Goal: Information Seeking & Learning: Understand process/instructions

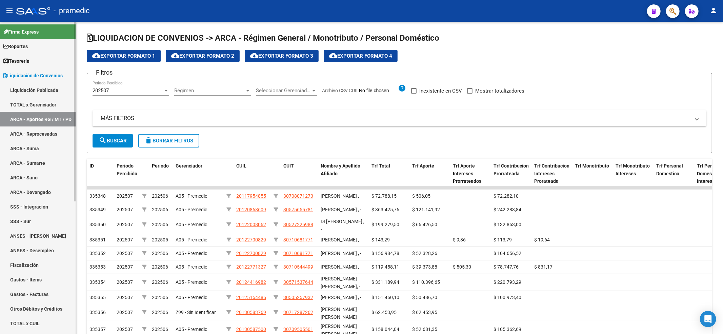
click at [42, 75] on span "Liquidación de Convenios" at bounding box center [32, 75] width 59 height 7
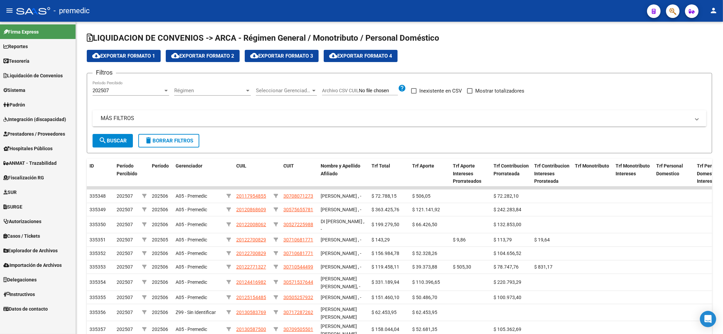
click at [41, 117] on span "Integración (discapacidad)" at bounding box center [34, 119] width 63 height 7
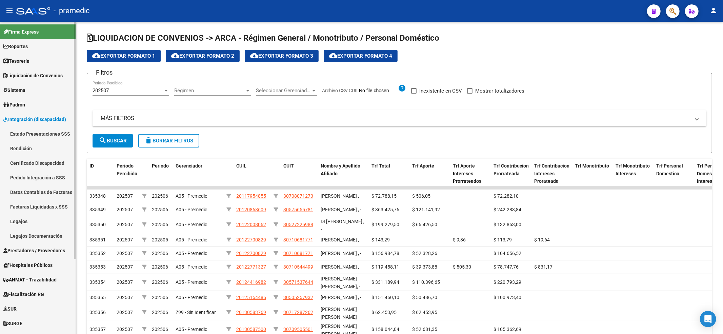
click at [21, 148] on link "Rendición" at bounding box center [38, 148] width 76 height 15
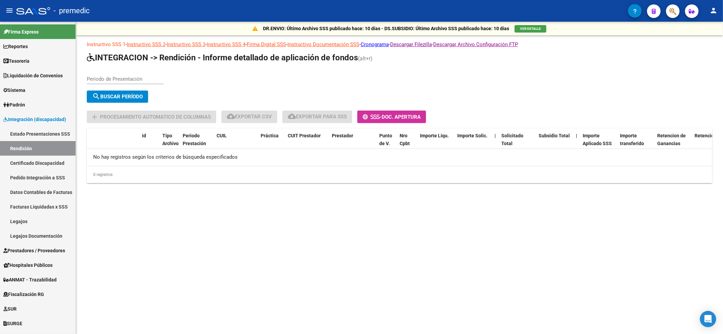
click at [117, 45] on link "Instructivo SSS 1" at bounding box center [106, 44] width 39 height 6
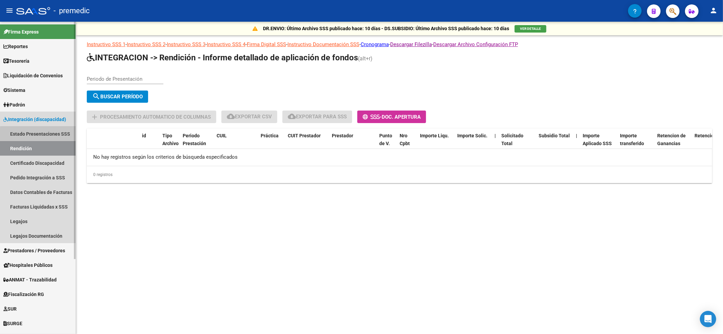
click at [44, 135] on link "Estado Presentaciones SSS" at bounding box center [38, 133] width 76 height 15
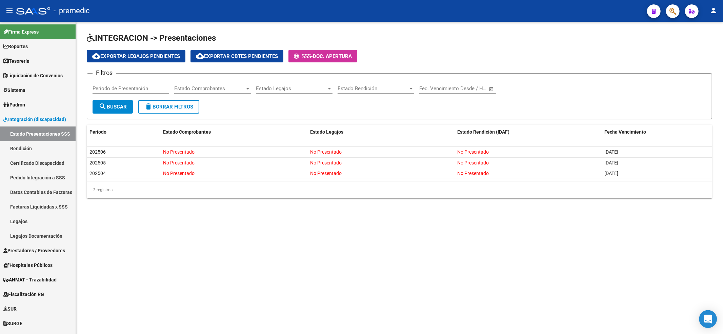
click at [707, 318] on icon "Open Intercom Messenger" at bounding box center [708, 319] width 8 height 9
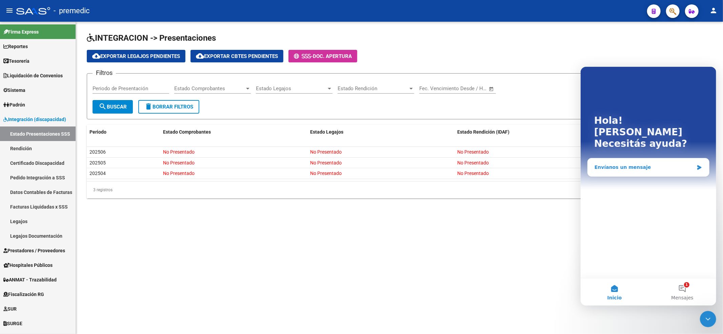
click at [635, 163] on div "Envíanos un mensaje" at bounding box center [643, 166] width 99 height 7
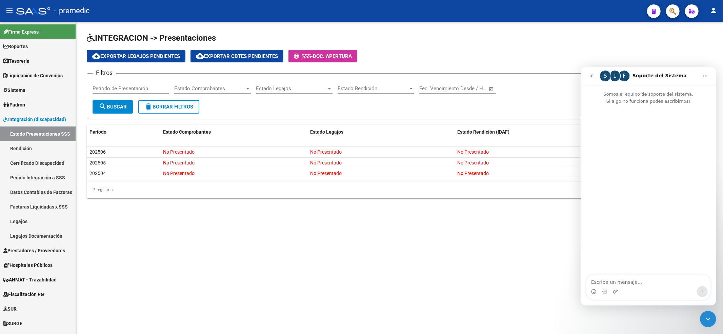
click at [663, 277] on textarea "Escribe un mensaje..." at bounding box center [648, 280] width 124 height 12
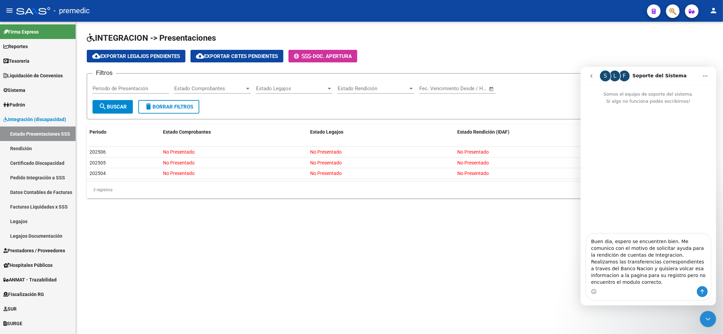
scroll to position [6, 0]
type textarea "Buen dia, espero se encuentren bien. Me comunico con el motivo de solicitar ayu…"
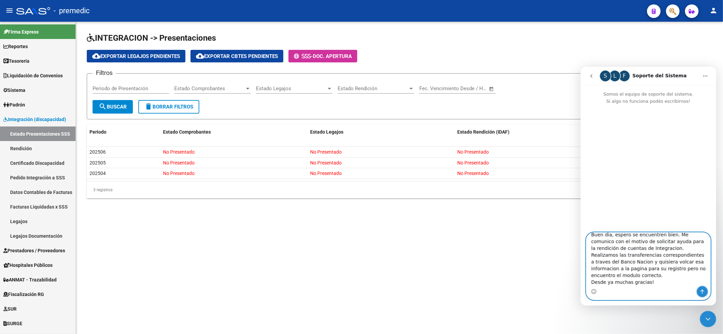
click at [699, 291] on icon "Enviar un mensaje…" at bounding box center [701, 290] width 5 height 5
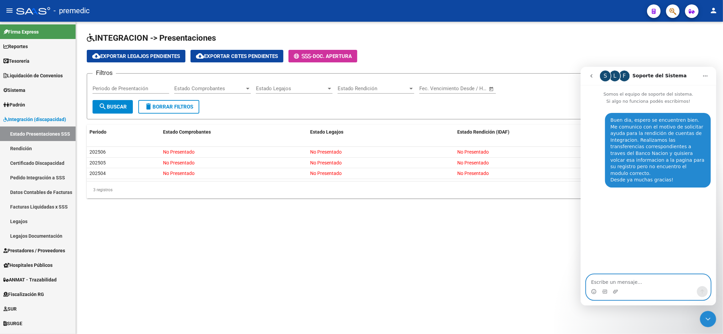
scroll to position [0, 0]
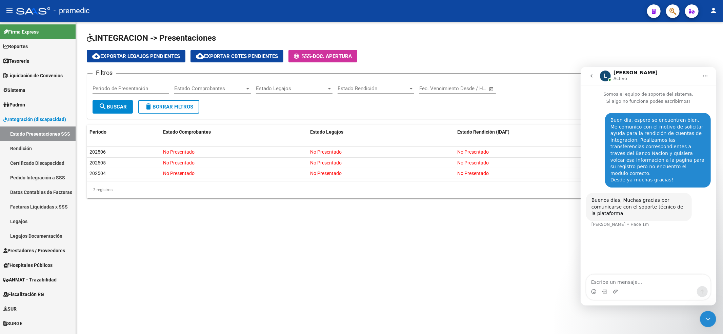
click at [655, 247] on div "Buen dia, espero se encuentren bien. Me comunico con el motivo de solicitar ayu…" at bounding box center [648, 189] width 136 height 170
click at [606, 279] on textarea "Escribe un mensaje..." at bounding box center [648, 280] width 124 height 12
click at [620, 281] on textarea "Escribe un mensaje..." at bounding box center [648, 280] width 124 height 12
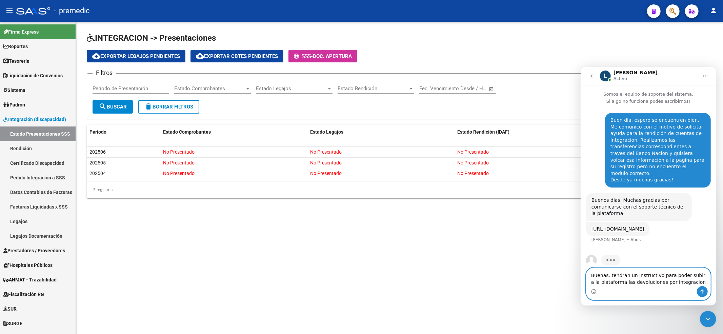
scroll to position [9, 0]
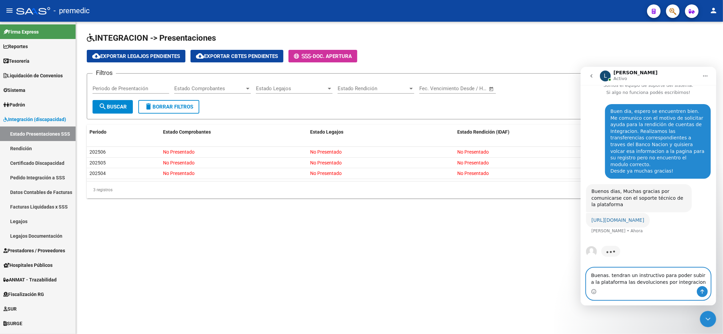
type textarea "Buenas. tendran un instructivo para poder subir a la plataforma las devolucione…"
click at [635, 220] on link "https://premedic.saas.com.ar/integraciones/datos-contables-facturas" at bounding box center [617, 219] width 53 height 5
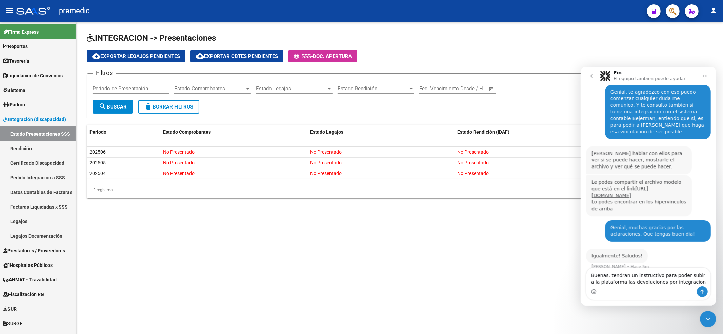
scroll to position [238, 0]
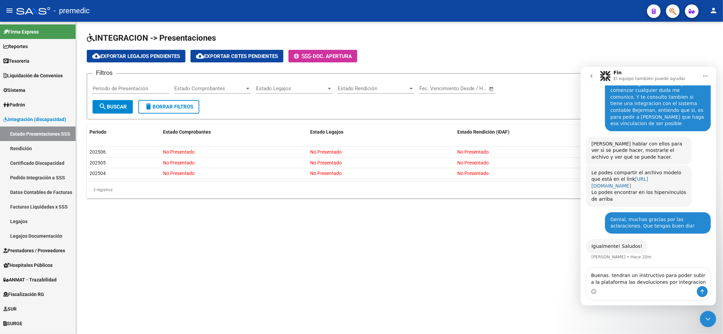
click at [630, 180] on link "https://premedic.saas.com.ar/integraciones/datos-contables-facturas" at bounding box center [619, 182] width 57 height 12
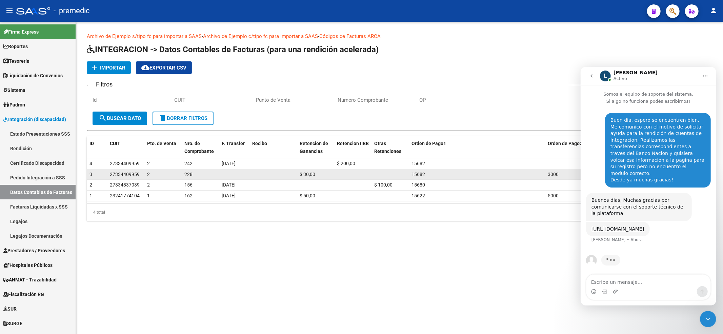
scroll to position [2, 0]
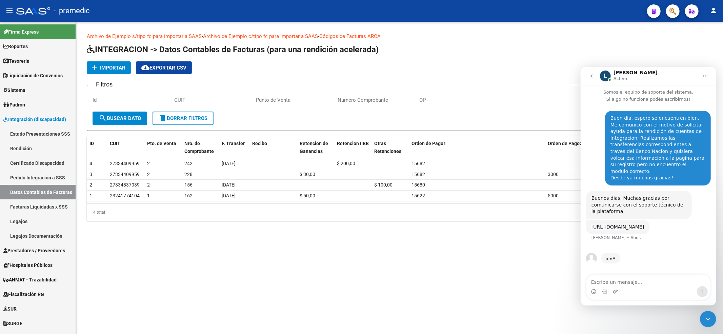
click at [497, 114] on form "Filtros Id CUIT Punto de Venta Numero Comprobante OP search Buscar Dato delete …" at bounding box center [399, 108] width 625 height 46
click at [108, 68] on span "Importar" at bounding box center [112, 68] width 25 height 6
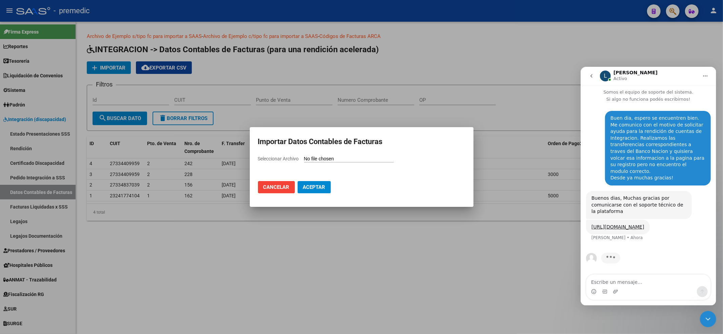
click at [283, 186] on span "Cancelar" at bounding box center [276, 187] width 26 height 6
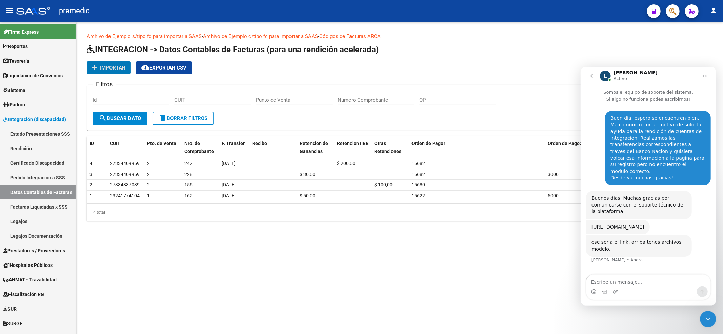
scroll to position [24, 0]
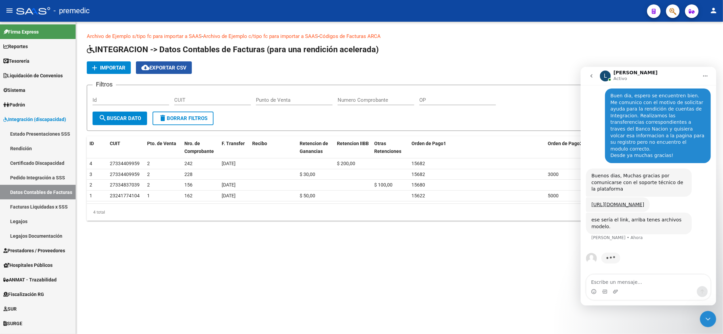
click at [174, 68] on span "cloud_download Exportar CSV" at bounding box center [163, 68] width 45 height 6
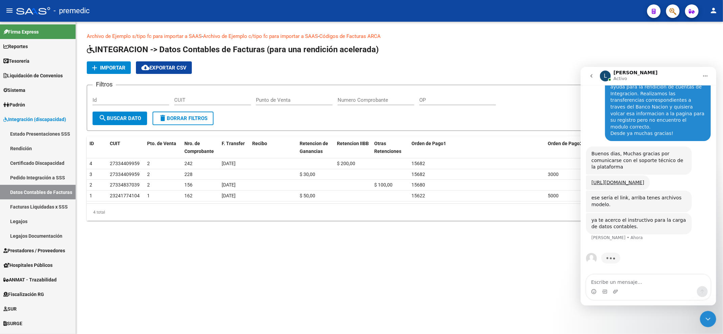
click at [143, 35] on link "Archivo de Ejemplo s/tipo fc para importar a SAAS" at bounding box center [144, 36] width 115 height 6
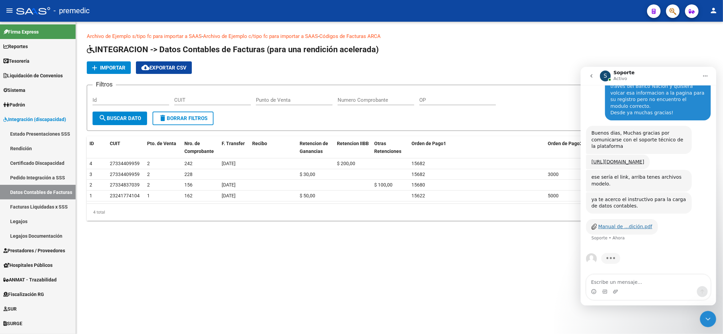
click at [614, 224] on div "Manual de ...dición.pdf" at bounding box center [625, 226] width 54 height 7
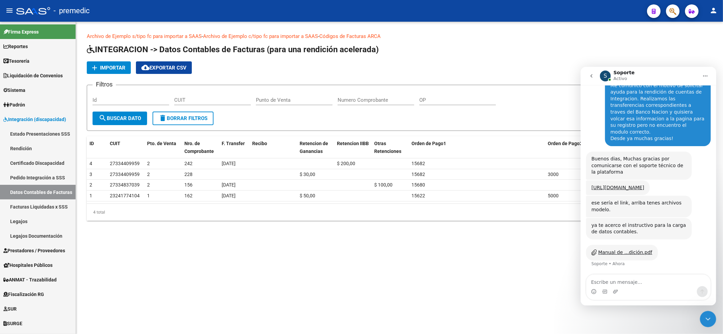
scroll to position [41, 0]
click at [639, 281] on textarea "Escribe un mensaje..." at bounding box center [648, 280] width 124 height 12
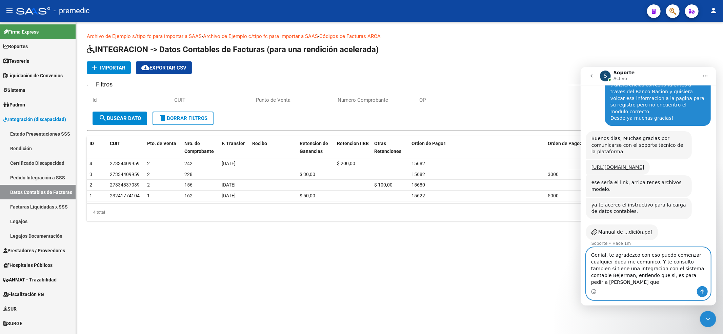
scroll to position [68, 0]
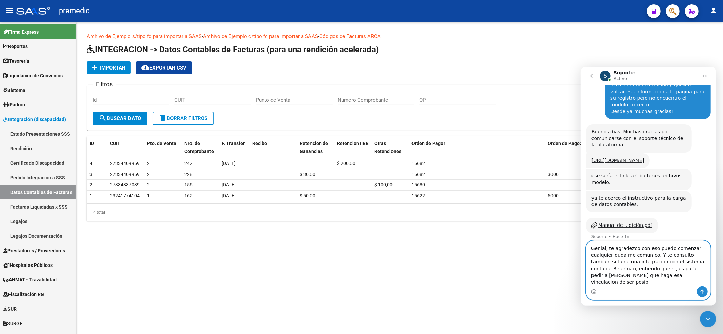
type textarea "Genial, te agradezco con eso puedo comenzar cualquier duda me comunico. Y te co…"
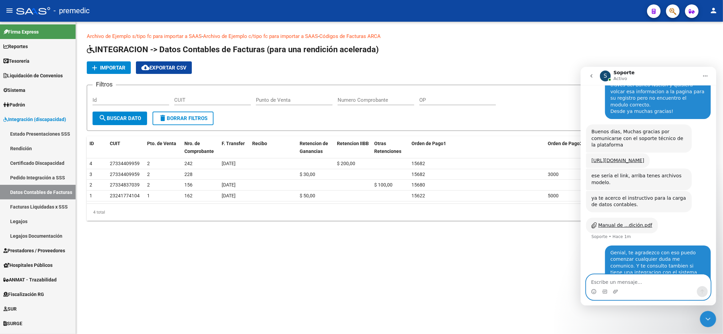
scroll to position [95, 0]
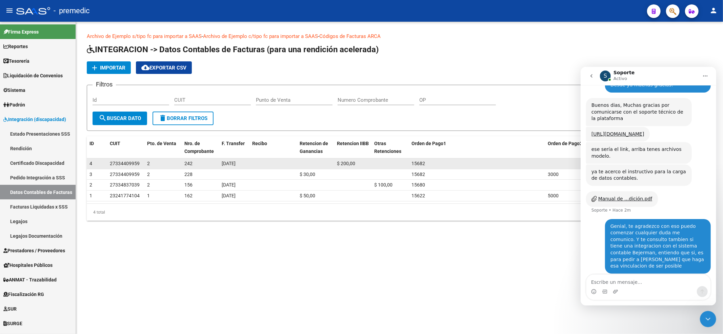
click at [124, 161] on span "27334409959" at bounding box center [125, 163] width 30 height 5
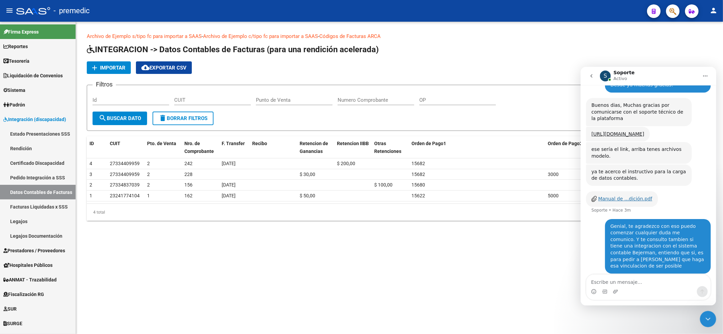
click at [628, 200] on div "Manual de ...dición.pdf" at bounding box center [625, 198] width 54 height 7
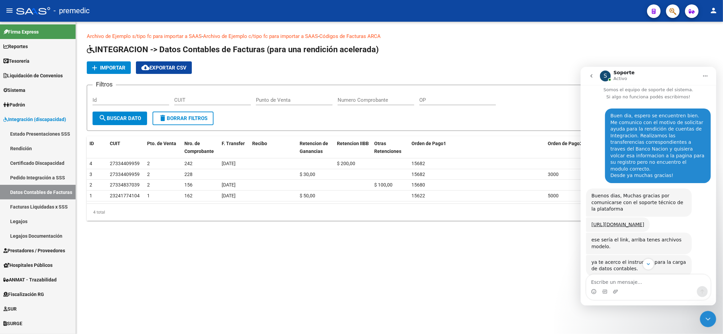
scroll to position [94, 0]
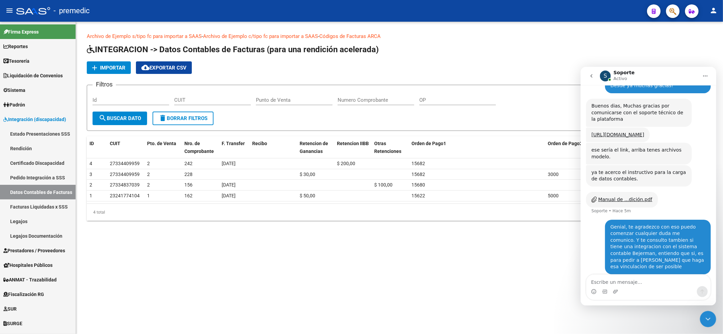
click at [561, 51] on h1 "INTEGRACION -> Datos Contables de Facturas (para una rendición acelerada)" at bounding box center [399, 50] width 625 height 12
click at [177, 35] on link "Archivo de Ejemplo s/tipo fc para importar a SAAS" at bounding box center [144, 36] width 115 height 6
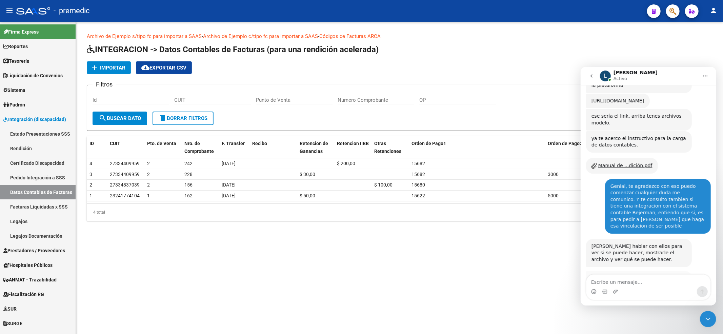
scroll to position [177, 0]
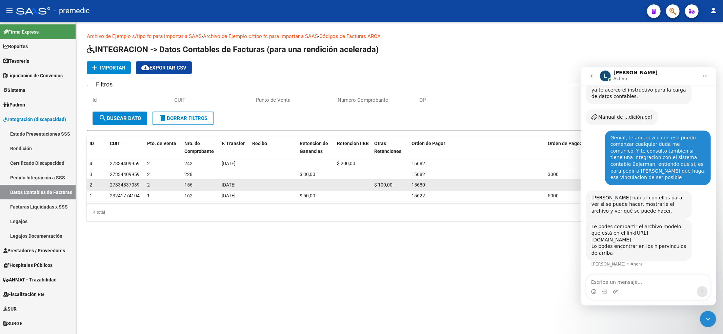
click at [441, 184] on div "15680" at bounding box center [476, 185] width 131 height 8
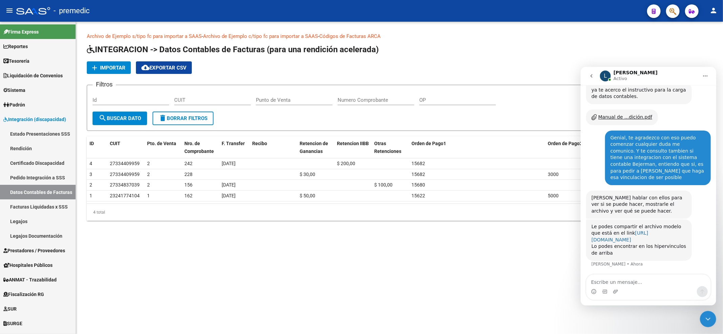
click at [619, 236] on link "https://premedic.saas.com.ar/integraciones/datos-contables-facturas" at bounding box center [619, 236] width 57 height 12
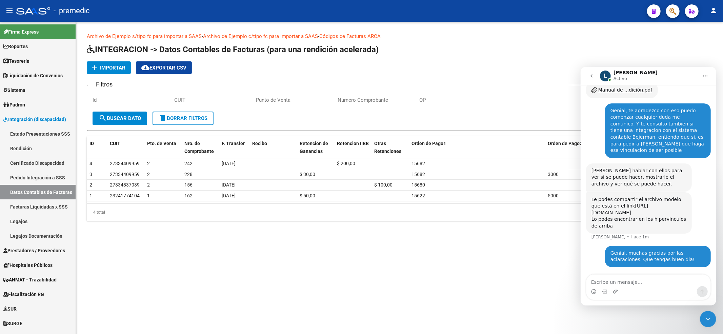
scroll to position [204, 0]
click at [590, 76] on icon "go back" at bounding box center [590, 75] width 5 height 5
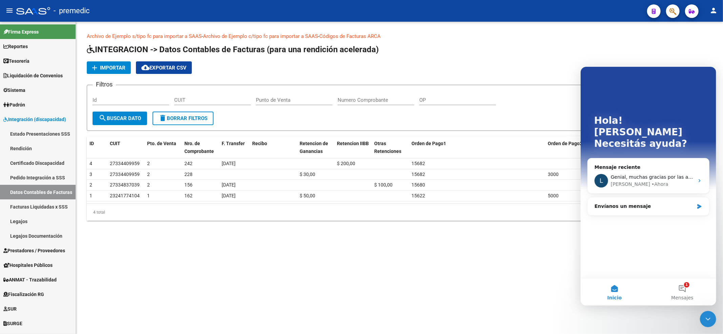
click at [572, 319] on mat-sidenav-content "Archivo de Ejemplo s/tipo fc para importar a SAAS - Archivo de Ejemplo c/tipo f…" at bounding box center [399, 178] width 647 height 312
click at [609, 293] on button "Inicio" at bounding box center [614, 291] width 68 height 27
drag, startPoint x: 556, startPoint y: 294, endPoint x: 7, endPoint y: 234, distance: 552.0
click at [556, 294] on mat-sidenav-content "Archivo de Ejemplo s/tipo fc para importar a SAAS - Archivo de Ejemplo c/tipo f…" at bounding box center [399, 178] width 647 height 312
click at [688, 289] on button "1 Mensajes" at bounding box center [682, 291] width 68 height 27
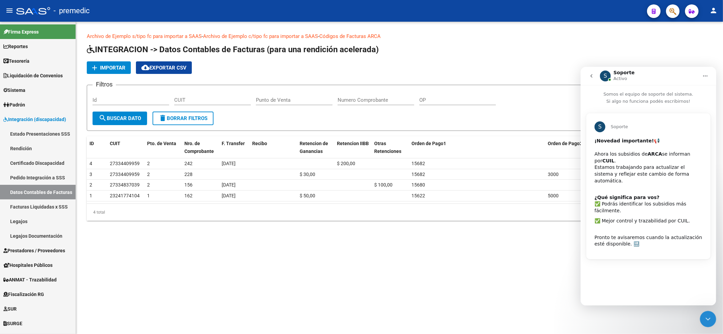
click at [595, 79] on button "go back" at bounding box center [591, 75] width 13 height 13
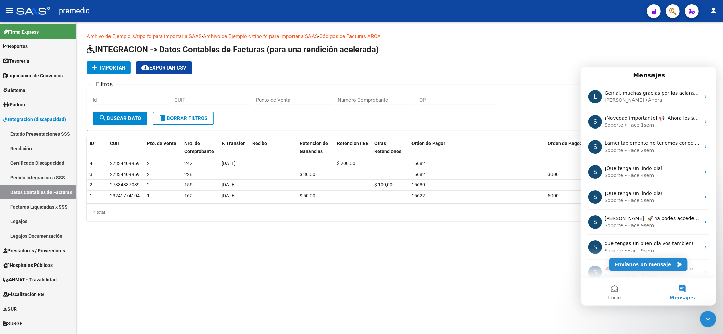
click at [705, 321] on icon "Cerrar Intercom Messenger" at bounding box center [708, 319] width 8 height 8
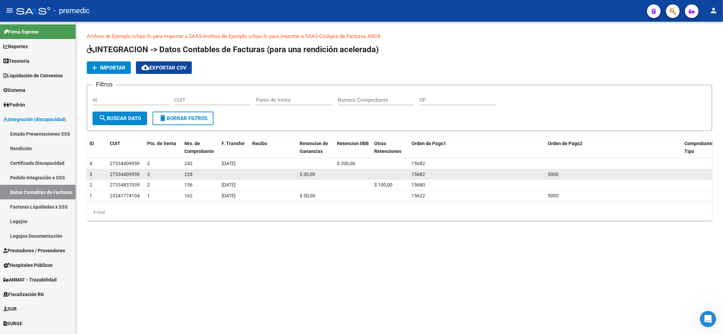
drag, startPoint x: 556, startPoint y: 173, endPoint x: 551, endPoint y: 173, distance: 5.4
click at [556, 173] on span "3000" at bounding box center [553, 173] width 11 height 5
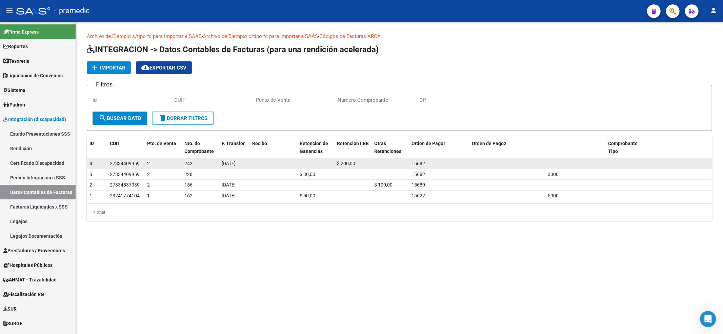
drag, startPoint x: 543, startPoint y: 147, endPoint x: 441, endPoint y: 162, distance: 102.8
click at [441, 162] on div "ID CUIT Pto. de Venta Nro. de Comprobante F. Transfer Recibo Retencion de Ganan…" at bounding box center [399, 178] width 625 height 84
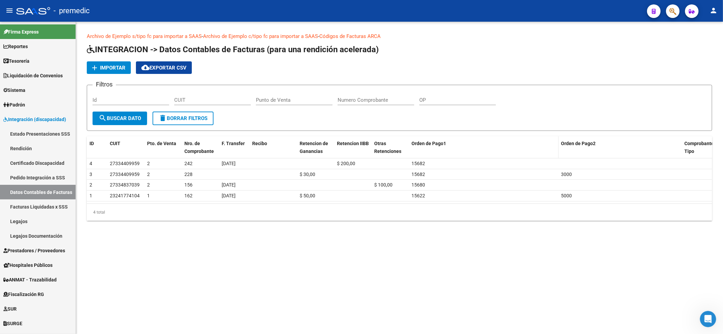
click at [553, 148] on datatable-header-cell "Orden de Pago1" at bounding box center [484, 147] width 150 height 22
drag, startPoint x: 557, startPoint y: 147, endPoint x: 456, endPoint y: 156, distance: 102.1
click at [456, 156] on datatable-header-cell "Orden de Pago1" at bounding box center [446, 147] width 74 height 22
click at [562, 149] on span at bounding box center [562, 147] width 3 height 22
click at [562, 149] on datatable-header-cell "Orden de Pago1" at bounding box center [507, 147] width 197 height 22
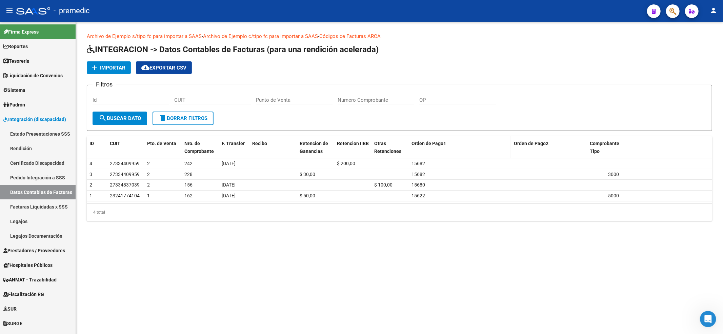
drag, startPoint x: 605, startPoint y: 150, endPoint x: 477, endPoint y: 152, distance: 127.4
click at [477, 152] on datatable-header-cell "Orden de Pago1" at bounding box center [460, 147] width 102 height 22
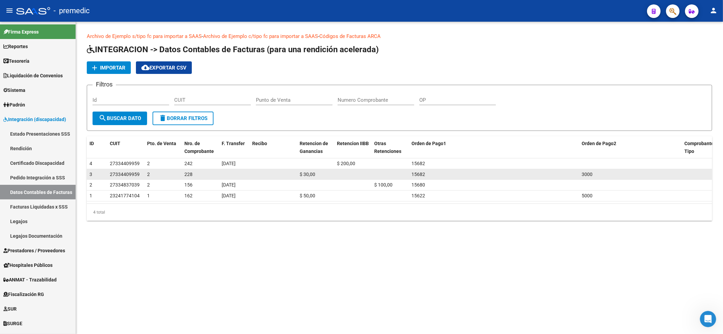
drag, startPoint x: 614, startPoint y: 176, endPoint x: 561, endPoint y: 173, distance: 53.6
click at [561, 173] on div "3 27334409959 2 228 $ 30,00 15682 3000" at bounding box center [399, 174] width 625 height 11
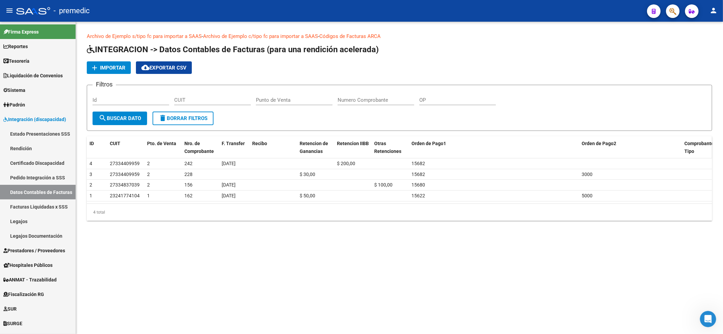
click at [684, 144] on span "Comprobante Tipo" at bounding box center [698, 147] width 29 height 13
drag, startPoint x: 679, startPoint y: 148, endPoint x: 616, endPoint y: 155, distance: 63.1
click at [622, 155] on datatable-header-cell "Orden de Pago2" at bounding box center [610, 147] width 62 height 22
click at [608, 149] on datatable-header-cell "Orden de Pago2" at bounding box center [640, 147] width 81 height 22
click at [682, 145] on datatable-header-cell "Comprobante Tipo" at bounding box center [697, 147] width 31 height 22
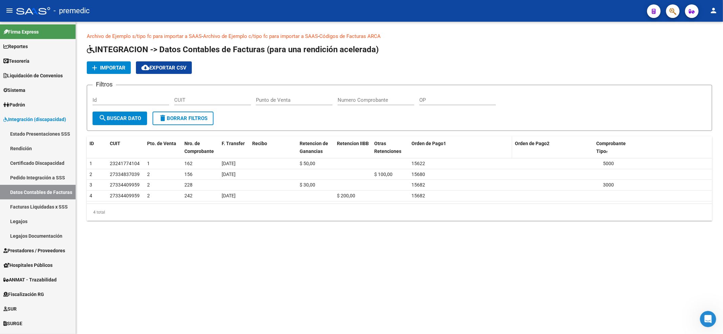
drag, startPoint x: 597, startPoint y: 148, endPoint x: 480, endPoint y: 157, distance: 117.6
click at [480, 157] on datatable-header-cell "Orden de Pago1" at bounding box center [460, 147] width 103 height 22
drag, startPoint x: 564, startPoint y: 152, endPoint x: 498, endPoint y: 157, distance: 66.3
click at [498, 157] on datatable-header-cell "Orden de Pago1" at bounding box center [464, 147] width 110 height 22
drag, startPoint x: 407, startPoint y: 149, endPoint x: 403, endPoint y: 149, distance: 4.4
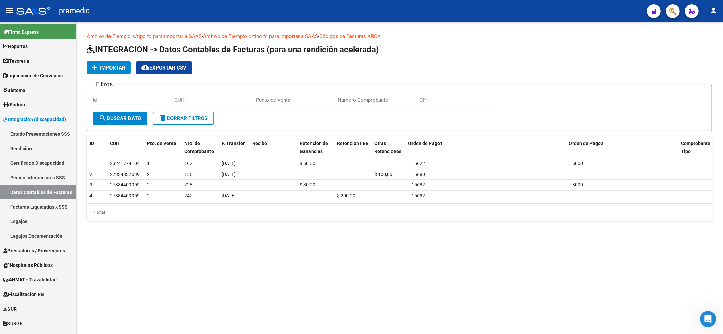
click at [403, 149] on span at bounding box center [403, 147] width 3 height 22
drag, startPoint x: 565, startPoint y: 151, endPoint x: 548, endPoint y: 152, distance: 17.0
click at [548, 152] on datatable-header-cell "Orden de Pago1" at bounding box center [483, 147] width 157 height 22
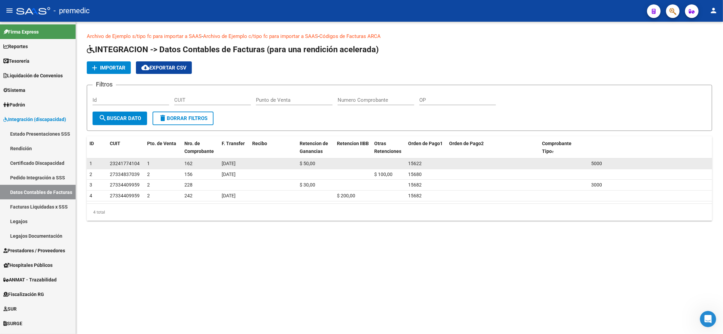
drag, startPoint x: 588, startPoint y: 150, endPoint x: 398, endPoint y: 161, distance: 190.1
click at [398, 161] on div "ID CUIT Pto. de Venta Nro. de Comprobante F. Transfer Recibo Retencion de Ganan…" at bounding box center [399, 178] width 625 height 84
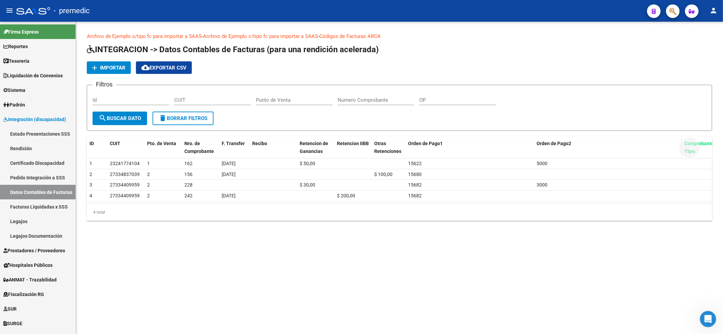
drag, startPoint x: 685, startPoint y: 144, endPoint x: 679, endPoint y: 147, distance: 7.1
drag, startPoint x: 551, startPoint y: 151, endPoint x: 617, endPoint y: 150, distance: 66.1
click at [617, 150] on div "ID CUIT Pto. de Venta Nro. de Comprobante F. Transfer Recibo Retencion de Ganan…" at bounding box center [399, 147] width 625 height 22
click at [572, 146] on div "Orden de Pago2" at bounding box center [638, 144] width 142 height 8
drag, startPoint x: 576, startPoint y: 143, endPoint x: 542, endPoint y: 143, distance: 33.9
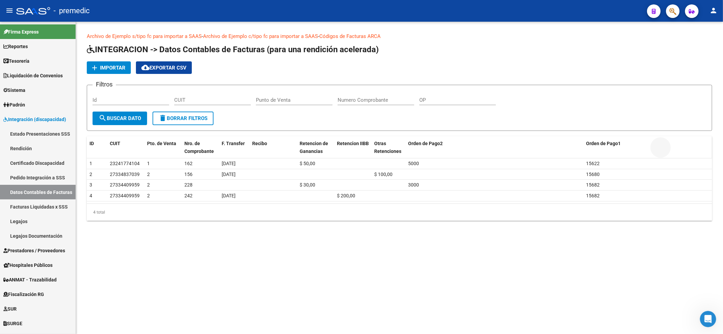
drag, startPoint x: 559, startPoint y: 149, endPoint x: 643, endPoint y: 149, distance: 84.1
click at [649, 149] on div "ID CUIT Pto. de Venta Nro. de Comprobante F. Transfer Recibo Retencion de Ganan…" at bounding box center [399, 147] width 625 height 22
drag, startPoint x: 680, startPoint y: 145, endPoint x: 602, endPoint y: 147, distance: 78.0
click at [602, 147] on datatable-header-cell "Orden de Pago1" at bounding box center [588, 147] width 70 height 22
click at [164, 65] on span "cloud_download Exportar CSV" at bounding box center [163, 68] width 45 height 6
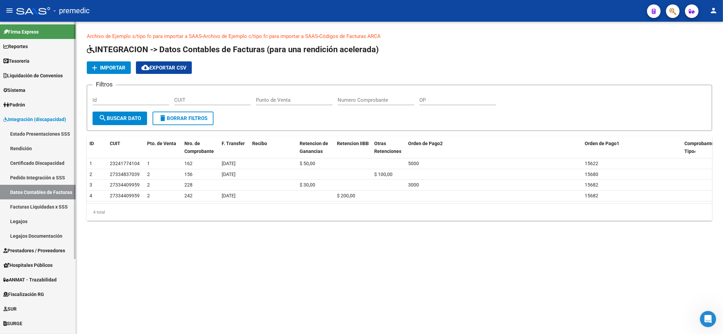
click at [38, 146] on link "Rendición" at bounding box center [38, 148] width 76 height 15
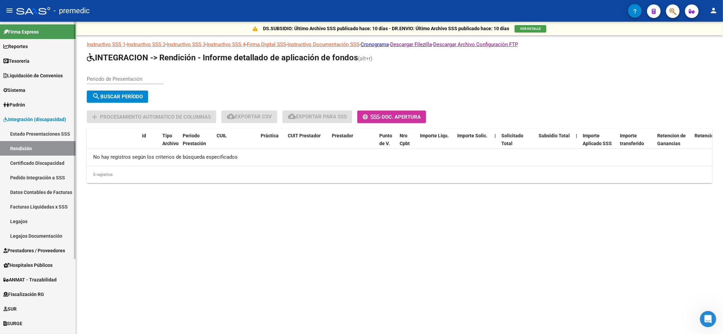
click at [42, 134] on link "Estado Presentaciones SSS" at bounding box center [38, 133] width 76 height 15
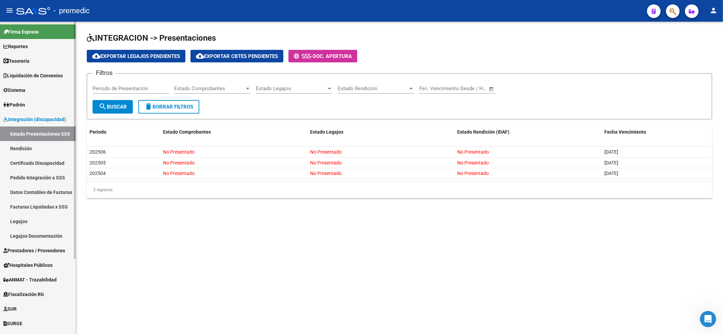
click at [41, 146] on link "Rendición" at bounding box center [38, 148] width 76 height 15
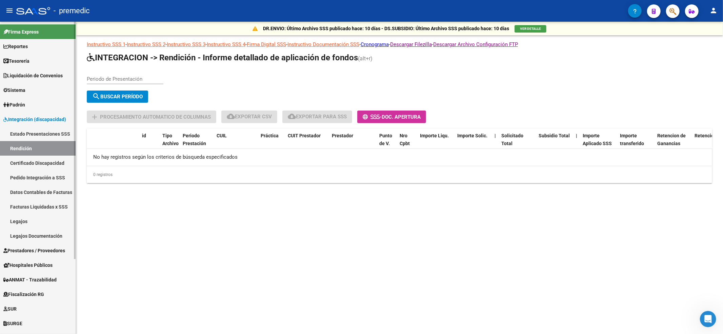
click at [37, 168] on link "Certificado Discapacidad" at bounding box center [38, 163] width 76 height 15
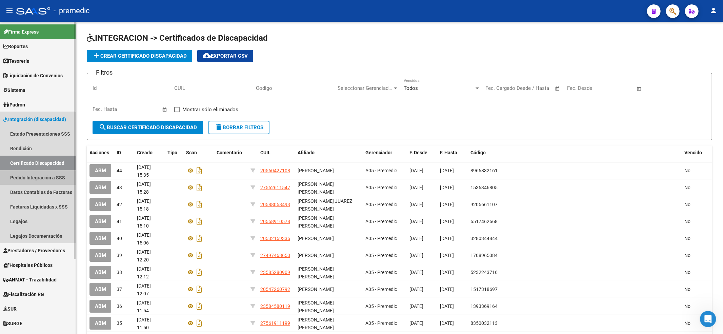
click at [35, 178] on link "Pedido Integración a SSS" at bounding box center [38, 177] width 76 height 15
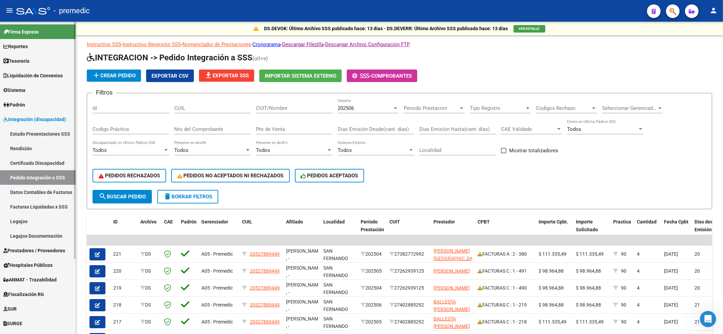
click at [33, 193] on link "Datos Contables de Facturas" at bounding box center [38, 192] width 76 height 15
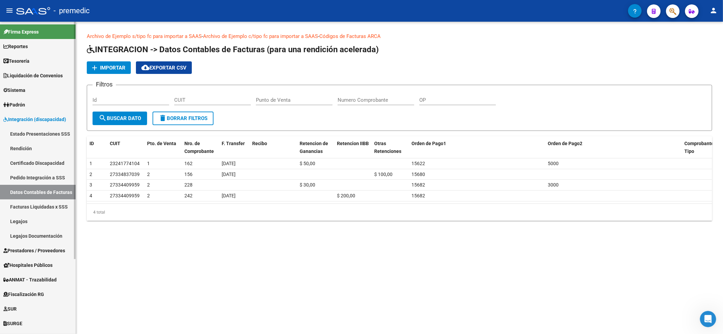
click at [52, 208] on link "Facturas Liquidadas x SSS" at bounding box center [38, 206] width 76 height 15
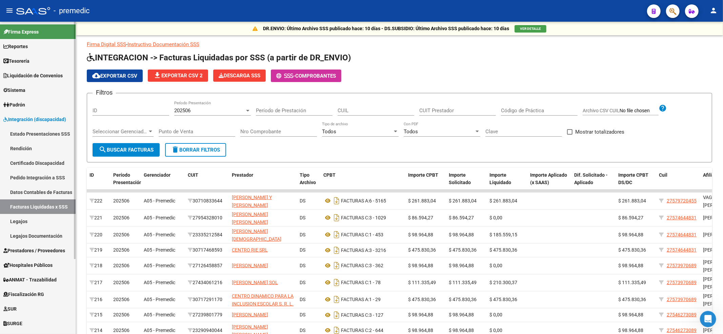
click at [45, 217] on link "Legajos" at bounding box center [38, 221] width 76 height 15
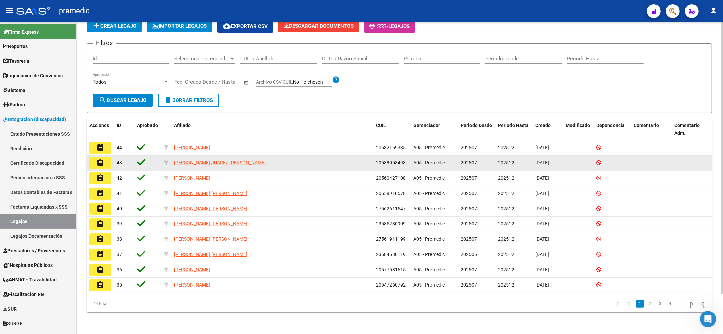
scroll to position [45, 0]
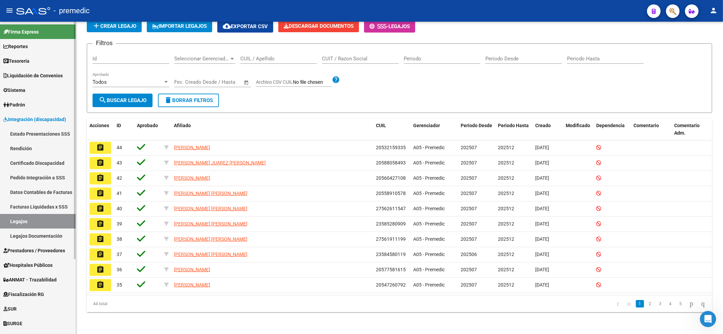
click at [43, 133] on link "Estado Presentaciones SSS" at bounding box center [38, 133] width 76 height 15
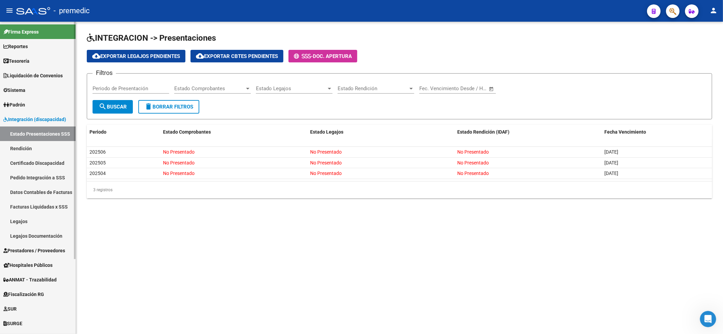
click at [49, 179] on link "Pedido Integración a SSS" at bounding box center [38, 177] width 76 height 15
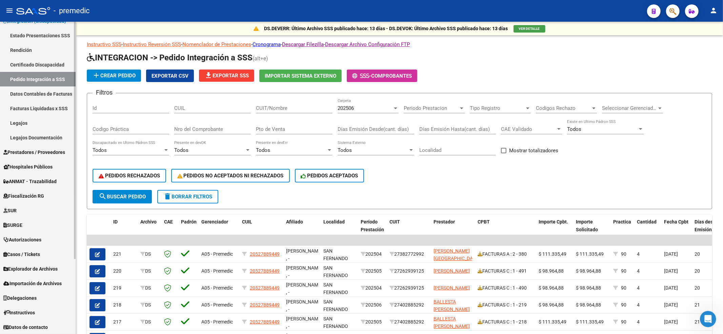
scroll to position [53, 0]
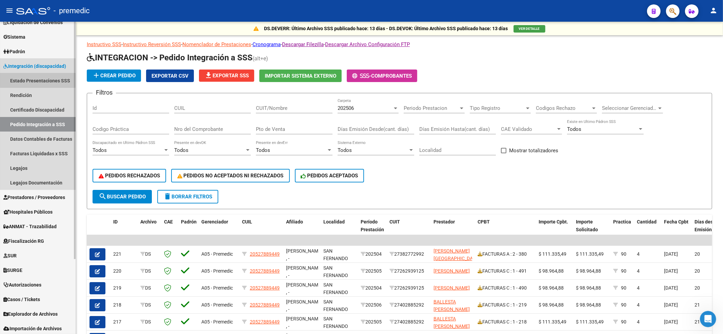
click at [39, 79] on link "Estado Presentaciones SSS" at bounding box center [38, 80] width 76 height 15
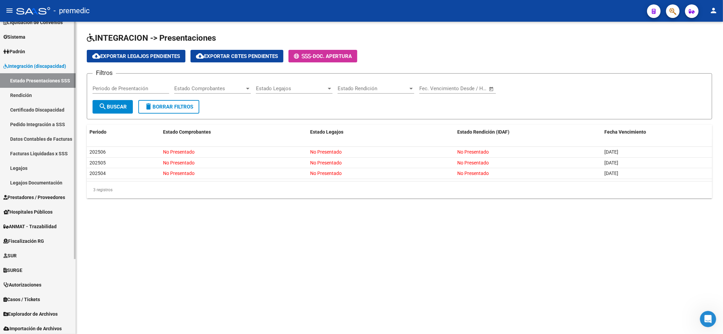
click at [41, 64] on span "Integración (discapacidad)" at bounding box center [34, 65] width 63 height 7
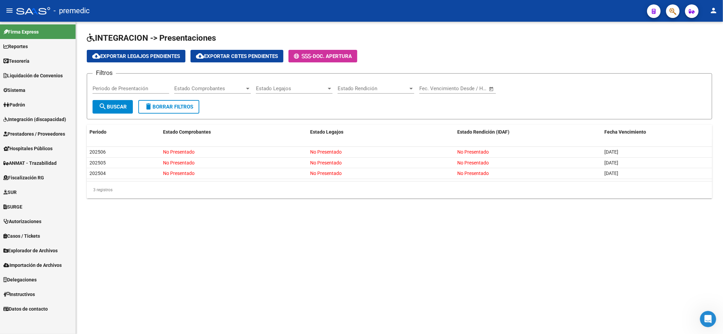
click at [26, 133] on span "Prestadores / Proveedores" at bounding box center [34, 133] width 62 height 7
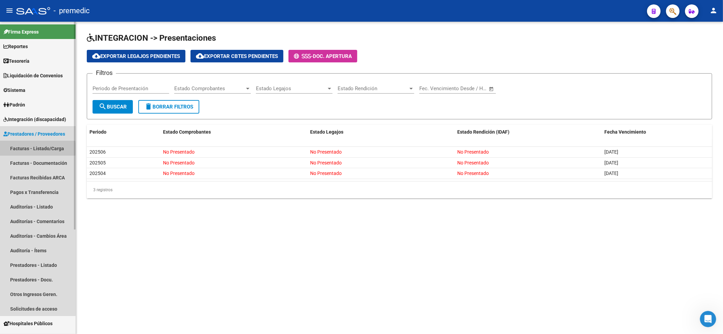
click at [24, 149] on link "Facturas - Listado/Carga" at bounding box center [38, 148] width 76 height 15
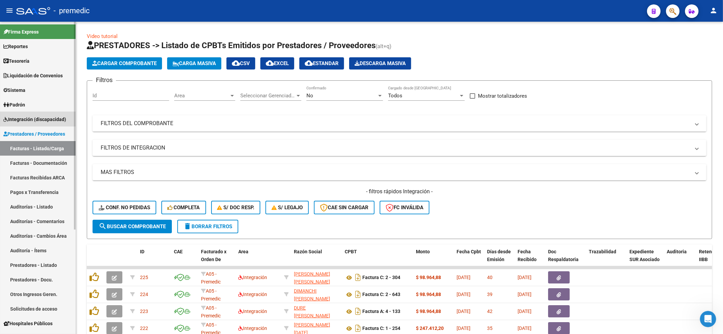
click at [34, 116] on span "Integración (discapacidad)" at bounding box center [34, 119] width 63 height 7
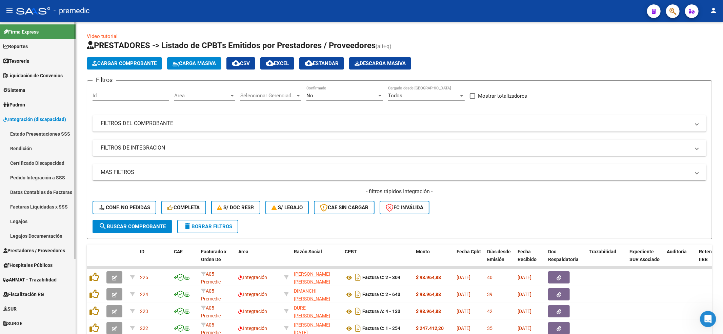
click at [38, 191] on link "Datos Contables de Facturas" at bounding box center [38, 192] width 76 height 15
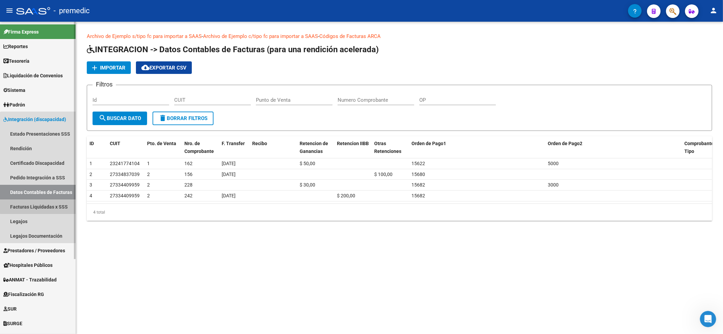
click at [49, 202] on link "Facturas Liquidadas x SSS" at bounding box center [38, 206] width 76 height 15
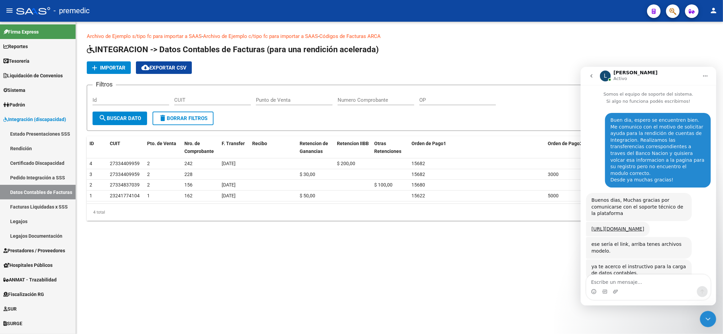
scroll to position [177, 0]
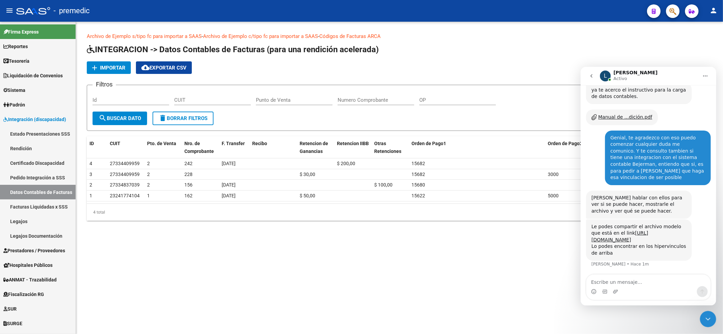
click at [195, 37] on link "Archivo de Ejemplo s/tipo fc para importar a SAAS" at bounding box center [144, 36] width 115 height 6
click at [639, 288] on div "Intercom Messenger" at bounding box center [648, 291] width 124 height 11
click at [640, 282] on textarea "Escribe un mensaje..." at bounding box center [648, 280] width 124 height 12
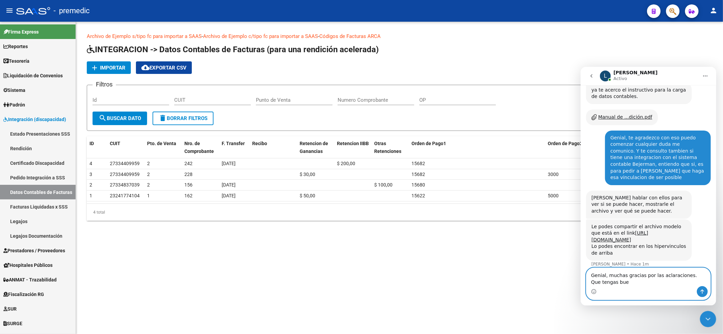
scroll to position [183, 0]
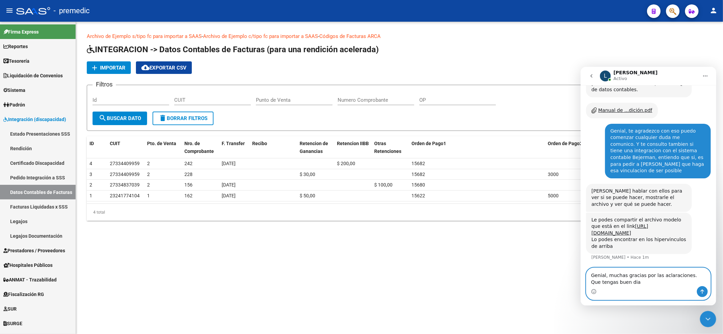
type textarea "Genial, muchas gracias por las aclaraciones. Que tengas buen dia!"
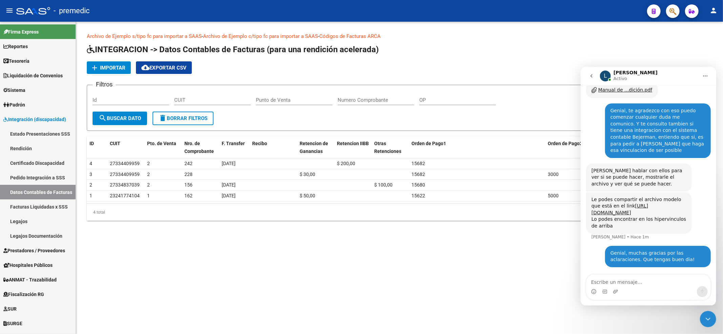
click at [540, 264] on mat-sidenav-content "Archivo de Ejemplo s/tipo fc para importar a SAAS - Archivo de Ejemplo c/tipo f…" at bounding box center [399, 178] width 647 height 312
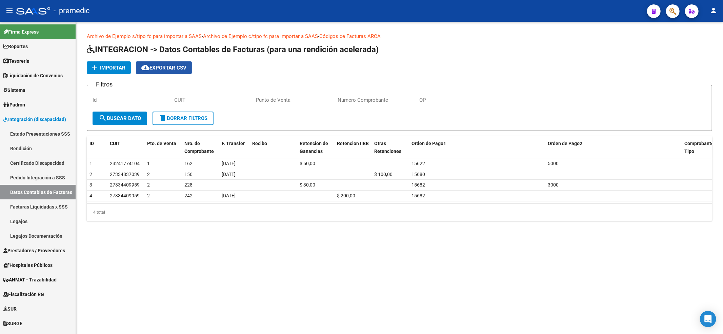
drag, startPoint x: 155, startPoint y: 64, endPoint x: 196, endPoint y: 56, distance: 41.9
click at [155, 65] on span "cloud_download Exportar CSV" at bounding box center [163, 68] width 45 height 6
click at [256, 205] on div "4 total" at bounding box center [399, 212] width 625 height 17
click at [231, 217] on div "4 total" at bounding box center [399, 212] width 625 height 17
drag, startPoint x: 680, startPoint y: 144, endPoint x: 547, endPoint y: 145, distance: 132.5
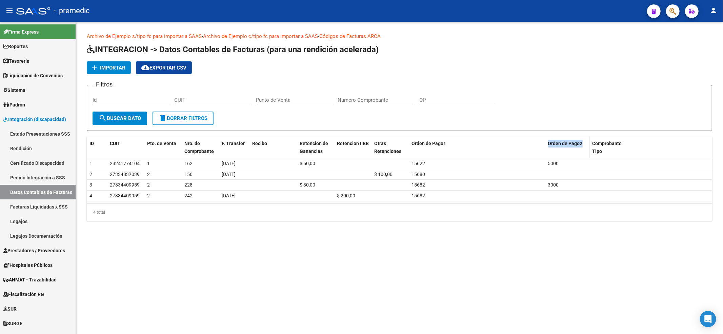
click at [547, 145] on datatable-header-cell "Orden de Pago2" at bounding box center [567, 147] width 44 height 22
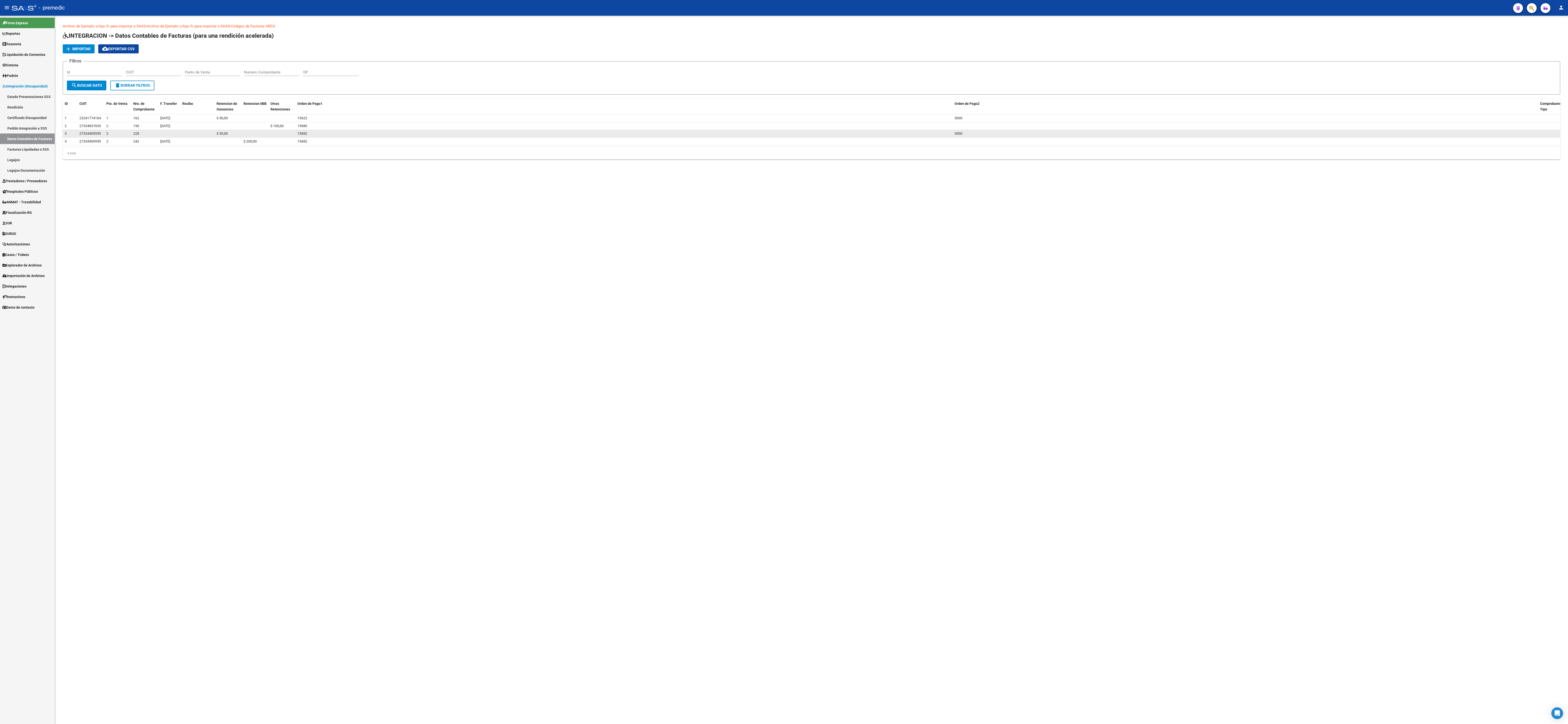
drag, startPoint x: 1554, startPoint y: 133, endPoint x: 1551, endPoint y: 133, distance: 3.0
click at [523, 133] on datatable-body-cell at bounding box center [1549, 134] width 22 height 8
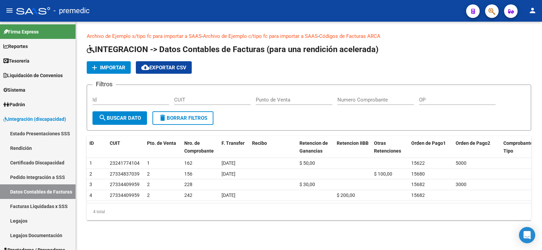
click at [145, 36] on link "Archivo de Ejemplo s/tipo fc para importar a SAAS" at bounding box center [144, 36] width 115 height 6
click at [109, 65] on span "Importar" at bounding box center [112, 68] width 25 height 6
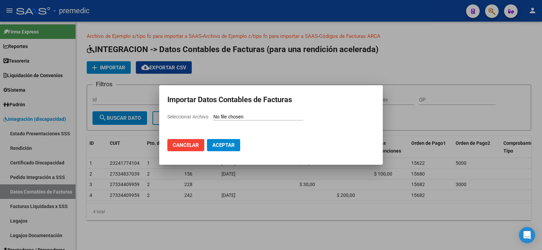
click at [246, 114] on input "Seleccionar Archivo" at bounding box center [259, 117] width 90 height 6
type input "C:\fakepath\Modelo de Importacion de Comprobantes.csv"
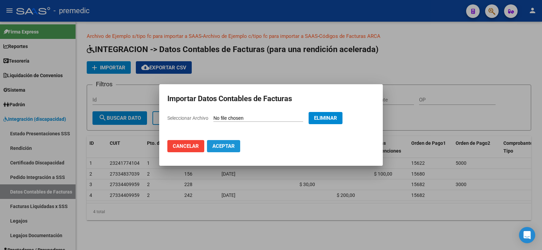
click at [228, 142] on button "Aceptar" at bounding box center [223, 146] width 33 height 12
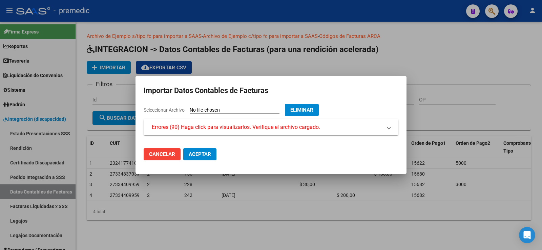
click at [240, 127] on span "Errores (90) Haga click para visualizarlos. Verifique el archivo cargado." at bounding box center [236, 127] width 168 height 8
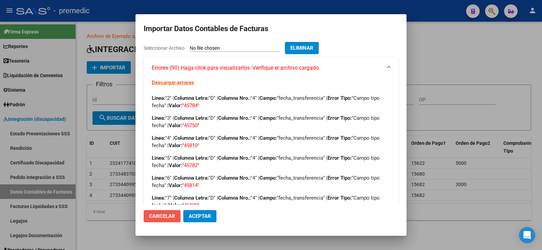
click at [166, 216] on span "Cancelar" at bounding box center [162, 217] width 26 height 6
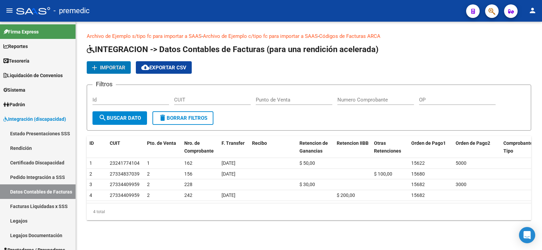
click at [113, 75] on app-list-header "INTEGRACION -> Datos Contables de Facturas (para una rendición acelerada) add I…" at bounding box center [309, 87] width 445 height 87
click at [112, 72] on button "add Importar" at bounding box center [109, 67] width 44 height 13
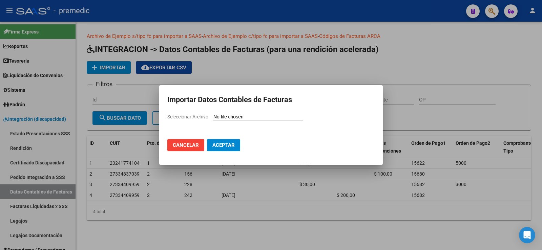
click at [225, 115] on input "Seleccionar Archivo" at bounding box center [259, 117] width 90 height 6
type input "C:\fakepath\Modelo de Importacion de Comprobantes.csv"
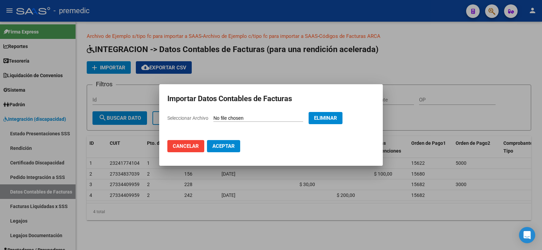
click at [226, 145] on span "Aceptar" at bounding box center [224, 146] width 22 height 6
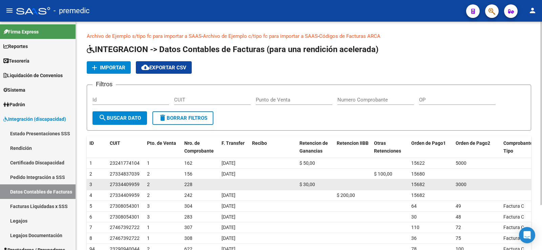
click at [229, 185] on datatable-body-cell at bounding box center [234, 185] width 31 height 11
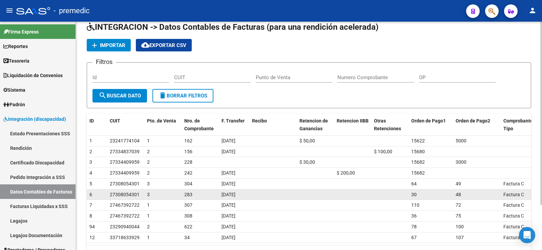
scroll to position [56, 0]
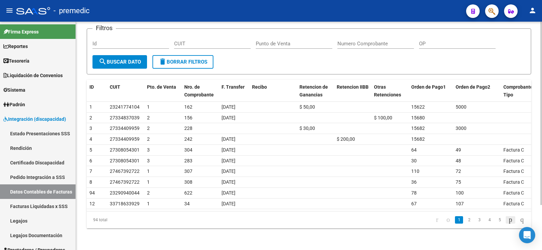
click at [508, 221] on icon "go to next page" at bounding box center [510, 220] width 5 height 8
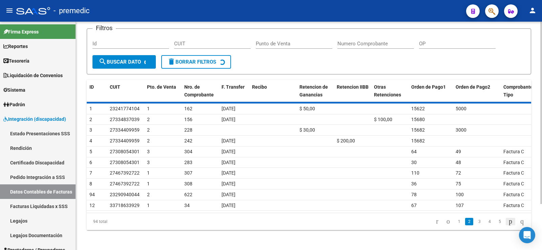
click at [508, 221] on div "94 total 1 2 3 4 5" at bounding box center [309, 222] width 445 height 17
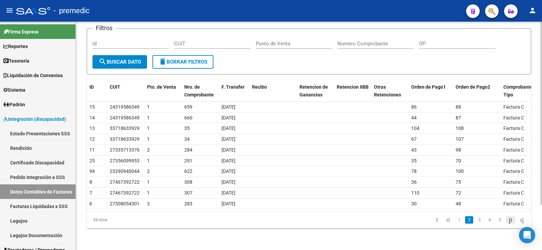
click at [508, 221] on icon "go to next page" at bounding box center [510, 220] width 5 height 8
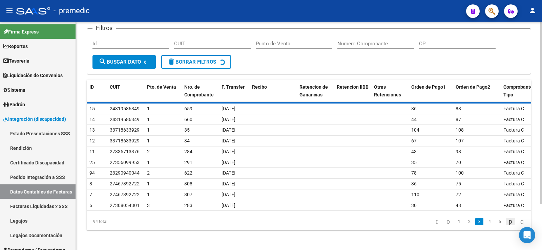
click at [508, 221] on div "94 total 1 2 3 4 5" at bounding box center [309, 222] width 445 height 17
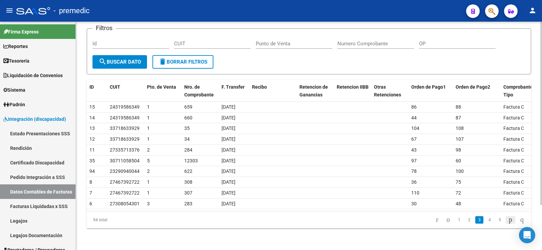
click at [508, 222] on icon "go to next page" at bounding box center [510, 220] width 5 height 8
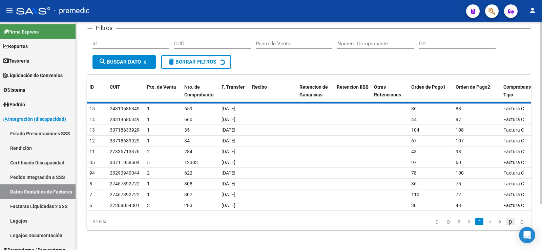
click at [507, 222] on div "94 total 2 3 4 5 6" at bounding box center [309, 222] width 445 height 17
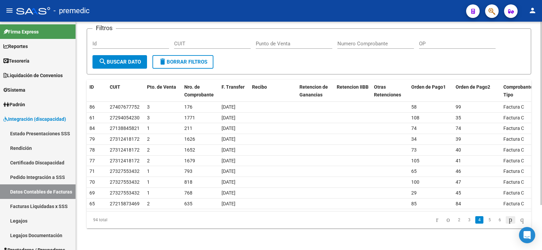
click at [508, 222] on icon "go to next page" at bounding box center [510, 220] width 5 height 8
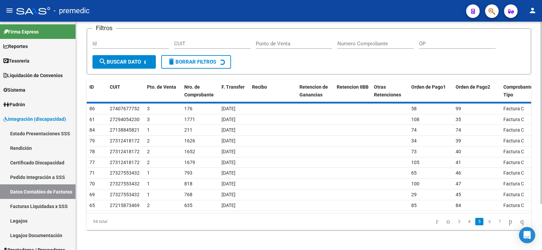
click at [520, 220] on icon "go to last page" at bounding box center [522, 222] width 5 height 8
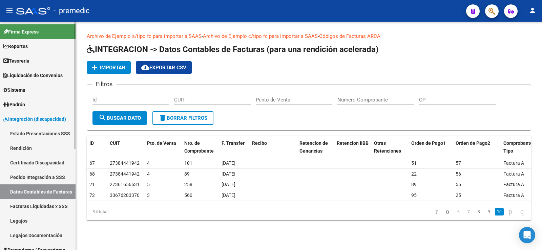
scroll to position [68, 0]
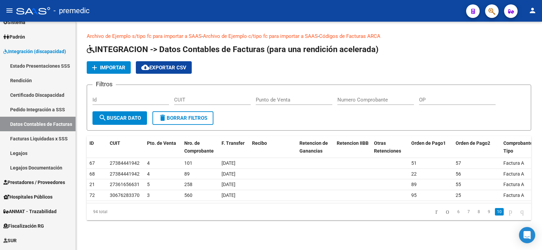
click at [110, 119] on span "search Buscar Dato" at bounding box center [120, 118] width 42 height 6
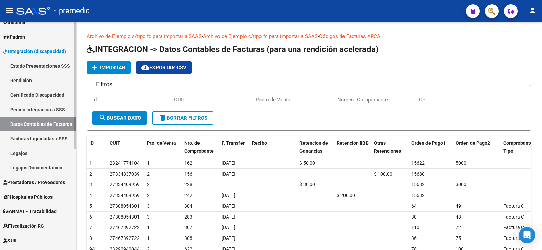
click at [41, 138] on link "Facturas Liquidadas x SSS" at bounding box center [38, 138] width 76 height 15
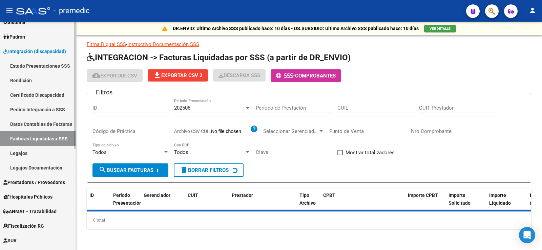
click at [31, 153] on link "Legajos" at bounding box center [38, 153] width 76 height 15
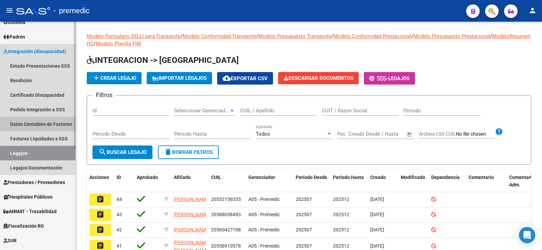
click at [45, 121] on link "Datos Contables de Facturas" at bounding box center [38, 124] width 76 height 15
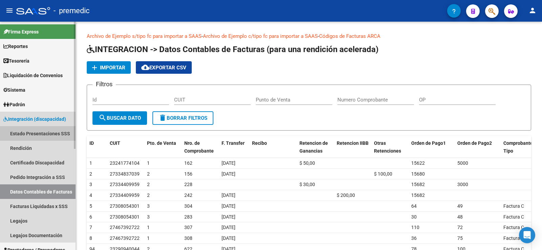
click at [36, 133] on link "Estado Presentaciones SSS" at bounding box center [38, 133] width 76 height 15
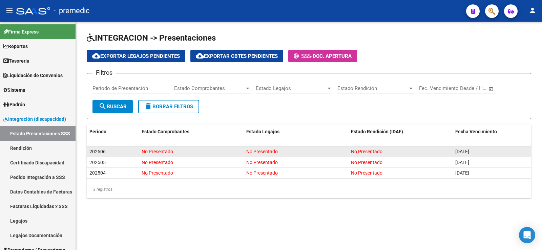
click at [123, 151] on div "202506" at bounding box center [112, 152] width 47 height 8
drag, startPoint x: 492, startPoint y: 153, endPoint x: 446, endPoint y: 151, distance: 45.8
click at [446, 151] on div "202506 No Presentado No Presentado No Presentado 30/10/2025" at bounding box center [309, 152] width 445 height 11
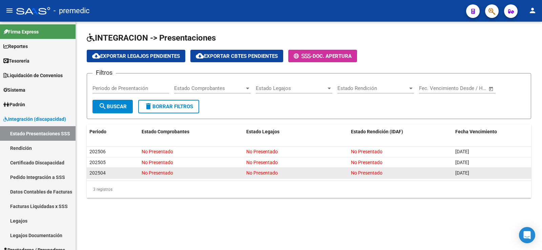
drag, startPoint x: 476, startPoint y: 173, endPoint x: 100, endPoint y: 169, distance: 376.6
click at [100, 169] on div "202504 No Presentado No Presentado No Presentado 28/08/2025" at bounding box center [309, 173] width 445 height 11
click at [96, 172] on span "202504" at bounding box center [97, 172] width 16 height 5
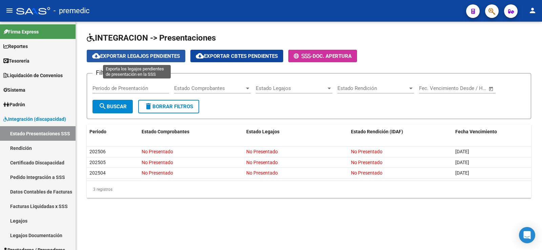
click at [152, 57] on span "cloud_download Exportar Legajos Pendientes" at bounding box center [136, 56] width 88 height 6
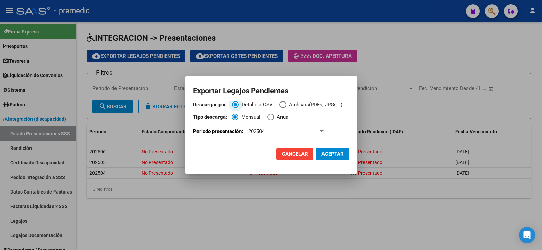
click at [332, 157] on span "ACEPTAR" at bounding box center [333, 154] width 22 height 6
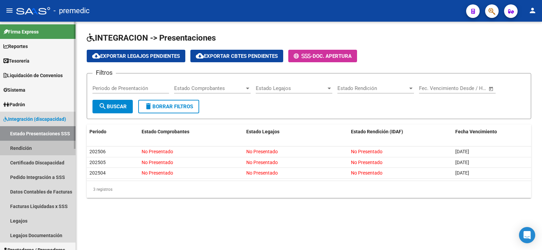
click at [34, 145] on link "Rendición" at bounding box center [38, 148] width 76 height 15
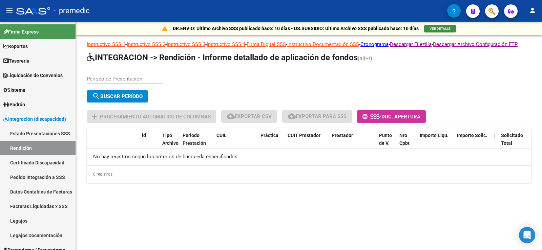
click at [442, 29] on span "VER DETALLE" at bounding box center [440, 29] width 21 height 4
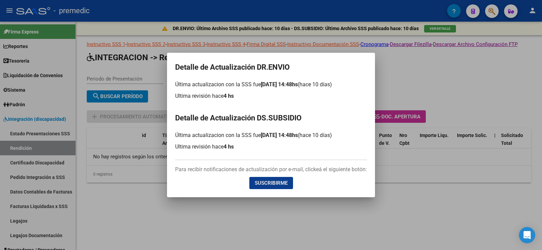
drag, startPoint x: 272, startPoint y: 183, endPoint x: 423, endPoint y: 100, distance: 172.2
click at [421, 105] on div "Detalle de Actualización DR.ENVIO Última actualizacion con la SSS fue 01/08/202…" at bounding box center [271, 125] width 542 height 250
click at [426, 93] on div at bounding box center [271, 125] width 542 height 250
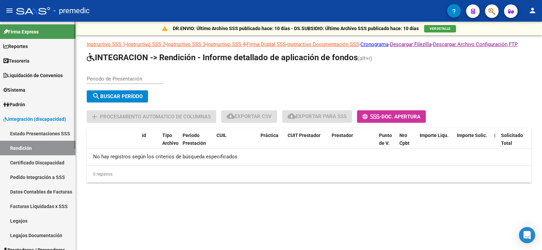
click at [39, 159] on link "Certificado Discapacidad" at bounding box center [38, 163] width 76 height 15
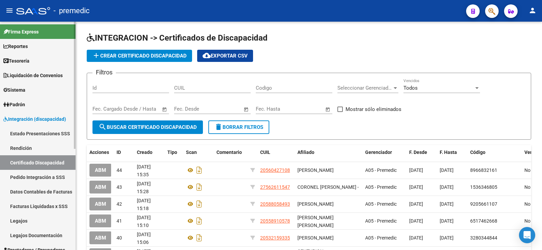
click at [45, 177] on link "Pedido Integración a SSS" at bounding box center [38, 177] width 76 height 15
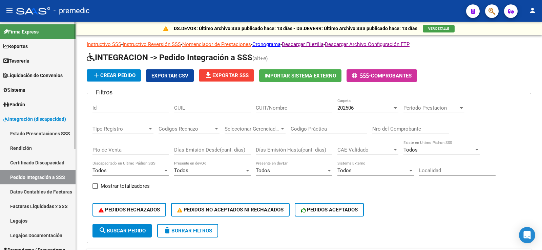
click at [42, 192] on link "Datos Contables de Facturas" at bounding box center [38, 192] width 76 height 15
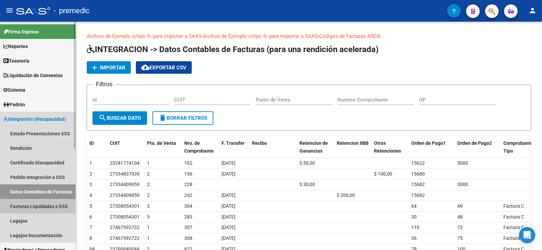
click at [36, 204] on link "Facturas Liquidadas x SSS" at bounding box center [38, 206] width 76 height 15
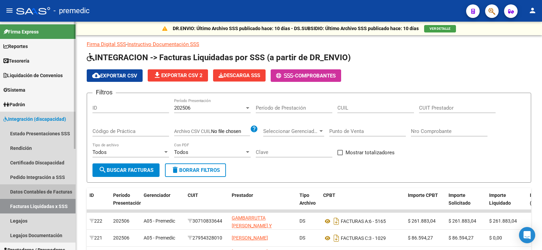
click at [43, 187] on link "Datos Contables de Facturas" at bounding box center [38, 192] width 76 height 15
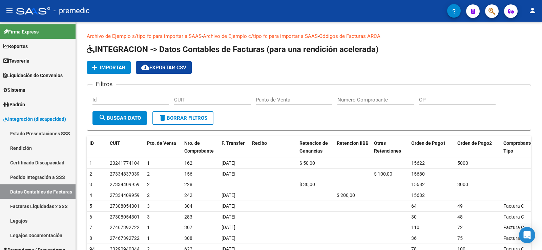
click at [451, 11] on button "button" at bounding box center [454, 11] width 14 height 14
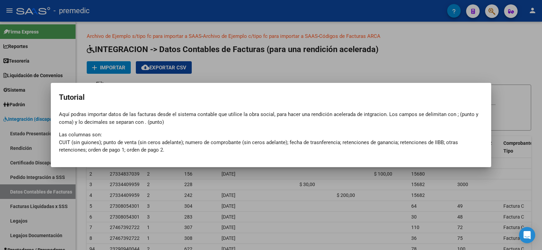
click at [167, 139] on p "Las columnas son: CUIT (sin guiones); punto de venta (sin ceros adelante); nume…" at bounding box center [271, 142] width 424 height 23
click at [449, 51] on div at bounding box center [271, 125] width 542 height 250
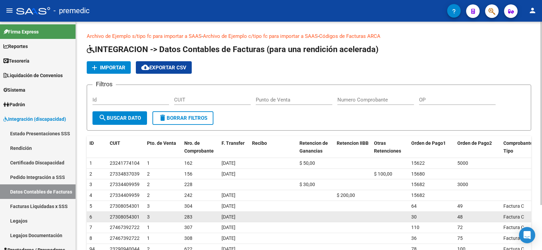
scroll to position [56, 0]
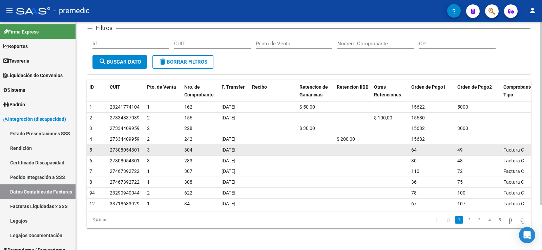
drag, startPoint x: 108, startPoint y: 151, endPoint x: 138, endPoint y: 153, distance: 30.5
click at [138, 153] on datatable-body-cell "27308054301" at bounding box center [125, 150] width 37 height 11
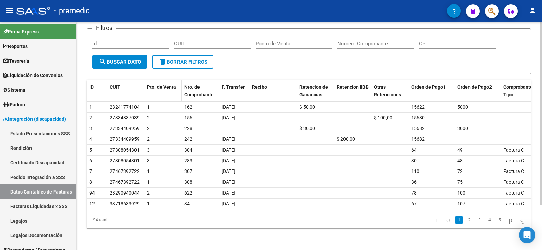
scroll to position [0, 0]
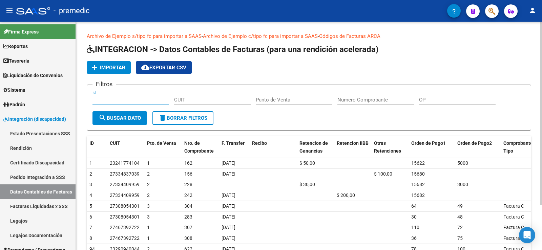
click at [131, 98] on input "Id" at bounding box center [131, 100] width 77 height 6
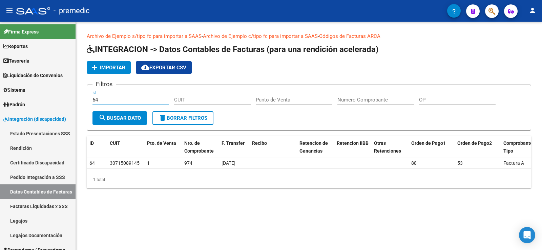
type input "64"
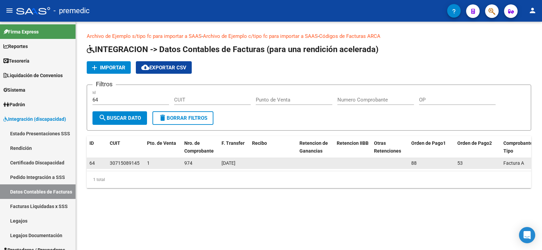
drag, startPoint x: 108, startPoint y: 164, endPoint x: 139, endPoint y: 163, distance: 30.5
click at [139, 163] on datatable-body-cell "30715089145" at bounding box center [125, 163] width 37 height 11
copy span "30715089145"
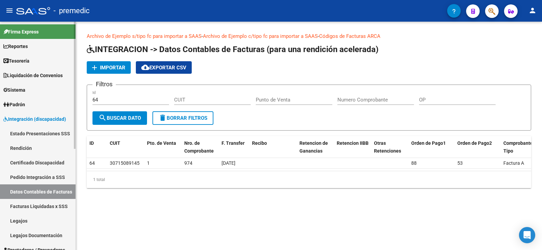
drag, startPoint x: 124, startPoint y: 100, endPoint x: 31, endPoint y: 104, distance: 93.9
click at [39, 101] on mat-sidenav-container "Firma Express Reportes Tablero de Control Ingresos Percibidos Análisis de todos…" at bounding box center [271, 136] width 542 height 229
click at [324, 121] on form "Filtros Id CUIT Punto de Venta Numero Comprobante OP search Buscar Dato delete …" at bounding box center [309, 108] width 445 height 46
click at [158, 121] on button "delete Borrar Filtros" at bounding box center [183, 119] width 61 height 14
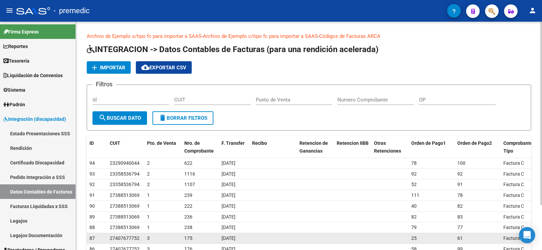
scroll to position [56, 0]
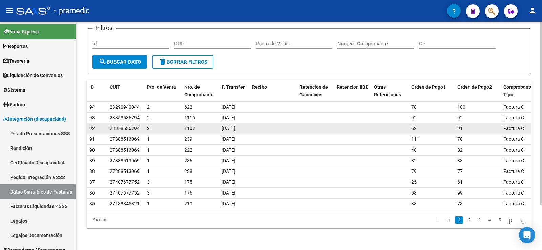
click at [411, 128] on span "52" at bounding box center [413, 128] width 5 height 5
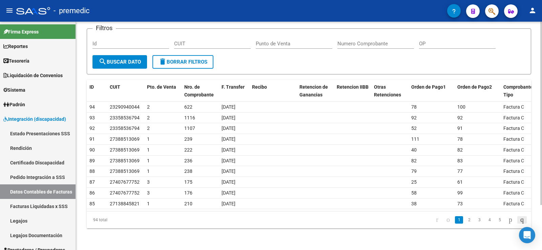
click at [520, 219] on icon "go to last page" at bounding box center [522, 220] width 5 height 8
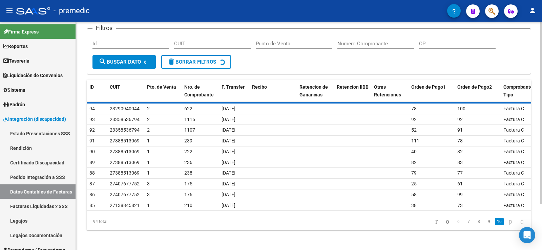
scroll to position [0, 0]
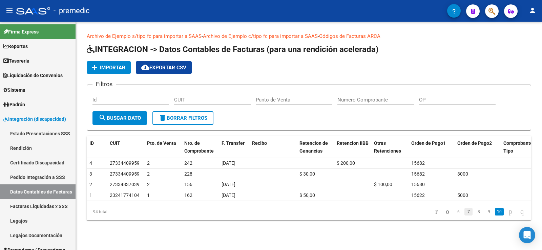
click at [465, 213] on link "7" at bounding box center [469, 211] width 8 height 7
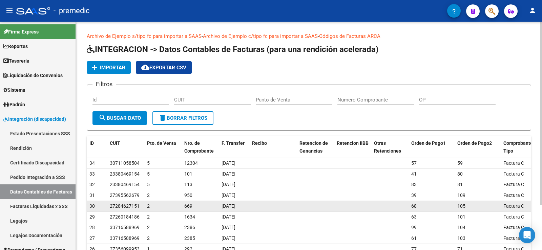
scroll to position [56, 0]
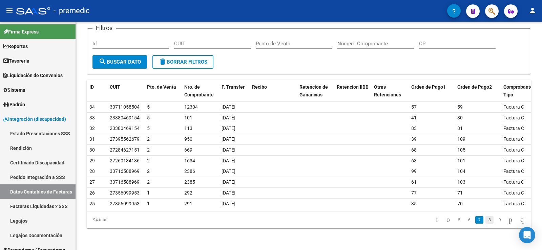
click at [486, 219] on link "8" at bounding box center [490, 220] width 8 height 7
click at [495, 222] on link "10" at bounding box center [499, 220] width 9 height 7
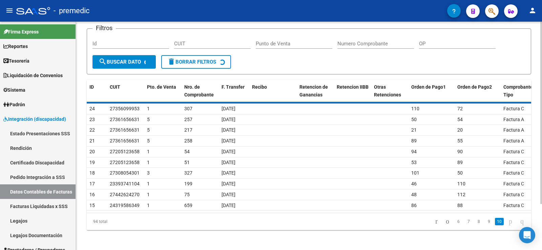
scroll to position [0, 0]
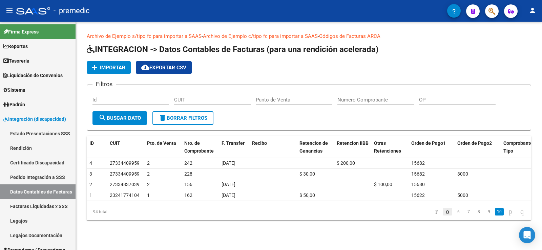
click at [445, 211] on icon "go to previous page" at bounding box center [447, 212] width 5 height 8
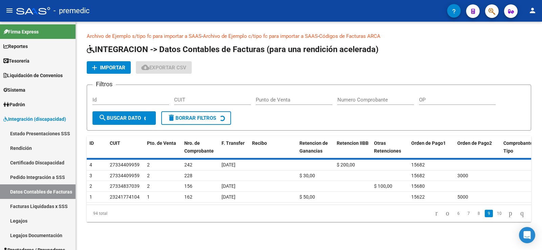
click at [427, 213] on div "ID CUIT Pto. de Venta Nro. de Comprobante F. Transfer Recibo Retencion de Ganan…" at bounding box center [309, 179] width 445 height 86
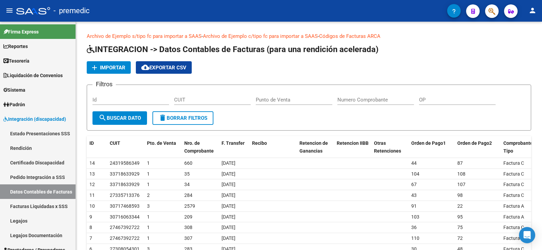
click at [425, 214] on div "103" at bounding box center [431, 218] width 41 height 8
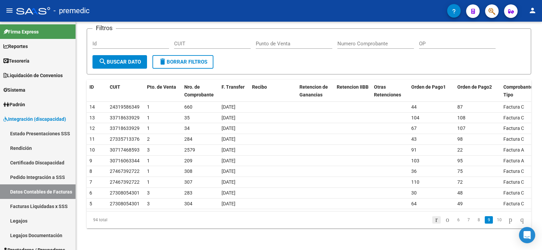
click at [434, 222] on icon "go to first page" at bounding box center [436, 220] width 4 height 8
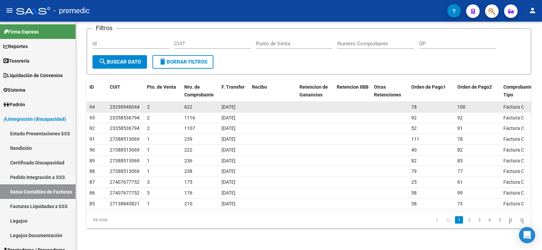
drag, startPoint x: 415, startPoint y: 104, endPoint x: 414, endPoint y: 109, distance: 5.2
click at [414, 109] on span "78" at bounding box center [413, 106] width 5 height 5
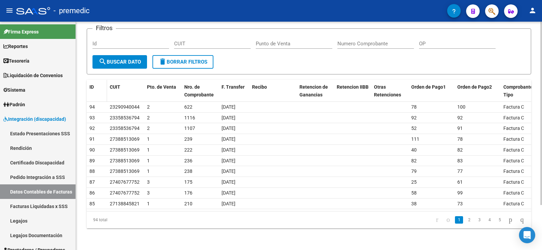
click at [94, 88] on span "ID" at bounding box center [91, 86] width 4 height 5
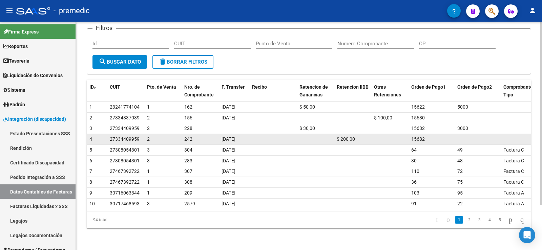
scroll to position [22, 0]
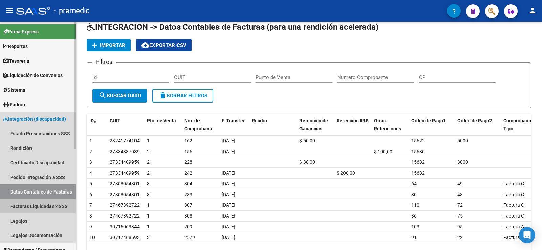
click at [56, 207] on link "Facturas Liquidadas x SSS" at bounding box center [38, 206] width 76 height 15
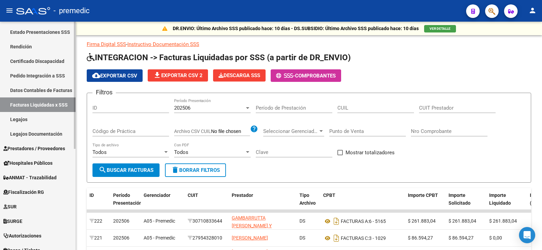
scroll to position [136, 0]
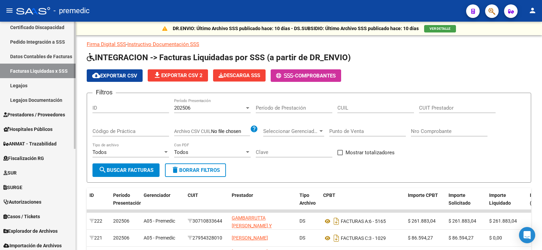
click at [44, 84] on link "Legajos" at bounding box center [38, 85] width 76 height 15
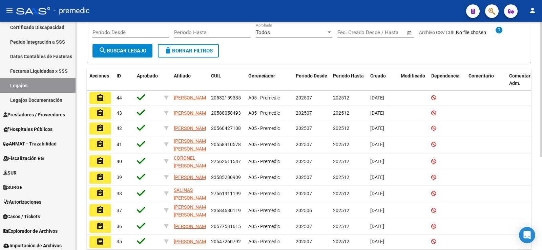
scroll to position [34, 0]
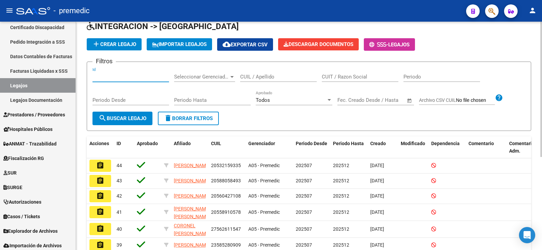
click at [148, 75] on input "Id" at bounding box center [131, 77] width 77 height 6
click at [192, 74] on span "Seleccionar Gerenciador" at bounding box center [201, 77] width 55 height 6
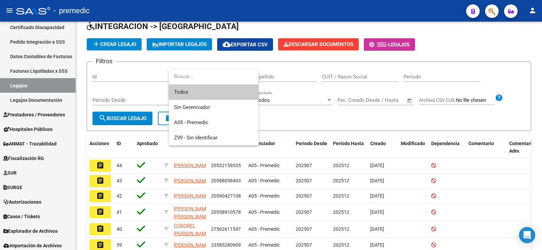
click at [269, 67] on div at bounding box center [271, 125] width 542 height 250
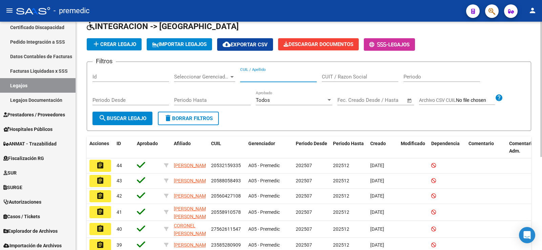
click at [272, 75] on input "CUIL / Apellido" at bounding box center [278, 77] width 77 height 6
click at [333, 78] on input "CUIT / Razon Social" at bounding box center [360, 77] width 77 height 6
paste input "27308054301"
type input "27308054301"
click at [141, 116] on span "search Buscar Legajo" at bounding box center [123, 119] width 48 height 6
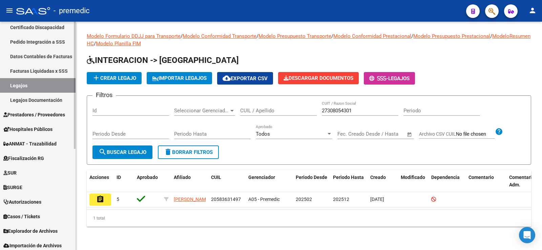
scroll to position [169, 0]
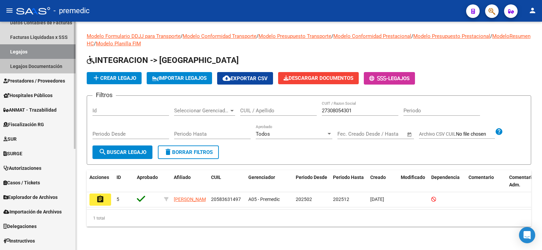
click at [48, 64] on link "Legajos Documentación" at bounding box center [38, 66] width 76 height 15
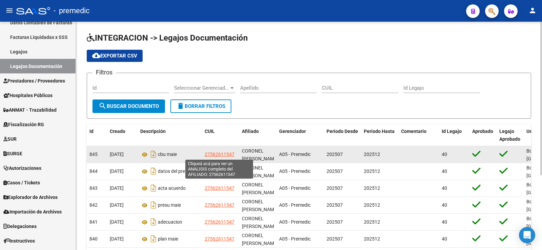
scroll to position [34, 0]
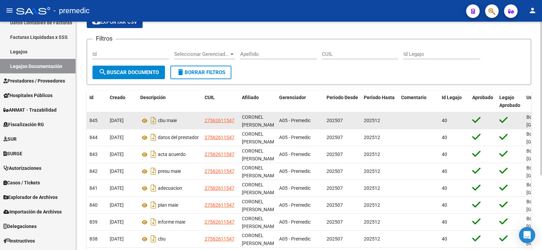
drag, startPoint x: 201, startPoint y: 120, endPoint x: 236, endPoint y: 121, distance: 35.3
click at [236, 121] on div "845 12/08/2025 cbu maie 27562611547 CORONEL PRISCILA ORIANA - A05 - Premedic 20…" at bounding box center [349, 121] width 525 height 17
copy div "27562611547"
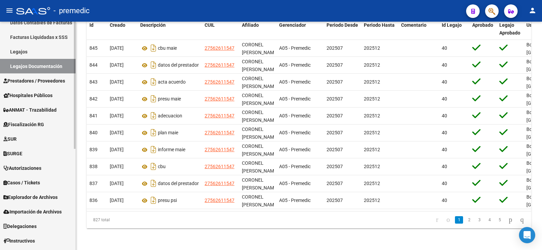
click at [34, 77] on link "Prestadores / Proveedores" at bounding box center [38, 81] width 76 height 15
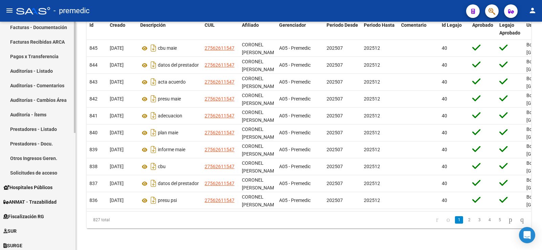
scroll to position [136, 0]
click at [23, 57] on link "Pagos x Transferencia" at bounding box center [38, 56] width 76 height 15
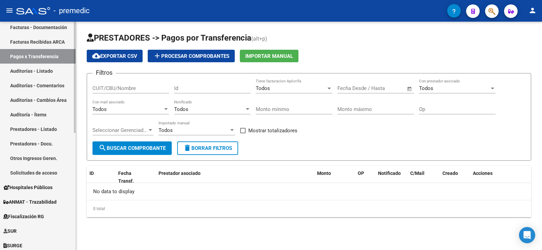
scroll to position [102, 0]
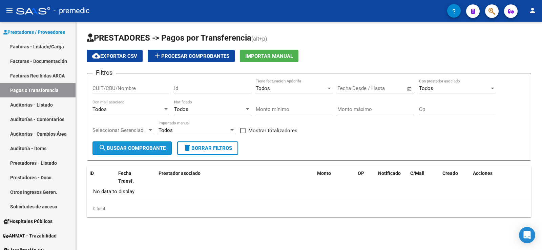
click at [141, 151] on span "search Buscar Comprobante" at bounding box center [132, 148] width 67 height 6
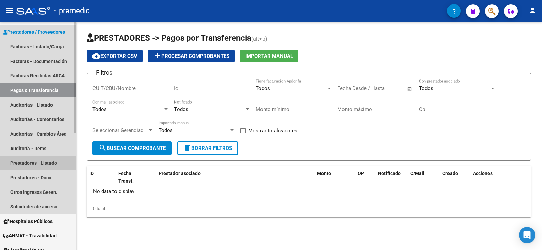
click at [47, 168] on link "Prestadores - Listado" at bounding box center [38, 163] width 76 height 15
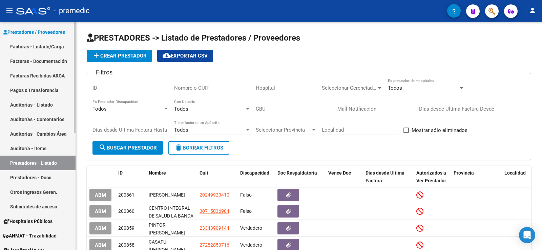
click at [33, 192] on link "Otros Ingresos Geren." at bounding box center [38, 192] width 76 height 15
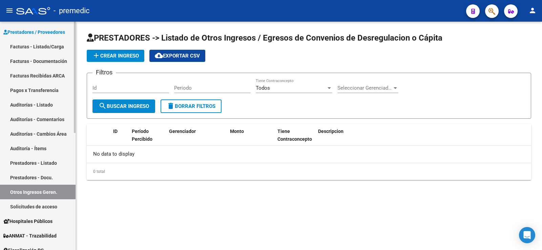
click at [42, 46] on link "Facturas - Listado/Carga" at bounding box center [38, 46] width 76 height 15
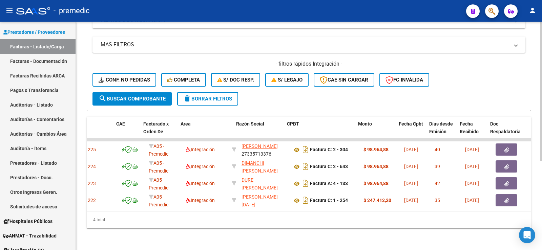
scroll to position [0, 62]
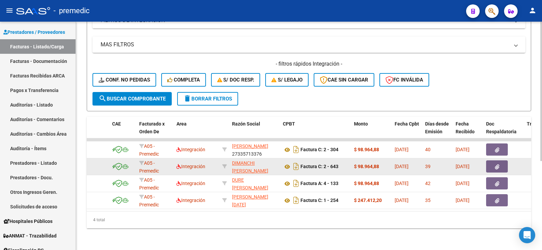
drag, startPoint x: 350, startPoint y: 161, endPoint x: 376, endPoint y: 163, distance: 26.1
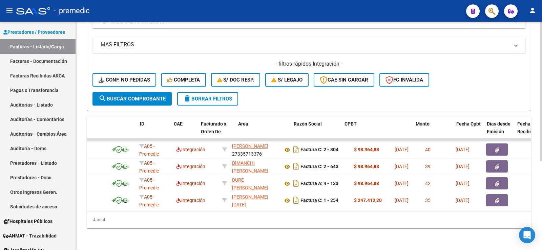
scroll to position [0, 0]
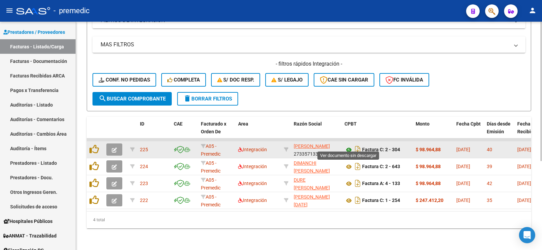
click at [351, 146] on icon at bounding box center [349, 150] width 9 height 8
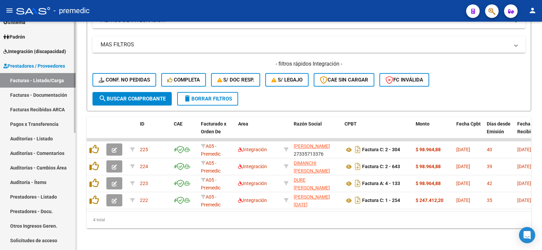
scroll to position [34, 0]
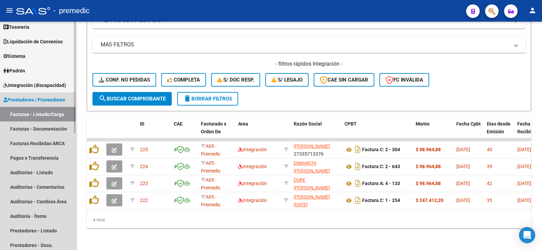
click at [38, 100] on span "Prestadores / Proveedores" at bounding box center [34, 99] width 62 height 7
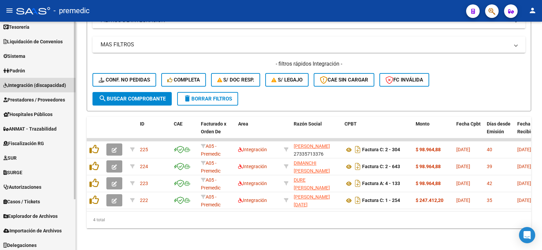
click at [43, 84] on span "Integración (discapacidad)" at bounding box center [34, 85] width 63 height 7
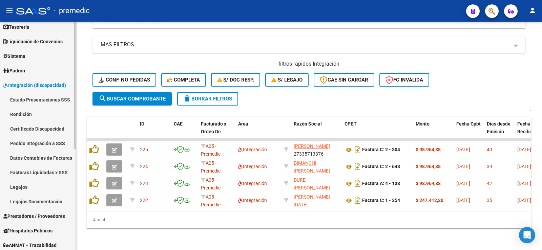
click at [46, 100] on link "Estado Presentaciones SSS" at bounding box center [38, 100] width 76 height 15
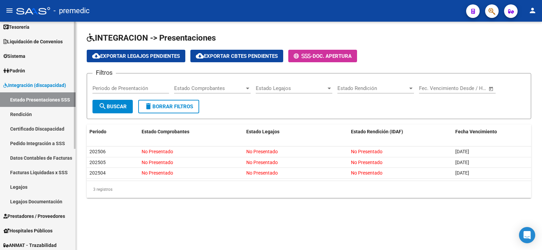
click at [47, 113] on link "Rendición" at bounding box center [38, 114] width 76 height 15
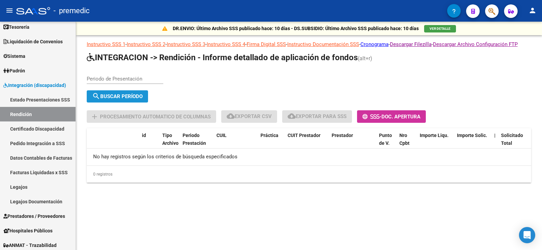
click at [123, 100] on span "search Buscar Período" at bounding box center [117, 97] width 50 height 6
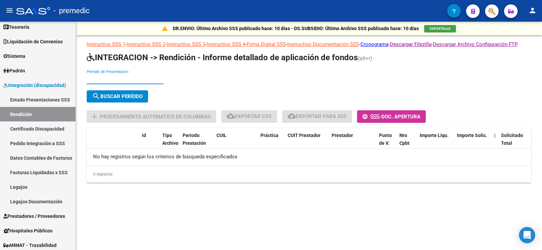
click at [123, 82] on input "Periodo de Presentación" at bounding box center [125, 79] width 77 height 6
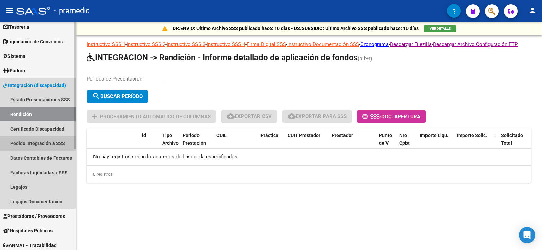
click at [44, 140] on link "Pedido Integración a SSS" at bounding box center [38, 143] width 76 height 15
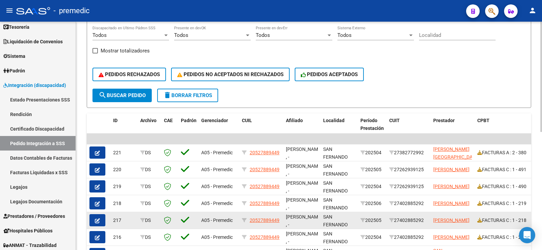
scroll to position [203, 0]
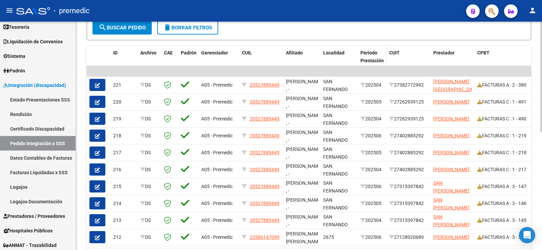
click at [375, 56] on div "Período Prestación" at bounding box center [372, 57] width 23 height 16
click at [370, 58] on span "Período Prestación" at bounding box center [372, 56] width 23 height 13
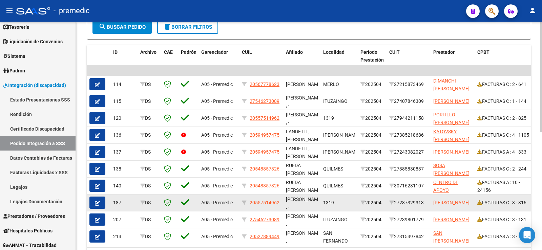
scroll to position [245, 0]
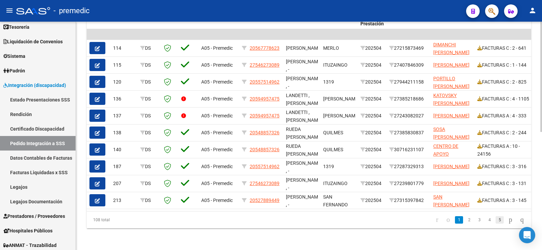
click at [496, 219] on link "5" at bounding box center [500, 220] width 8 height 7
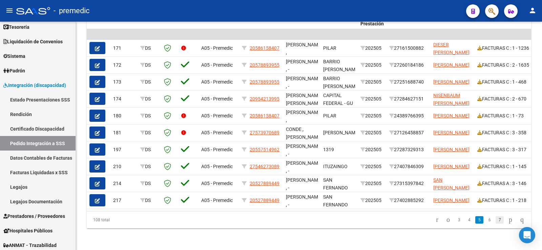
click at [496, 221] on link "7" at bounding box center [500, 220] width 8 height 7
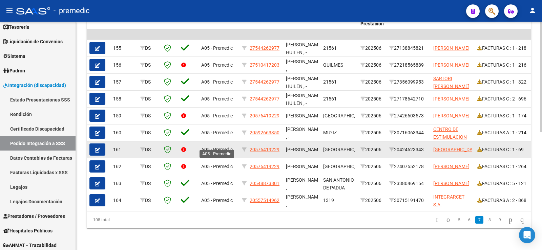
drag, startPoint x: 225, startPoint y: 145, endPoint x: 196, endPoint y: 142, distance: 28.6
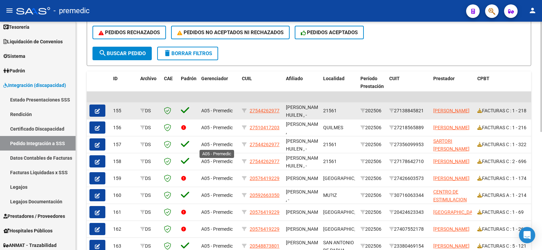
scroll to position [144, 0]
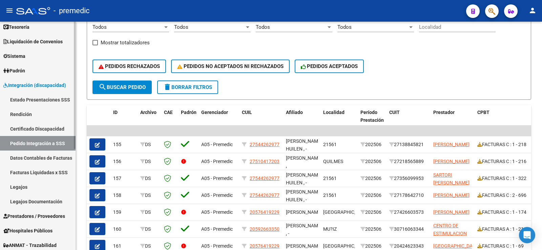
click at [58, 159] on link "Datos Contables de Facturas" at bounding box center [38, 158] width 76 height 15
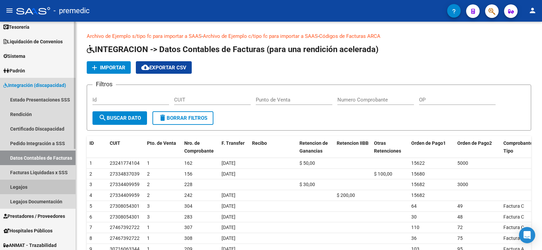
click at [30, 191] on link "Legajos" at bounding box center [38, 187] width 76 height 15
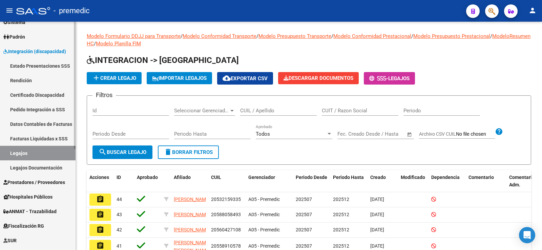
scroll to position [102, 0]
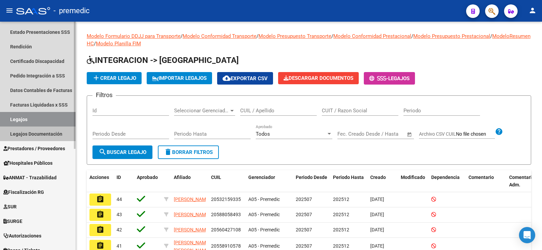
click at [47, 134] on link "Legajos Documentación" at bounding box center [38, 134] width 76 height 15
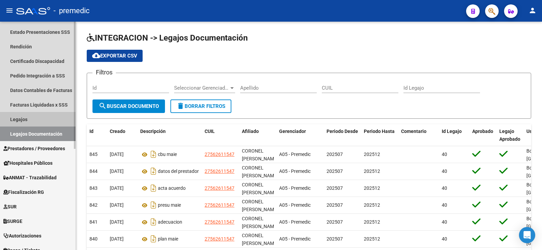
click at [40, 124] on link "Legajos" at bounding box center [38, 119] width 76 height 15
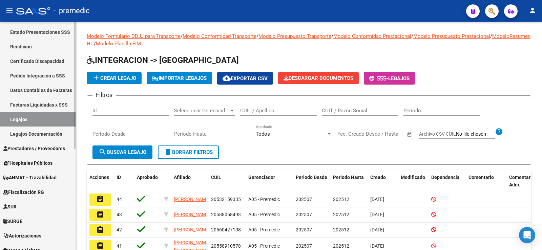
click at [21, 43] on link "Rendición" at bounding box center [38, 46] width 76 height 15
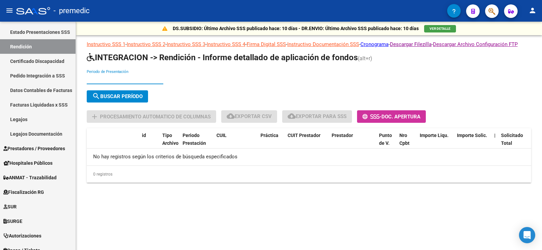
click at [120, 82] on input "Periodo de Presentación" at bounding box center [125, 79] width 77 height 6
type input "202505"
click at [119, 103] on button "search Buscar Período" at bounding box center [117, 96] width 61 height 12
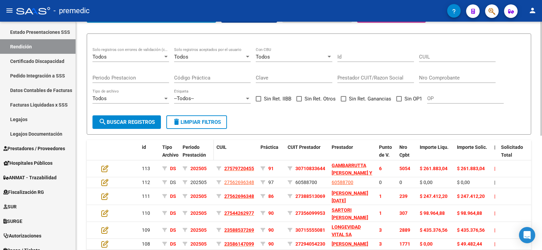
scroll to position [136, 0]
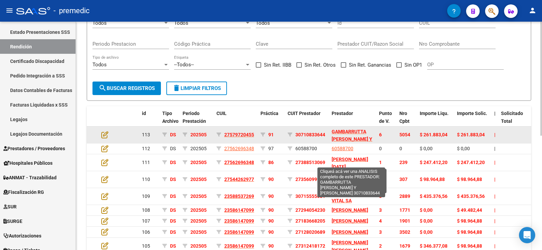
click at [336, 141] on span "GAMBARRUTTA LAURA CECILIA Y RUBILLO ROSANA CLAUDIA S.H." at bounding box center [352, 139] width 41 height 21
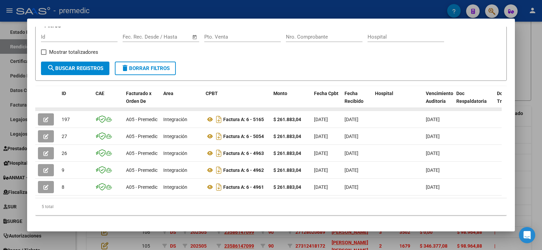
scroll to position [112, 0]
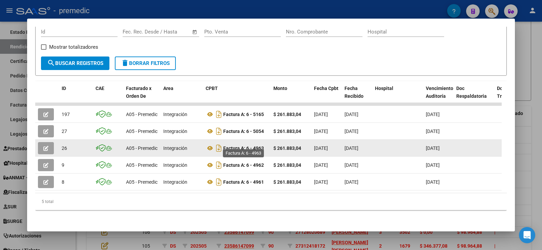
drag, startPoint x: 256, startPoint y: 145, endPoint x: 248, endPoint y: 146, distance: 8.6
click at [248, 146] on strong "Factura A: 6 - 4963" at bounding box center [243, 148] width 41 height 5
click at [219, 143] on icon "Descargar documento" at bounding box center [219, 148] width 9 height 11
click at [47, 146] on icon "button" at bounding box center [45, 148] width 5 height 5
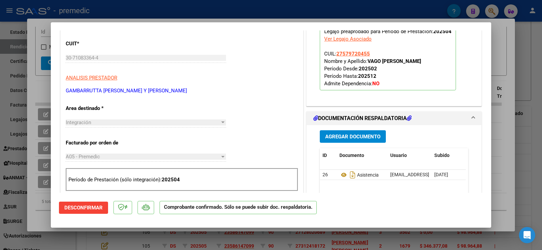
scroll to position [237, 0]
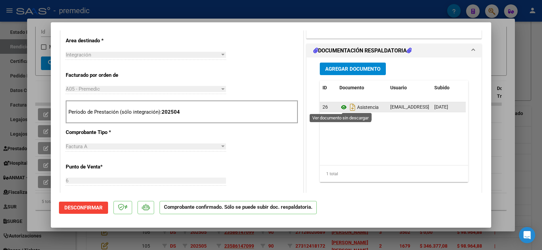
click at [342, 107] on icon at bounding box center [344, 107] width 9 height 8
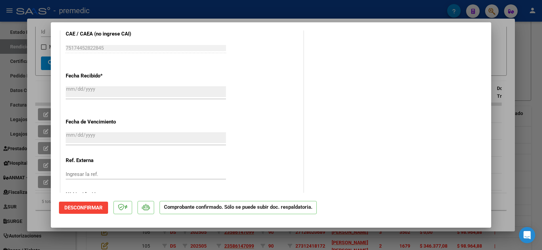
scroll to position [546, 0]
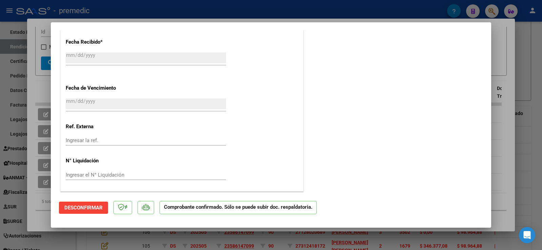
click at [492, 136] on div at bounding box center [271, 125] width 542 height 250
type input "$ 0,00"
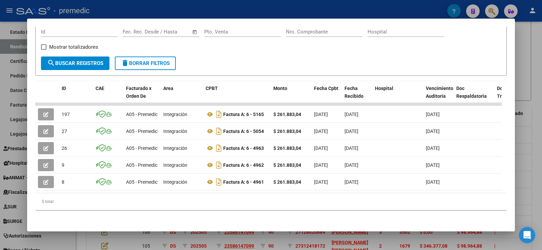
drag, startPoint x: 203, startPoint y: 143, endPoint x: 367, endPoint y: 144, distance: 163.7
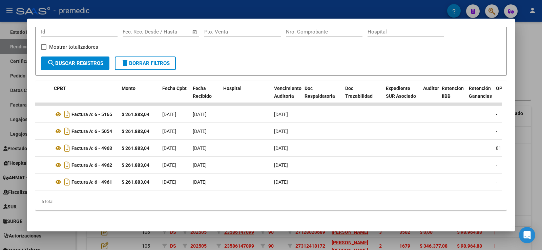
scroll to position [0, 170]
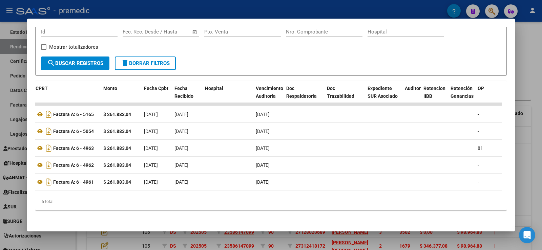
drag, startPoint x: 205, startPoint y: 188, endPoint x: 250, endPoint y: 187, distance: 45.1
click at [250, 187] on datatable-body "197 A05 - Premedic Integración Factura A: 6 - 5165 $ 261.883,04 01/07/2025 23/0…" at bounding box center [268, 148] width 467 height 90
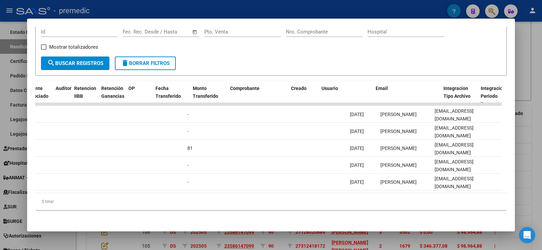
scroll to position [0, 523]
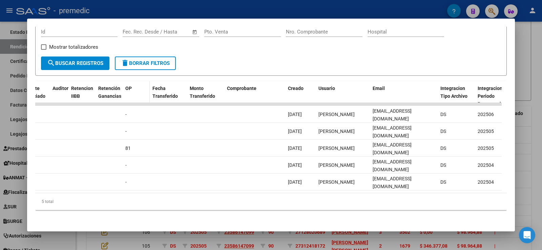
click at [131, 88] on datatable-header-cell "OP" at bounding box center [136, 96] width 27 height 30
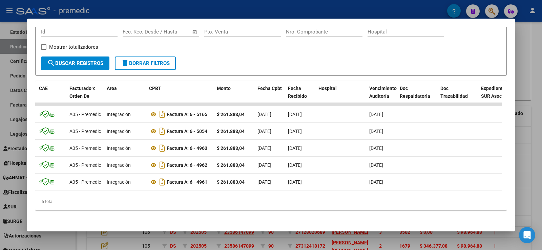
scroll to position [10, 0]
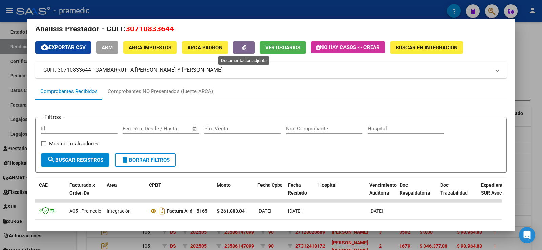
click at [243, 49] on icon "button" at bounding box center [244, 47] width 4 height 5
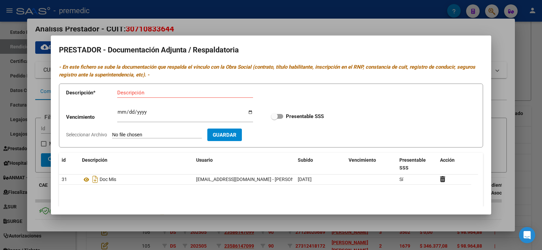
click at [47, 128] on div at bounding box center [271, 125] width 542 height 250
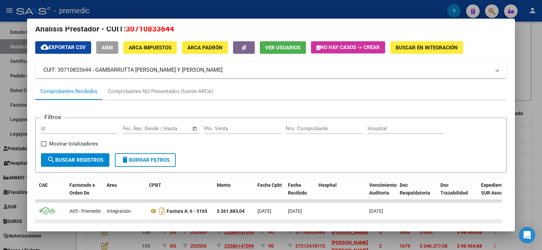
click at [140, 220] on datatable-body-cell "Integración" at bounding box center [125, 228] width 42 height 17
click at [141, 238] on div at bounding box center [271, 125] width 542 height 250
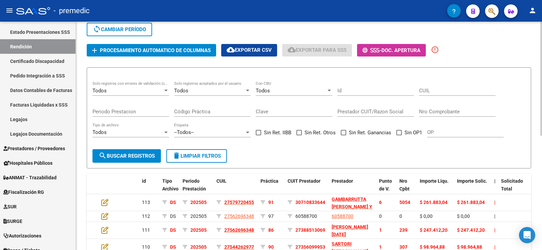
scroll to position [34, 0]
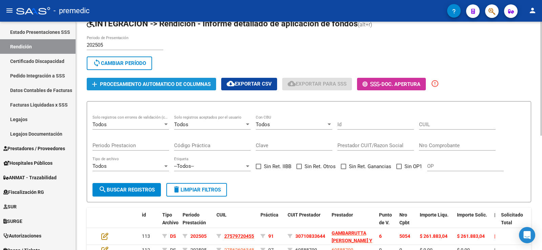
click at [164, 87] on span "Procesamiento automatico de columnas" at bounding box center [155, 84] width 111 height 6
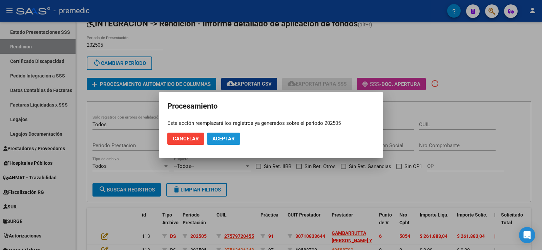
click at [213, 133] on button "Aceptar" at bounding box center [223, 139] width 33 height 12
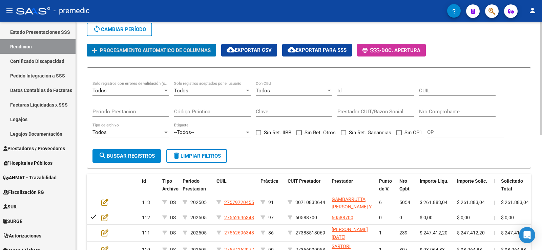
scroll to position [136, 0]
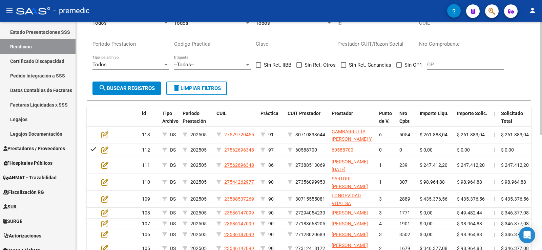
click at [402, 69] on label "Sin OP1" at bounding box center [410, 65] width 26 height 8
click at [399, 68] on input "Sin OP1" at bounding box center [399, 68] width 0 height 0
click at [402, 69] on label "Sin OP1" at bounding box center [410, 65] width 26 height 8
click at [399, 68] on input "Sin OP1" at bounding box center [399, 68] width 0 height 0
click at [403, 69] on label "Sin OP1" at bounding box center [410, 65] width 26 height 8
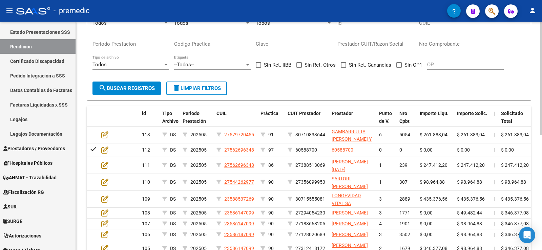
click at [399, 68] on input "Sin OP1" at bounding box center [399, 68] width 0 height 0
click at [403, 69] on label "Sin OP1" at bounding box center [410, 65] width 26 height 8
click at [399, 68] on input "Sin OP1" at bounding box center [399, 68] width 0 height 0
checkbox input "false"
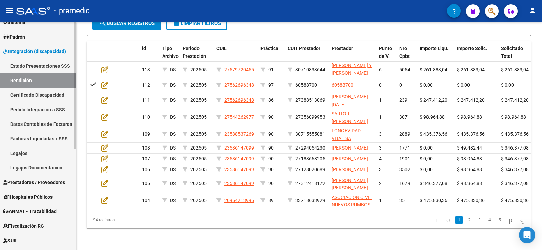
scroll to position [102, 0]
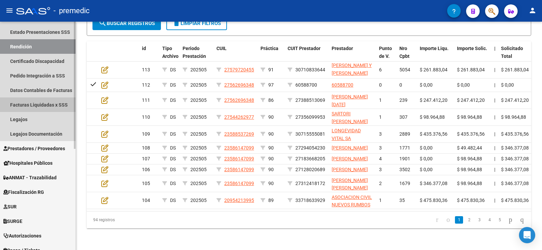
click at [57, 104] on link "Facturas Liquidadas x SSS" at bounding box center [38, 105] width 76 height 15
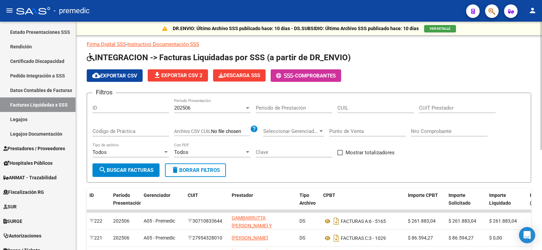
scroll to position [34, 0]
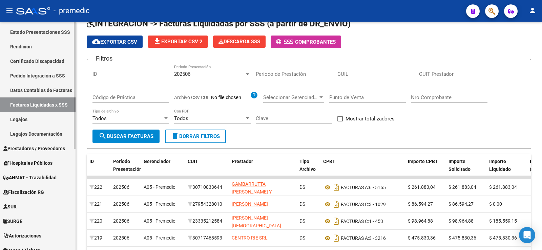
click at [41, 50] on link "Rendición" at bounding box center [38, 46] width 76 height 15
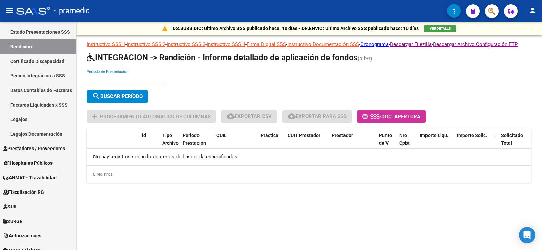
click at [141, 82] on input "Periodo de Presentación" at bounding box center [125, 79] width 77 height 6
type input "202505"
click at [131, 99] on button "search Buscar Período" at bounding box center [117, 96] width 61 height 12
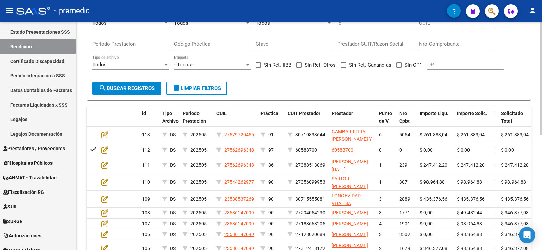
scroll to position [68, 0]
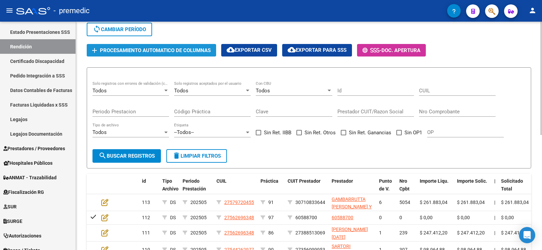
click at [152, 54] on span "Procesamiento automatico de columnas" at bounding box center [155, 50] width 111 height 6
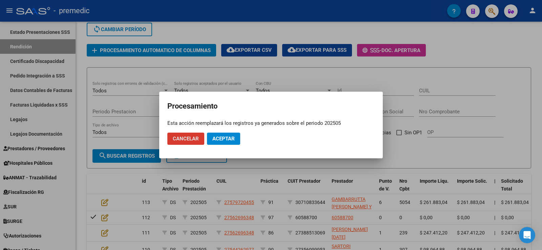
click at [231, 140] on span "Aceptar" at bounding box center [224, 139] width 22 height 6
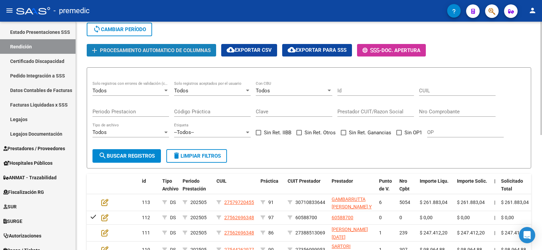
click at [173, 54] on span "Procesamiento automatico de columnas" at bounding box center [155, 50] width 111 height 6
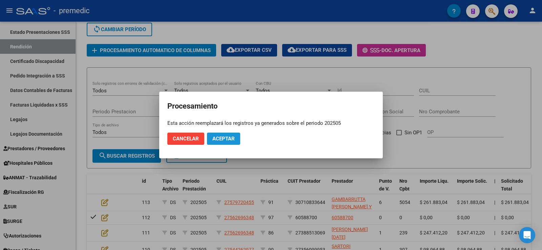
click at [209, 136] on button "Aceptar" at bounding box center [223, 139] width 33 height 12
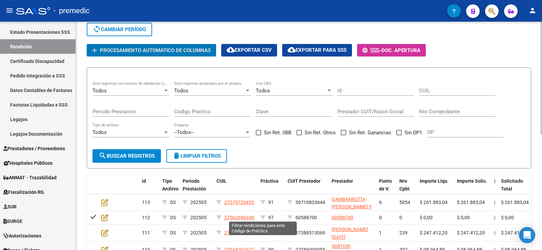
scroll to position [136, 0]
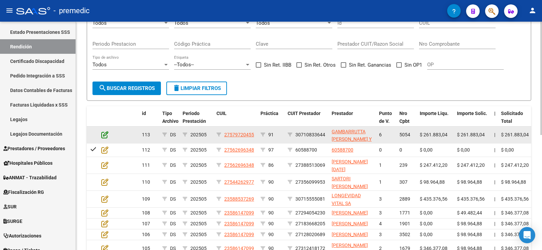
click at [103, 139] on icon at bounding box center [104, 134] width 7 height 7
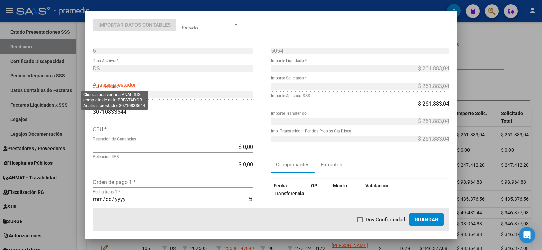
click at [128, 85] on span "Análisis prestador" at bounding box center [114, 85] width 43 height 6
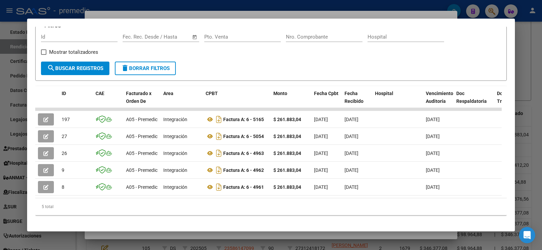
scroll to position [68, 0]
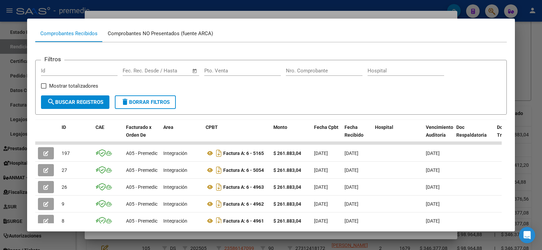
click at [158, 39] on div "Comprobantes NO Presentados (fuente ARCA)" at bounding box center [161, 34] width 116 height 16
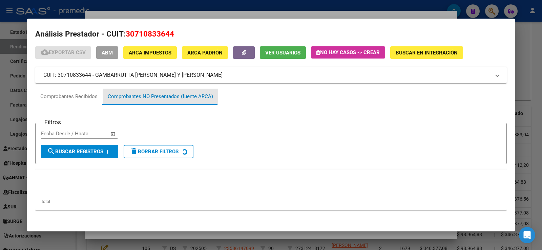
scroll to position [0, 0]
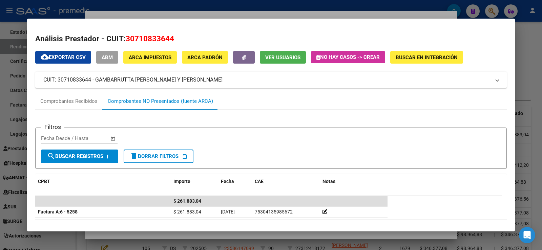
click at [523, 109] on div at bounding box center [271, 125] width 542 height 250
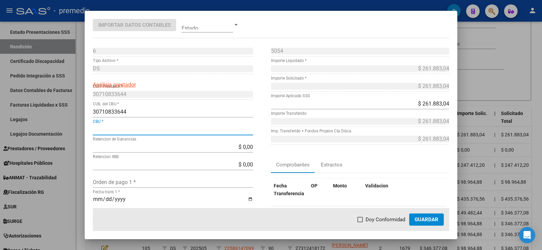
click at [137, 127] on input "CBU *" at bounding box center [173, 129] width 160 height 6
click at [489, 90] on div at bounding box center [271, 125] width 542 height 250
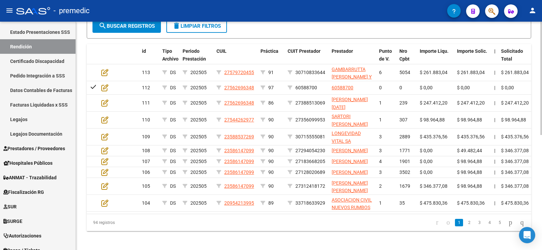
scroll to position [232, 0]
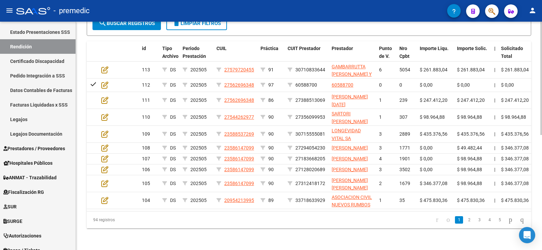
click at [107, 222] on div "94 registros" at bounding box center [131, 220] width 88 height 17
click at [465, 220] on link "2" at bounding box center [469, 220] width 8 height 7
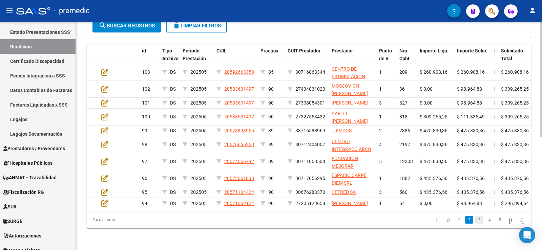
click at [475, 223] on link "3" at bounding box center [479, 220] width 8 height 7
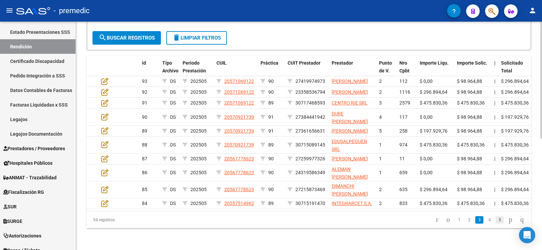
scroll to position [218, 0]
click at [486, 224] on link "4" at bounding box center [490, 220] width 8 height 7
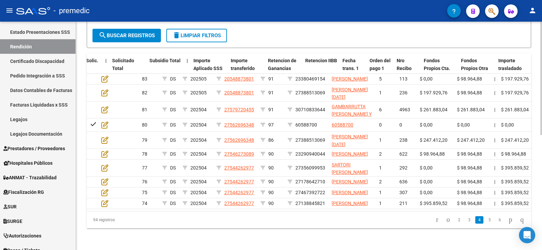
scroll to position [0, 389]
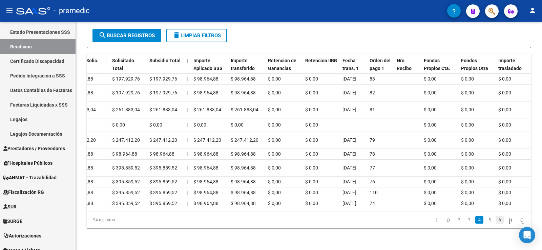
click at [496, 224] on link "6" at bounding box center [500, 220] width 8 height 7
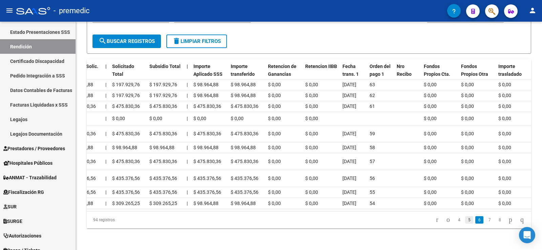
click at [465, 222] on link "5" at bounding box center [469, 220] width 8 height 7
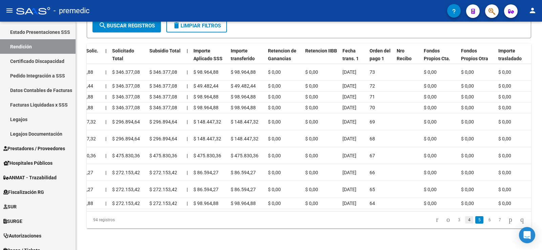
click at [465, 224] on link "4" at bounding box center [469, 220] width 8 height 7
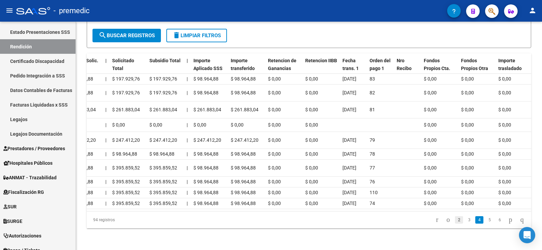
click at [455, 224] on link "2" at bounding box center [459, 220] width 8 height 7
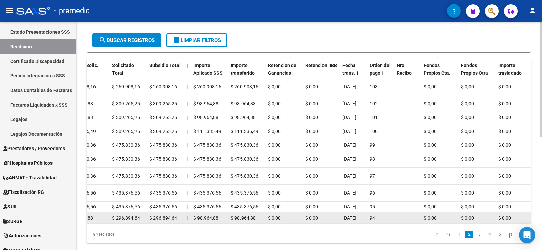
scroll to position [223, 0]
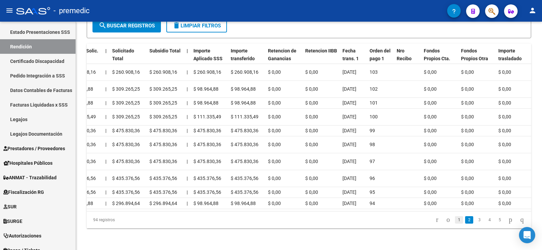
click at [455, 224] on link "1" at bounding box center [459, 220] width 8 height 7
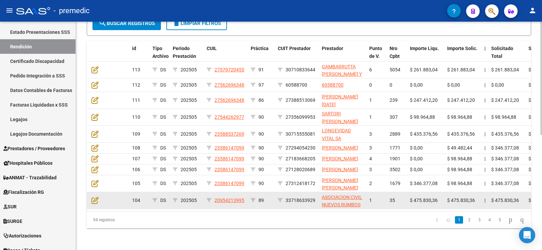
scroll to position [96, 0]
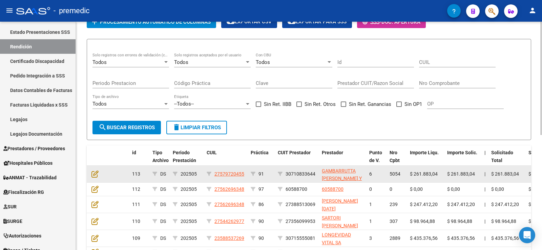
drag, startPoint x: 216, startPoint y: 182, endPoint x: 213, endPoint y: 178, distance: 5.1
drag, startPoint x: 213, startPoint y: 178, endPoint x: 187, endPoint y: 177, distance: 25.1
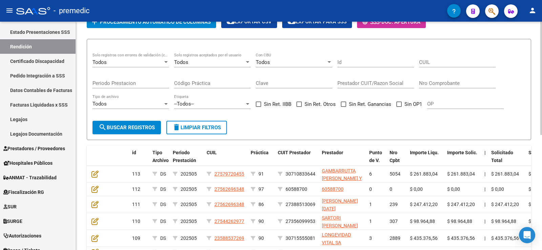
drag, startPoint x: 187, startPoint y: 177, endPoint x: 335, endPoint y: 152, distance: 149.2
click at [335, 152] on div "Instructivo SSS 1 - Instructivo SSS 2 - Instructivo SSS 3 - Instructivo SSS 4 -…" at bounding box center [309, 138] width 445 height 389
drag, startPoint x: 329, startPoint y: 160, endPoint x: 257, endPoint y: 124, distance: 80.6
click at [257, 124] on form "Todos Solo registros con errores de validación (control 623 instructivo de rend…" at bounding box center [309, 89] width 445 height 101
click at [196, 107] on div "--Todos--" at bounding box center [209, 104] width 70 height 6
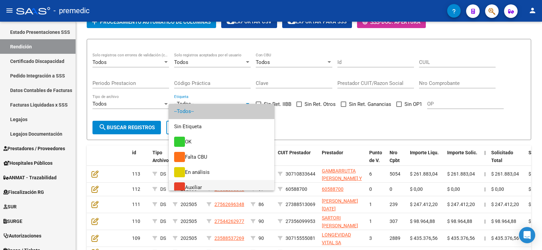
scroll to position [50, 0]
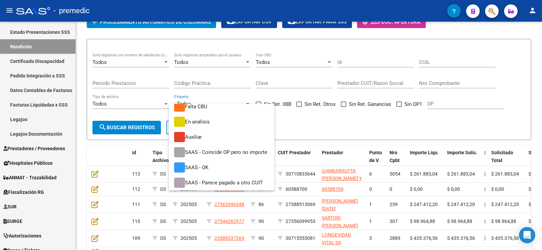
click at [145, 115] on div at bounding box center [271, 125] width 542 height 250
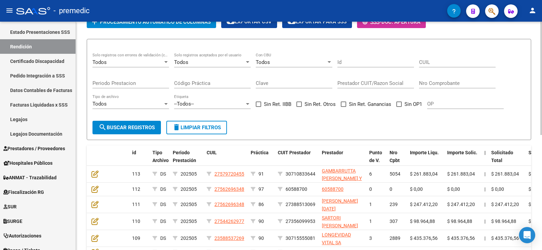
click at [167, 95] on div "Periodo Prestacion" at bounding box center [131, 84] width 77 height 21
click at [191, 107] on span "--Todos--" at bounding box center [184, 104] width 20 height 6
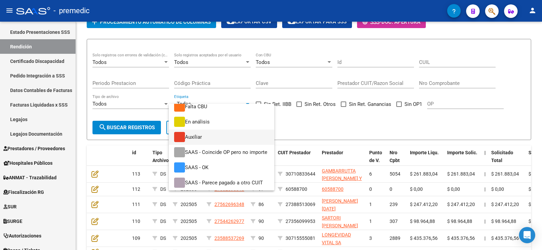
click at [203, 137] on span "Auxiliar" at bounding box center [221, 137] width 95 height 15
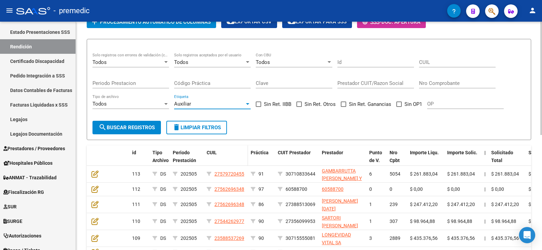
scroll to position [130, 0]
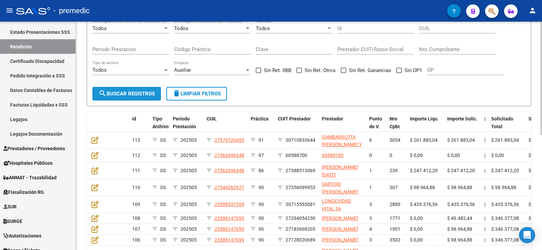
click at [143, 97] on span "search Buscar registros" at bounding box center [127, 94] width 56 height 6
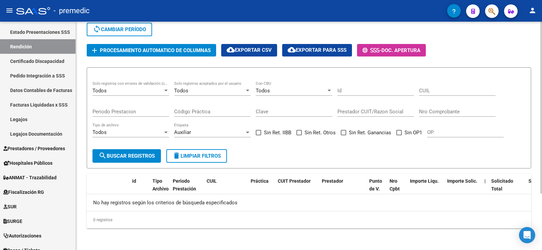
scroll to position [75, 0]
click at [248, 132] on div at bounding box center [247, 133] width 3 height 2
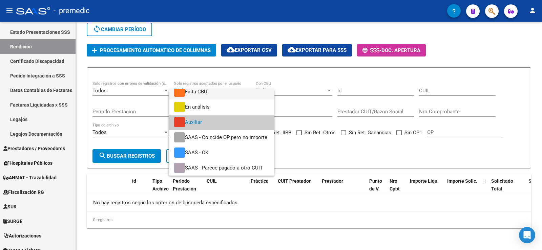
scroll to position [0, 0]
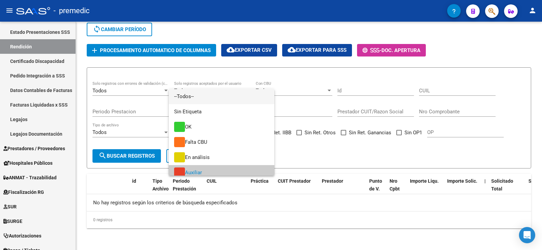
click at [217, 101] on span "--Todos--" at bounding box center [221, 96] width 95 height 15
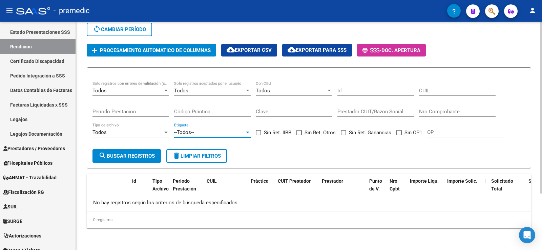
click at [161, 151] on button "search Buscar registros" at bounding box center [127, 156] width 68 height 14
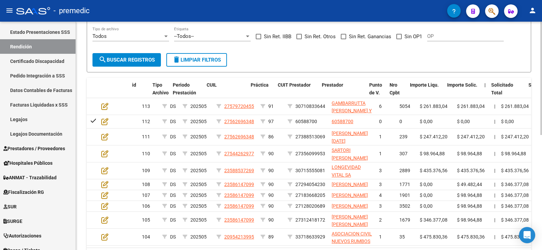
scroll to position [96, 0]
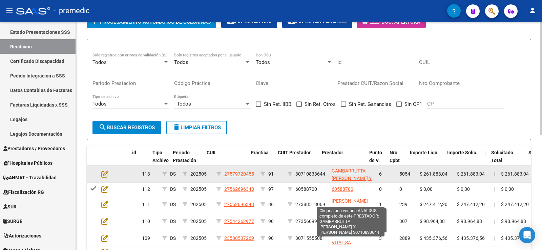
click at [336, 187] on span "GAMBARRUTTA LAURA CECILIA Y RUBILLO ROSANA CLAUDIA S.H." at bounding box center [352, 178] width 40 height 21
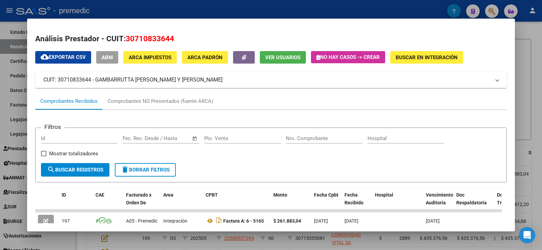
scroll to position [0, 0]
click at [534, 65] on div at bounding box center [271, 125] width 542 height 250
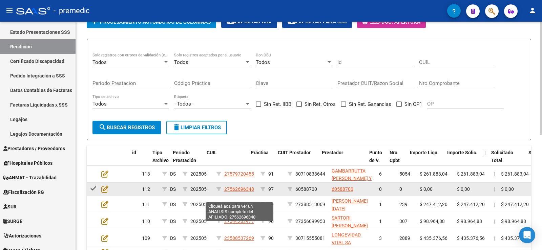
click at [239, 192] on span "27562696348" at bounding box center [239, 189] width 30 height 5
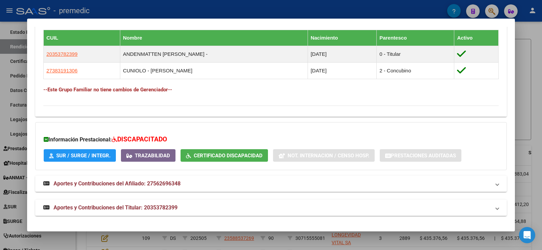
scroll to position [275, 0]
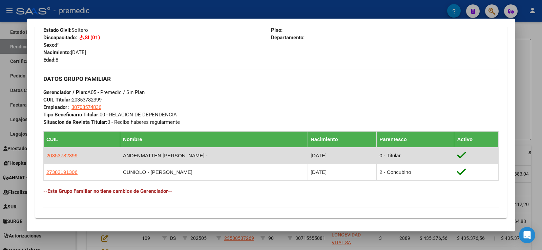
click at [270, 153] on td "ANDENMATTEN DIEGO ARIEL -" at bounding box center [214, 155] width 188 height 17
click at [308, 162] on td "11/09/1990" at bounding box center [342, 155] width 69 height 17
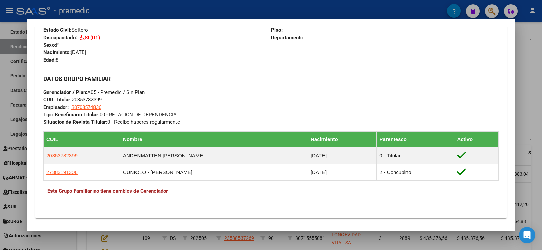
scroll to position [377, 0]
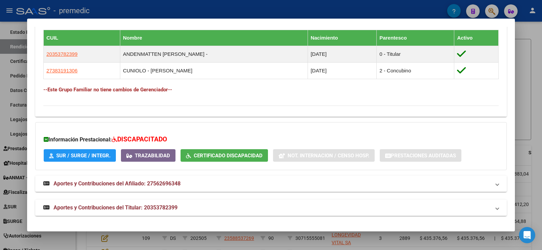
click at [528, 75] on div at bounding box center [271, 125] width 542 height 250
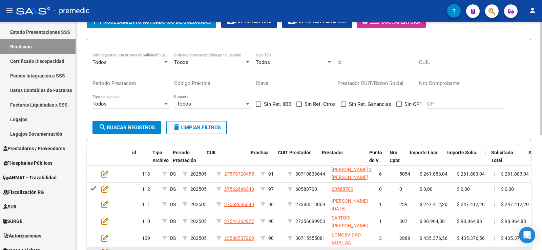
scroll to position [232, 0]
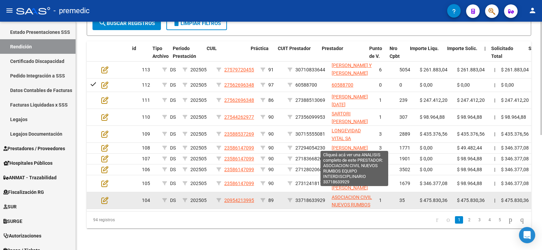
click at [352, 199] on span "ASOCIACION CIVIL NUEVOS RUMBOS EQUIPO INTERDISCIPLINARIO" at bounding box center [355, 209] width 46 height 28
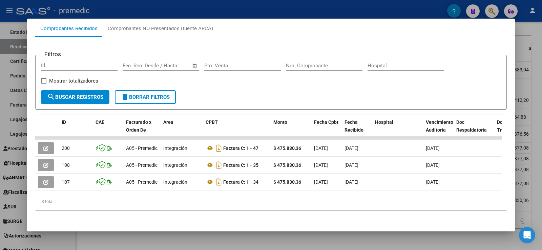
scroll to position [0, 0]
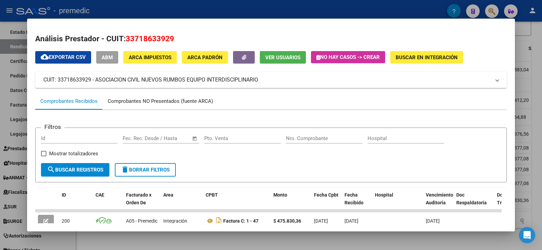
click at [137, 100] on div "Comprobantes NO Presentados (fuente ARCA)" at bounding box center [160, 102] width 105 height 8
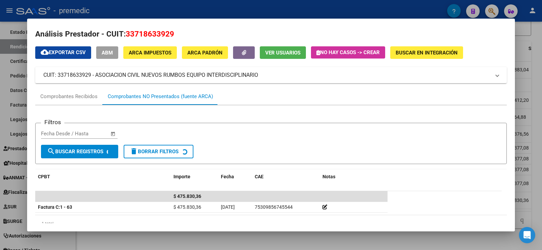
scroll to position [27, 0]
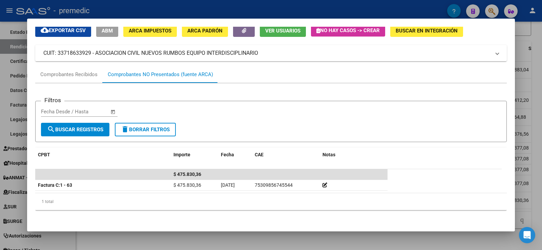
click at [527, 117] on div at bounding box center [271, 125] width 542 height 250
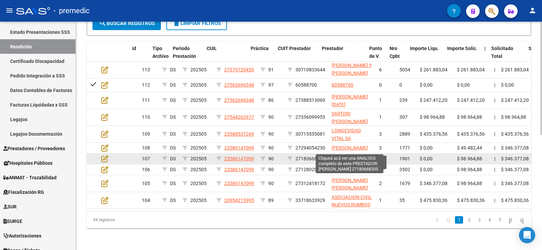
click at [348, 156] on span "RAMIREZ MARIA EUGENIA" at bounding box center [350, 158] width 36 height 5
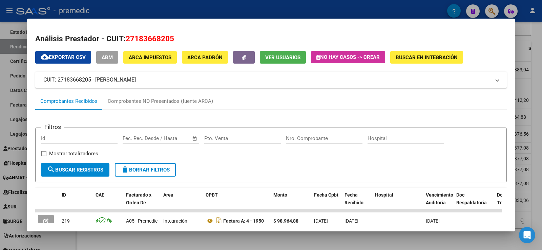
click at [520, 69] on div at bounding box center [271, 125] width 542 height 250
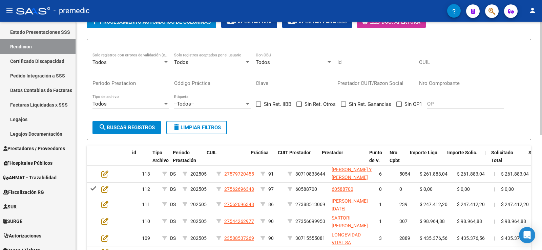
scroll to position [62, 0]
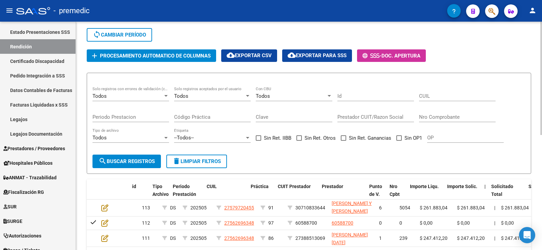
click at [318, 59] on span "cloud_download Exportar para SSS" at bounding box center [317, 56] width 59 height 6
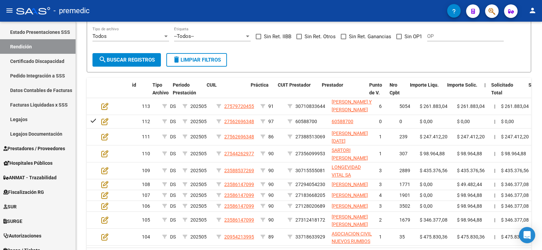
scroll to position [232, 0]
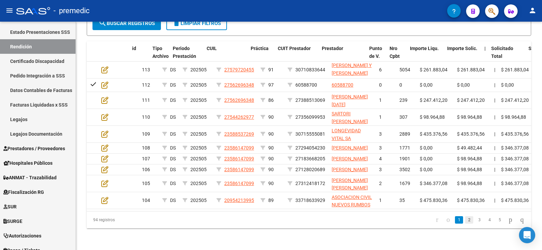
click at [465, 220] on link "2" at bounding box center [469, 220] width 8 height 7
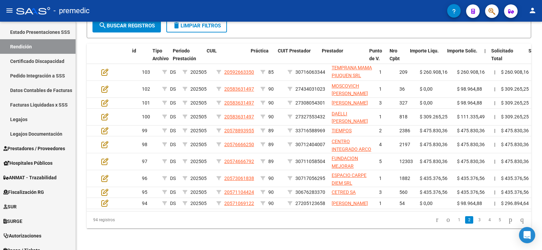
scroll to position [223, 0]
click at [475, 222] on link "3" at bounding box center [479, 220] width 8 height 7
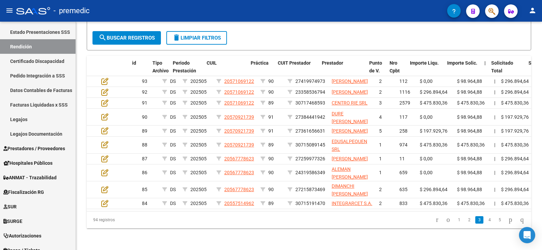
scroll to position [218, 0]
click at [486, 222] on link "4" at bounding box center [490, 220] width 8 height 7
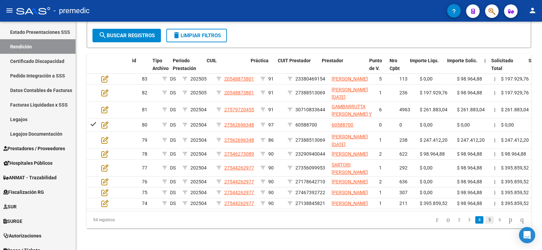
click at [486, 224] on link "5" at bounding box center [490, 220] width 8 height 7
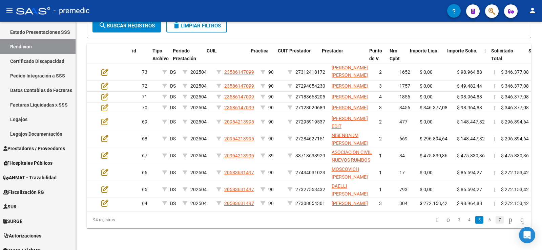
click at [496, 224] on link "7" at bounding box center [500, 220] width 8 height 7
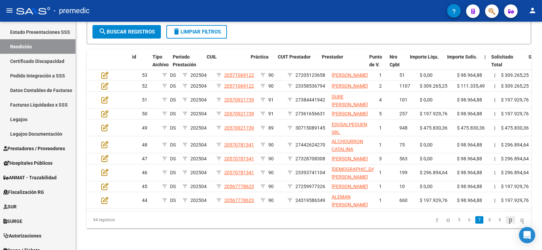
click at [508, 224] on icon "go to next page" at bounding box center [510, 220] width 5 height 8
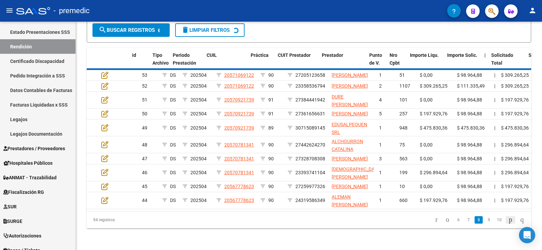
click at [503, 229] on div "94 registros 6 7 8 9 10" at bounding box center [309, 220] width 445 height 17
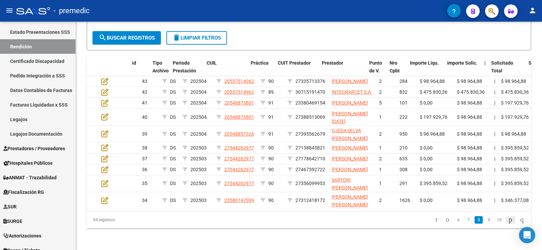
click at [508, 224] on icon "go to next page" at bounding box center [510, 220] width 5 height 8
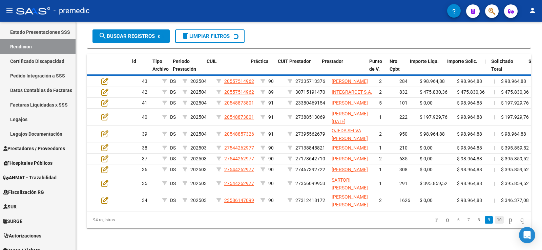
scroll to position [1, 0]
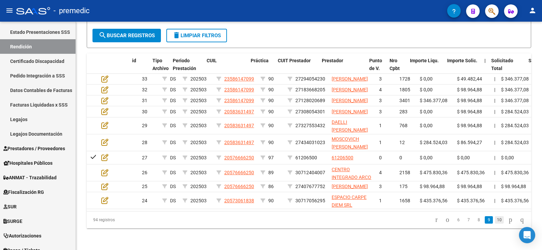
click at [497, 224] on link "10" at bounding box center [499, 220] width 9 height 7
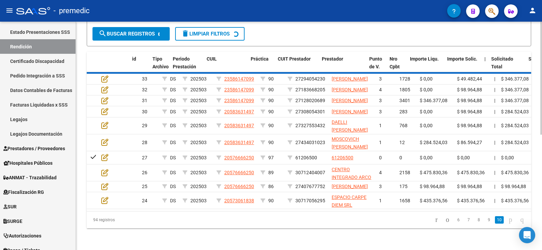
scroll to position [127, 0]
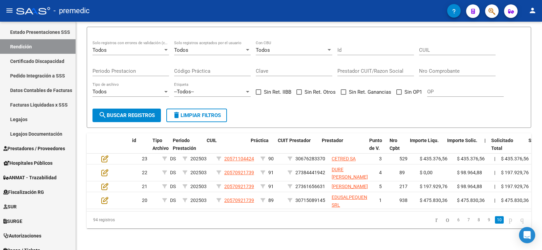
click at [508, 220] on icon "go to next page" at bounding box center [510, 220] width 5 height 8
click at [495, 224] on link "10" at bounding box center [499, 220] width 9 height 7
click at [358, 223] on datatable-pager "6 7 8 9 10" at bounding box center [353, 221] width 350 height 12
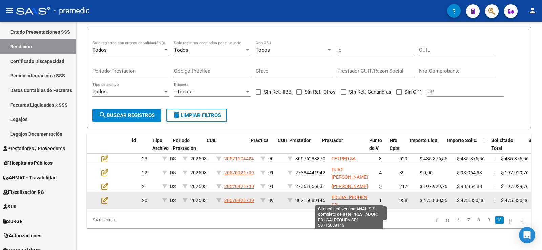
click at [337, 195] on span "EDUSALPEQUEN SRL" at bounding box center [350, 201] width 36 height 13
type textarea "30715089145"
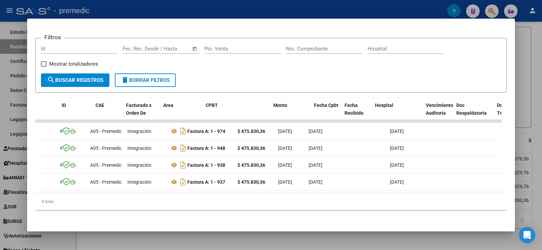
scroll to position [0, 0]
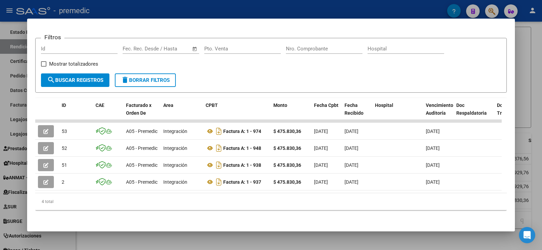
click at [45, 61] on span at bounding box center [43, 63] width 5 height 5
click at [44, 67] on input "Mostrar totalizadores" at bounding box center [43, 67] width 0 height 0
checkbox input "true"
click at [62, 77] on span "search Buscar Registros" at bounding box center [75, 80] width 56 height 6
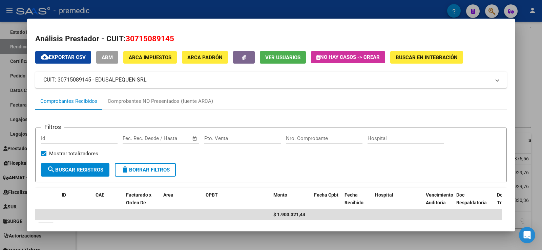
scroll to position [34, 0]
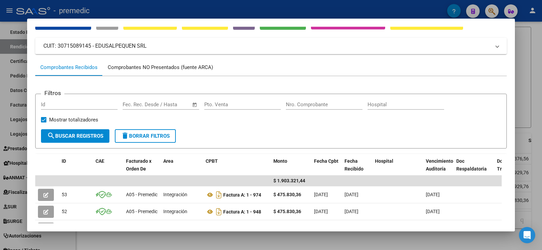
click at [142, 66] on div "Comprobantes NO Presentados (fuente ARCA)" at bounding box center [160, 68] width 105 height 8
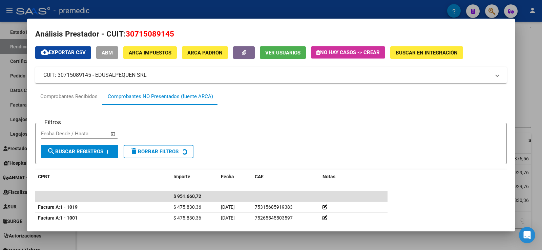
scroll to position [38, 0]
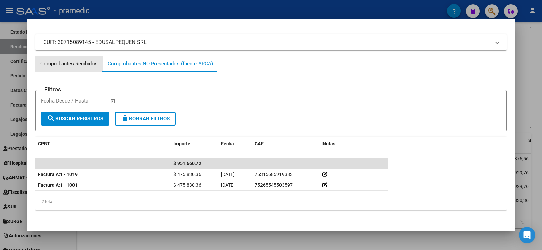
click at [73, 62] on div "Comprobantes Recibidos" at bounding box center [68, 64] width 57 height 8
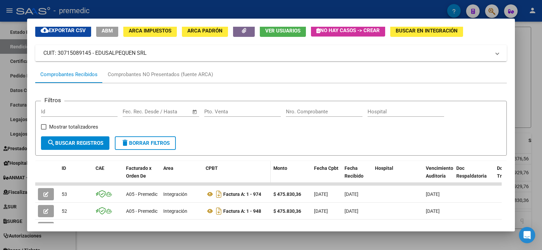
scroll to position [0, 0]
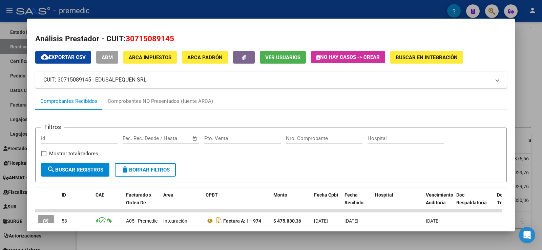
click at [532, 115] on div at bounding box center [271, 125] width 542 height 250
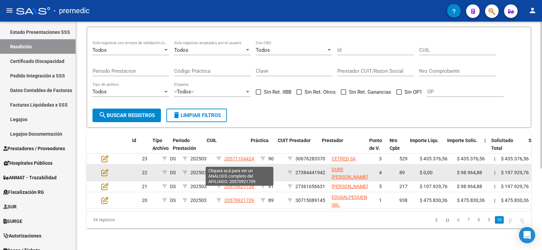
click at [239, 170] on span "20570921739" at bounding box center [239, 172] width 30 height 5
type textarea "20570921739"
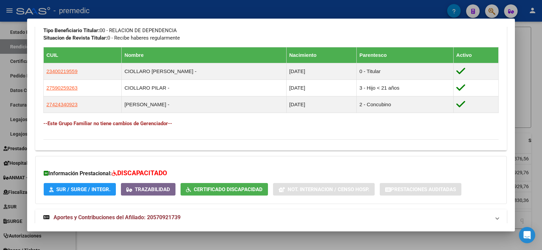
scroll to position [393, 0]
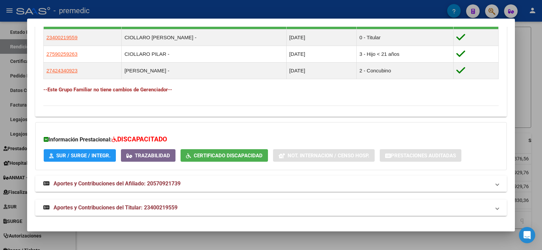
click at [116, 184] on span "Aportes y Contribuciones del Afiliado: 20570921739" at bounding box center [117, 184] width 127 height 6
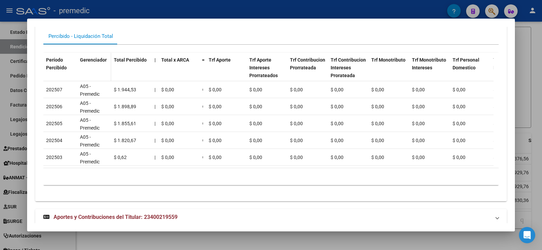
scroll to position [529, 0]
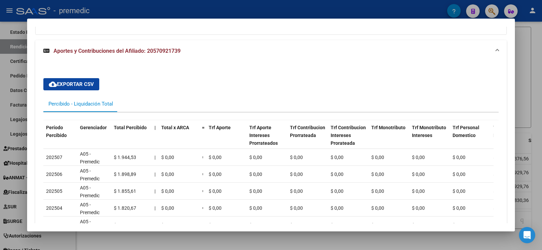
click at [100, 104] on div "Percibido - Liquidación Total" at bounding box center [80, 103] width 65 height 7
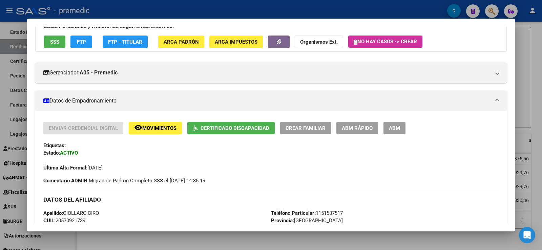
scroll to position [20, 0]
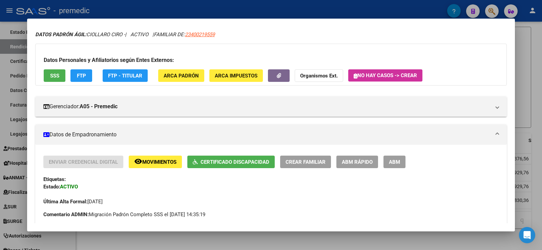
click at [361, 136] on mat-panel-title "Datos de Empadronamiento" at bounding box center [266, 135] width 447 height 8
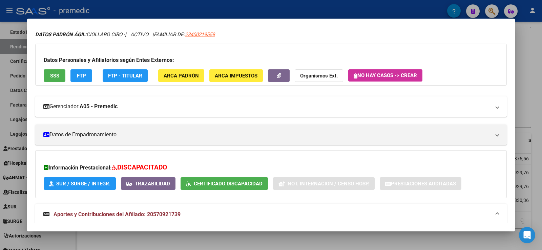
click at [234, 106] on mat-panel-title "Gerenciador: A05 - Premedic" at bounding box center [266, 107] width 447 height 8
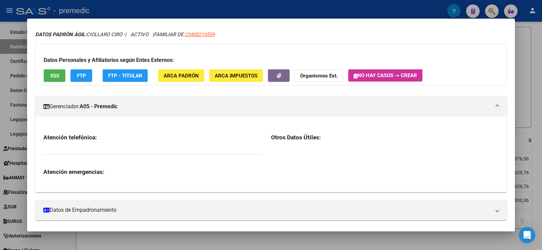
click at [234, 106] on mat-panel-title "Gerenciador: A05 - Premedic" at bounding box center [266, 107] width 447 height 8
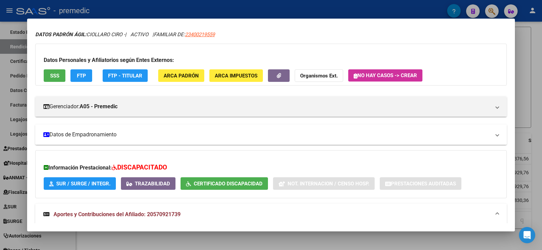
click at [251, 142] on mat-expansion-panel-header "Datos de Empadronamiento" at bounding box center [271, 135] width 472 height 20
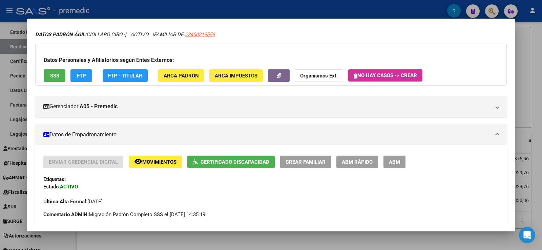
click at [252, 141] on mat-expansion-panel-header "Datos de Empadronamiento" at bounding box center [271, 135] width 472 height 20
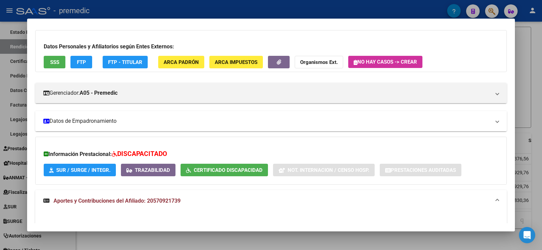
scroll to position [68, 0]
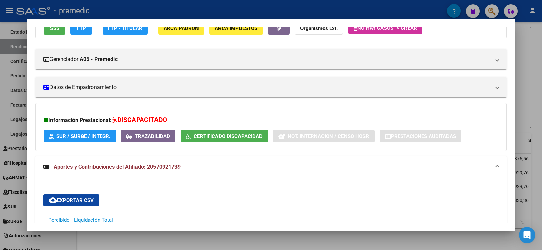
click at [454, 166] on mat-panel-title "Aportes y Contribuciones del Afiliado: 20570921739" at bounding box center [266, 167] width 447 height 8
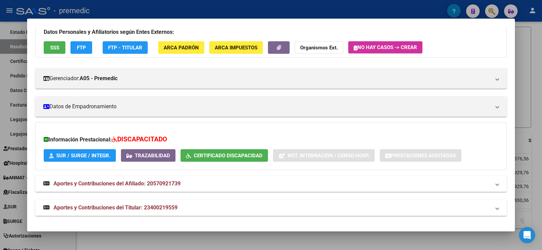
scroll to position [0, 0]
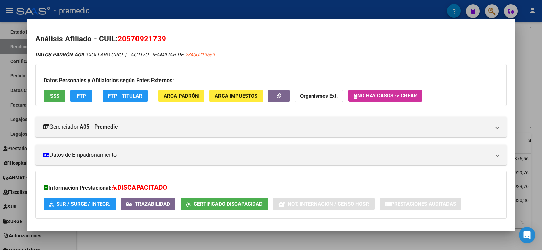
click at [526, 44] on div at bounding box center [271, 125] width 542 height 250
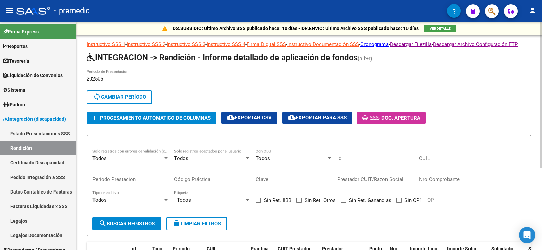
click at [240, 92] on div "202505 Periodo de Presentación search Buscar Período sync Cambiar Período" at bounding box center [306, 87] width 439 height 37
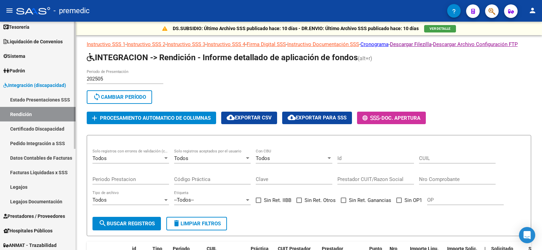
click at [43, 89] on link "Integración (discapacidad)" at bounding box center [38, 85] width 76 height 15
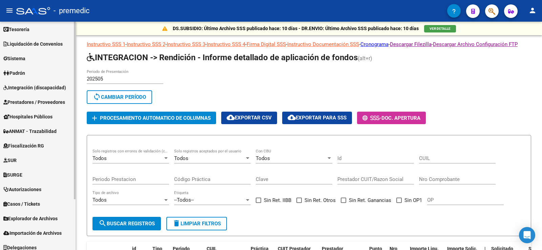
scroll to position [0, 0]
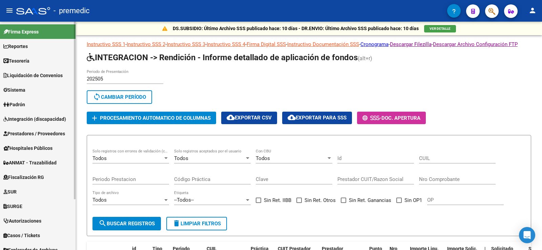
click at [35, 42] on link "Reportes" at bounding box center [38, 46] width 76 height 15
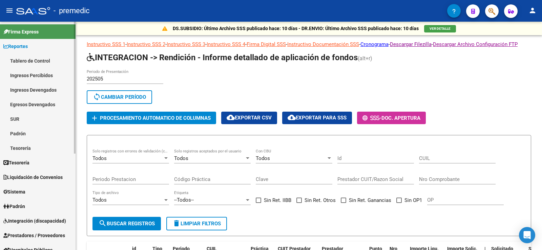
click at [37, 43] on link "Reportes" at bounding box center [38, 46] width 76 height 15
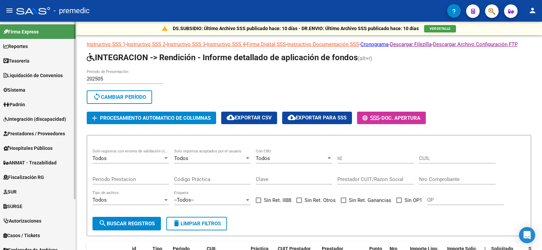
click at [29, 58] on span "Tesorería" at bounding box center [16, 60] width 26 height 7
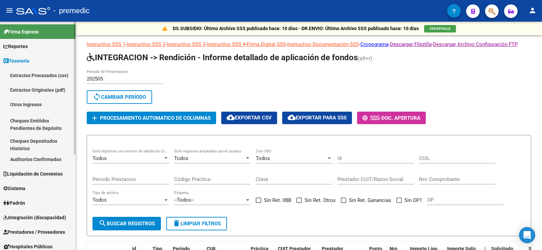
click at [29, 58] on span "Tesorería" at bounding box center [16, 60] width 26 height 7
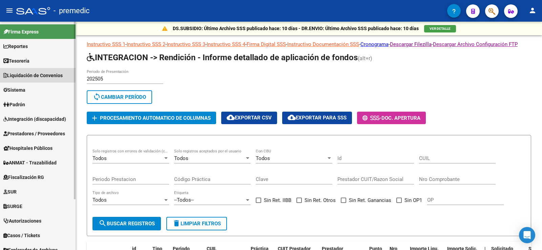
click at [32, 71] on link "Liquidación de Convenios" at bounding box center [38, 75] width 76 height 15
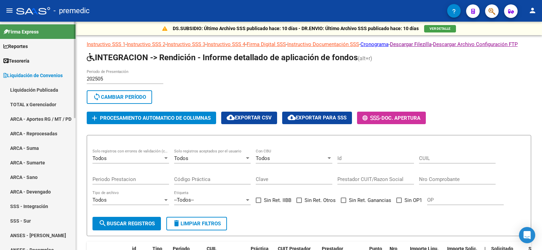
click at [35, 73] on span "Liquidación de Convenios" at bounding box center [32, 75] width 59 height 7
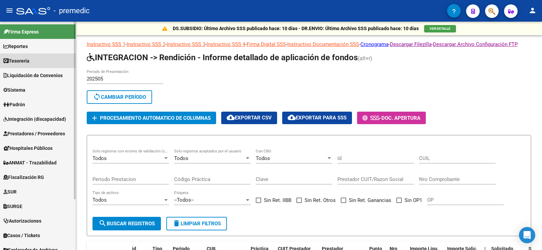
click at [37, 60] on link "Tesorería" at bounding box center [38, 61] width 76 height 15
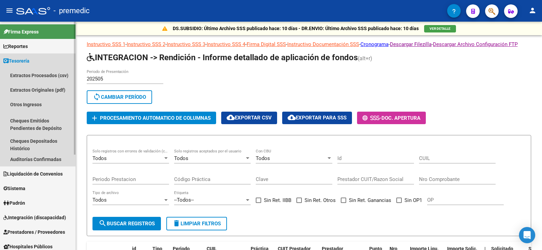
click at [37, 60] on link "Tesorería" at bounding box center [38, 61] width 76 height 15
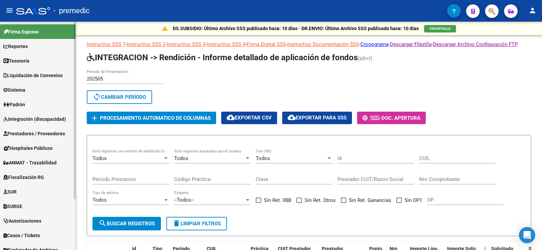
click at [25, 88] on span "Sistema" at bounding box center [14, 89] width 22 height 7
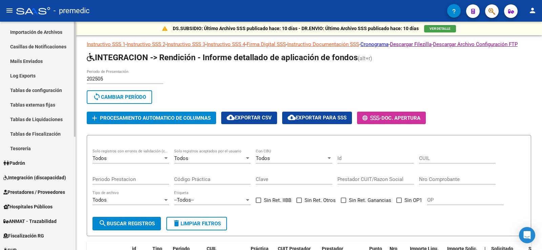
scroll to position [34, 0]
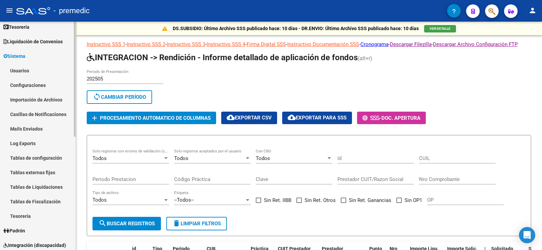
click at [24, 53] on span "Sistema" at bounding box center [14, 56] width 22 height 7
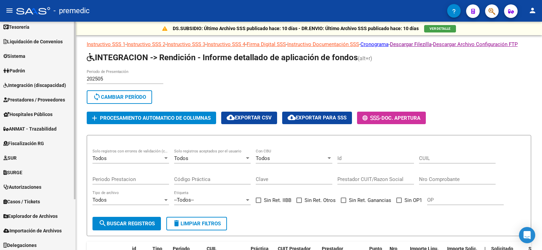
click at [25, 71] on span "Padrón" at bounding box center [14, 70] width 22 height 7
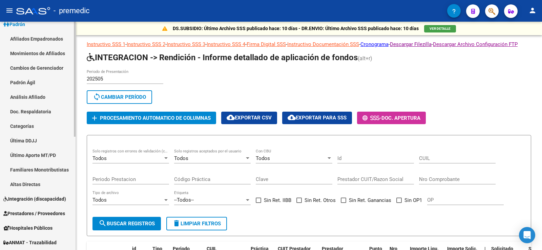
click at [74, 112] on div at bounding box center [75, 119] width 2 height 115
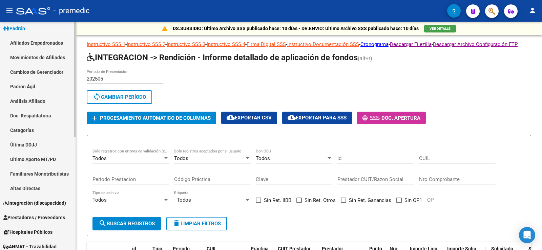
click at [35, 31] on link "Padrón" at bounding box center [38, 28] width 76 height 15
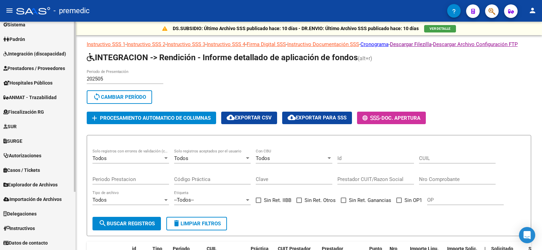
scroll to position [65, 0]
click at [34, 51] on span "Integración (discapacidad)" at bounding box center [34, 53] width 63 height 7
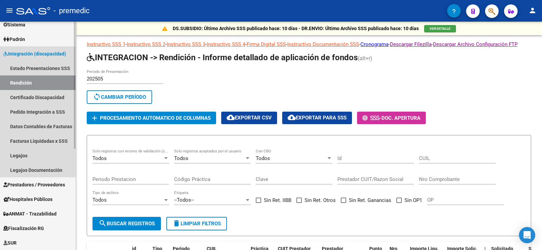
click at [44, 83] on link "Rendición" at bounding box center [38, 83] width 76 height 15
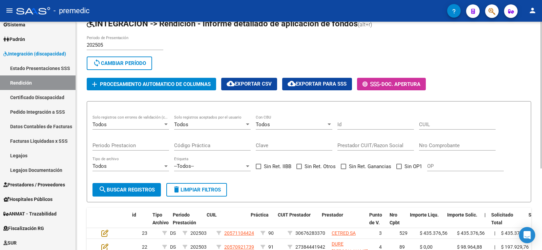
scroll to position [127, 0]
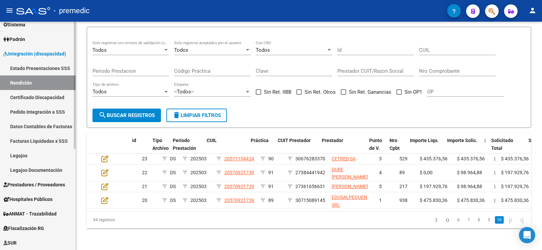
click at [38, 70] on link "Estado Presentaciones SSS" at bounding box center [38, 68] width 76 height 15
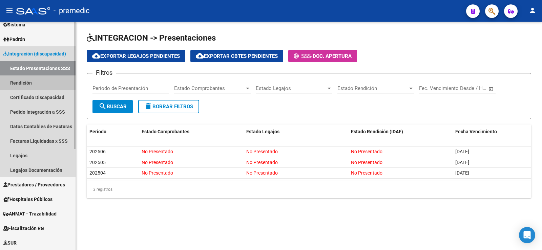
click at [29, 80] on link "Rendición" at bounding box center [38, 83] width 76 height 15
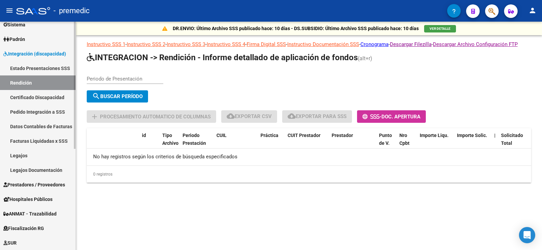
click at [35, 66] on link "Estado Presentaciones SSS" at bounding box center [38, 68] width 76 height 15
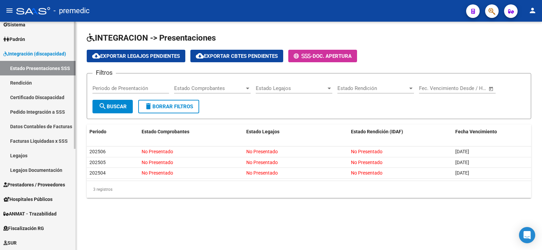
click at [29, 112] on link "Pedido Integración a SSS" at bounding box center [38, 112] width 76 height 15
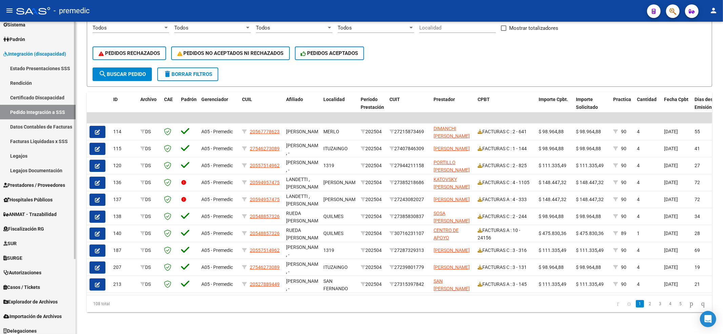
scroll to position [20, 0]
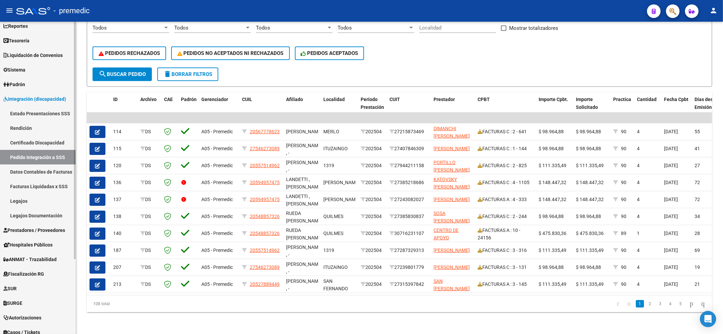
click at [41, 122] on link "Rendición" at bounding box center [38, 128] width 76 height 15
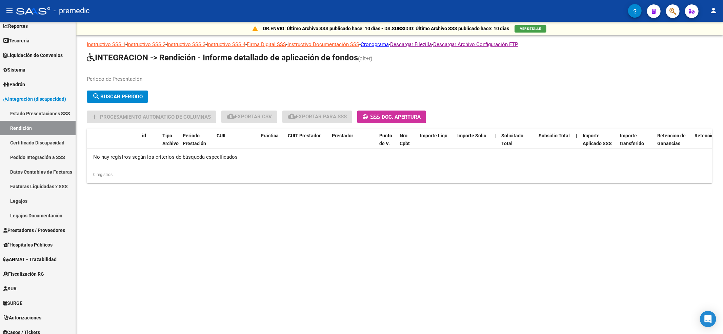
click at [140, 73] on div "Periodo de Presentación" at bounding box center [125, 76] width 77 height 15
type input "202506"
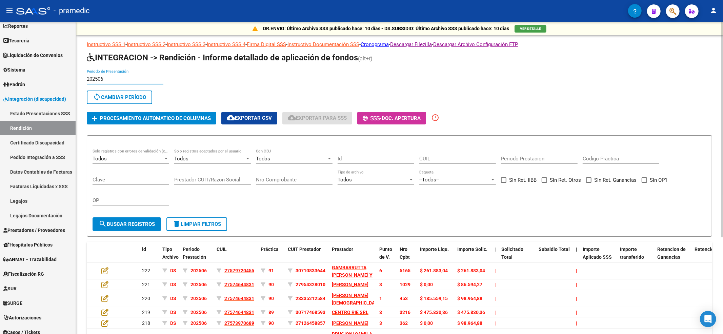
click at [122, 78] on input "202506" at bounding box center [125, 79] width 77 height 6
click at [121, 78] on input "202506" at bounding box center [125, 79] width 77 height 6
click at [104, 74] on div "202506 Periodo de Presentación" at bounding box center [125, 76] width 77 height 15
click at [100, 80] on input "202506" at bounding box center [125, 79] width 77 height 6
click at [131, 100] on span "sync Cambiar Período" at bounding box center [119, 97] width 53 height 6
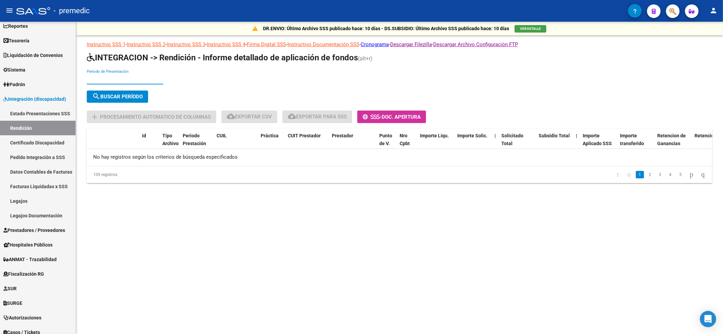
click at [130, 80] on input "Periodo de Presentación" at bounding box center [125, 79] width 77 height 6
type input "202505"
click at [123, 96] on span "search Buscar Período" at bounding box center [117, 97] width 50 height 6
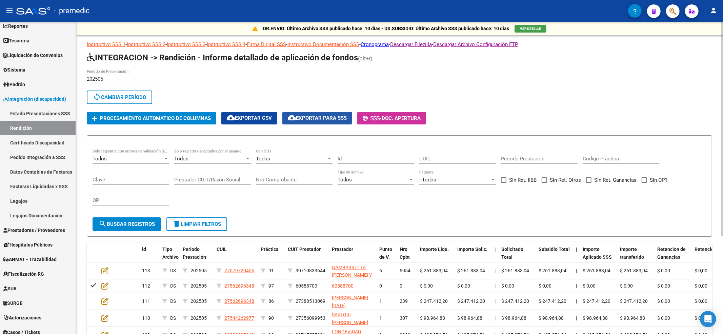
click at [318, 120] on span "cloud_download Exportar para SSS" at bounding box center [317, 118] width 59 height 6
click at [474, 43] on link "Descargar Archivo Configuración FTP" at bounding box center [475, 44] width 85 height 6
click at [235, 92] on div "sync Cambiar Período" at bounding box center [306, 98] width 439 height 16
click at [409, 120] on span "Doc. Apertura" at bounding box center [401, 118] width 39 height 6
drag, startPoint x: 122, startPoint y: 80, endPoint x: 101, endPoint y: 80, distance: 21.0
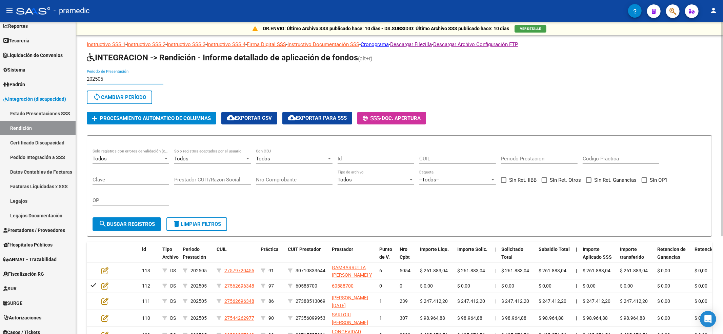
click at [101, 80] on input "202505" at bounding box center [125, 79] width 77 height 6
click at [116, 99] on span "sync Cambiar Período" at bounding box center [119, 97] width 53 height 6
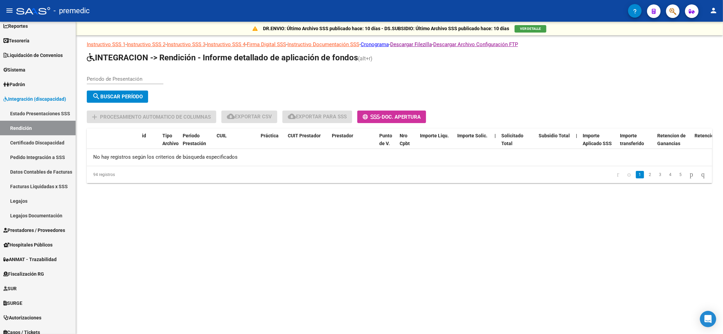
click at [129, 78] on input "Periodo de Presentación" at bounding box center [125, 79] width 77 height 6
type input "202504"
click at [124, 94] on span "search Buscar Período" at bounding box center [117, 97] width 50 height 6
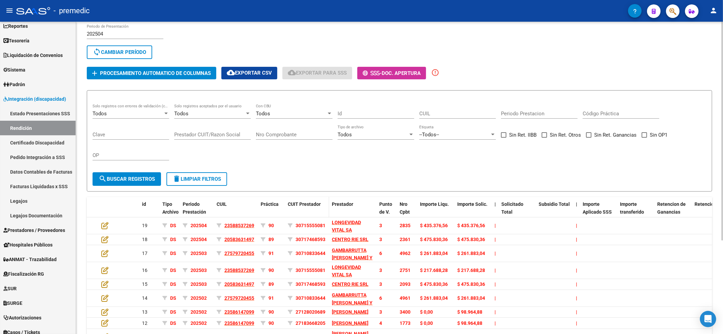
scroll to position [133, 0]
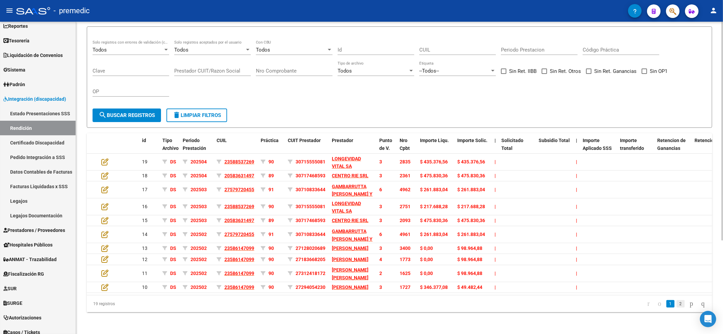
click at [676, 305] on link "2" at bounding box center [680, 303] width 8 height 7
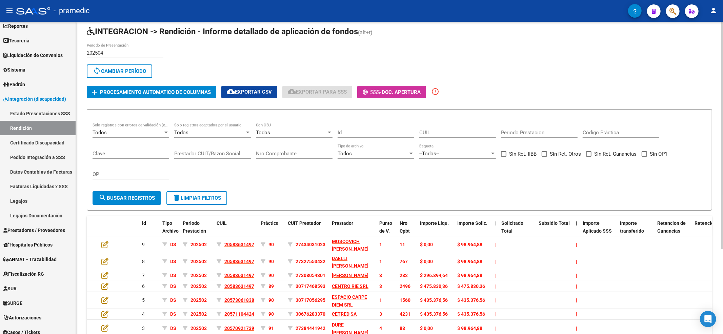
scroll to position [117, 0]
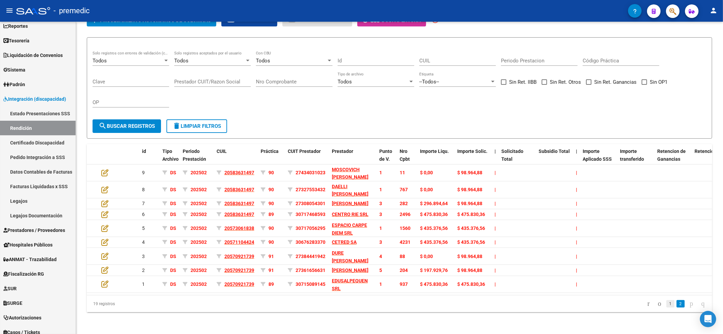
click at [666, 304] on link "1" at bounding box center [670, 303] width 8 height 7
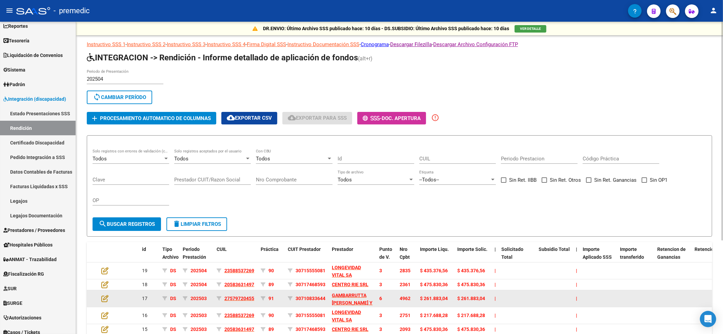
scroll to position [133, 0]
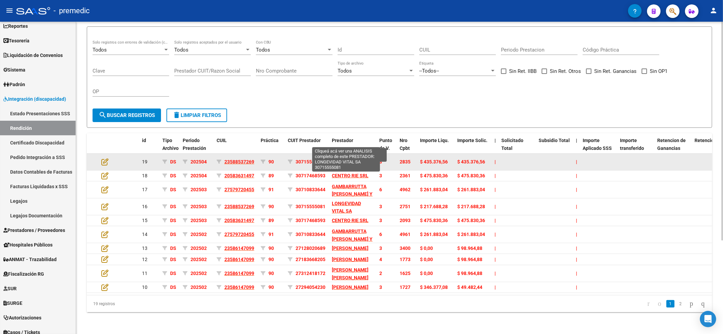
click at [333, 156] on span "LONGEVIDAD VITAL SA" at bounding box center [346, 162] width 29 height 13
type textarea "30715555081"
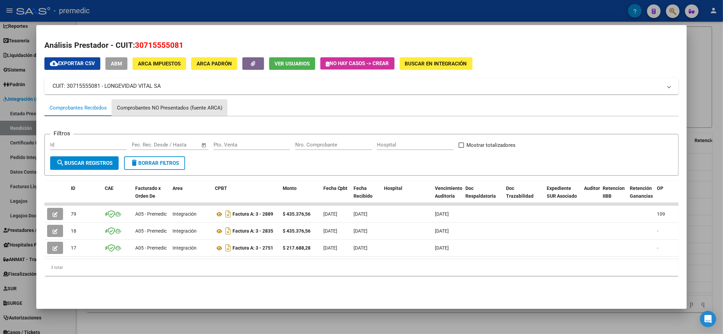
click at [146, 109] on div "Comprobantes NO Presentados (fuente ARCA)" at bounding box center [169, 108] width 105 height 8
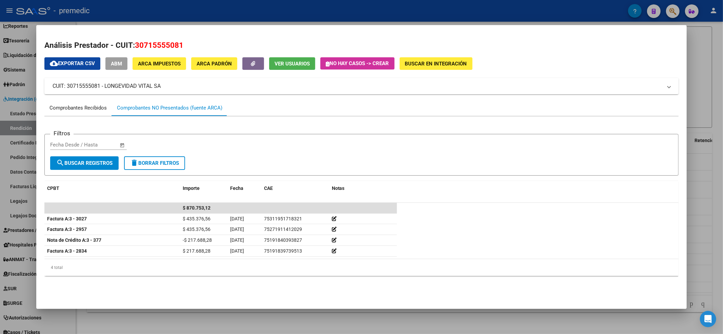
click at [93, 108] on div "Comprobantes Recibidos" at bounding box center [77, 108] width 57 height 8
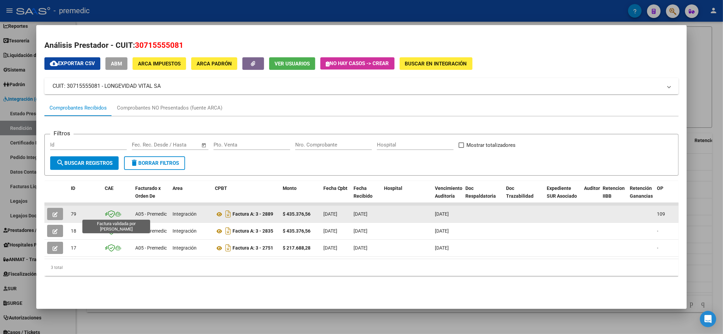
click at [110, 214] on icon at bounding box center [111, 213] width 7 height 7
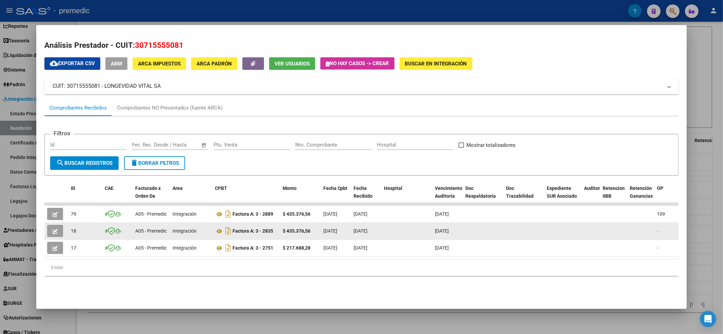
click at [110, 228] on icon at bounding box center [111, 230] width 7 height 7
click at [110, 239] on datatable-body-cell at bounding box center [117, 231] width 31 height 17
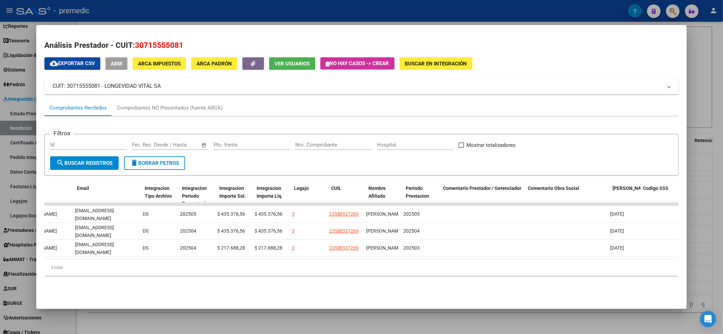
scroll to position [0, 0]
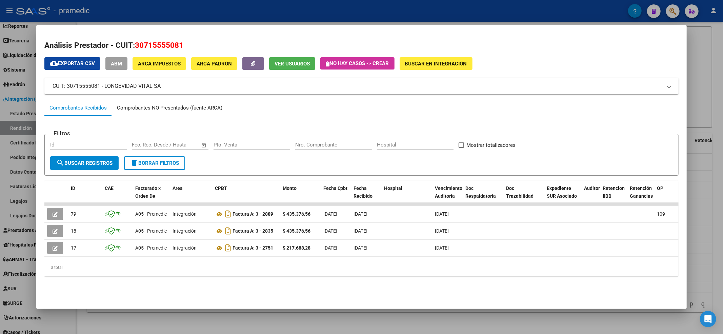
click at [147, 109] on div "Comprobantes NO Presentados (fuente ARCA)" at bounding box center [169, 108] width 105 height 8
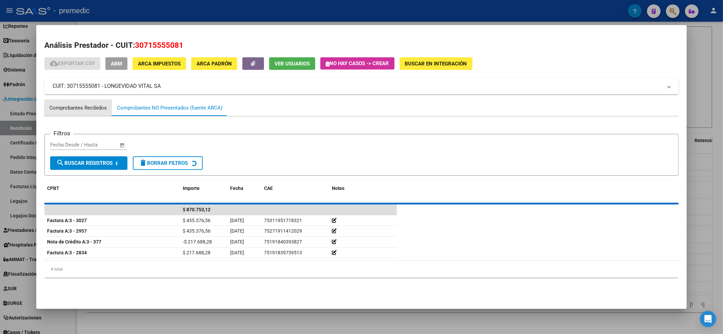
click at [106, 109] on div "Comprobantes Recibidos" at bounding box center [77, 108] width 57 height 8
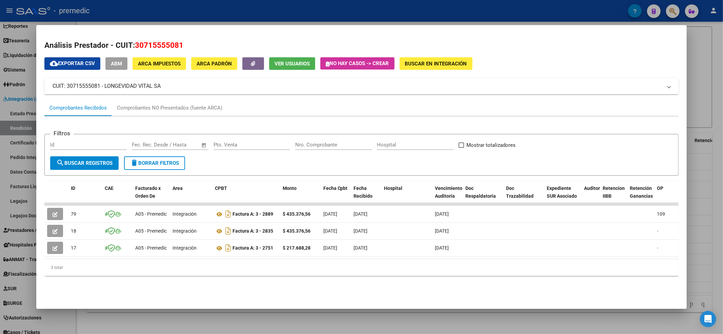
click at [657, 86] on mat-panel-title "CUIT: 30715555081 - LONGEVIDAD VITAL SA" at bounding box center [358, 86] width 610 height 8
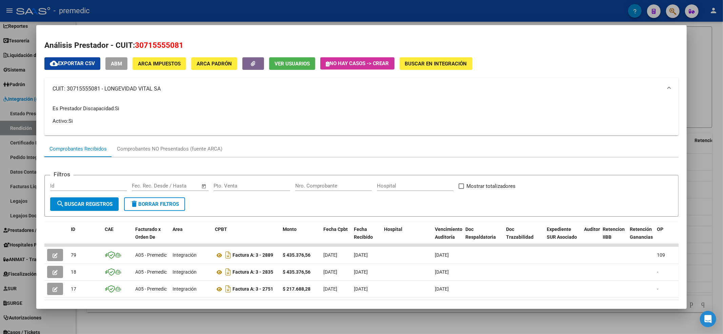
click at [659, 83] on mat-expansion-panel-header "CUIT: 30715555081 - LONGEVIDAD VITAL SA" at bounding box center [361, 89] width 634 height 22
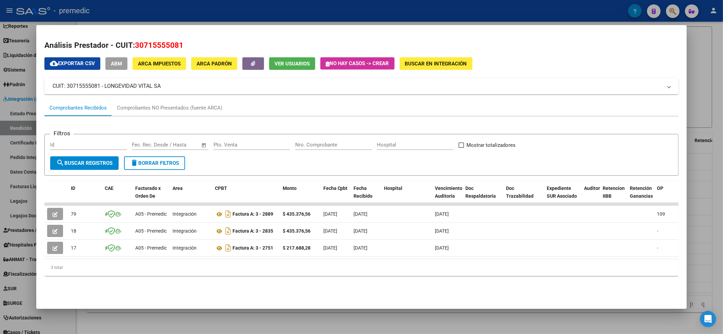
click at [700, 54] on div at bounding box center [361, 167] width 723 height 334
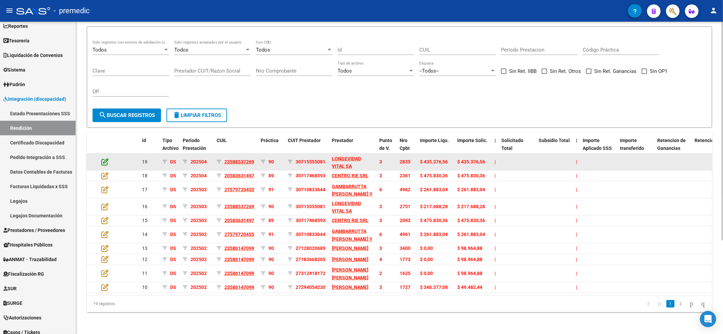
click at [105, 158] on icon at bounding box center [104, 161] width 7 height 7
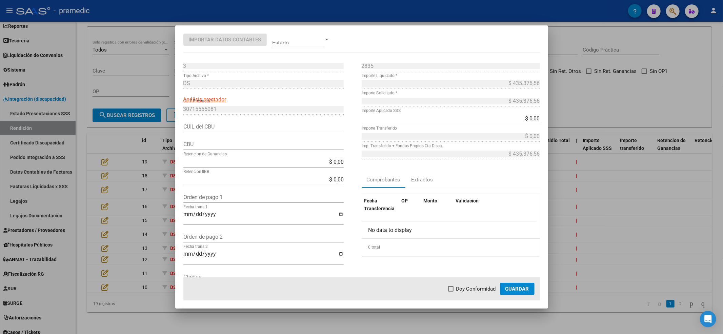
click at [284, 104] on div "30715555081 CUIT Prestador *" at bounding box center [263, 109] width 160 height 11
click at [312, 41] on span at bounding box center [298, 39] width 52 height 15
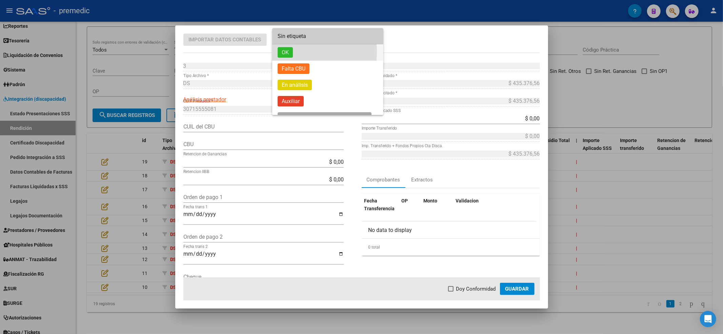
click at [291, 52] on span "OK" at bounding box center [285, 52] width 15 height 11
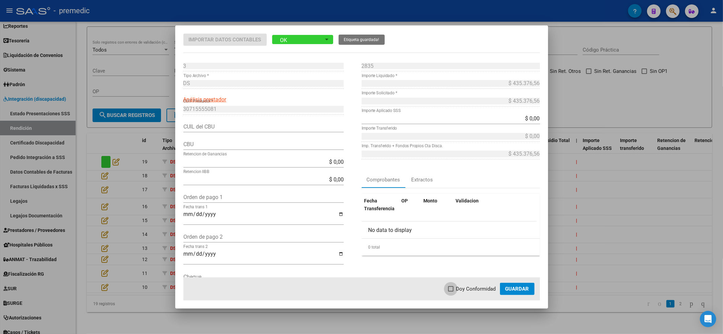
click at [477, 291] on span "Doy Conformidad" at bounding box center [476, 289] width 40 height 8
click at [451, 291] on input "Doy Conformidad" at bounding box center [450, 291] width 0 height 0
checkbox input "true"
click at [206, 124] on input "CUIL del CBU" at bounding box center [263, 126] width 160 height 6
click at [283, 204] on div "Orden de pago 1" at bounding box center [263, 201] width 160 height 18
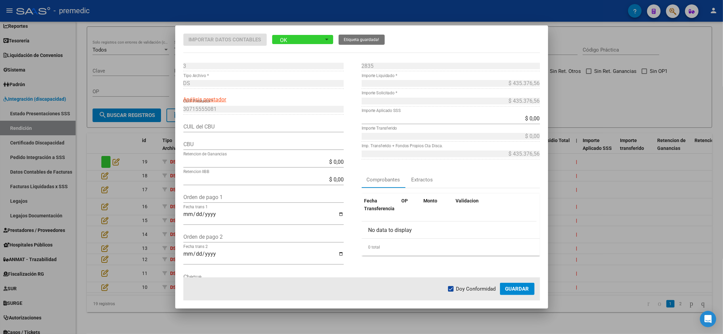
click at [514, 291] on span "Guardar" at bounding box center [517, 289] width 24 height 6
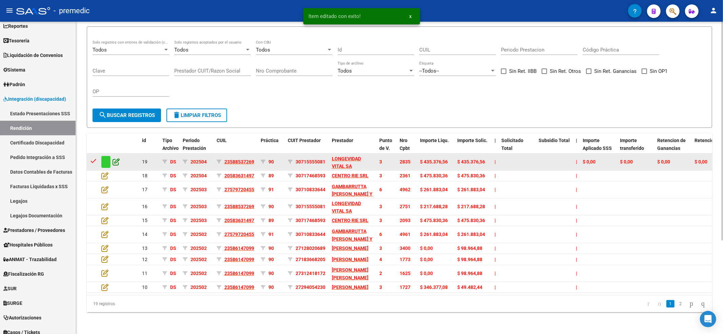
click at [115, 158] on icon at bounding box center [116, 161] width 7 height 7
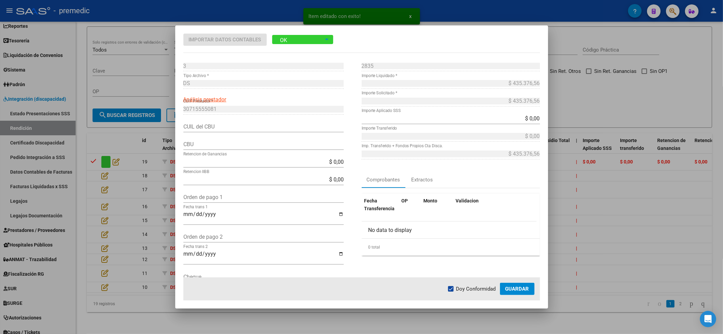
click at [307, 35] on div "OK" at bounding box center [298, 40] width 52 height 12
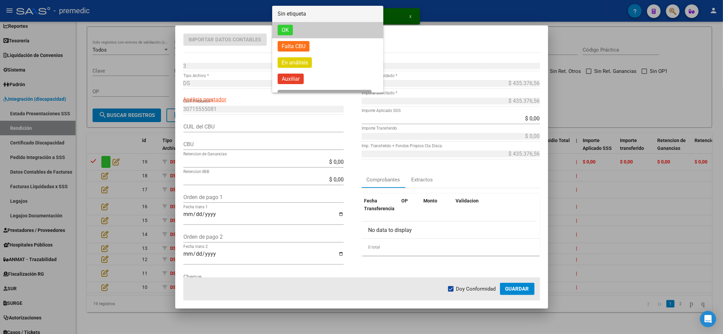
click at [318, 10] on span "Sin etiqueta" at bounding box center [328, 14] width 100 height 16
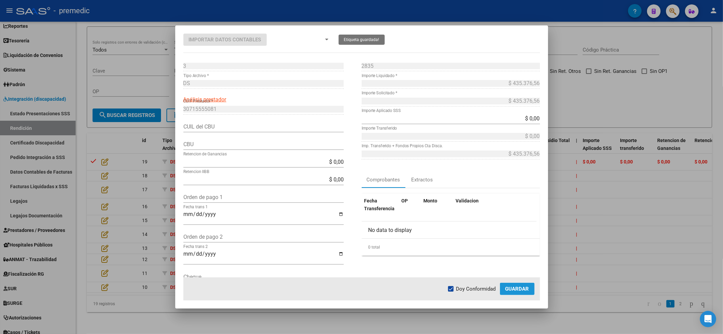
click at [524, 291] on span "Guardar" at bounding box center [517, 289] width 24 height 6
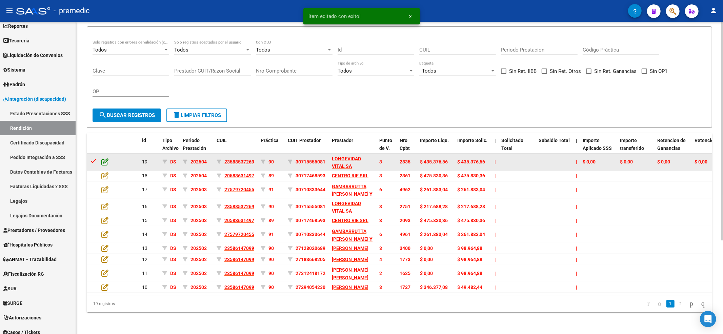
click at [103, 158] on icon at bounding box center [104, 161] width 7 height 7
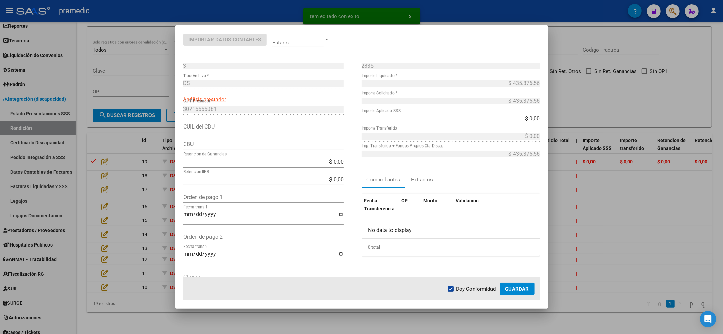
click at [209, 148] on div "CBU" at bounding box center [263, 144] width 160 height 11
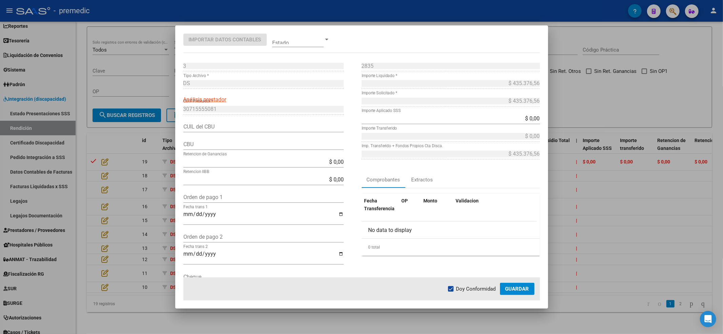
click at [142, 113] on div at bounding box center [361, 167] width 723 height 334
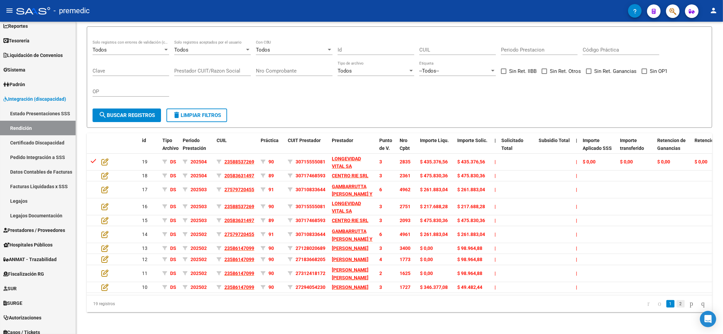
click at [676, 304] on link "2" at bounding box center [680, 303] width 8 height 7
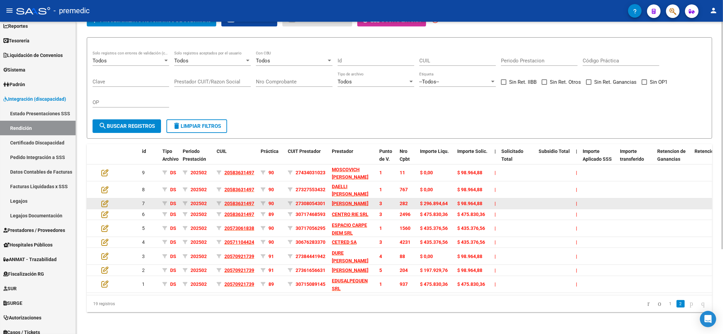
scroll to position [117, 0]
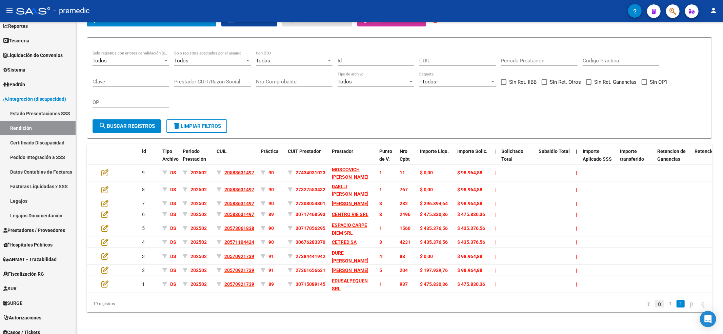
click at [656, 304] on link "go to previous page" at bounding box center [659, 303] width 9 height 7
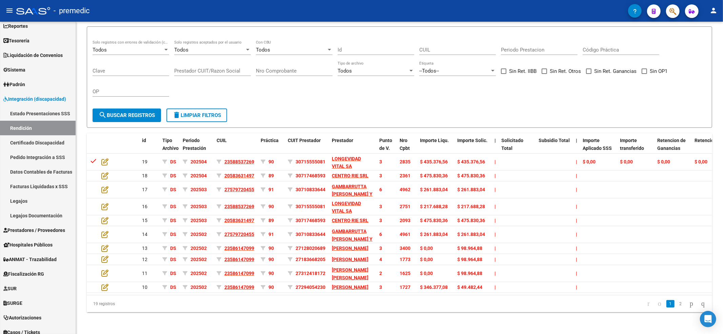
scroll to position [26, 0]
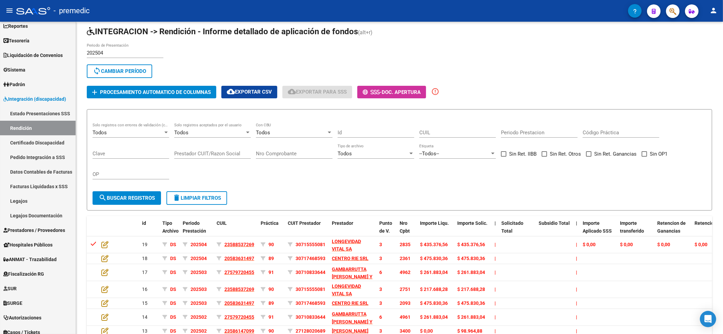
click at [110, 69] on span "sync Cambiar Período" at bounding box center [119, 71] width 53 height 6
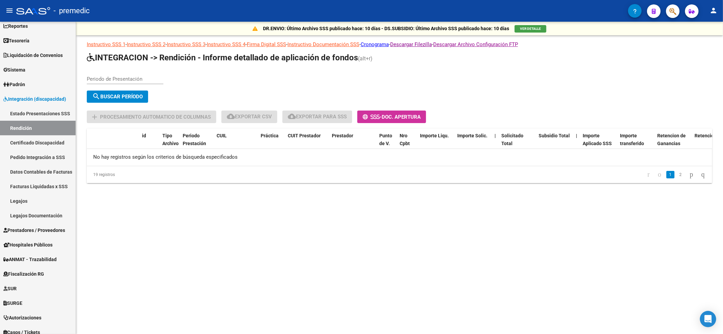
click at [108, 76] on div "Periodo de Presentación" at bounding box center [125, 76] width 77 height 15
type input "202505"
click at [118, 99] on span "search Buscar Período" at bounding box center [117, 97] width 50 height 6
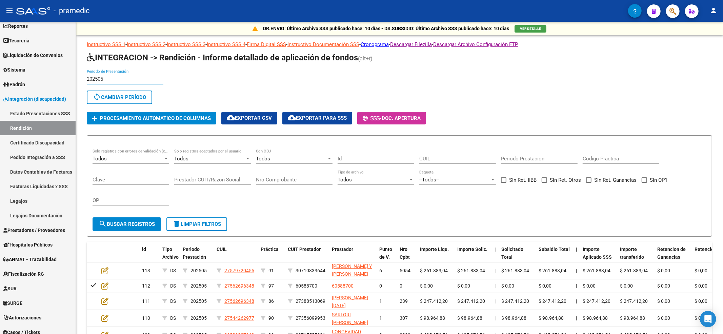
click at [121, 82] on input "202505" at bounding box center [125, 79] width 77 height 6
click at [113, 95] on span "sync Cambiar Período" at bounding box center [119, 97] width 53 height 6
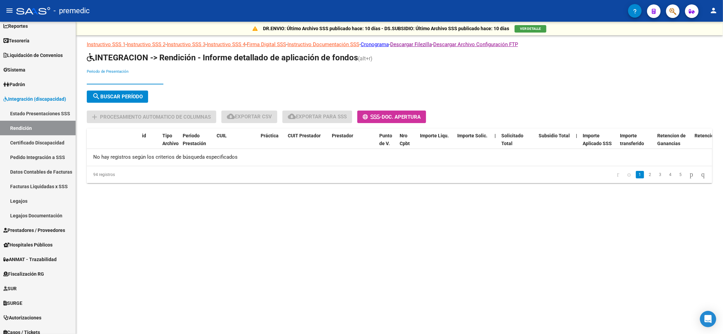
click at [107, 77] on input "Periodo de Presentación" at bounding box center [125, 79] width 77 height 6
type input "202506"
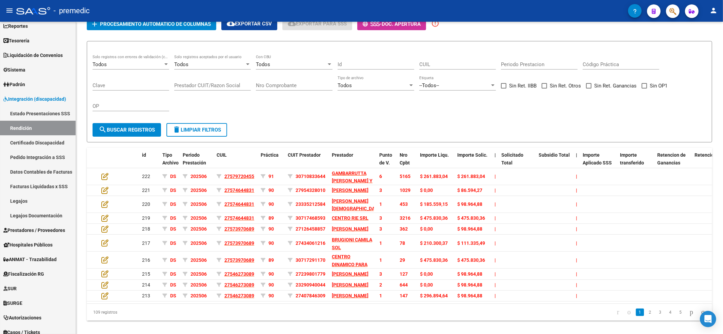
scroll to position [140, 0]
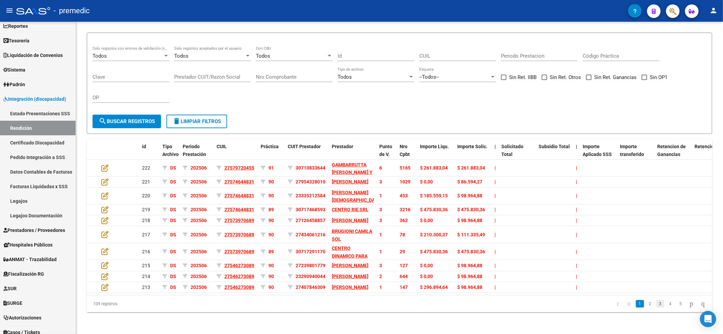
click at [656, 306] on link "3" at bounding box center [660, 303] width 8 height 7
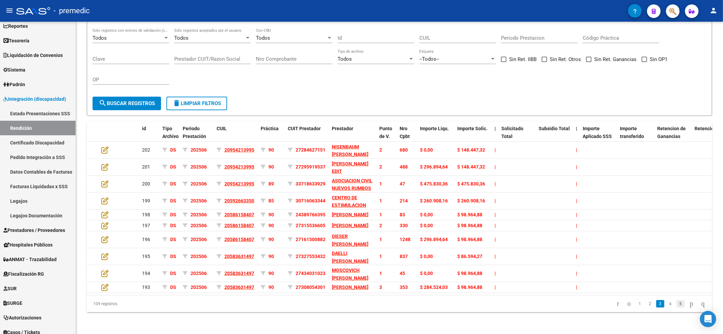
click at [676, 302] on link "5" at bounding box center [680, 303] width 8 height 7
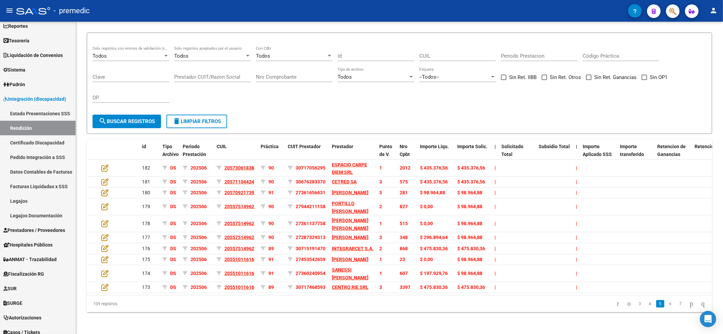
scroll to position [127, 0]
click at [636, 301] on link "3" at bounding box center [640, 303] width 8 height 7
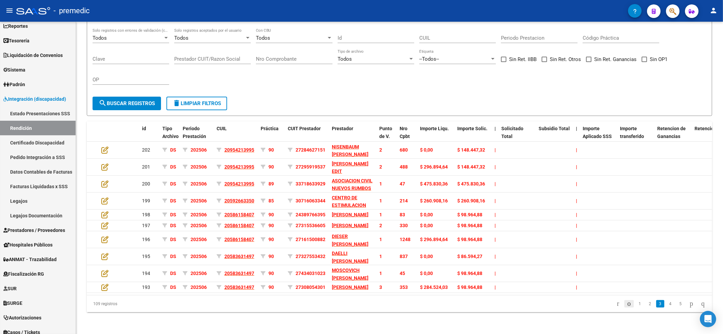
click at [626, 307] on icon "go to previous page" at bounding box center [628, 303] width 5 height 8
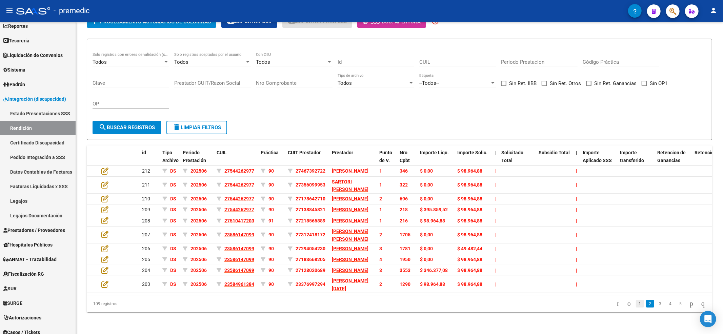
click at [636, 307] on link "1" at bounding box center [640, 303] width 8 height 7
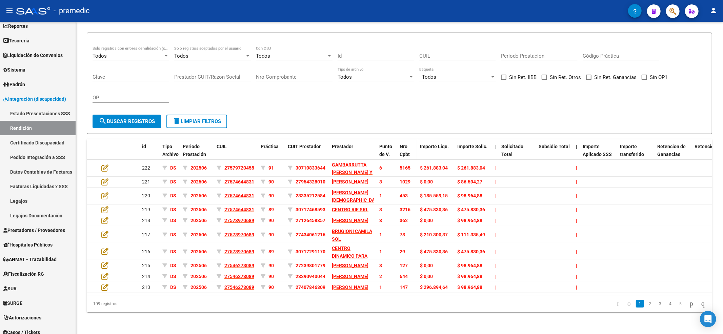
click at [410, 143] on div "Nro Cpbt" at bounding box center [407, 151] width 15 height 16
click at [406, 144] on span "Nro Cpbt" at bounding box center [405, 150] width 10 height 13
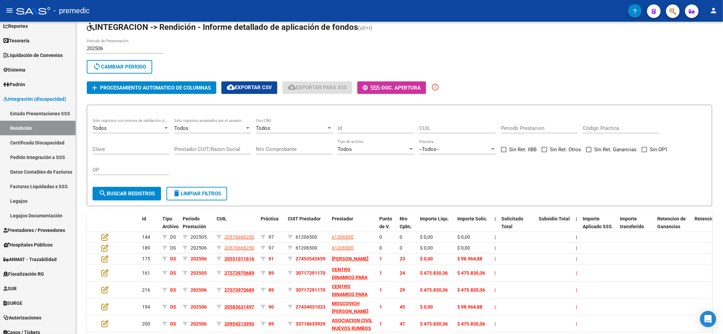
scroll to position [0, 0]
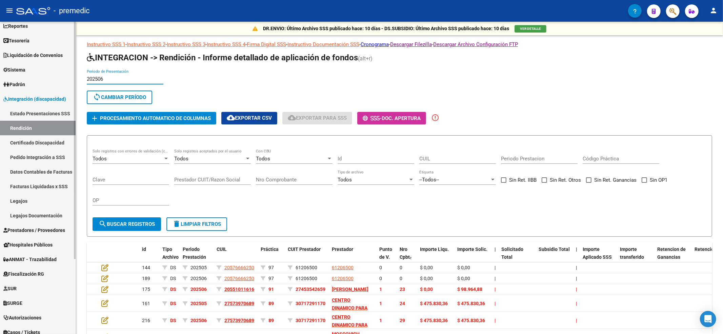
drag, startPoint x: 113, startPoint y: 76, endPoint x: 56, endPoint y: 77, distance: 57.3
click at [56, 77] on mat-sidenav-container "Firma Express Reportes Tablero de Control Ingresos Percibidos Análisis de todos…" at bounding box center [361, 178] width 723 height 312
click at [105, 91] on button "sync Cambiar Período" at bounding box center [119, 97] width 65 height 14
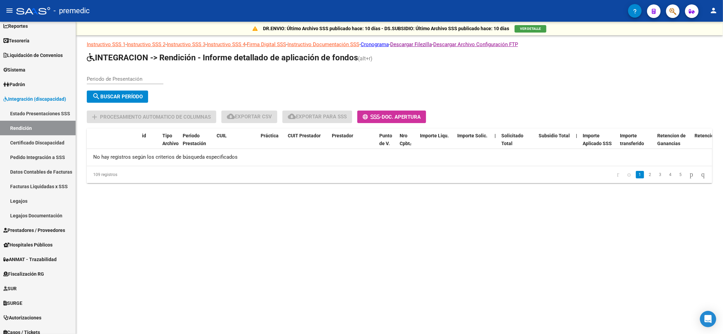
click at [123, 75] on div "Periodo de Presentación" at bounding box center [125, 76] width 77 height 15
type input "202505"
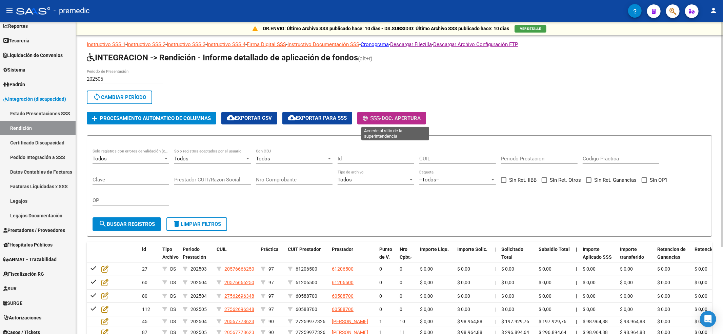
click at [380, 119] on icon at bounding box center [378, 118] width 3 height 5
click at [524, 29] on span "VER DETALLE" at bounding box center [530, 29] width 21 height 4
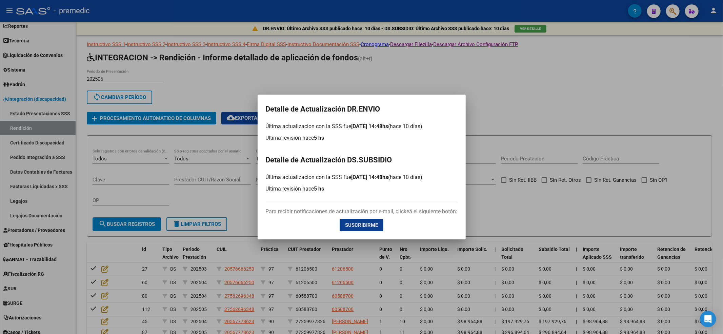
click at [512, 92] on div at bounding box center [361, 167] width 723 height 334
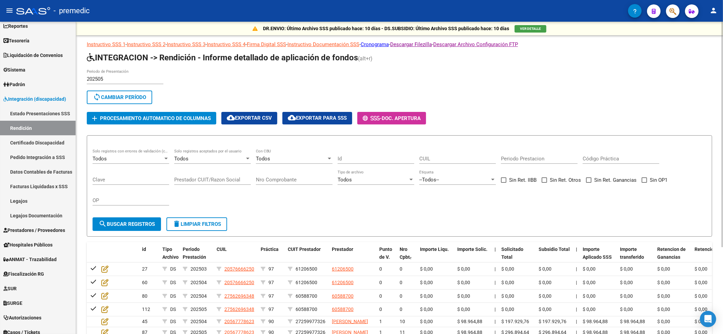
click at [523, 25] on button "VER DETALLE" at bounding box center [530, 28] width 32 height 7
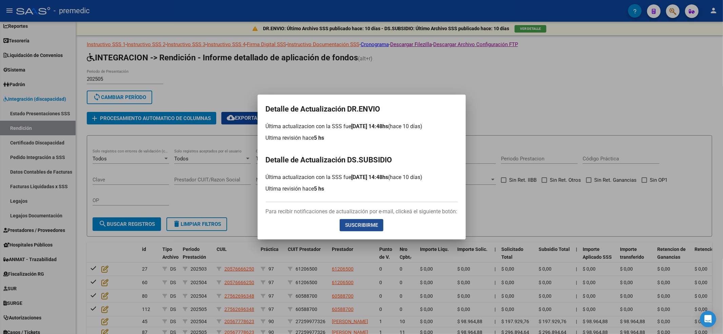
click at [358, 222] on span "Suscribirme" at bounding box center [361, 225] width 33 height 6
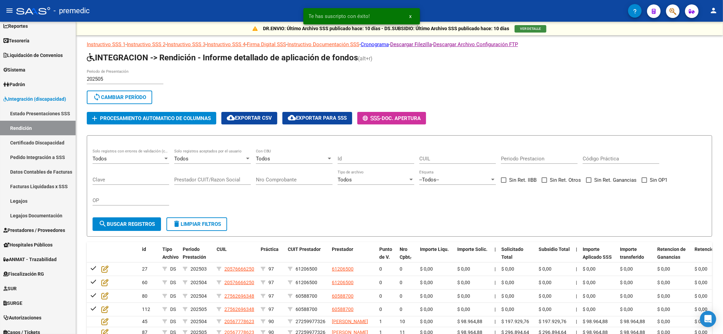
click at [410, 18] on span "x" at bounding box center [410, 16] width 2 height 6
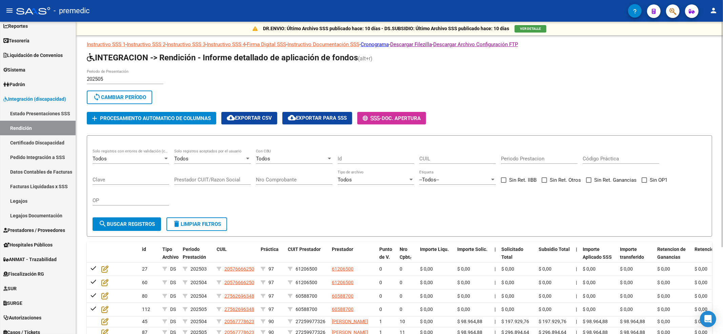
click at [323, 45] on link "Instructivo Documentación SSS" at bounding box center [323, 44] width 72 height 6
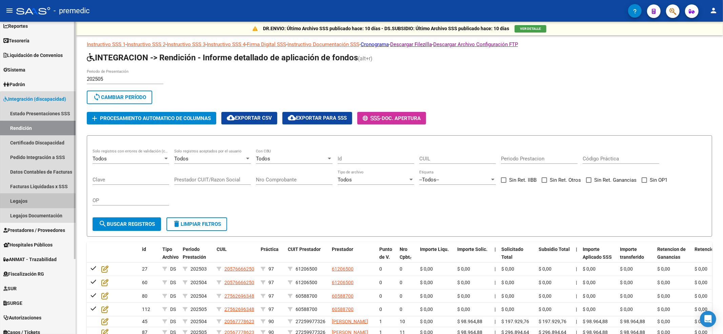
click at [40, 204] on link "Legajos" at bounding box center [38, 201] width 76 height 15
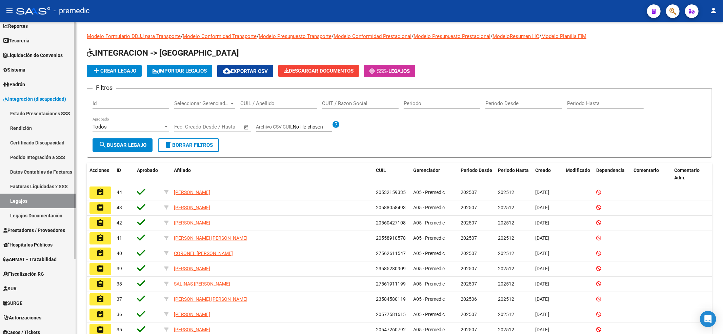
click at [46, 96] on span "Integración (discapacidad)" at bounding box center [34, 98] width 63 height 7
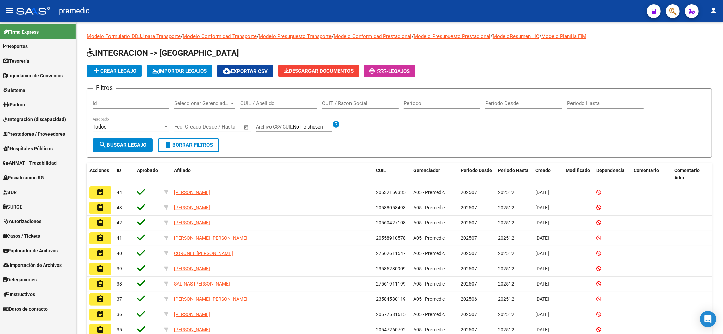
click at [38, 116] on span "Integración (discapacidad)" at bounding box center [34, 119] width 63 height 7
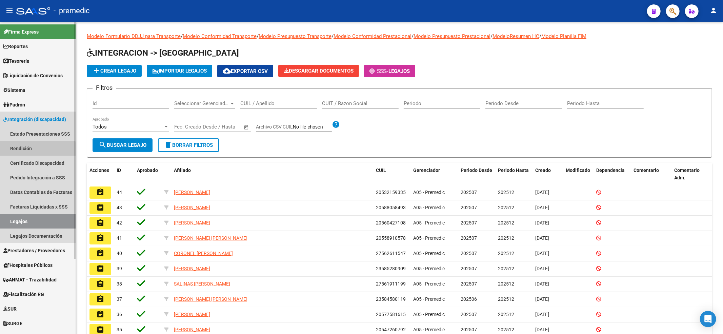
click at [30, 150] on link "Rendición" at bounding box center [38, 148] width 76 height 15
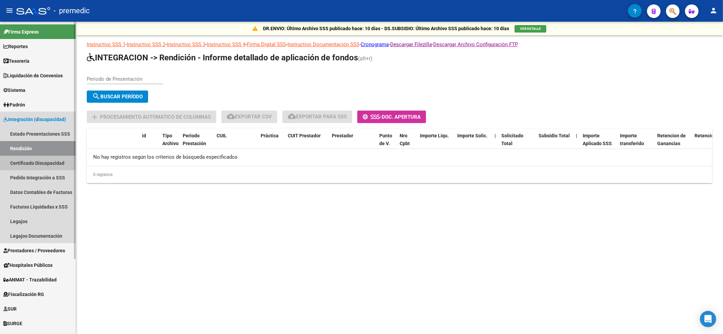
click at [30, 159] on link "Certificado Discapacidad" at bounding box center [38, 163] width 76 height 15
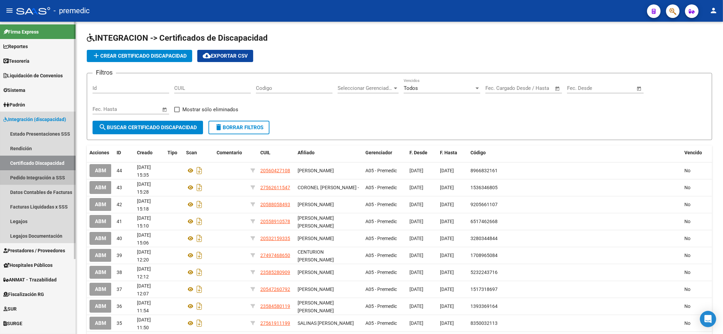
click at [30, 177] on link "Pedido Integración a SSS" at bounding box center [38, 177] width 76 height 15
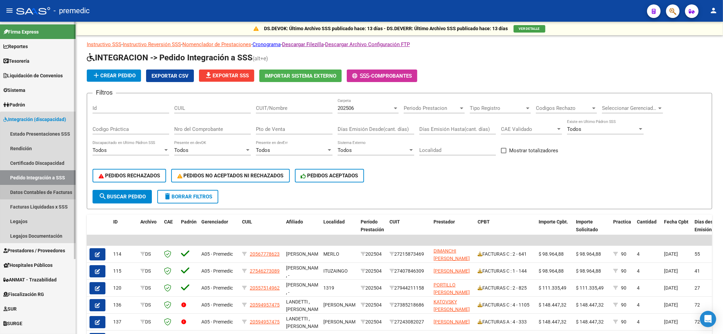
click at [38, 186] on link "Datos Contables de Facturas" at bounding box center [38, 192] width 76 height 15
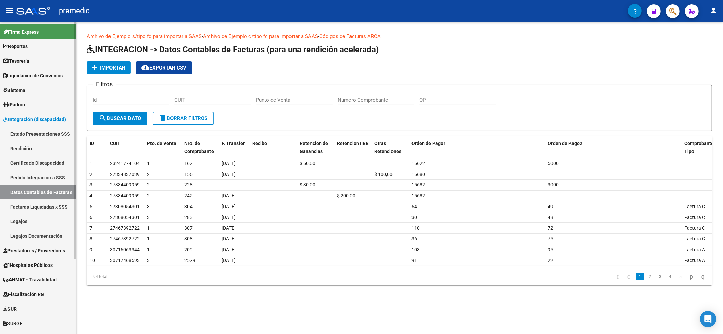
click at [37, 204] on link "Facturas Liquidadas x SSS" at bounding box center [38, 206] width 76 height 15
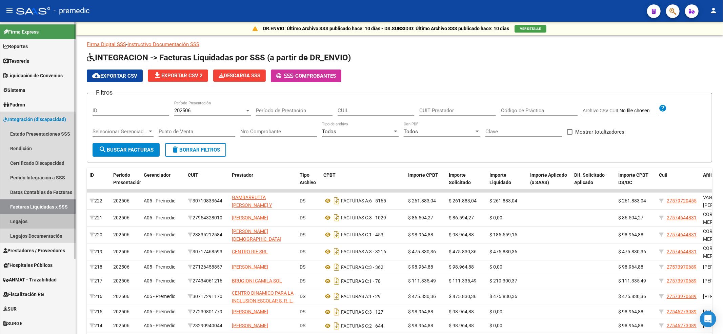
click at [32, 222] on link "Legajos" at bounding box center [38, 221] width 76 height 15
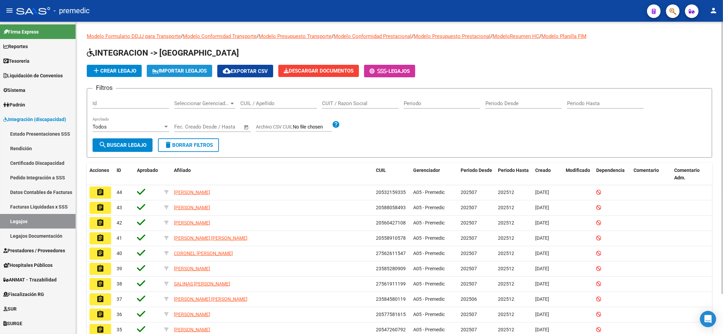
click at [190, 69] on span "IMPORTAR LEGAJOS" at bounding box center [179, 71] width 55 height 6
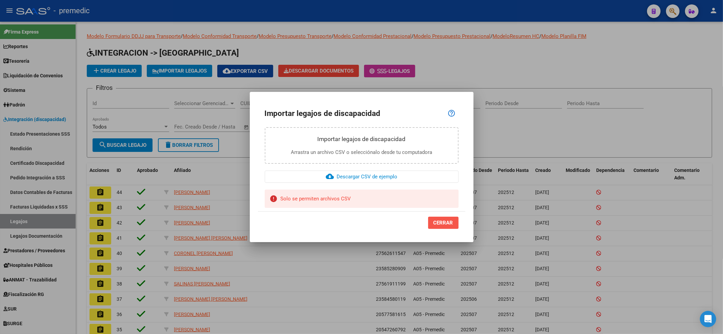
click at [438, 221] on span "CERRAR" at bounding box center [443, 223] width 20 height 6
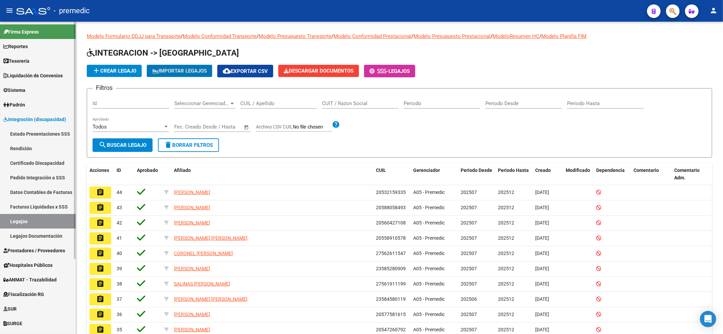
click at [57, 239] on link "Legajos Documentación" at bounding box center [38, 235] width 76 height 15
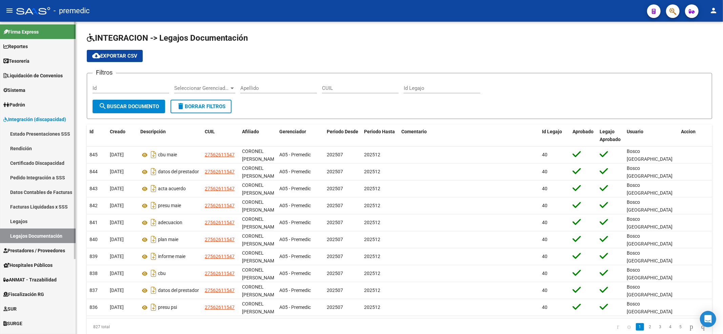
click at [45, 219] on link "Legajos" at bounding box center [38, 221] width 76 height 15
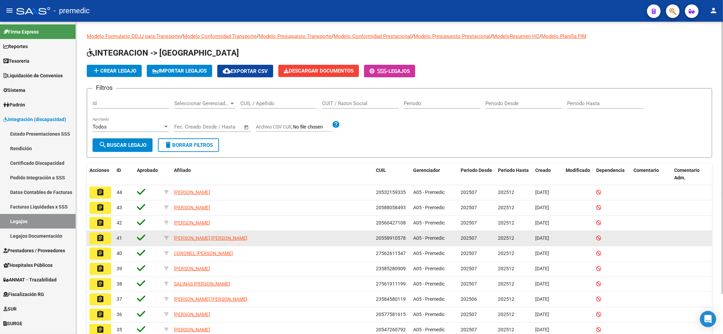
scroll to position [45, 0]
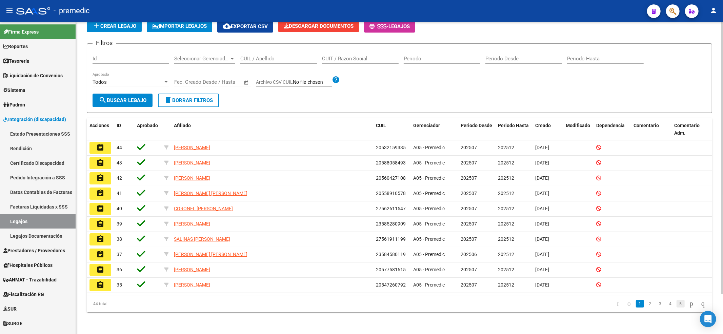
click at [676, 303] on link "5" at bounding box center [680, 303] width 8 height 7
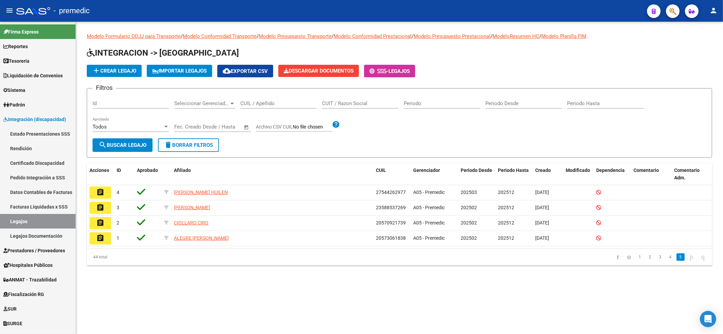
scroll to position [0, 0]
click at [701, 257] on icon "go to last page" at bounding box center [702, 256] width 5 height 8
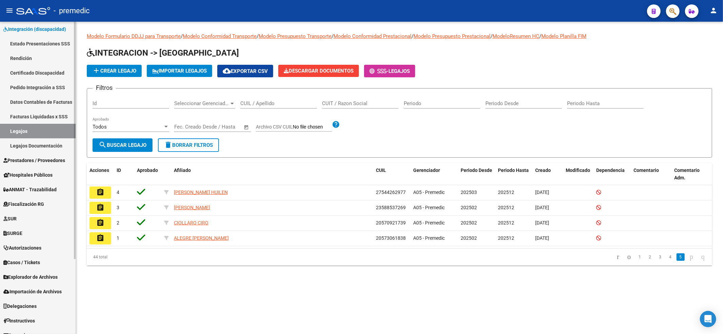
scroll to position [98, 0]
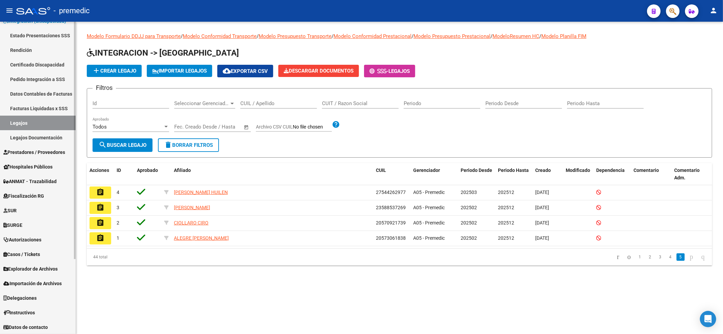
click at [38, 282] on span "Importación de Archivos" at bounding box center [32, 283] width 58 height 7
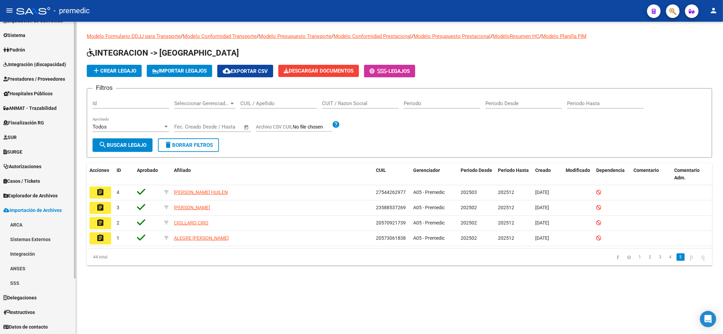
scroll to position [55, 0]
click at [22, 254] on link "Integración" at bounding box center [38, 254] width 76 height 15
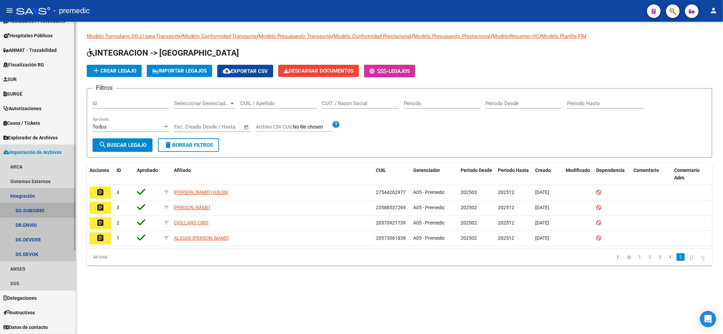
click at [39, 208] on link "DS.SUBSIDIO" at bounding box center [38, 210] width 76 height 15
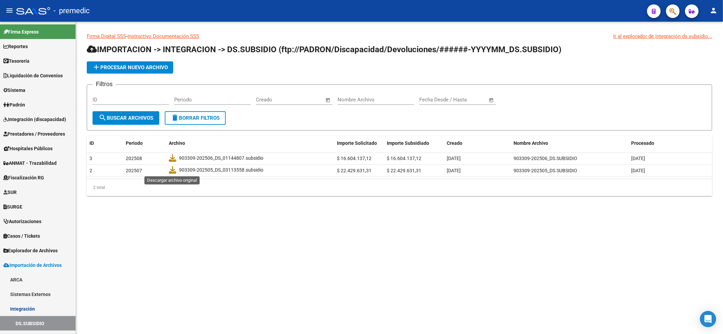
scroll to position [113, 0]
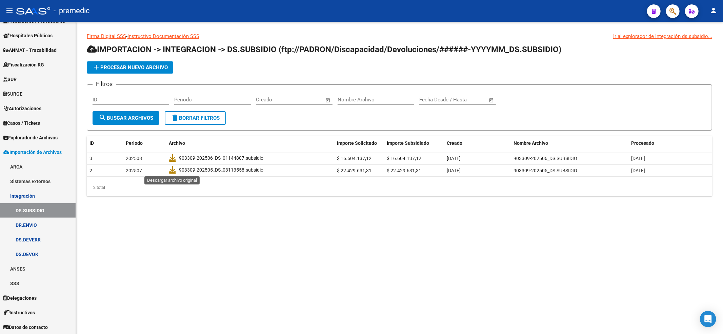
click at [174, 169] on icon at bounding box center [172, 169] width 7 height 7
click at [128, 71] on button "add Procesar nuevo archivo" at bounding box center [130, 67] width 86 height 12
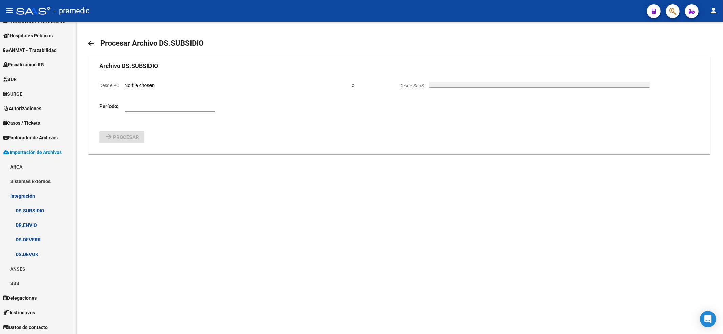
click at [150, 83] on input "Desde PC" at bounding box center [169, 86] width 90 height 6
type input "C:\fakepath\903309-202505_DR.DEVOLUCION.txt"
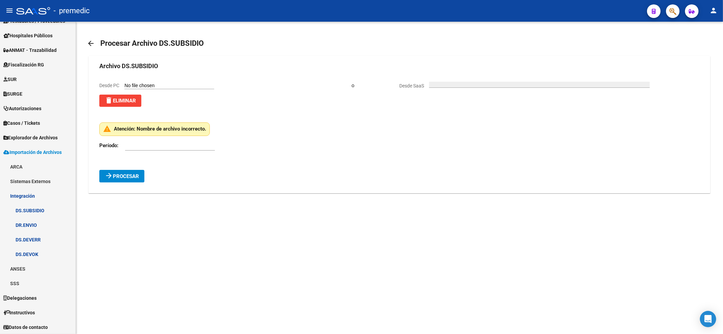
click at [94, 46] on mat-icon "arrow_back" at bounding box center [91, 43] width 8 height 8
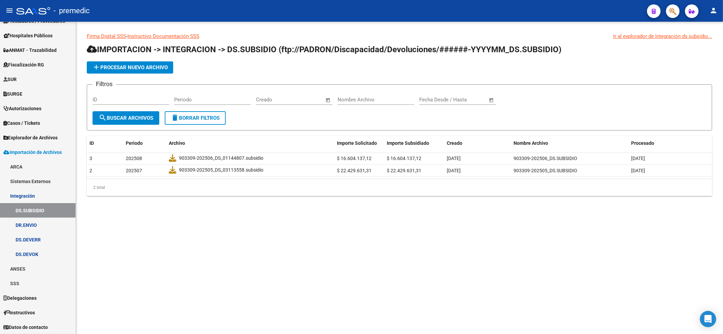
click at [455, 75] on app-list-header "IMPORTACION -> INTEGRACION -> DS.SUBSIDIO (ftp://PADRON/Discapacidad/Devolucion…" at bounding box center [399, 87] width 625 height 86
click at [35, 224] on link "DR.ENVIO" at bounding box center [38, 225] width 76 height 15
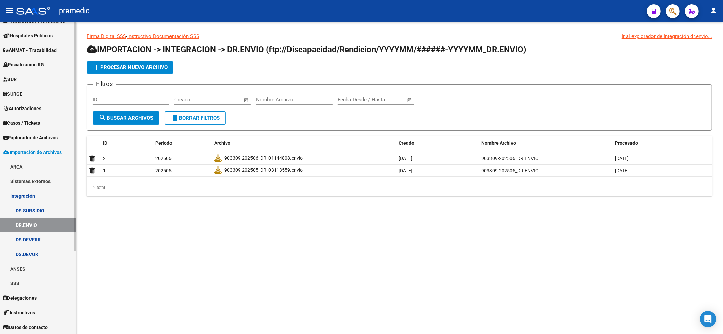
click at [33, 238] on link "DS.DEVERR" at bounding box center [38, 239] width 76 height 15
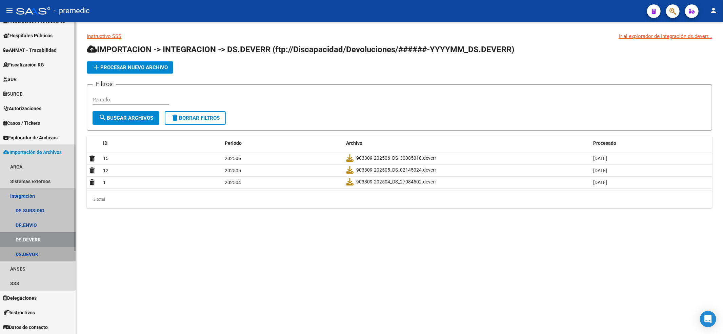
click at [33, 253] on link "DS.DEVOK" at bounding box center [38, 254] width 76 height 15
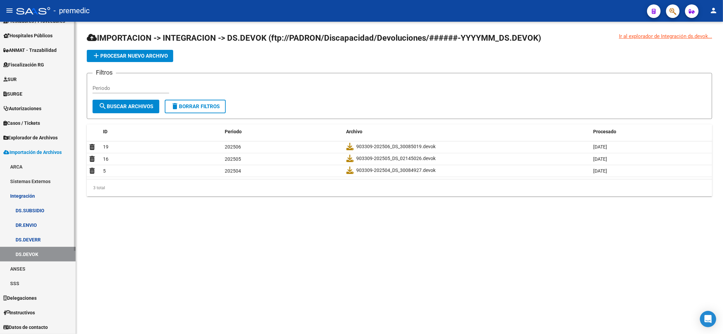
click at [23, 278] on link "SSS" at bounding box center [38, 283] width 76 height 15
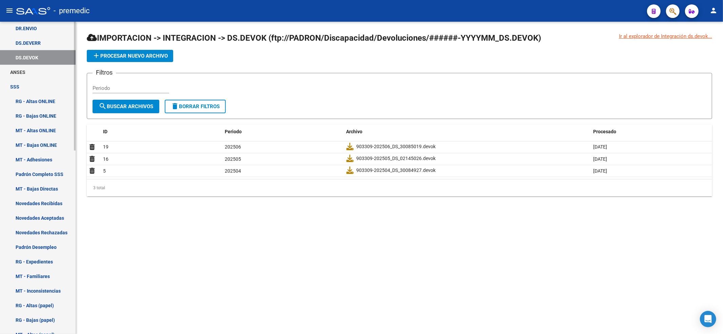
scroll to position [264, 0]
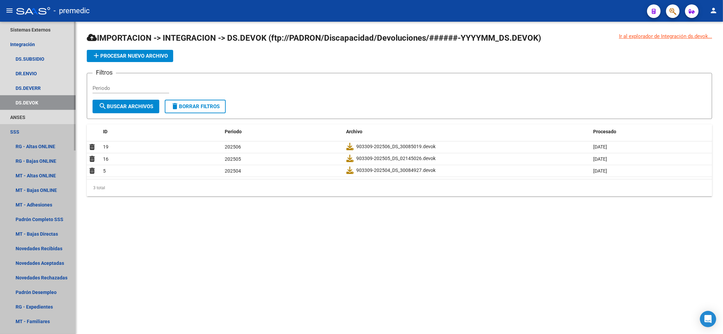
click at [27, 130] on link "SSS" at bounding box center [38, 131] width 76 height 15
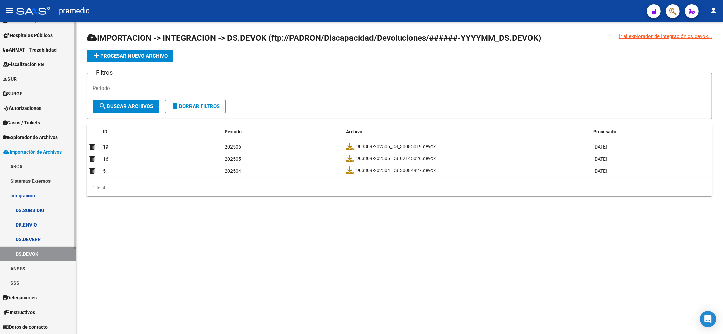
scroll to position [113, 0]
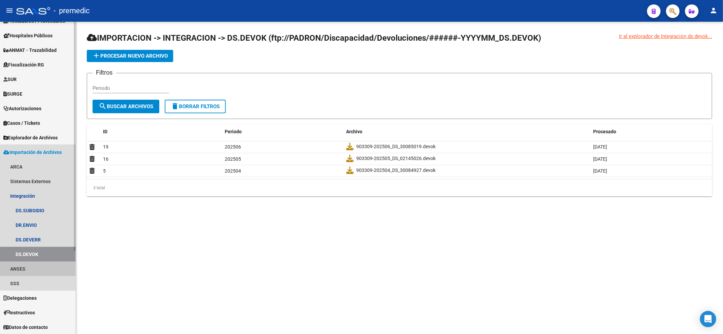
click at [15, 266] on link "ANSES" at bounding box center [38, 268] width 76 height 15
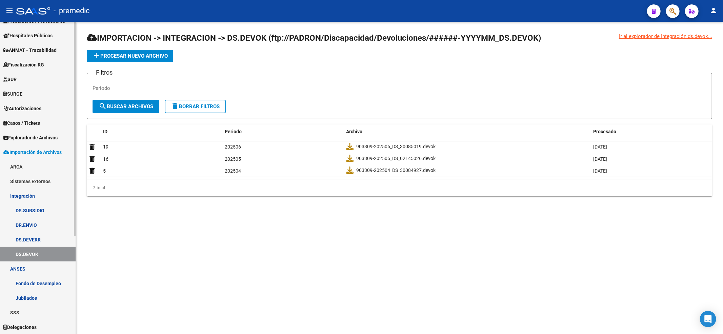
scroll to position [142, 0]
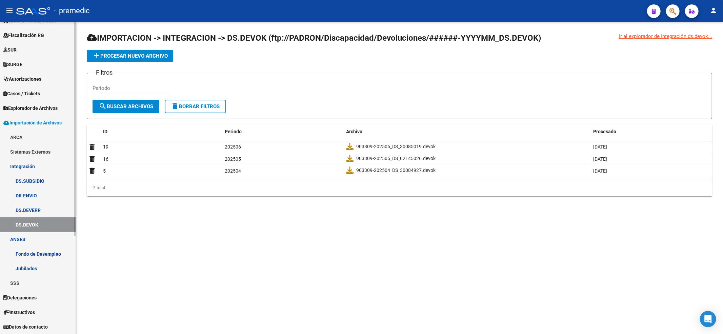
click at [24, 236] on link "ANSES" at bounding box center [38, 239] width 76 height 15
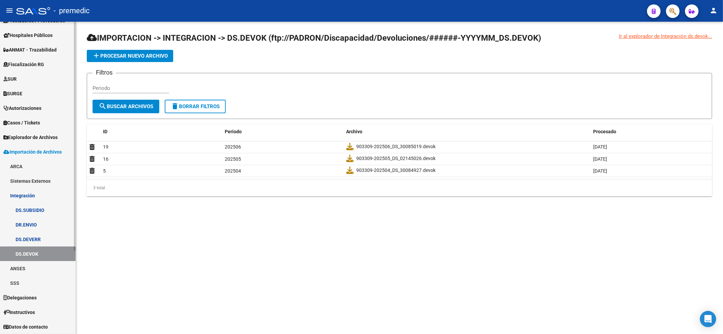
scroll to position [113, 0]
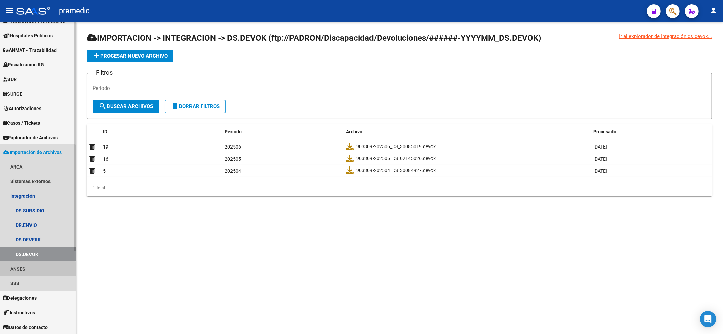
click at [22, 270] on link "ANSES" at bounding box center [38, 268] width 76 height 15
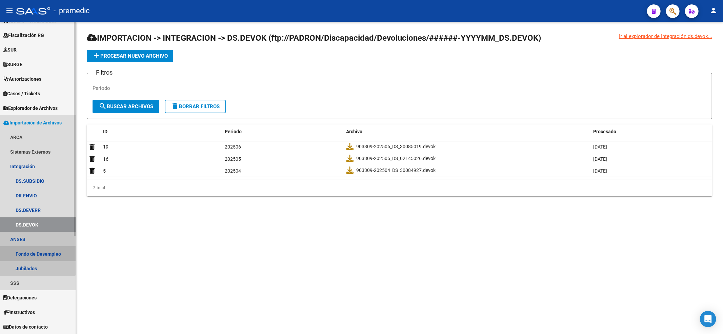
click at [29, 250] on link "Fondo de Desempleo" at bounding box center [38, 253] width 76 height 15
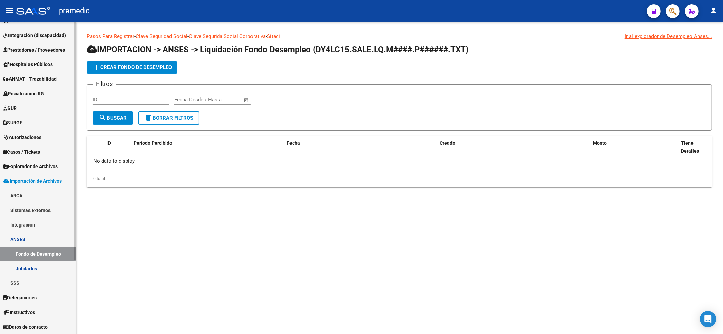
scroll to position [84, 0]
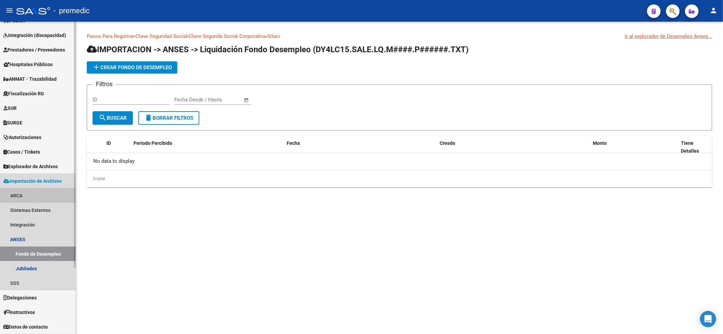
click at [33, 197] on link "ARCA" at bounding box center [38, 195] width 76 height 15
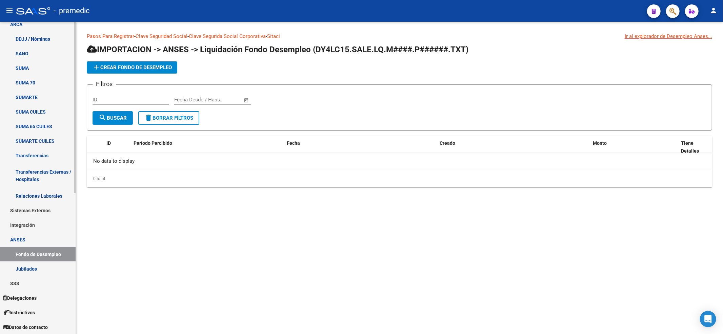
scroll to position [210, 0]
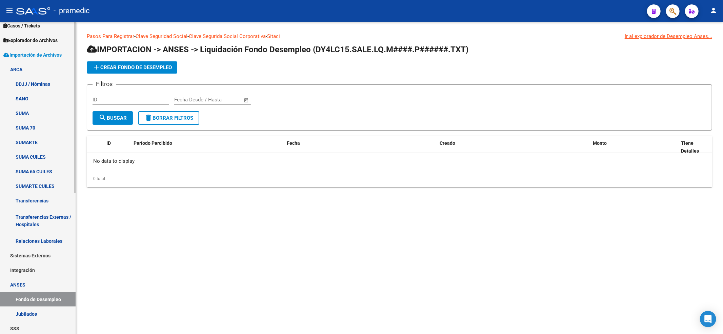
click at [24, 67] on link "ARCA" at bounding box center [38, 69] width 76 height 15
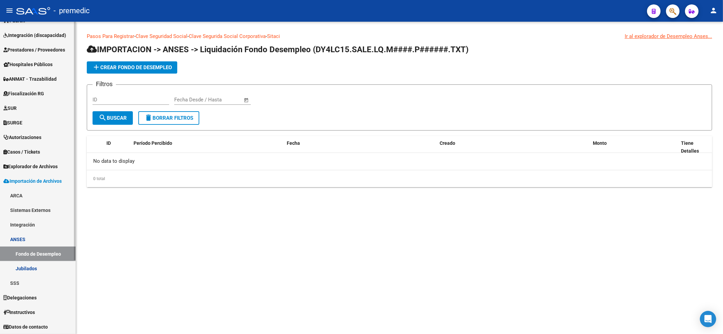
scroll to position [84, 0]
click at [35, 238] on link "ANSES" at bounding box center [38, 239] width 76 height 15
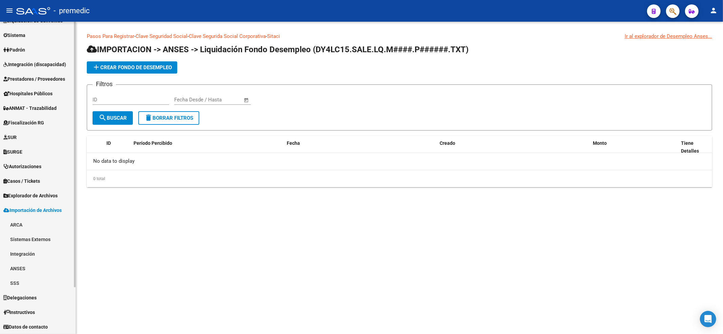
scroll to position [55, 0]
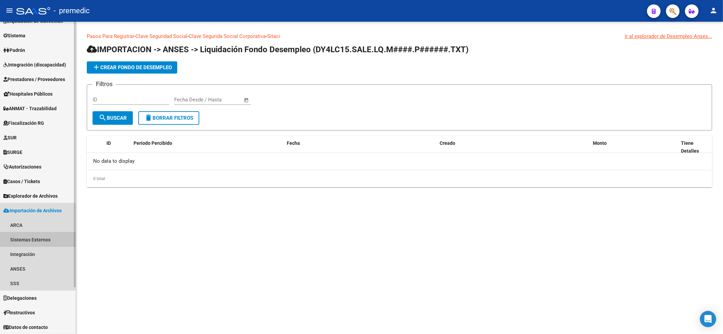
click at [35, 238] on link "Sistemas Externos" at bounding box center [38, 239] width 76 height 15
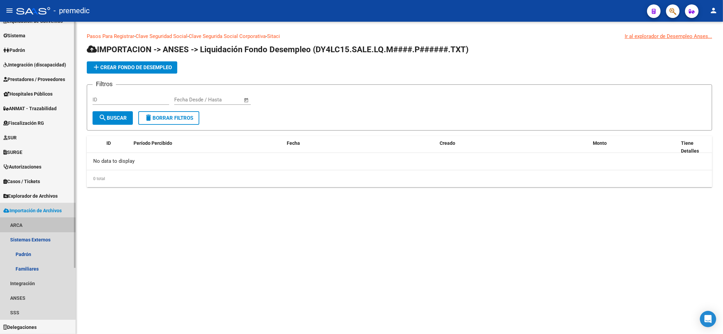
click at [32, 225] on link "ARCA" at bounding box center [38, 225] width 76 height 15
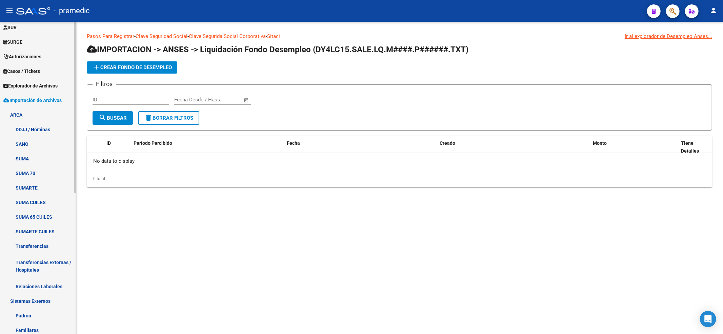
scroll to position [165, 0]
click at [16, 111] on link "ARCA" at bounding box center [38, 114] width 76 height 15
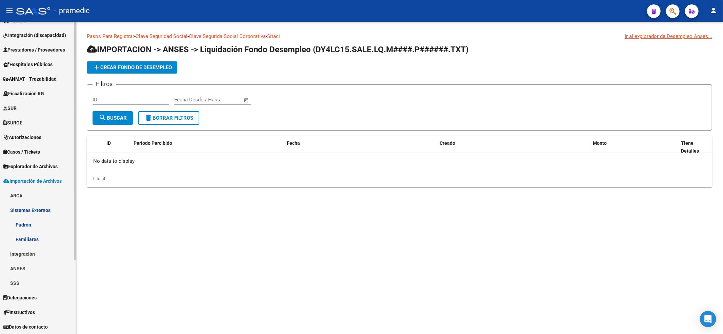
scroll to position [84, 0]
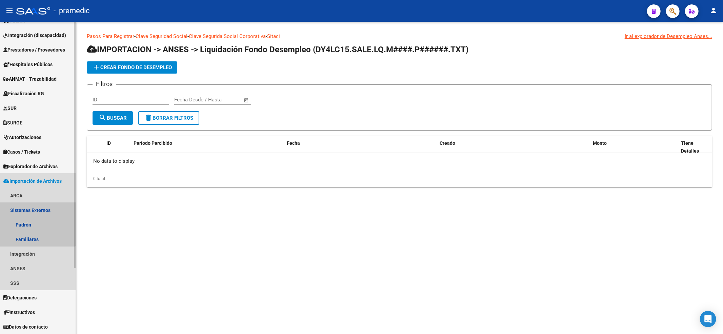
click at [30, 207] on link "Sistemas Externos" at bounding box center [38, 210] width 76 height 15
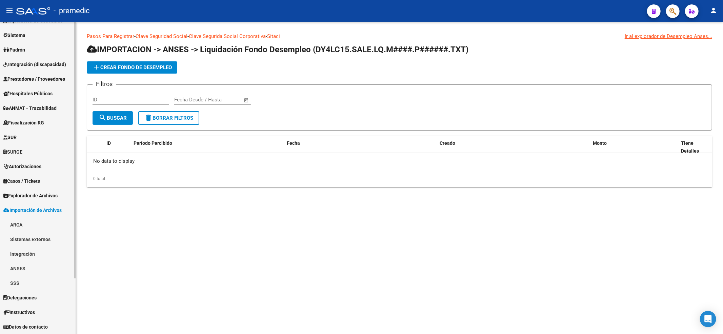
scroll to position [55, 0]
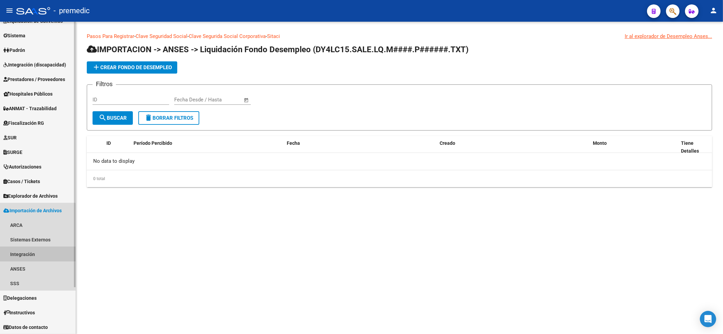
click at [30, 251] on link "Integración" at bounding box center [38, 254] width 76 height 15
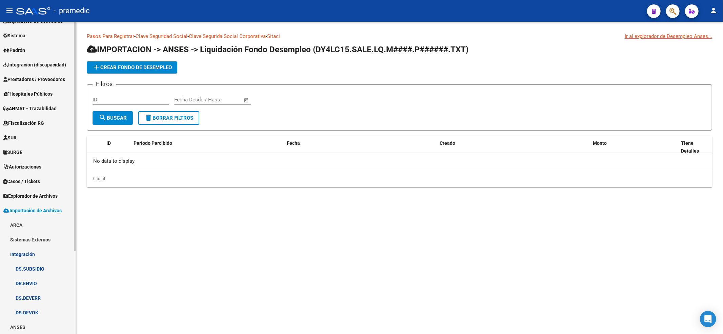
scroll to position [113, 0]
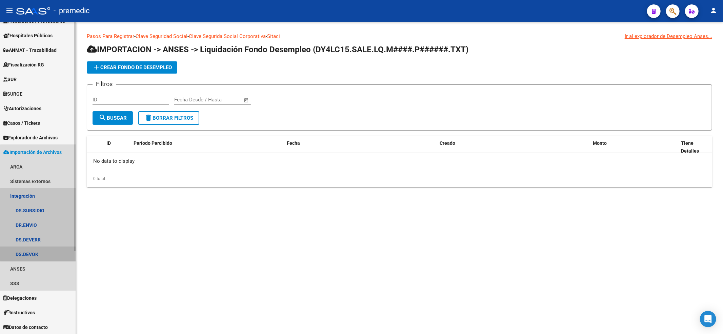
click at [50, 249] on link "DS.DEVOK" at bounding box center [38, 254] width 76 height 15
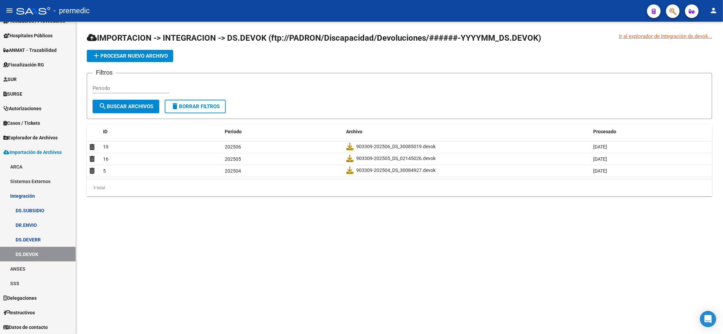
click at [152, 57] on span "add Procesar nuevo archivo" at bounding box center [130, 56] width 76 height 6
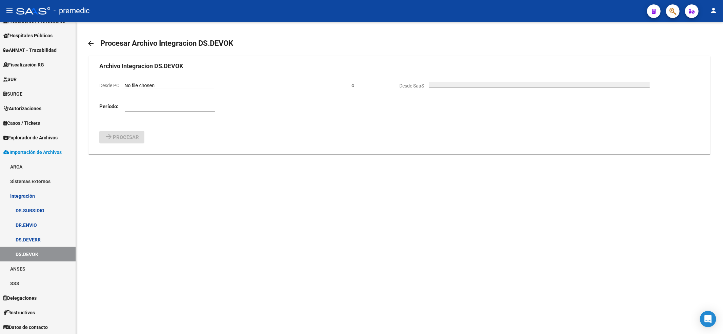
drag, startPoint x: 163, startPoint y: 93, endPoint x: 167, endPoint y: 87, distance: 7.1
click at [167, 87] on form "Archivo Integracion DS.DEVOK Desde PC o Desde SaaS Período: arrow_forward Proce…" at bounding box center [399, 102] width 600 height 82
click at [172, 75] on form "Archivo Integracion DS.DEVOK Desde PC o Desde SaaS Período: arrow_forward Proce…" at bounding box center [399, 102] width 600 height 82
click at [171, 83] on input "Desde PC" at bounding box center [169, 86] width 90 height 6
type input "C:\fakepath\903309-202505_DR.DEVOLUCION (1).txt"
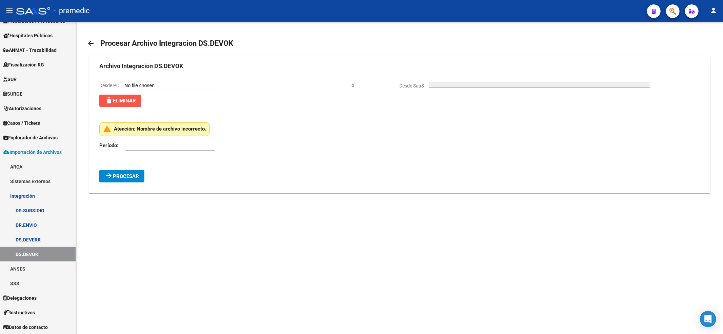
click at [140, 103] on button "delete Eliminar" at bounding box center [120, 101] width 42 height 12
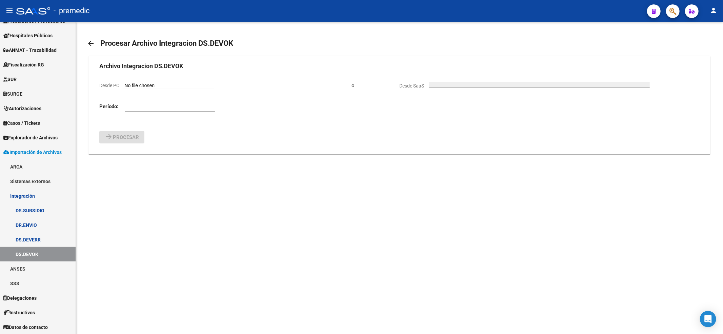
click at [138, 85] on input "Desde PC" at bounding box center [169, 86] width 90 height 6
type input "C:\fakepath\903309-202505_DR.DEVOLUCION.txt"
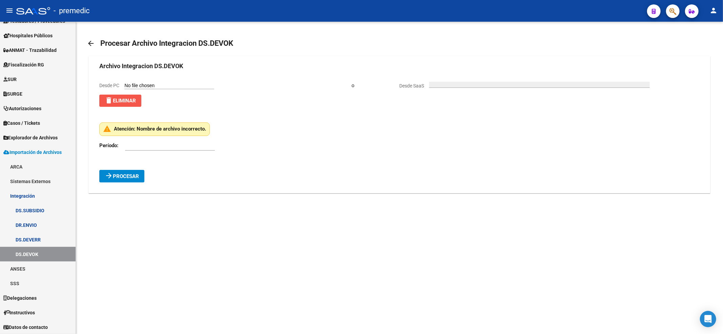
click at [132, 98] on span "delete Eliminar" at bounding box center [120, 101] width 31 height 6
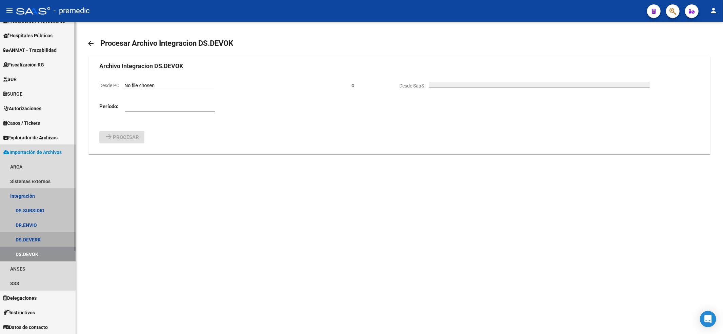
click at [37, 240] on link "DS.DEVERR" at bounding box center [38, 239] width 76 height 15
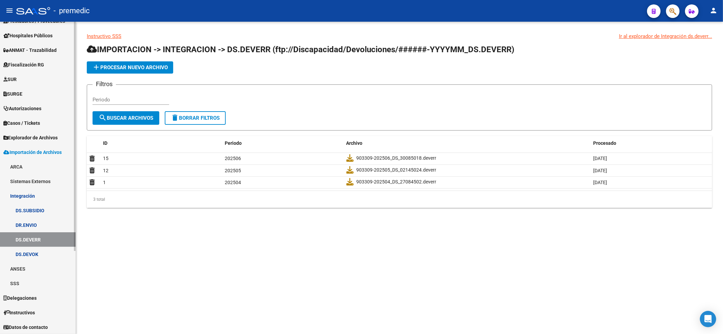
click at [33, 252] on link "DS.DEVOK" at bounding box center [38, 254] width 76 height 15
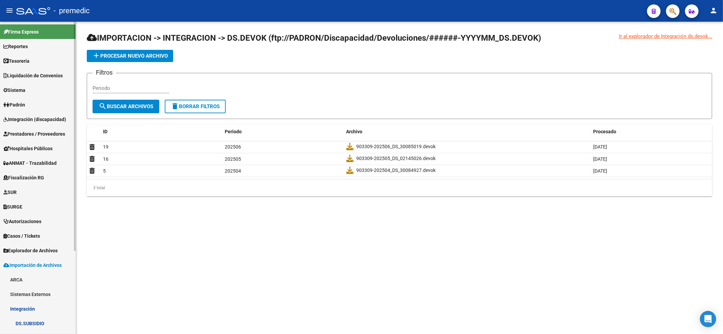
click at [30, 76] on span "Liquidación de Convenios" at bounding box center [32, 75] width 59 height 7
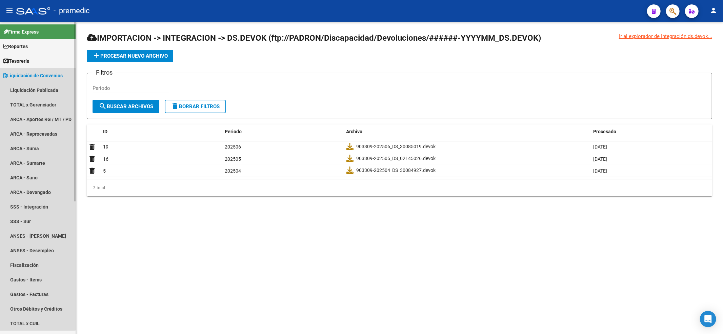
click at [27, 72] on span "Liquidación de Convenios" at bounding box center [32, 75] width 59 height 7
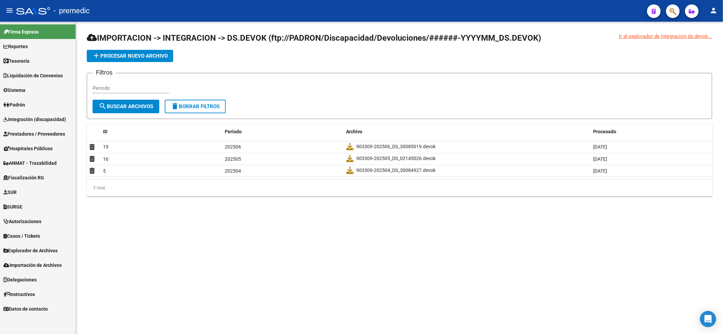
click at [29, 122] on span "Integración (discapacidad)" at bounding box center [34, 119] width 63 height 7
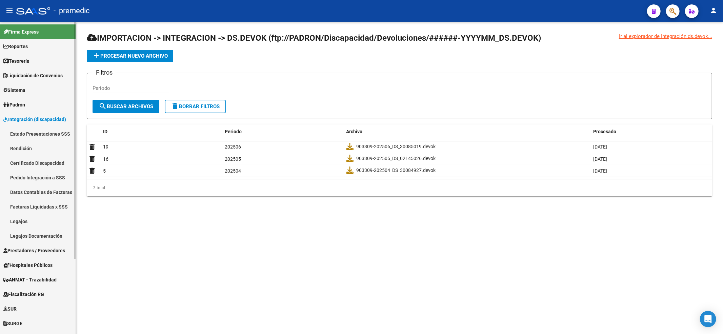
click at [37, 131] on link "Estado Presentaciones SSS" at bounding box center [38, 133] width 76 height 15
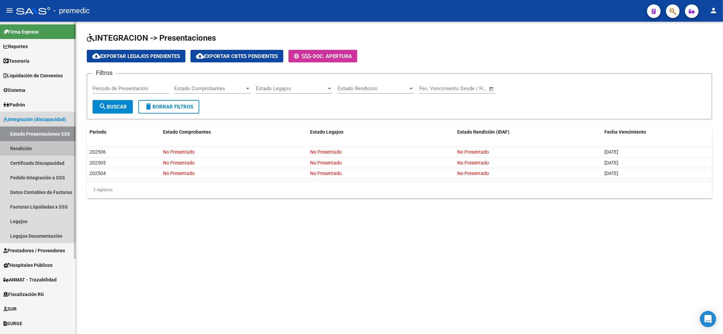
click at [34, 147] on link "Rendición" at bounding box center [38, 148] width 76 height 15
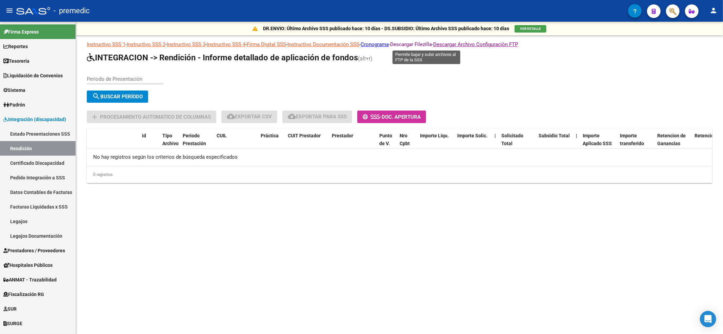
click at [432, 42] on link "Descargar Filezilla" at bounding box center [411, 44] width 42 height 6
click at [701, 320] on div "Open Intercom Messenger" at bounding box center [708, 319] width 18 height 18
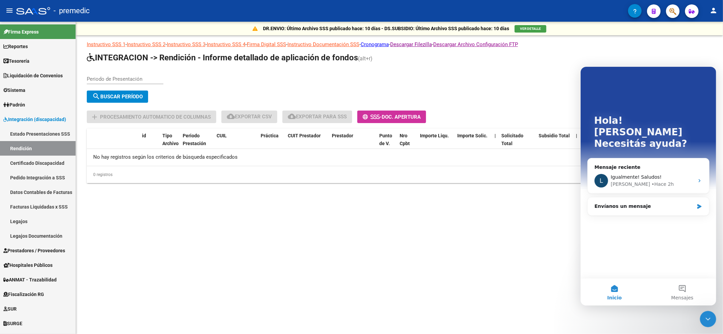
click at [519, 241] on mat-sidenav-content "DR.ENVIO: Último Archivo SSS publicado hace: 10 días - DS.SUBSIDIO: Último Arch…" at bounding box center [399, 178] width 647 height 312
click at [114, 187] on div "DR.ENVIO: Último Archivo SSS publicado hace: 10 días - DS.SUBSIDIO: Último Arch…" at bounding box center [399, 113] width 647 height 183
click at [92, 226] on mat-sidenav-content "DR.ENVIO: Último Archivo SSS publicado hace: 10 días - DS.SUBSIDIO: Último Arch…" at bounding box center [399, 178] width 647 height 312
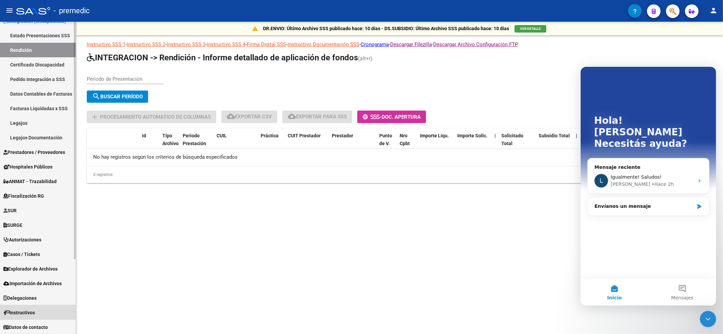
click at [44, 310] on link "Instructivos" at bounding box center [38, 312] width 76 height 15
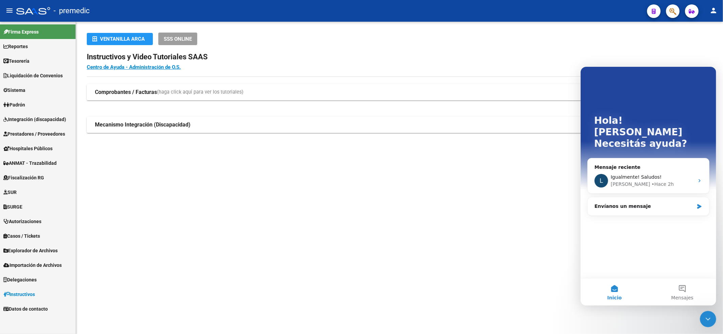
click at [305, 197] on mat-sidenav-content "Ventanilla ARCA SSS ONLINE Instructivos y Video Tutoriales SAAS Centro de Ayuda…" at bounding box center [399, 178] width 647 height 312
click at [712, 320] on div "Cerrar Intercom Messenger" at bounding box center [708, 318] width 16 height 16
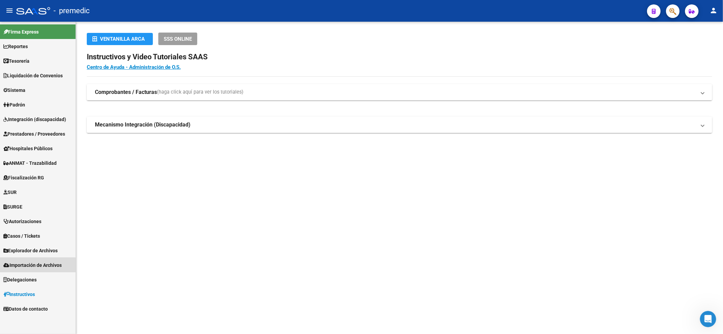
click at [30, 270] on link "Importación de Archivos" at bounding box center [38, 265] width 76 height 15
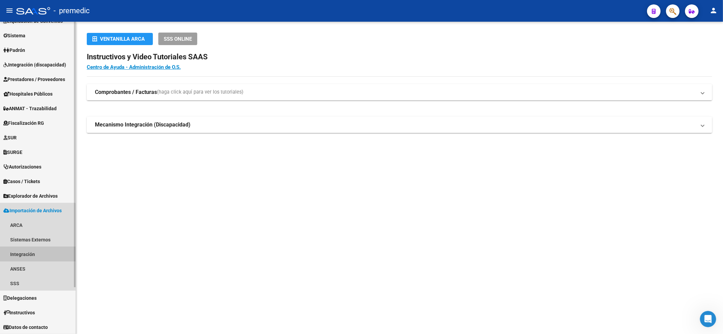
click at [29, 253] on link "Integración" at bounding box center [38, 254] width 76 height 15
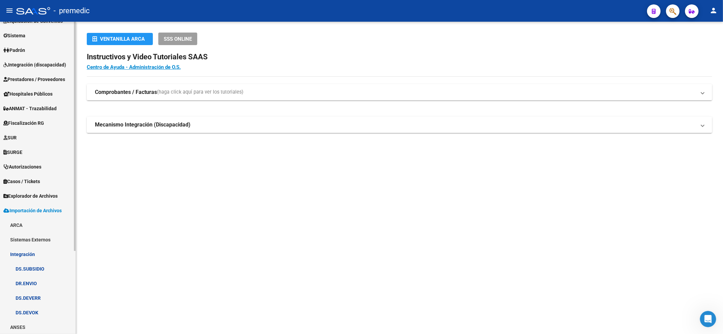
scroll to position [100, 0]
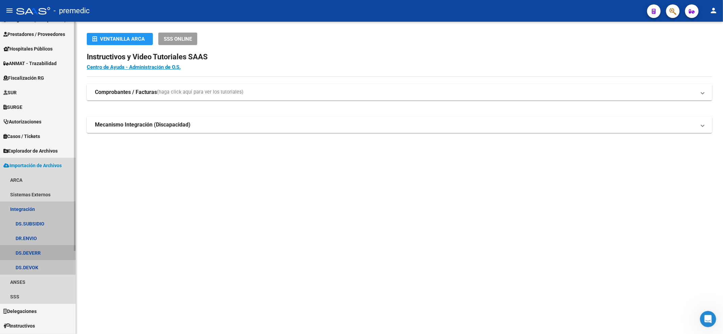
click at [55, 249] on link "DS.DEVERR" at bounding box center [38, 252] width 76 height 15
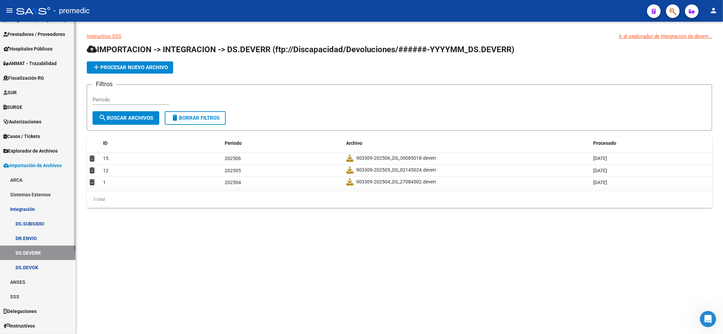
click at [27, 148] on span "Explorador de Archivos" at bounding box center [30, 150] width 54 height 7
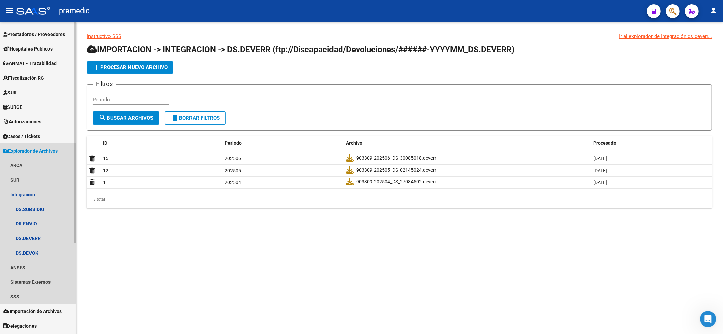
click at [27, 148] on span "Explorador de Archivos" at bounding box center [30, 150] width 54 height 7
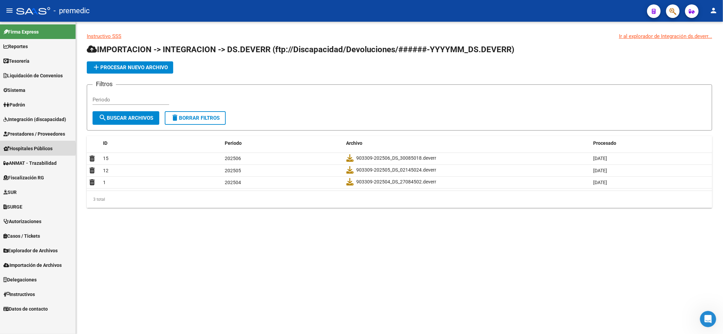
click at [27, 148] on span "Hospitales Públicos" at bounding box center [27, 148] width 49 height 7
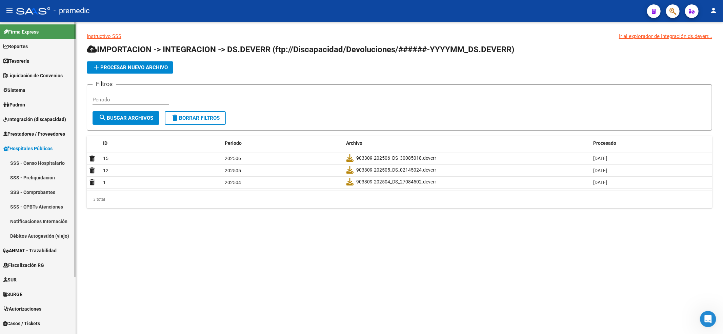
click at [27, 148] on span "Hospitales Públicos" at bounding box center [27, 148] width 49 height 7
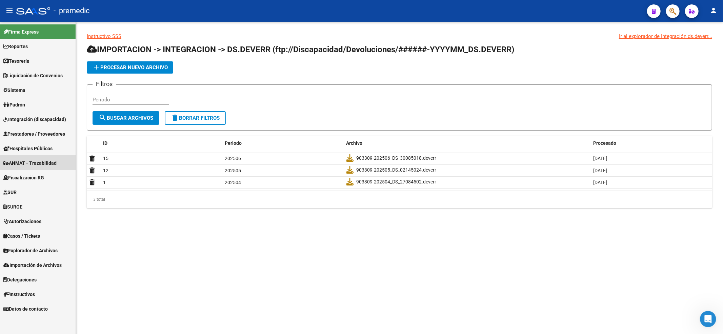
click at [44, 168] on link "ANMAT - Trazabilidad" at bounding box center [38, 163] width 76 height 15
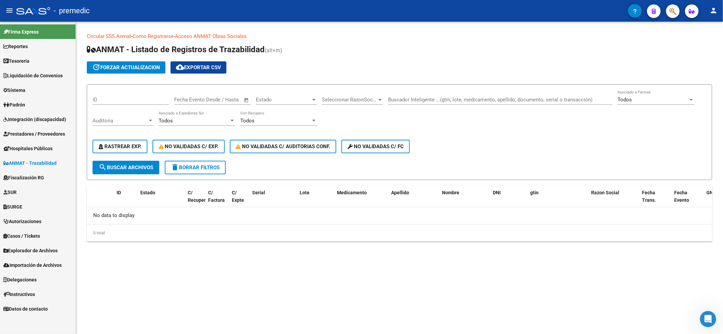
click at [43, 172] on link "Fiscalización RG" at bounding box center [38, 177] width 76 height 15
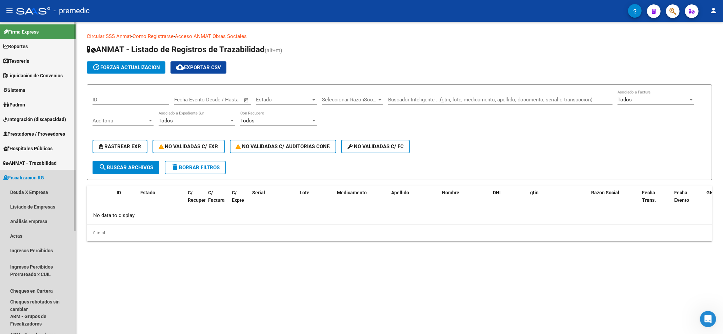
click at [49, 179] on link "Fiscalización RG" at bounding box center [38, 177] width 76 height 15
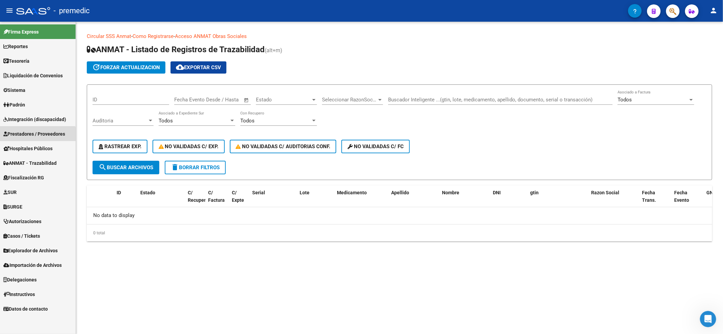
click at [32, 138] on link "Prestadores / Proveedores" at bounding box center [38, 133] width 76 height 15
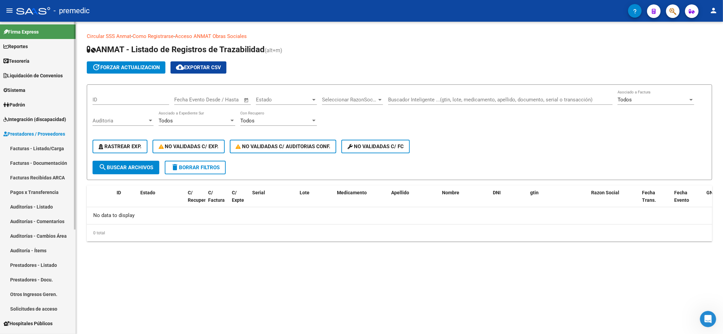
scroll to position [45, 0]
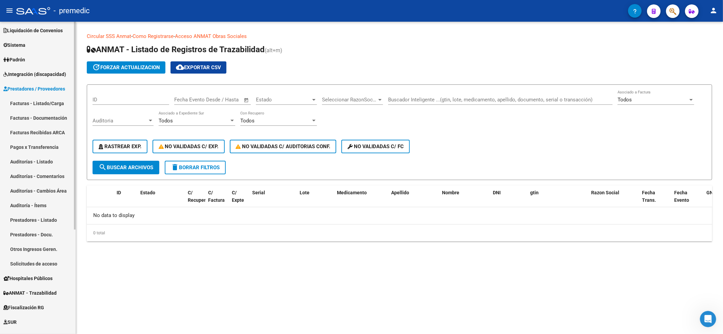
click at [42, 129] on link "Facturas Recibidas ARCA" at bounding box center [38, 132] width 76 height 15
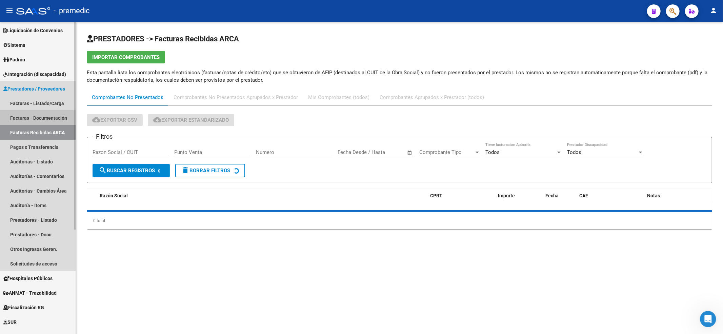
click at [46, 116] on link "Facturas - Documentación" at bounding box center [38, 117] width 76 height 15
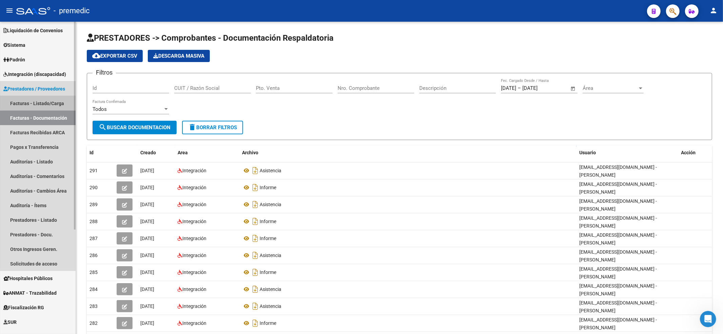
click at [46, 100] on link "Facturas - Listado/Carga" at bounding box center [38, 103] width 76 height 15
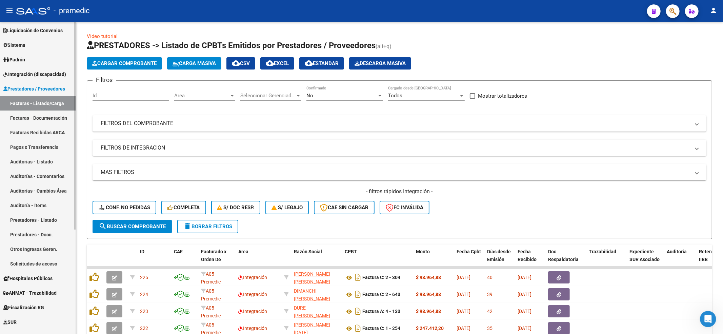
click at [39, 120] on link "Facturas - Documentación" at bounding box center [38, 117] width 76 height 15
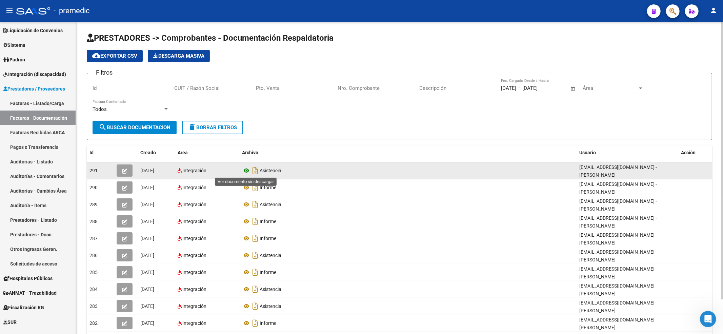
click at [246, 170] on icon at bounding box center [246, 170] width 9 height 8
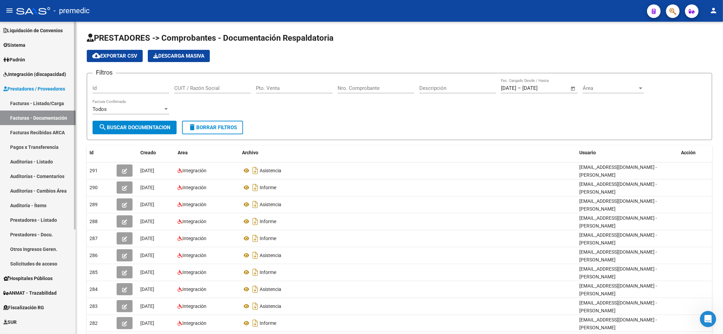
click at [47, 103] on link "Facturas - Listado/Carga" at bounding box center [38, 103] width 76 height 15
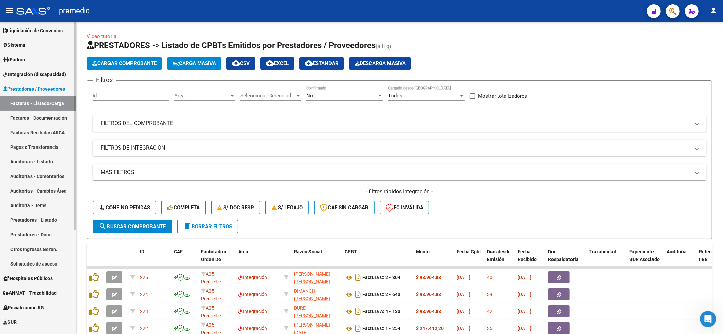
click at [57, 88] on span "Prestadores / Proveedores" at bounding box center [34, 88] width 62 height 7
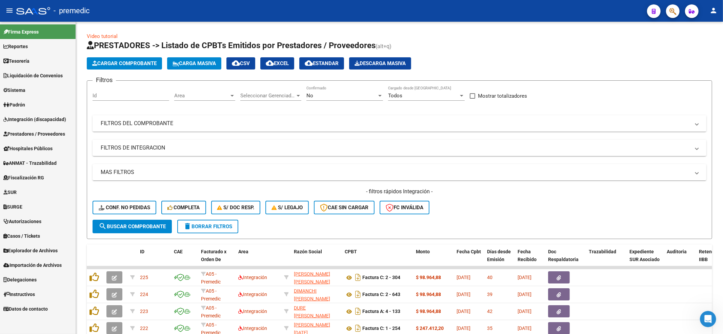
click at [31, 101] on link "Padrón" at bounding box center [38, 104] width 76 height 15
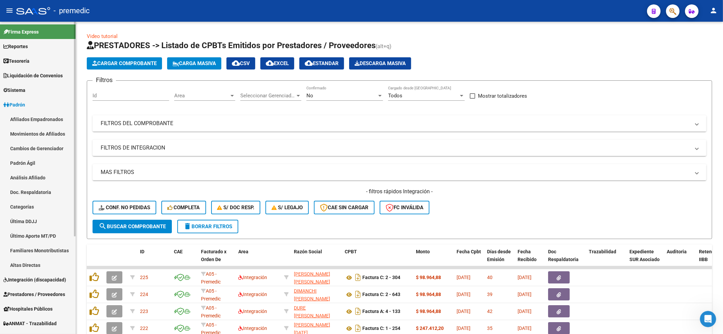
click at [29, 102] on link "Padrón" at bounding box center [38, 104] width 76 height 15
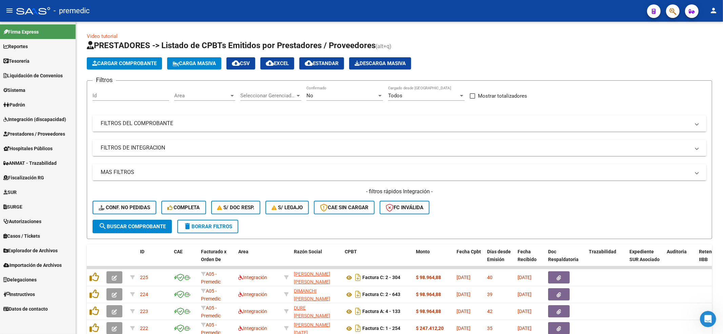
click at [40, 121] on span "Integración (discapacidad)" at bounding box center [34, 119] width 63 height 7
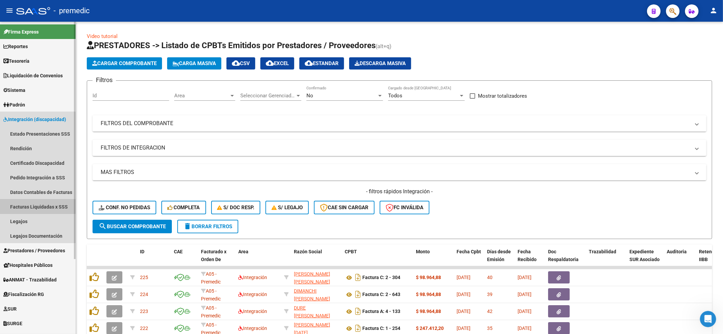
click at [35, 205] on link "Facturas Liquidadas x SSS" at bounding box center [38, 206] width 76 height 15
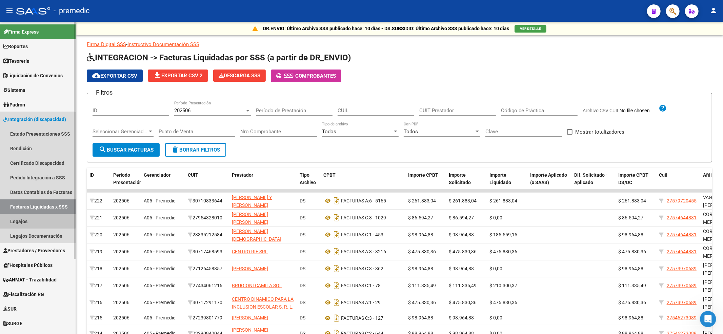
click at [29, 220] on link "Legajos" at bounding box center [38, 221] width 76 height 15
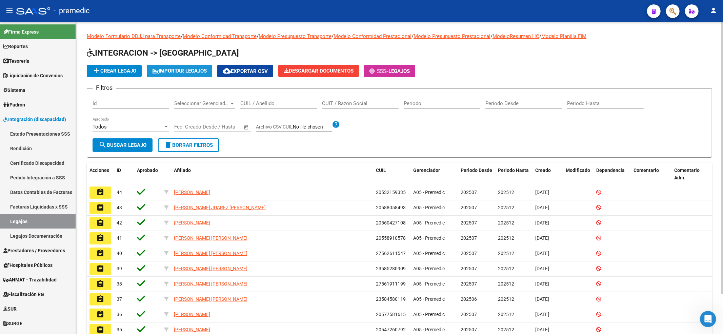
click at [159, 68] on span "IMPORTAR LEGAJOS" at bounding box center [179, 71] width 55 height 6
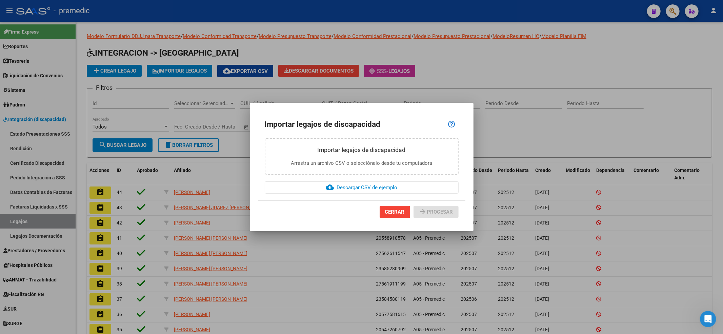
click at [345, 154] on h3 "Importar legajos de discapacidad" at bounding box center [361, 149] width 179 height 9
click at [389, 187] on span "cloud_download Descargar CSV de ejemplo" at bounding box center [362, 187] width 72 height 6
click at [393, 214] on span "CERRAR" at bounding box center [395, 212] width 20 height 6
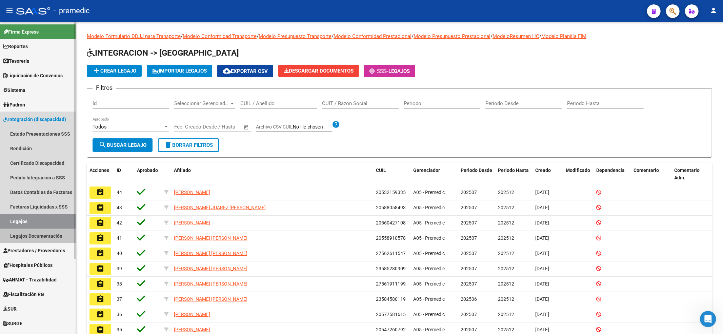
click at [42, 232] on link "Legajos Documentación" at bounding box center [38, 235] width 76 height 15
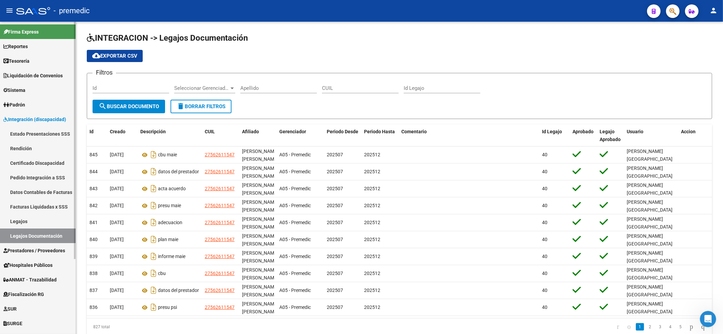
click at [42, 222] on link "Legajos" at bounding box center [38, 221] width 76 height 15
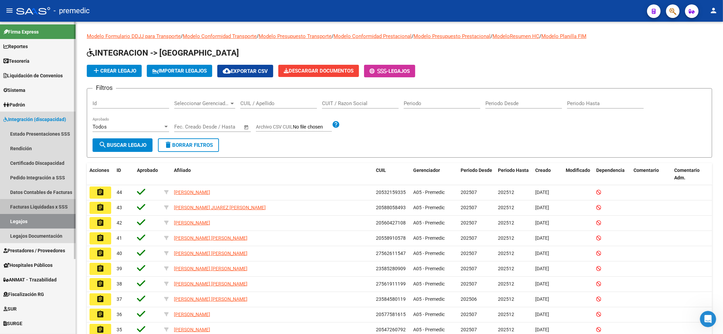
click at [45, 207] on link "Facturas Liquidadas x SSS" at bounding box center [38, 206] width 76 height 15
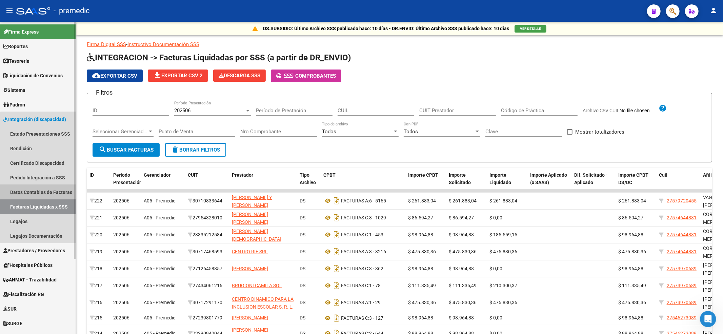
click at [48, 191] on link "Datos Contables de Facturas" at bounding box center [38, 192] width 76 height 15
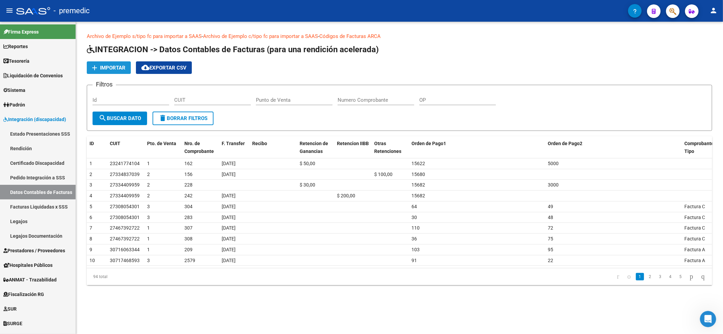
click at [98, 68] on mat-icon "add" at bounding box center [94, 68] width 8 height 8
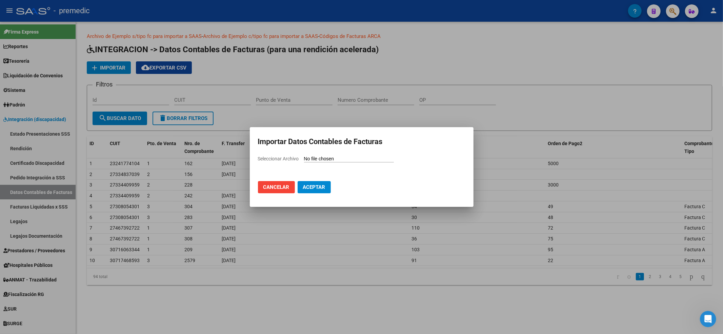
drag, startPoint x: 346, startPoint y: 146, endPoint x: 345, endPoint y: 155, distance: 9.3
click at [345, 148] on mat-dialog-container "Importar Datos Contables de Facturas Seleccionar Archivo Cancelar Aceptar" at bounding box center [362, 167] width 224 height 80
click at [345, 157] on input "Seleccionar Archivo" at bounding box center [349, 159] width 90 height 6
type input "C:\fakepath\903309-202505_DR.DEVOLUCION.txt"
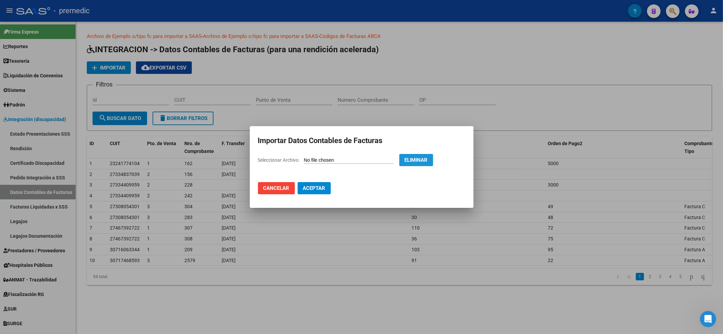
click at [425, 157] on span "Eliminar" at bounding box center [416, 160] width 23 height 6
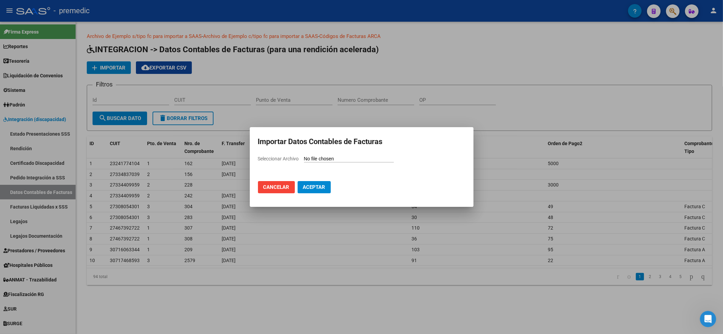
click at [282, 187] on span "Cancelar" at bounding box center [276, 187] width 26 height 6
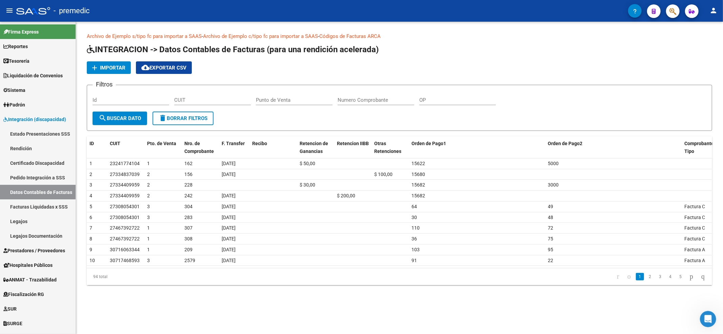
click at [247, 78] on app-list-header "INTEGRACION -> Datos Contables de Facturas (para una rendición acelerada) add I…" at bounding box center [399, 87] width 625 height 87
click at [506, 69] on div "add Importar cloud_download Exportar CSV" at bounding box center [399, 67] width 625 height 13
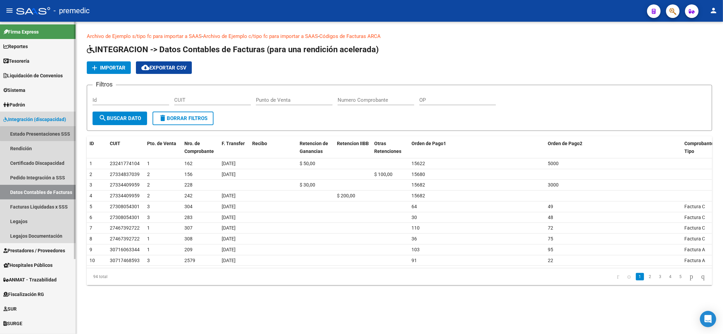
click at [41, 134] on link "Estado Presentaciones SSS" at bounding box center [38, 133] width 76 height 15
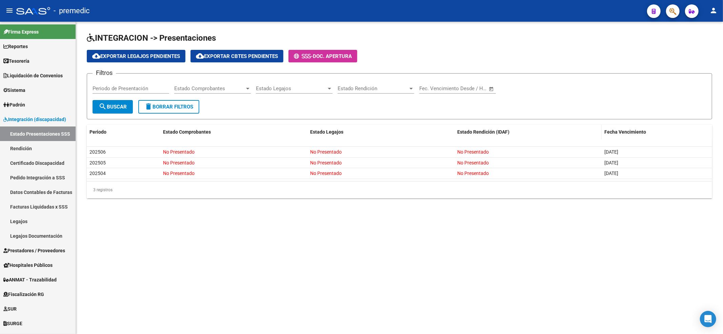
click at [465, 134] on span "Estado Rendición (IDAF)" at bounding box center [483, 131] width 52 height 5
click at [27, 144] on link "Rendición" at bounding box center [38, 148] width 76 height 15
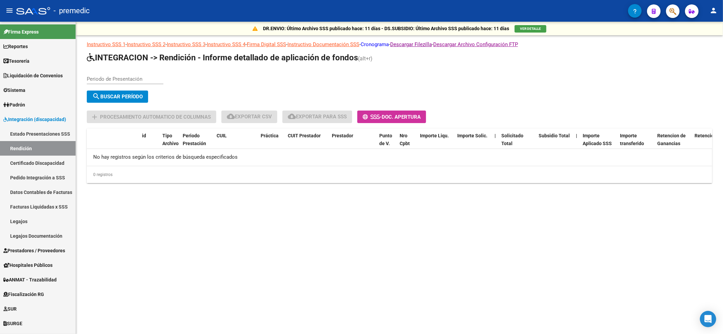
click at [389, 45] on link "Cronograma" at bounding box center [375, 44] width 28 height 6
drag, startPoint x: 210, startPoint y: 57, endPoint x: 338, endPoint y: 57, distance: 127.4
click at [338, 57] on span "INTEGRACION -> Rendición - Informe detallado de aplicación de fondos" at bounding box center [222, 57] width 271 height 9
click at [46, 178] on link "Pedido Integración a SSS" at bounding box center [38, 177] width 76 height 15
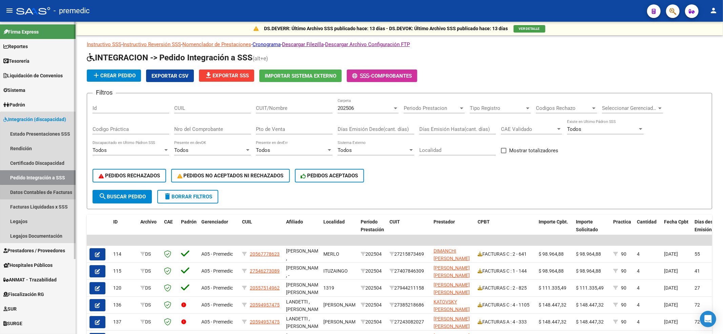
click at [41, 192] on link "Datos Contables de Facturas" at bounding box center [38, 192] width 76 height 15
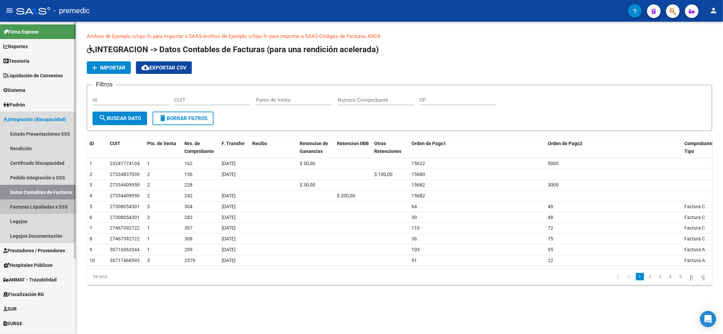
click at [37, 205] on link "Facturas Liquidadas x SSS" at bounding box center [38, 206] width 76 height 15
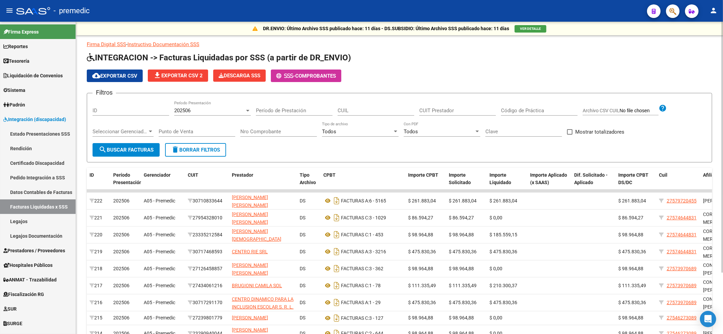
drag, startPoint x: 402, startPoint y: 84, endPoint x: 338, endPoint y: 114, distance: 69.9
click at [402, 84] on app-list-header "INTEGRACION -> Facturas Liquidadas por SSS (a partir de DR_ENVIO) cloud_downloa…" at bounding box center [399, 107] width 625 height 110
click at [36, 220] on link "Legajos" at bounding box center [38, 221] width 76 height 15
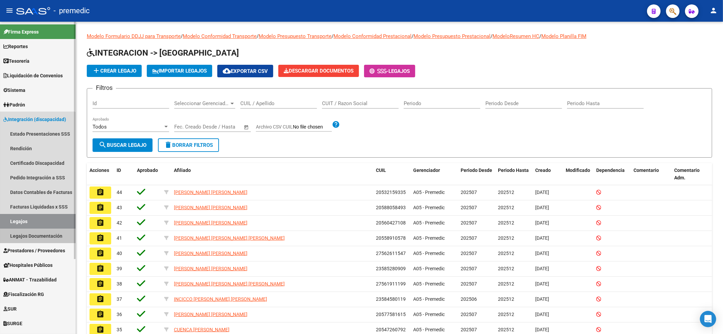
click at [33, 234] on link "Legajos Documentación" at bounding box center [38, 235] width 76 height 15
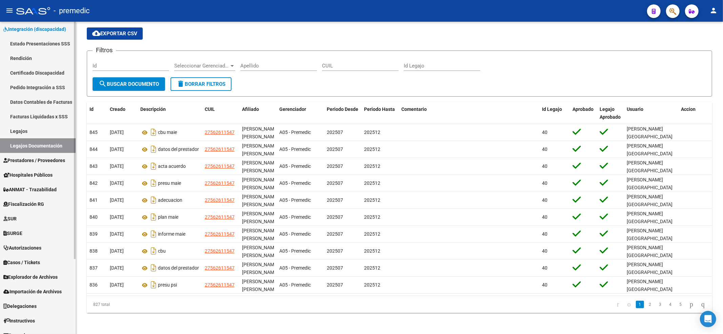
scroll to position [98, 0]
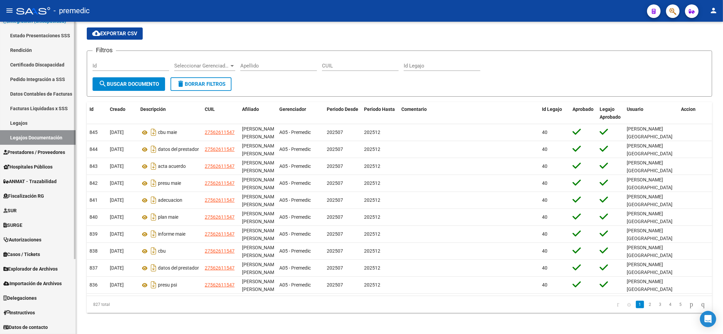
click at [34, 148] on span "Prestadores / Proveedores" at bounding box center [34, 151] width 62 height 7
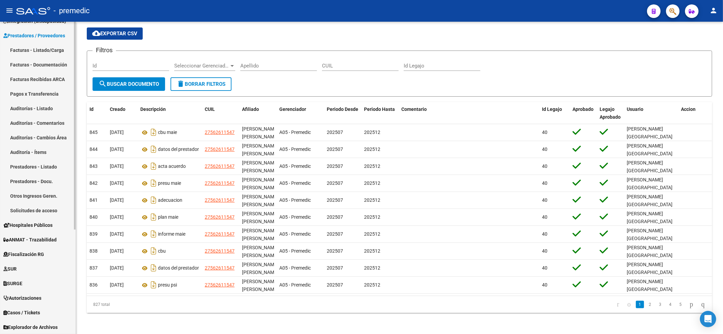
click at [48, 94] on link "Pagos x Transferencia" at bounding box center [38, 93] width 76 height 15
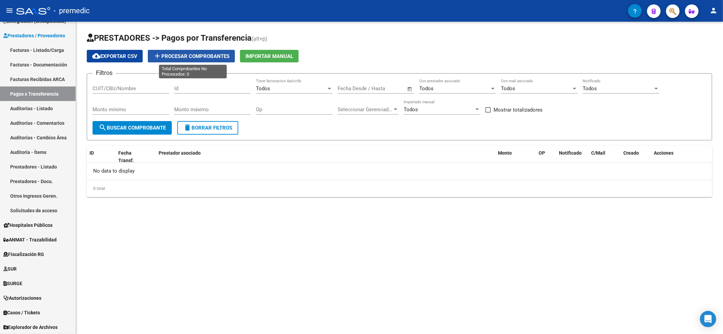
click at [181, 57] on span "add Procesar Comprobantes" at bounding box center [191, 56] width 76 height 6
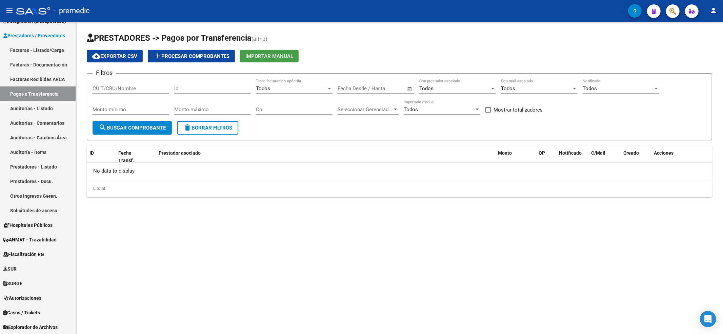
click at [259, 56] on span "Importar Manual" at bounding box center [269, 56] width 48 height 6
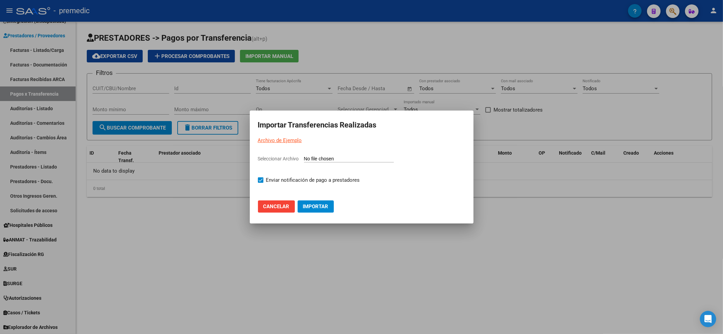
click at [331, 159] on input "Seleccionar Archivo" at bounding box center [349, 159] width 90 height 6
click at [278, 207] on span "Cancelar" at bounding box center [276, 206] width 26 height 6
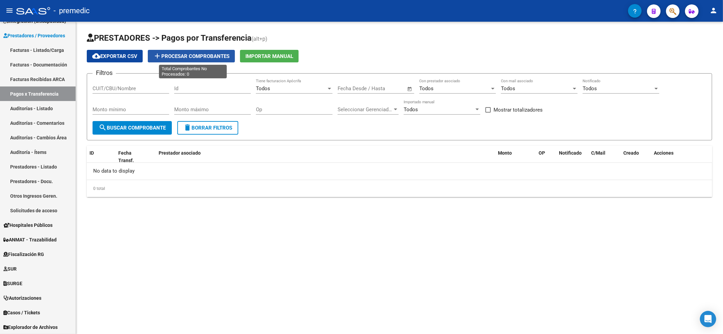
click at [183, 54] on span "add Procesar Comprobantes" at bounding box center [191, 56] width 76 height 6
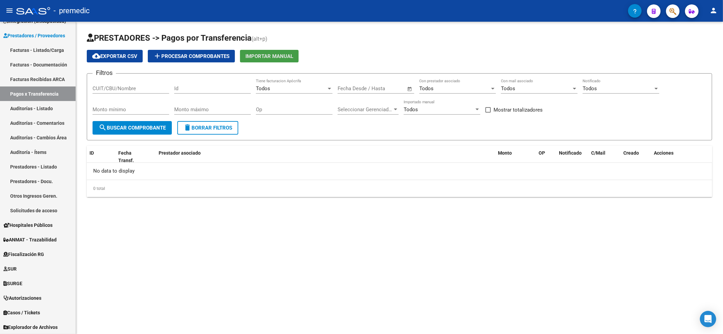
click at [258, 53] on span "Importar Manual" at bounding box center [269, 56] width 48 height 6
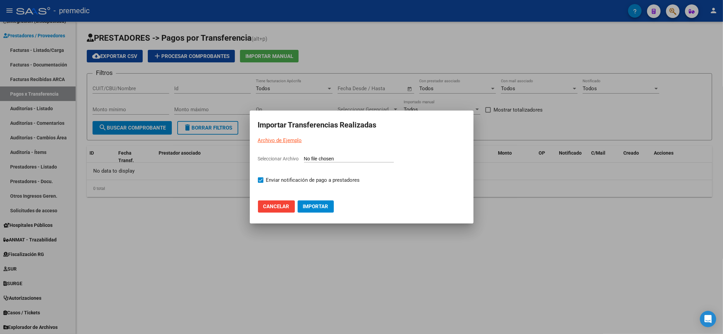
click at [315, 159] on input "Seleccionar Archivo" at bounding box center [349, 159] width 90 height 6
click at [284, 142] on link "Archivo de Ejemplo" at bounding box center [280, 140] width 44 height 6
click at [284, 208] on span "Cancelar" at bounding box center [276, 206] width 26 height 6
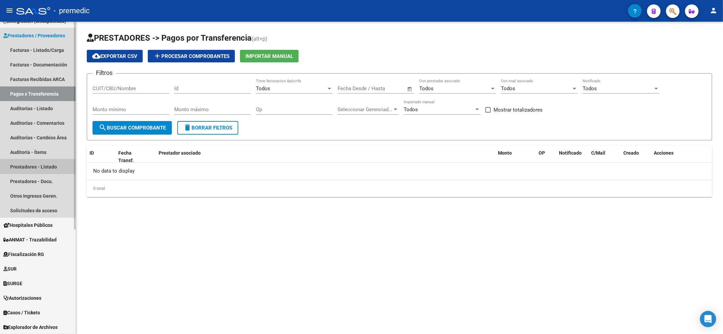
click at [49, 168] on link "Prestadores - Listado" at bounding box center [38, 166] width 76 height 15
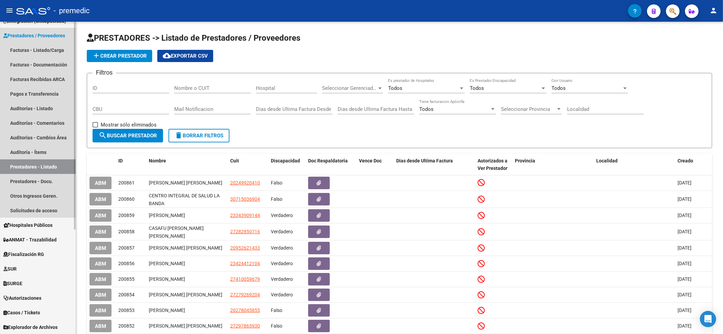
click at [30, 41] on link "Prestadores / Proveedores" at bounding box center [38, 35] width 76 height 15
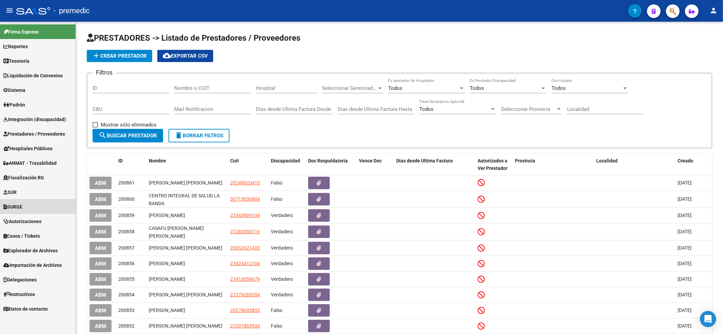
click at [28, 205] on link "SURGE" at bounding box center [38, 206] width 76 height 15
click at [32, 194] on link "SUR" at bounding box center [38, 192] width 76 height 15
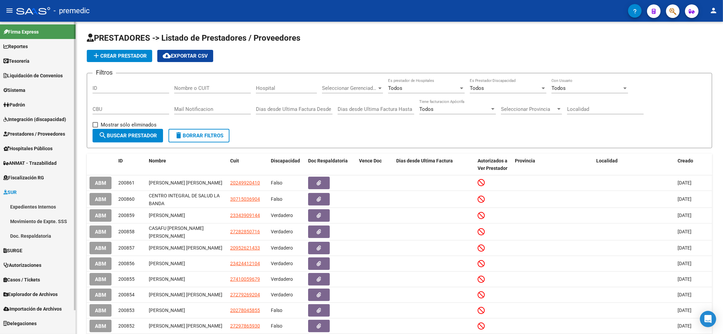
click at [26, 190] on link "SUR" at bounding box center [38, 192] width 76 height 15
click at [26, 276] on span "Delegaciones" at bounding box center [19, 279] width 33 height 7
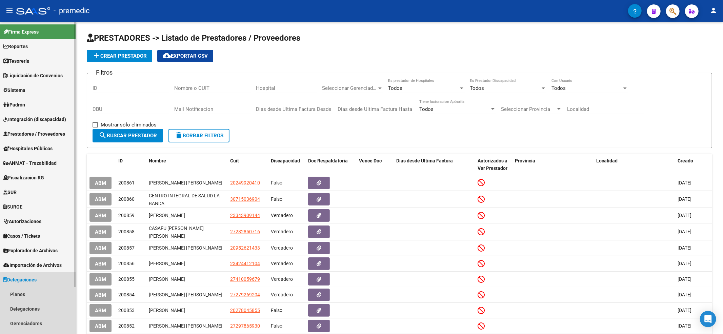
click at [26, 276] on span "Delegaciones" at bounding box center [19, 279] width 33 height 7
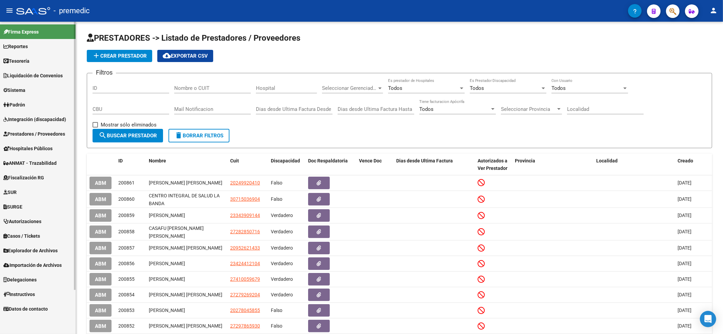
click at [32, 263] on span "Importación de Archivos" at bounding box center [32, 264] width 58 height 7
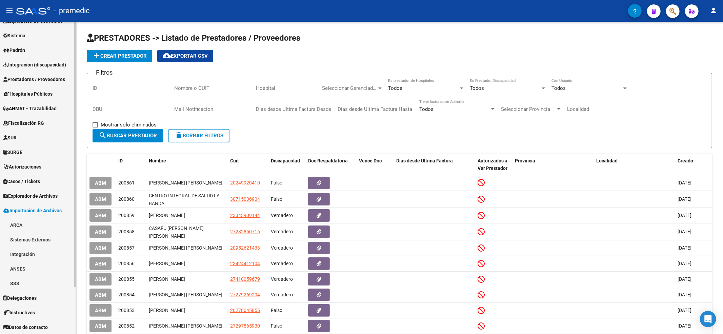
click at [29, 255] on link "Integración" at bounding box center [38, 254] width 76 height 15
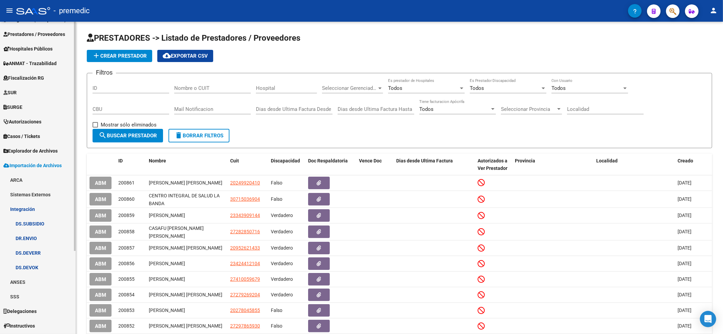
click at [22, 207] on link "Integración" at bounding box center [38, 209] width 76 height 15
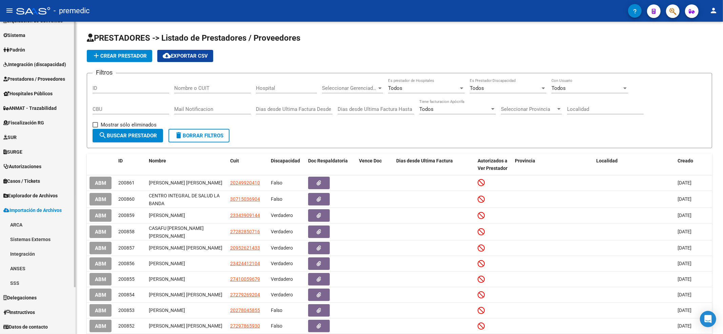
scroll to position [55, 0]
click at [23, 251] on link "Integración" at bounding box center [38, 254] width 76 height 15
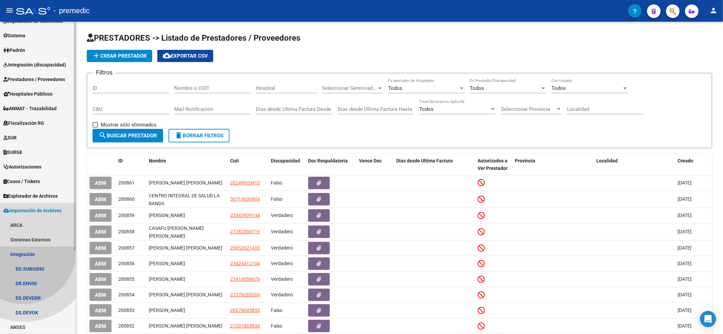
scroll to position [100, 0]
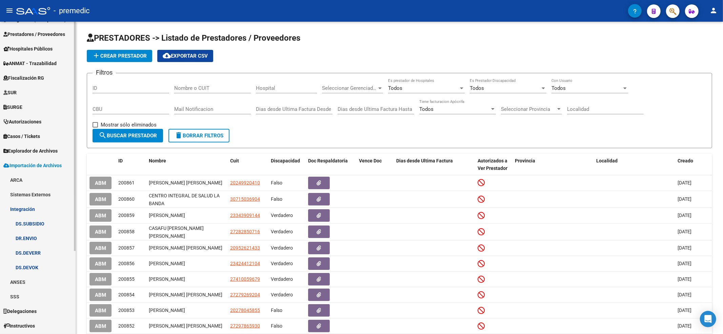
click at [25, 221] on link "DS.SUBSIDIO" at bounding box center [38, 223] width 76 height 15
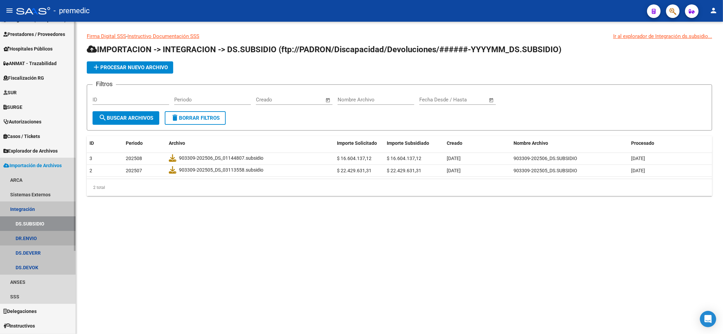
click at [25, 236] on link "DR.ENVIO" at bounding box center [38, 238] width 76 height 15
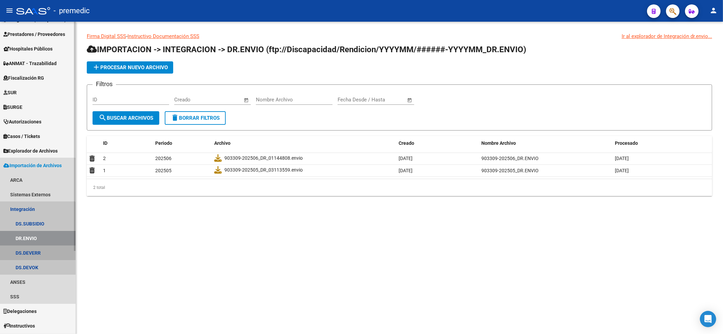
click at [34, 253] on link "DS.DEVERR" at bounding box center [38, 252] width 76 height 15
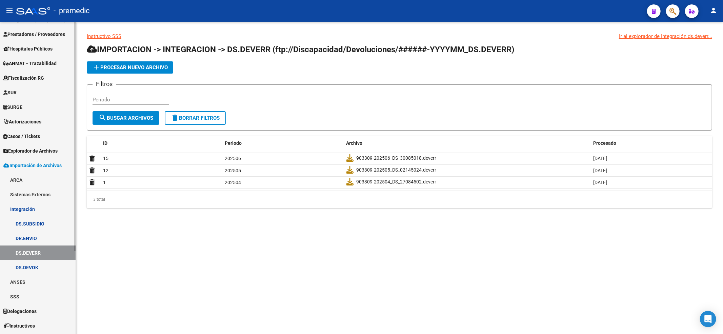
click at [31, 266] on link "DS.DEVOK" at bounding box center [38, 267] width 76 height 15
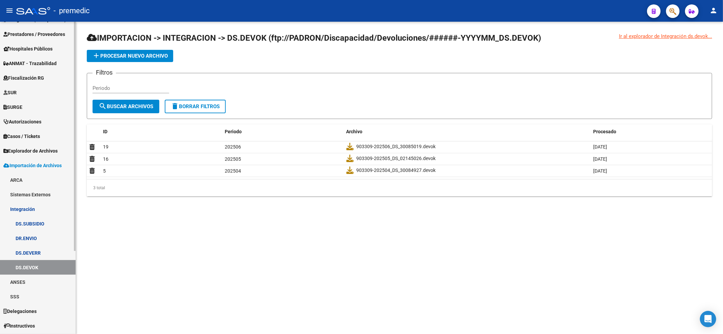
click at [39, 239] on link "DR.ENVIO" at bounding box center [38, 238] width 76 height 15
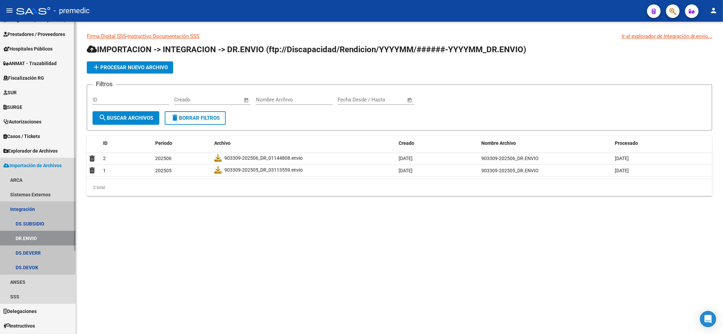
click at [42, 231] on link "DR.ENVIO" at bounding box center [38, 238] width 76 height 15
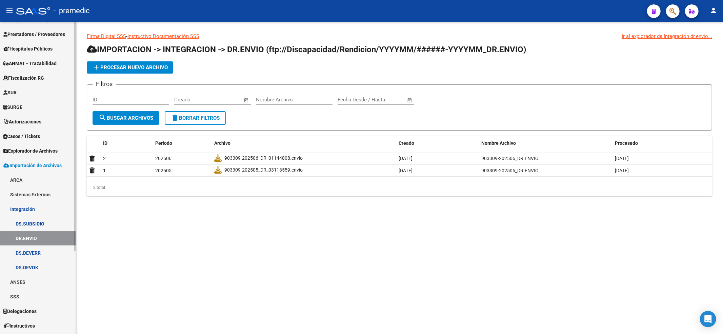
click at [45, 224] on link "DS.SUBSIDIO" at bounding box center [38, 223] width 76 height 15
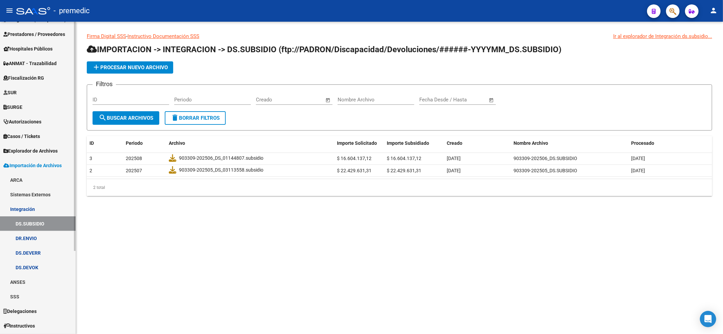
click at [33, 149] on span "Explorador de Archivos" at bounding box center [30, 150] width 54 height 7
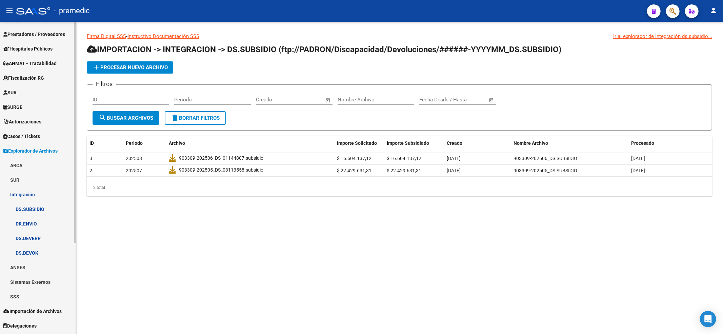
click at [34, 149] on span "Explorador de Archivos" at bounding box center [30, 150] width 54 height 7
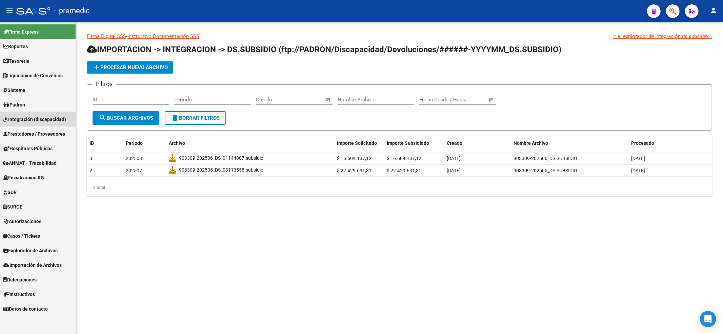
click at [30, 121] on span "Integración (discapacidad)" at bounding box center [34, 119] width 63 height 7
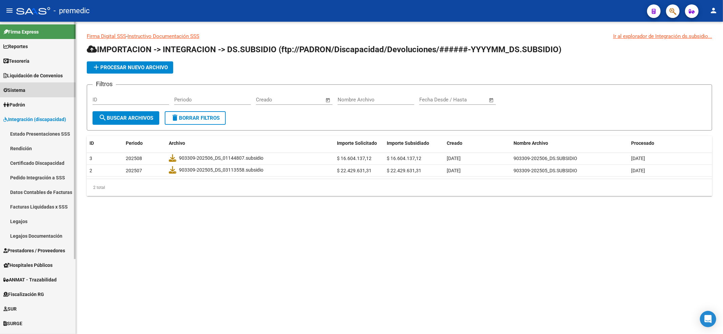
click at [32, 90] on link "Sistema" at bounding box center [38, 90] width 76 height 15
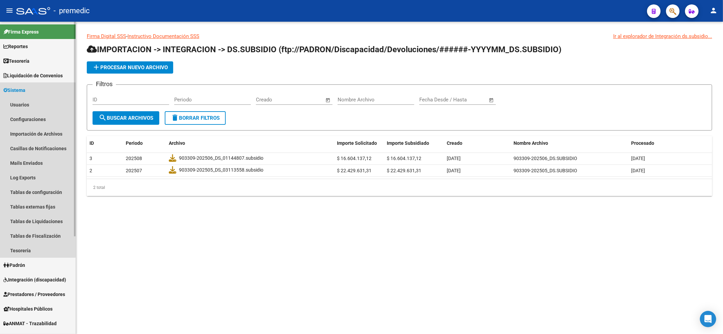
click at [29, 86] on link "Sistema" at bounding box center [38, 90] width 76 height 15
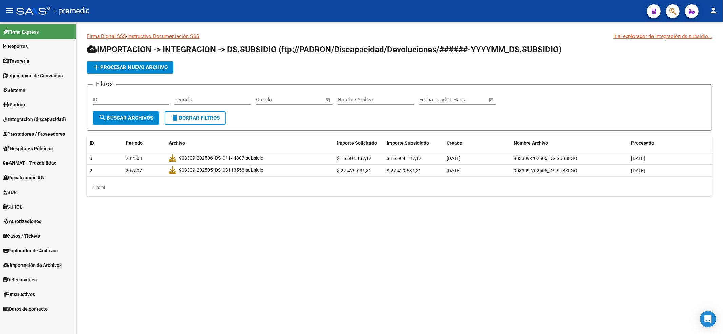
click at [39, 74] on span "Liquidación de Convenios" at bounding box center [32, 75] width 59 height 7
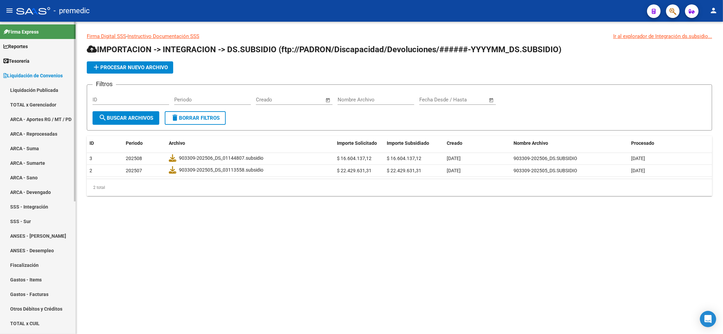
click at [22, 77] on span "Liquidación de Convenios" at bounding box center [32, 75] width 59 height 7
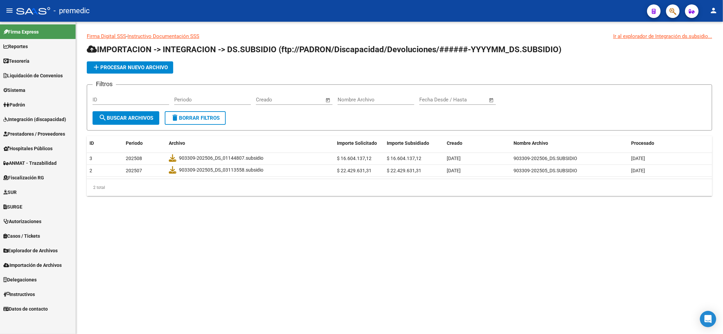
click at [29, 61] on span "Tesorería" at bounding box center [16, 60] width 26 height 7
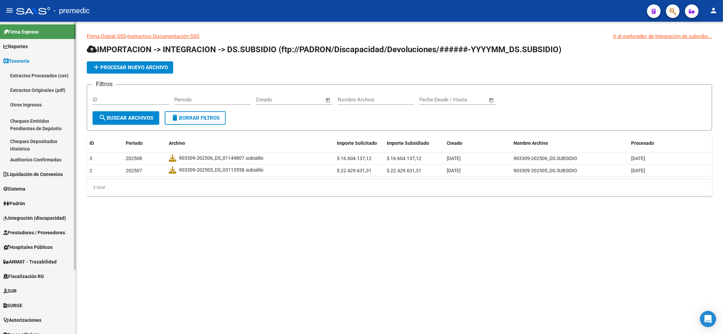
click at [29, 61] on span "Tesorería" at bounding box center [16, 60] width 26 height 7
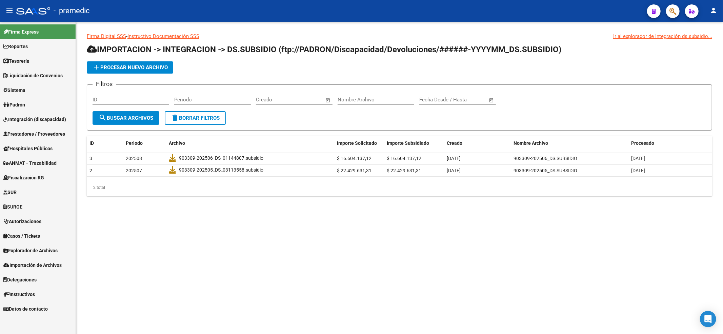
click at [37, 47] on link "Reportes" at bounding box center [38, 46] width 76 height 15
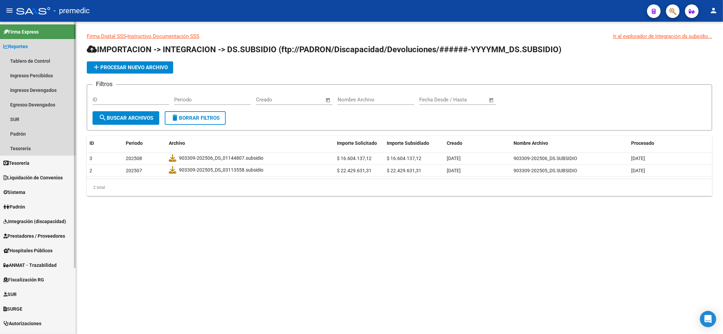
click at [37, 47] on link "Reportes" at bounding box center [38, 46] width 76 height 15
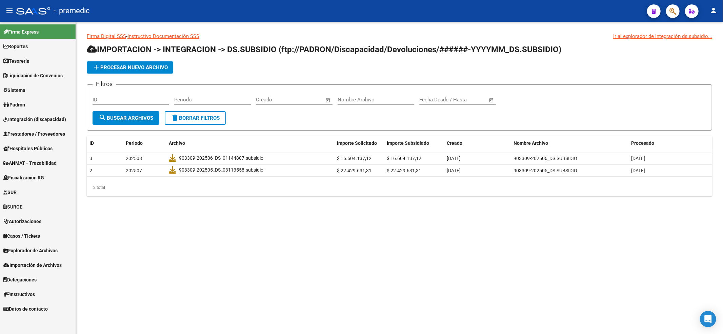
click at [39, 30] on span "Firma Express" at bounding box center [20, 31] width 35 height 7
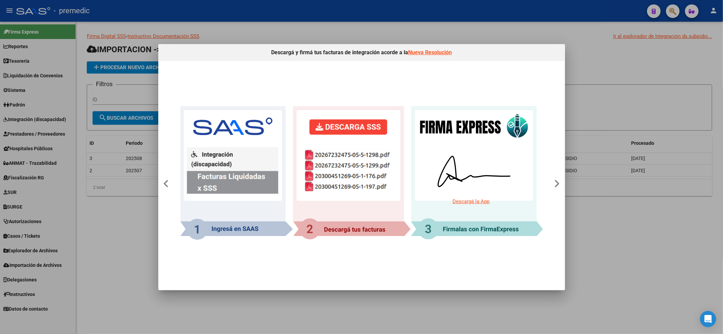
click at [636, 79] on div at bounding box center [361, 167] width 723 height 334
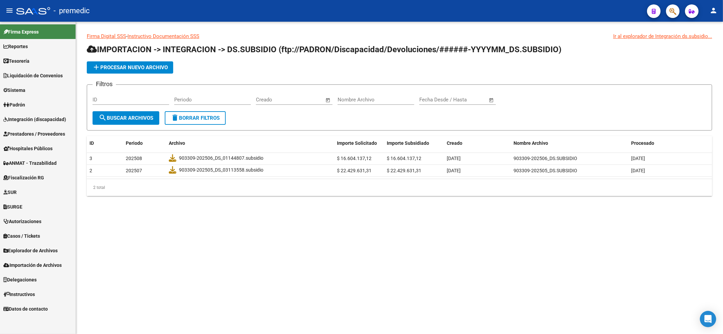
click at [42, 33] on link "Firma Express" at bounding box center [38, 31] width 76 height 15
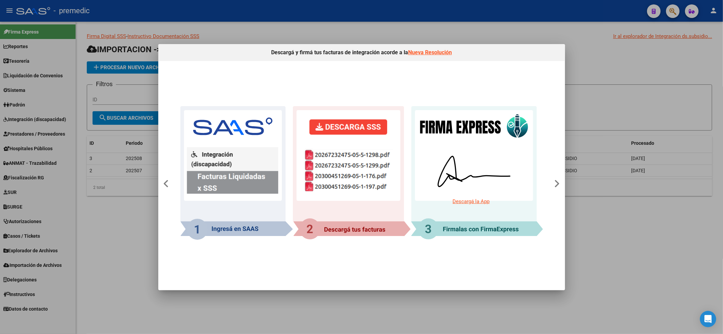
click at [154, 254] on div at bounding box center [361, 167] width 723 height 334
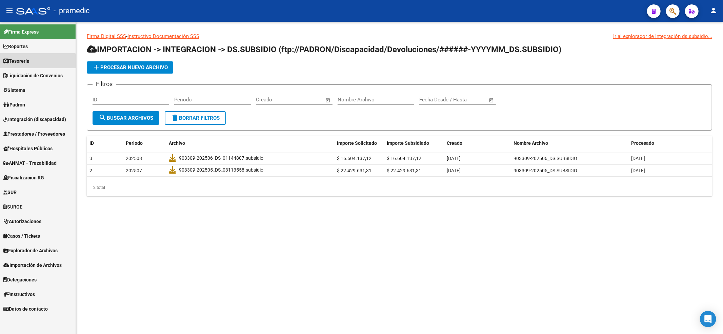
click at [37, 66] on link "Tesorería" at bounding box center [38, 61] width 76 height 15
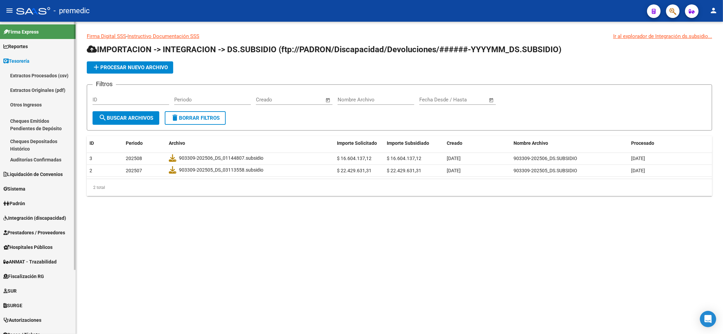
click at [38, 58] on link "Tesorería" at bounding box center [38, 61] width 76 height 15
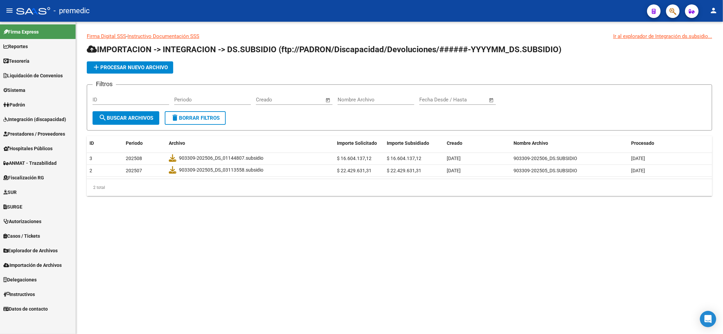
click at [38, 85] on link "Sistema" at bounding box center [38, 90] width 76 height 15
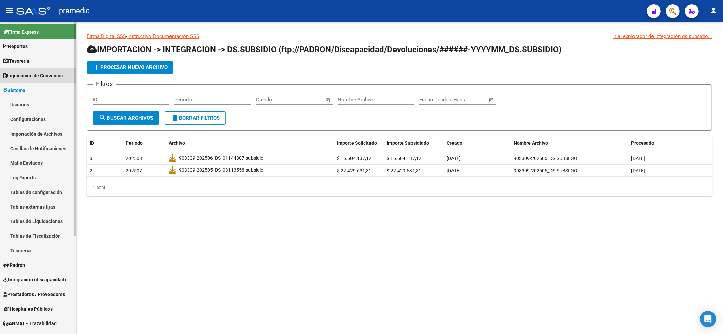
click at [44, 77] on span "Liquidación de Convenios" at bounding box center [32, 75] width 59 height 7
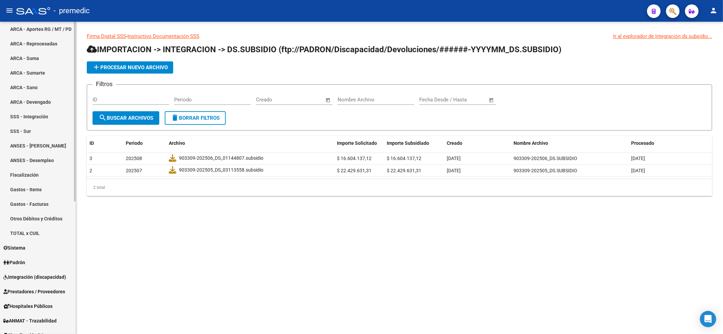
scroll to position [45, 0]
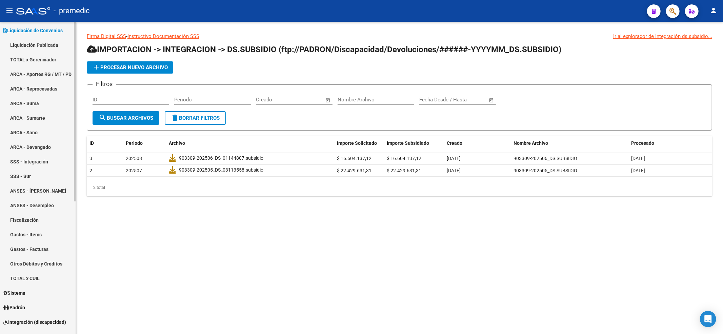
click at [40, 30] on span "Liquidación de Convenios" at bounding box center [32, 30] width 59 height 7
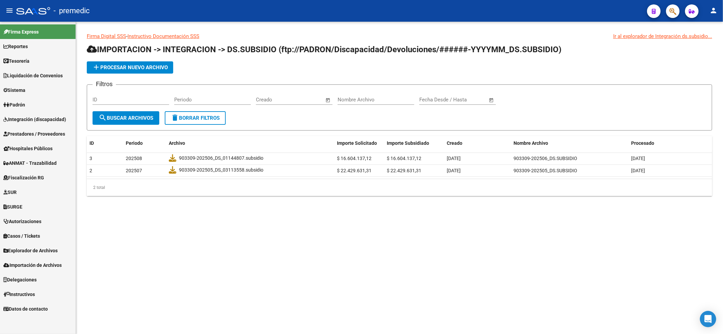
scroll to position [0, 0]
click at [38, 117] on span "Integración (discapacidad)" at bounding box center [34, 119] width 63 height 7
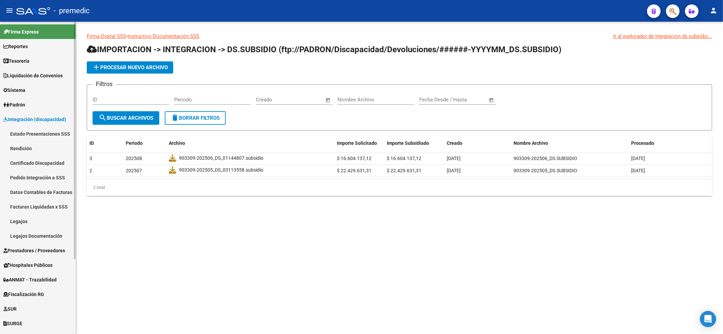
click at [45, 130] on link "Estado Presentaciones SSS" at bounding box center [38, 133] width 76 height 15
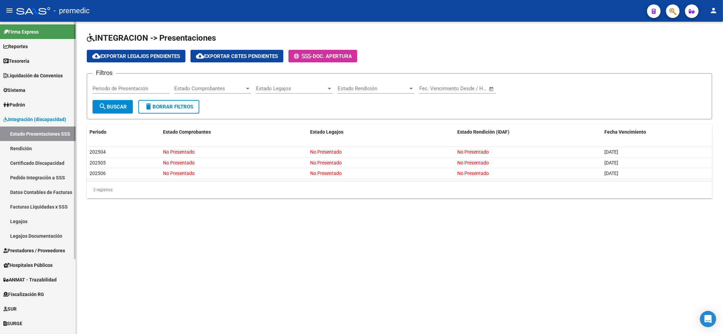
click at [38, 147] on link "Rendición" at bounding box center [38, 148] width 76 height 15
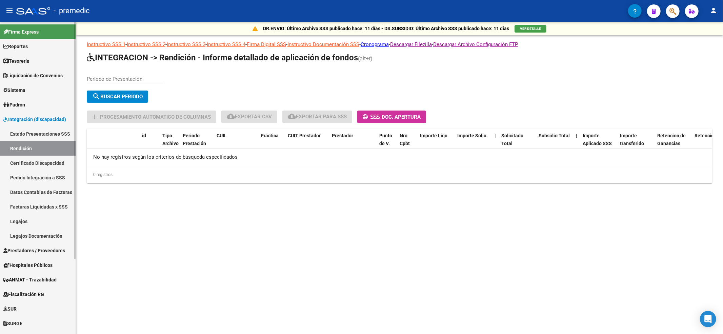
click at [42, 160] on link "Certificado Discapacidad" at bounding box center [38, 163] width 76 height 15
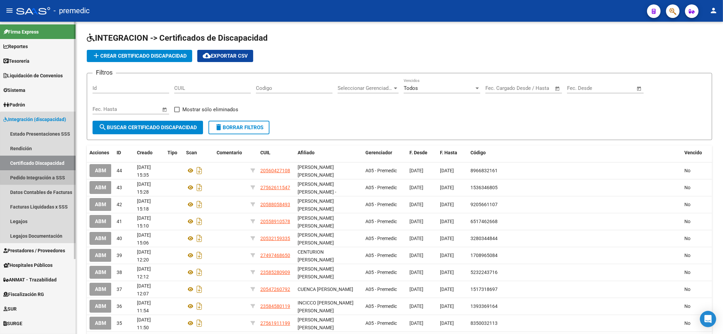
click at [42, 178] on link "Pedido Integración a SSS" at bounding box center [38, 177] width 76 height 15
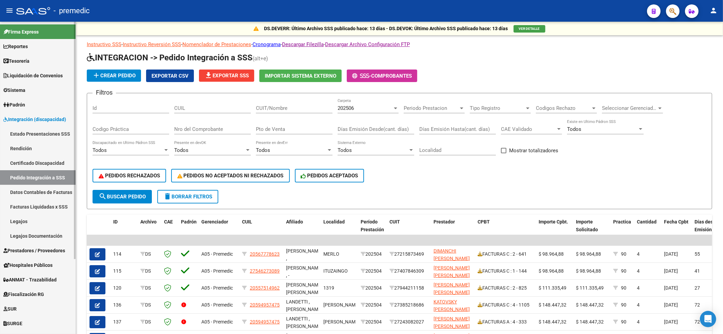
click at [43, 195] on link "Datos Contables de Facturas" at bounding box center [38, 192] width 76 height 15
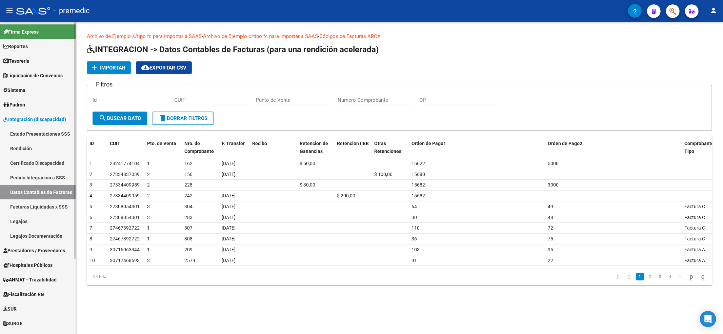
click at [50, 204] on link "Facturas Liquidadas x SSS" at bounding box center [38, 206] width 76 height 15
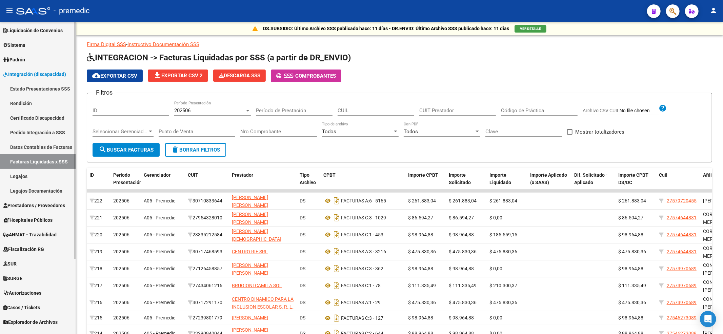
scroll to position [98, 0]
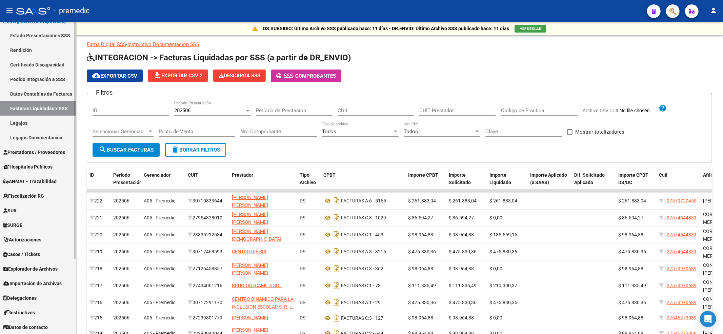
click at [42, 313] on link "Instructivos" at bounding box center [38, 312] width 76 height 15
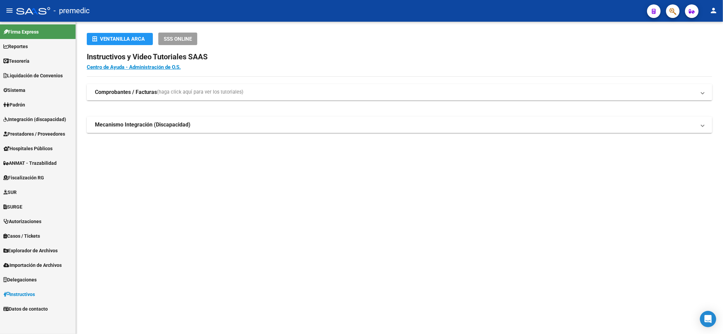
click at [133, 90] on strong "Comprobantes / Facturas" at bounding box center [126, 91] width 62 height 7
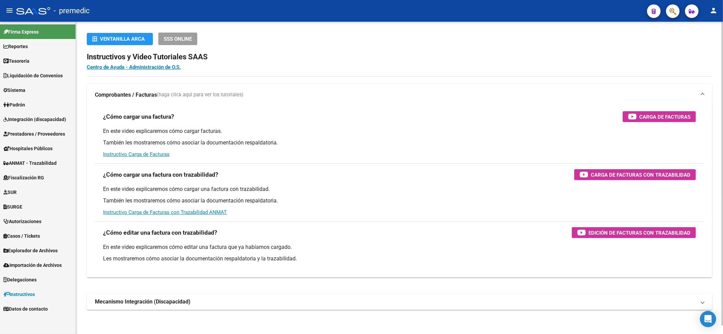
scroll to position [8, 0]
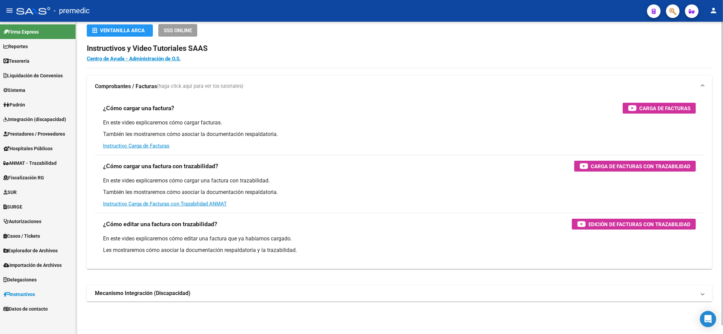
click at [178, 298] on mat-expansion-panel-header "Mecanismo Integración (Discapacidad)" at bounding box center [399, 293] width 625 height 16
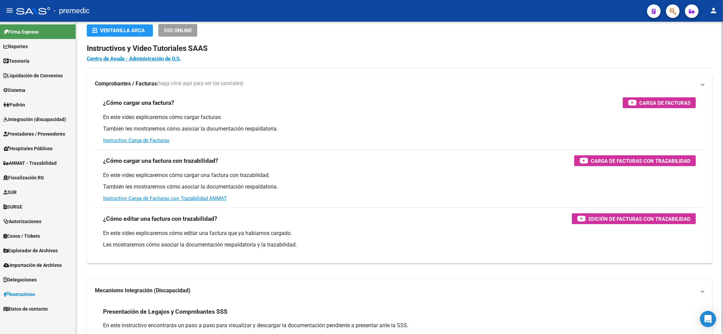
scroll to position [0, 0]
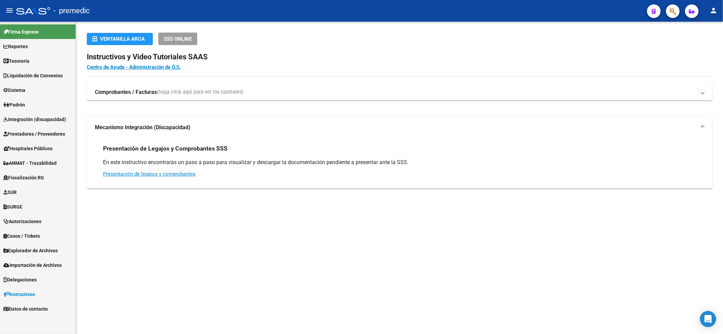
click at [142, 149] on h3 "Presentación de Legajos y Comprobantes SSS" at bounding box center [165, 148] width 124 height 9
click at [128, 163] on p "En este instructivo encontrarás un paso a paso para visualizar y descargar la d…" at bounding box center [399, 162] width 593 height 7
click at [173, 171] on link "Presentación de legajos y comprobantes" at bounding box center [149, 174] width 93 height 6
click at [47, 119] on span "Integración (discapacidad)" at bounding box center [34, 119] width 63 height 7
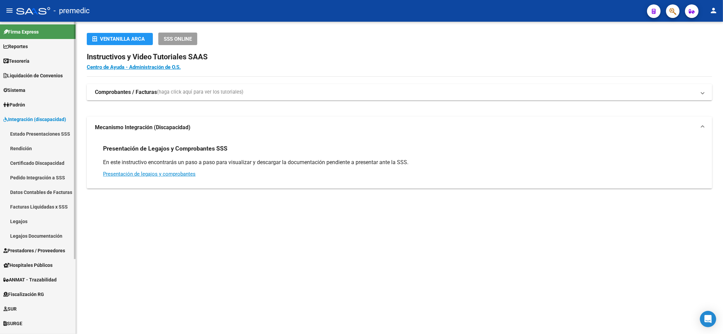
click at [41, 132] on link "Estado Presentaciones SSS" at bounding box center [38, 133] width 76 height 15
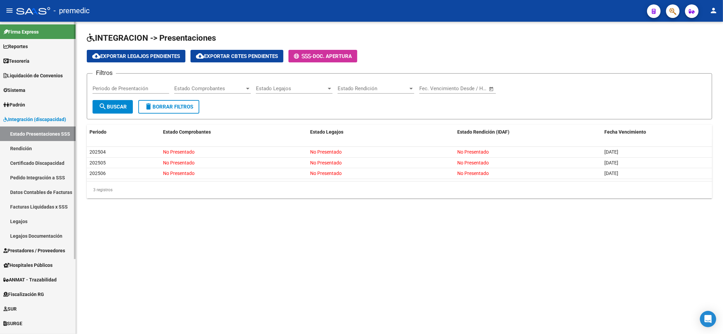
scroll to position [98, 0]
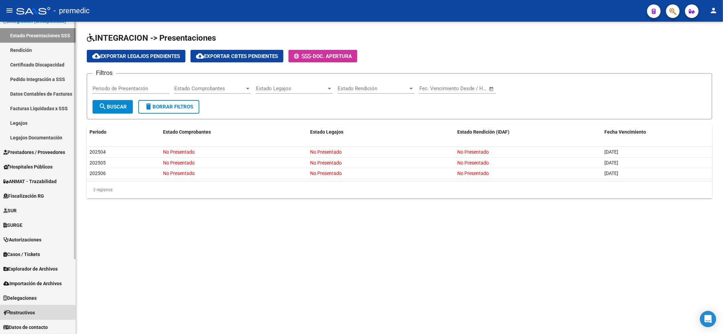
click at [27, 313] on span "Instructivos" at bounding box center [19, 312] width 32 height 7
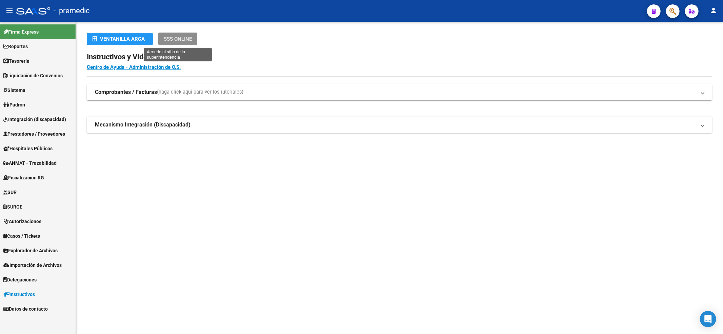
click at [171, 40] on span "SSS ONLINE" at bounding box center [178, 39] width 28 height 6
click at [137, 92] on strong "Comprobantes / Facturas" at bounding box center [126, 91] width 62 height 7
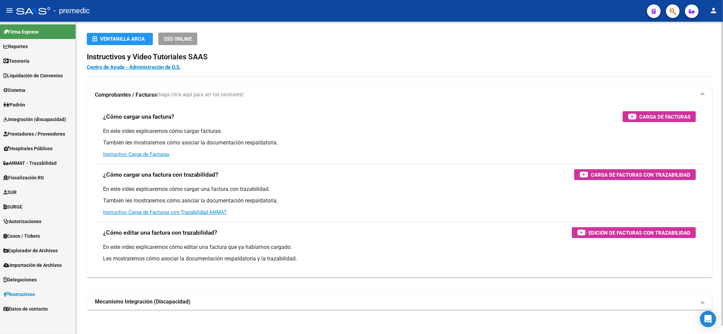
click at [137, 92] on strong "Comprobantes / Facturas" at bounding box center [126, 94] width 62 height 7
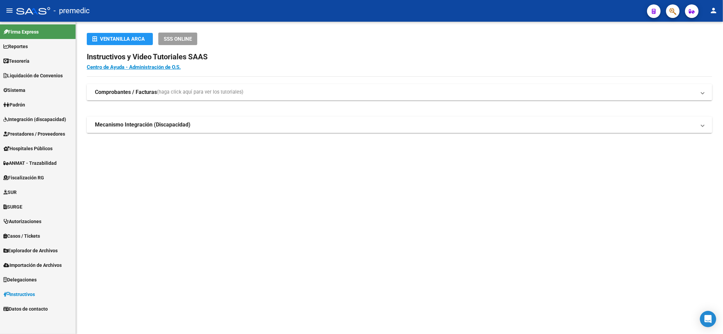
click at [132, 126] on strong "Mecanismo Integración (Discapacidad)" at bounding box center [143, 124] width 96 height 7
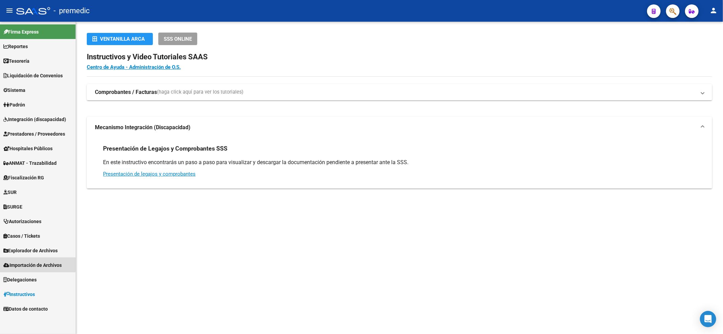
click at [34, 264] on span "Importación de Archivos" at bounding box center [32, 264] width 58 height 7
click at [28, 307] on link "Integración" at bounding box center [38, 308] width 76 height 15
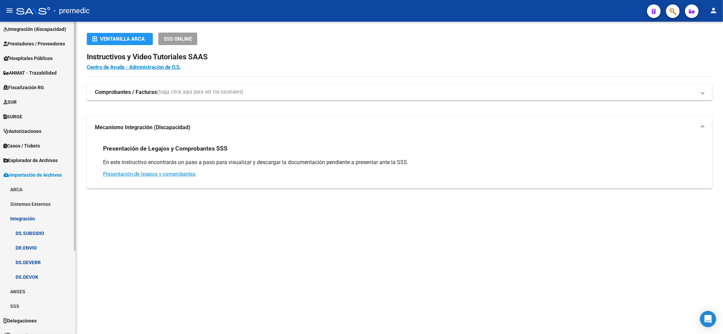
click at [28, 243] on link "DR.ENVIO" at bounding box center [38, 247] width 76 height 15
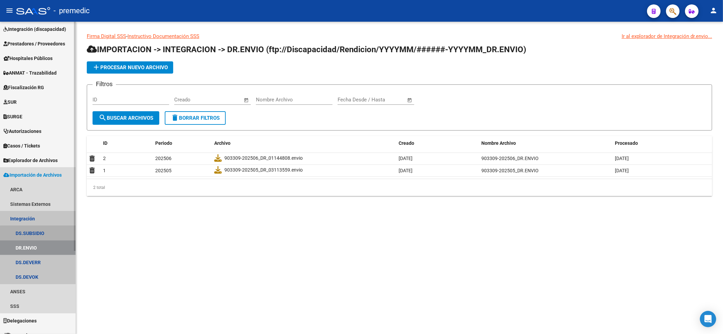
click at [42, 235] on link "DS.SUBSIDIO" at bounding box center [38, 233] width 76 height 15
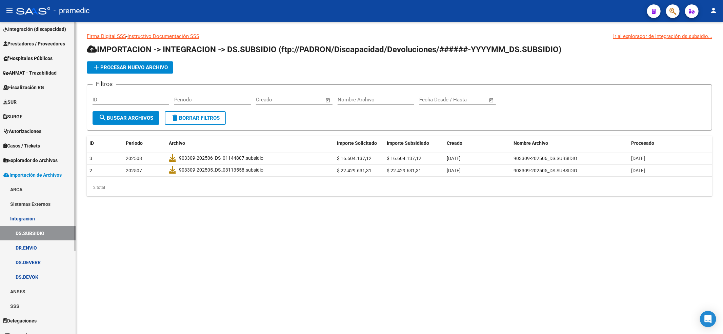
click at [40, 201] on link "Sistemas Externos" at bounding box center [38, 204] width 76 height 15
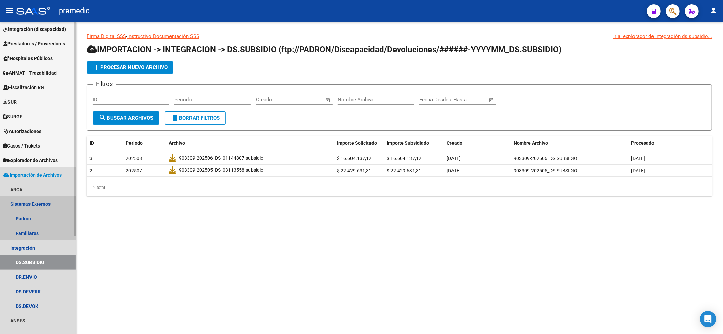
click at [40, 199] on link "Sistemas Externos" at bounding box center [38, 204] width 76 height 15
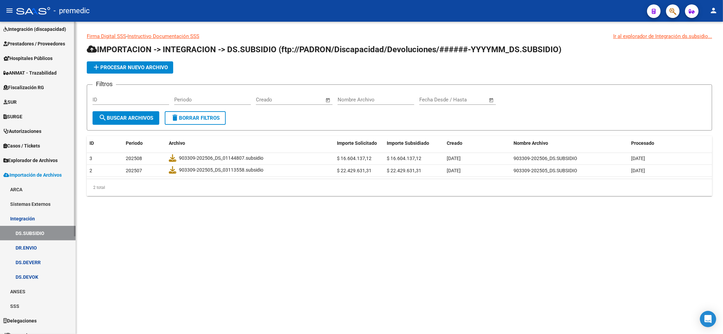
click at [42, 188] on link "ARCA" at bounding box center [38, 189] width 76 height 15
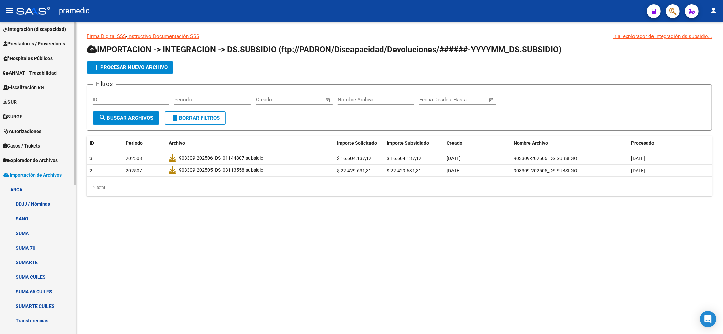
click at [42, 188] on link "ARCA" at bounding box center [38, 189] width 76 height 15
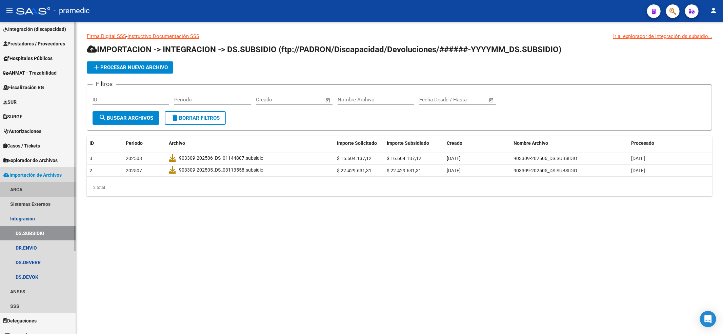
click at [32, 193] on link "ARCA" at bounding box center [38, 189] width 76 height 15
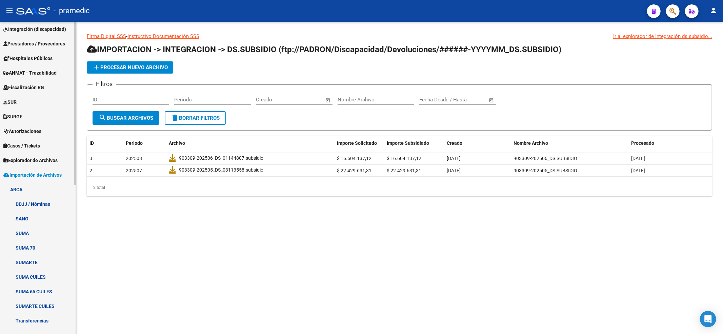
scroll to position [271, 0]
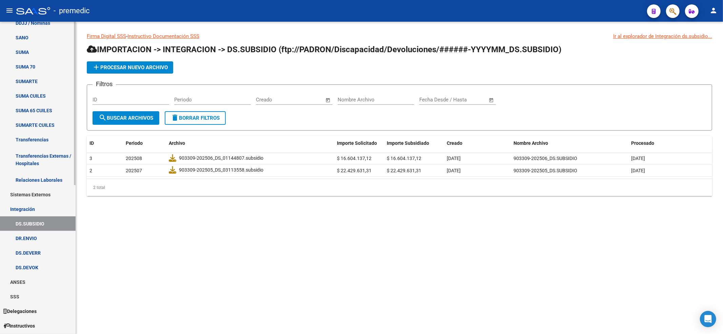
click at [41, 138] on link "Transferencias" at bounding box center [38, 139] width 76 height 15
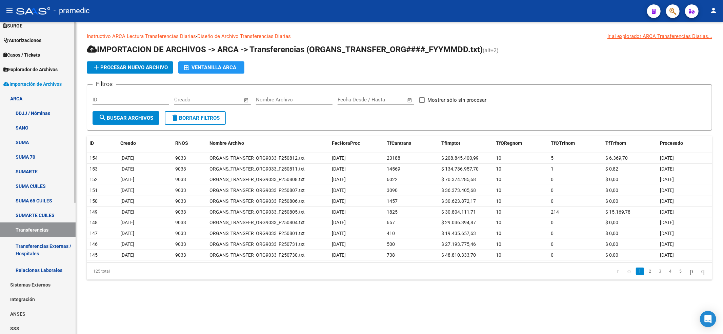
scroll to position [0, 0]
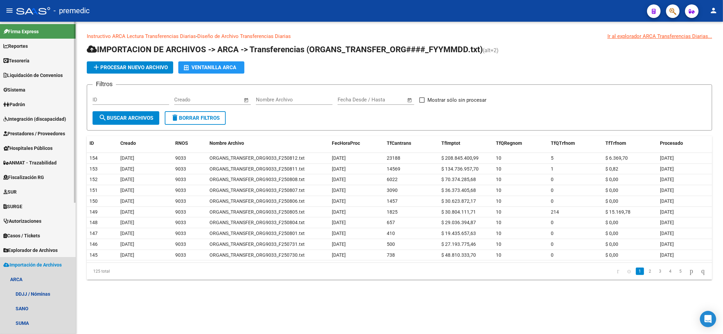
click at [35, 263] on span "Importación de Archivos" at bounding box center [32, 264] width 58 height 7
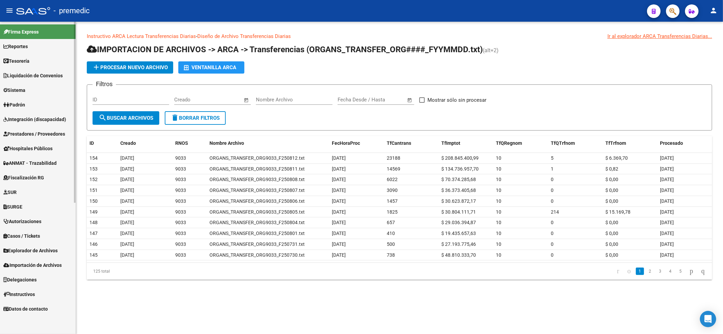
scroll to position [0, 0]
click at [37, 245] on link "Explorador de Archivos" at bounding box center [38, 250] width 76 height 15
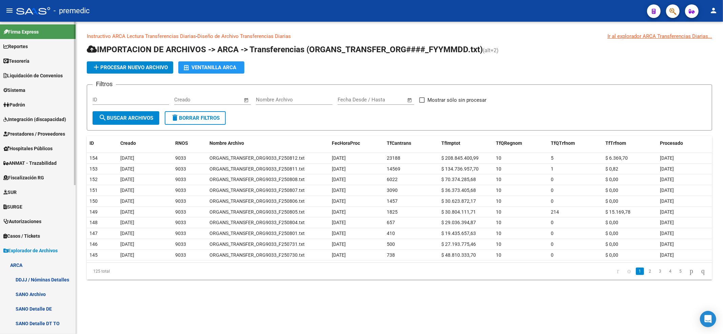
scroll to position [136, 0]
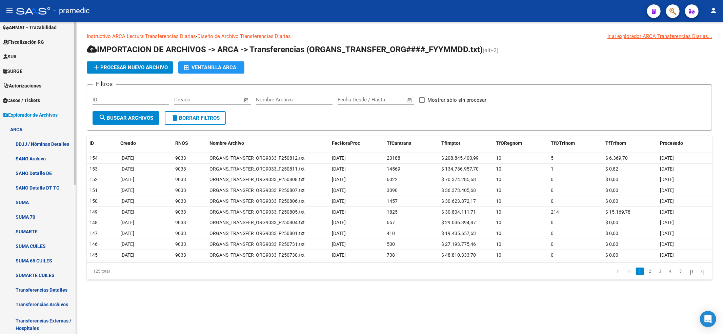
click at [35, 116] on span "Explorador de Archivos" at bounding box center [30, 114] width 54 height 7
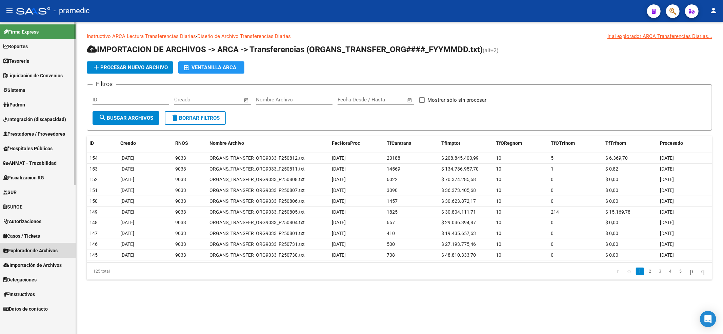
scroll to position [0, 0]
click at [30, 234] on span "Casos / Tickets" at bounding box center [21, 235] width 37 height 7
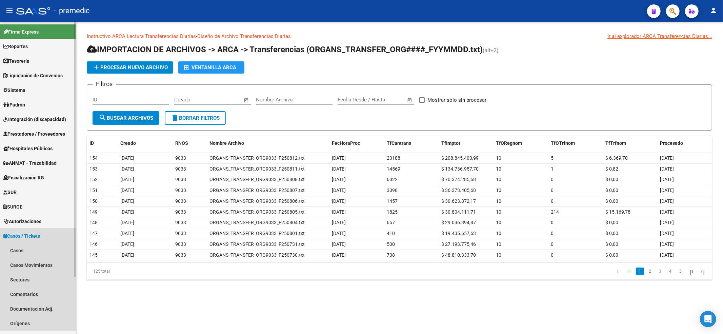
click at [34, 230] on link "Casos / Tickets" at bounding box center [38, 235] width 76 height 15
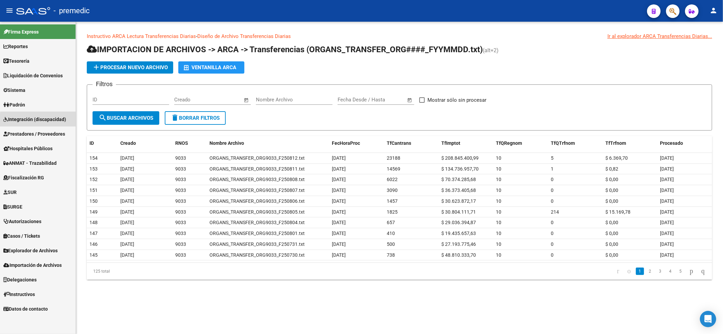
click at [46, 121] on span "Integración (discapacidad)" at bounding box center [34, 119] width 63 height 7
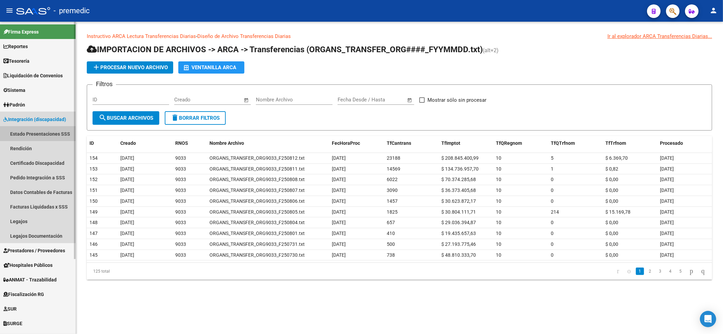
click at [46, 136] on link "Estado Presentaciones SSS" at bounding box center [38, 133] width 76 height 15
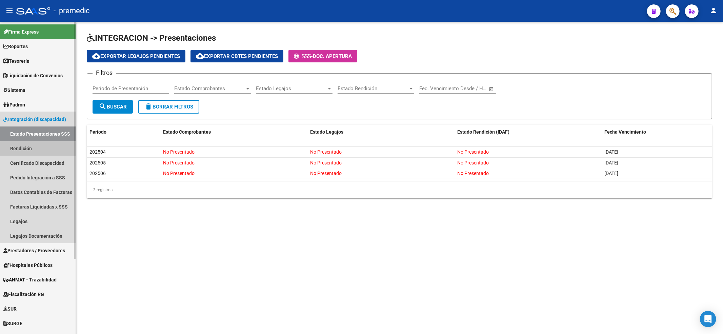
click at [42, 151] on link "Rendición" at bounding box center [38, 148] width 76 height 15
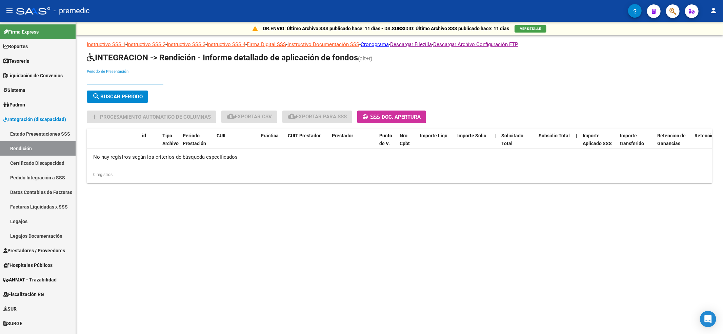
click at [123, 78] on input "Periodo de Presentación" at bounding box center [125, 79] width 77 height 6
type input "202505"
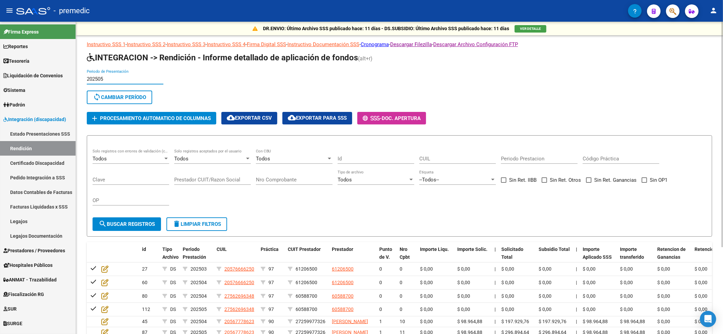
click at [264, 118] on span "cloud_download Exportar CSV" at bounding box center [249, 118] width 45 height 6
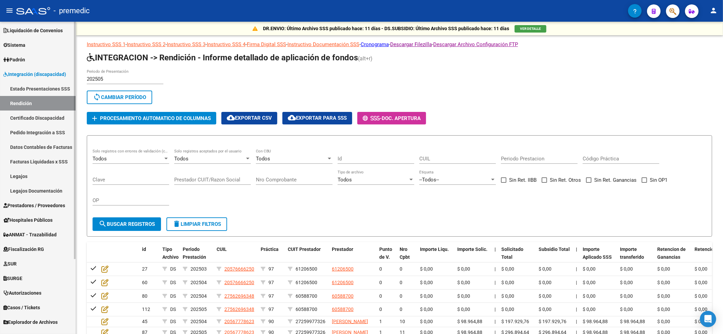
scroll to position [90, 0]
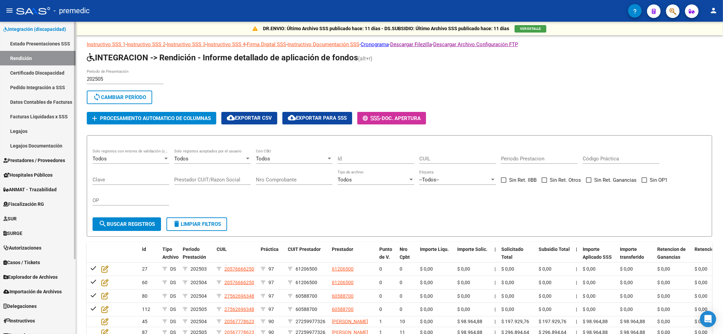
click at [52, 83] on link "Pedido Integración a SSS" at bounding box center [38, 87] width 76 height 15
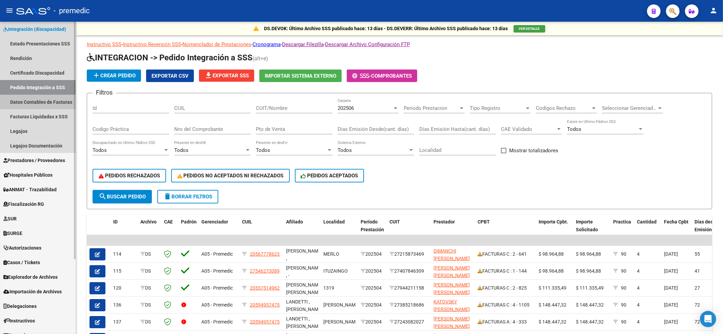
click at [47, 101] on link "Datos Contables de Facturas" at bounding box center [38, 102] width 76 height 15
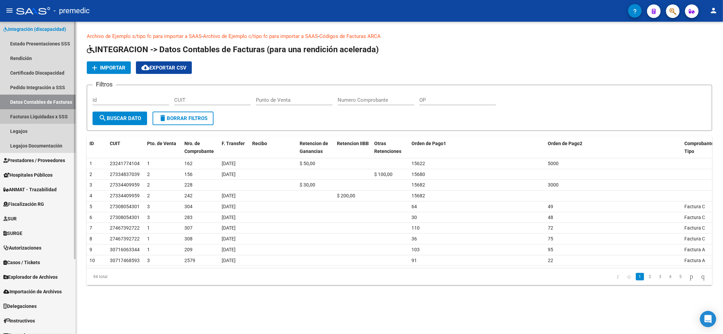
click at [45, 114] on link "Facturas Liquidadas x SSS" at bounding box center [38, 116] width 76 height 15
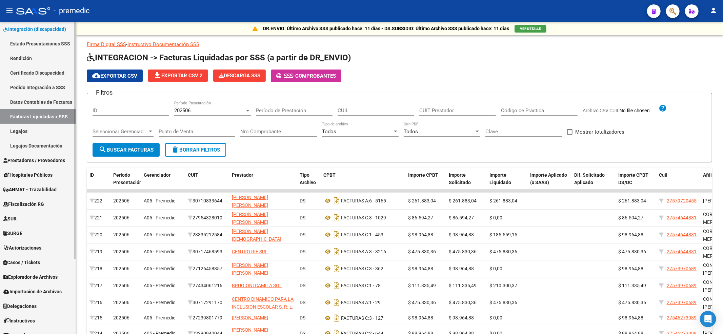
click at [36, 125] on link "Legajos" at bounding box center [38, 131] width 76 height 15
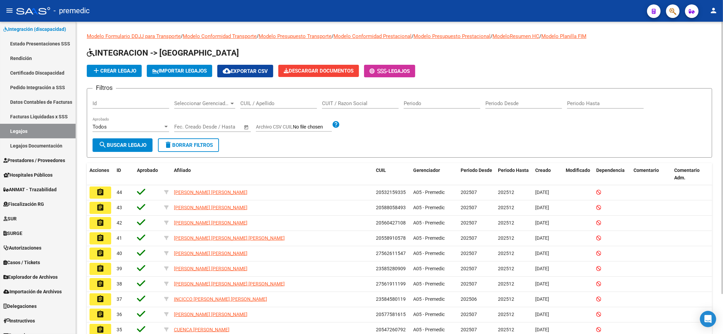
click at [198, 75] on button "IMPORTAR LEGAJOS" at bounding box center [179, 71] width 65 height 12
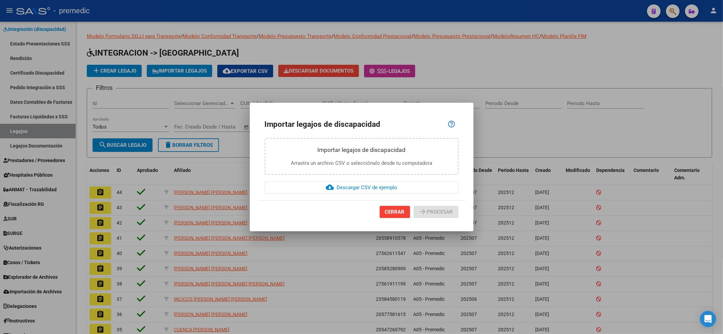
click at [379, 159] on p "Arrastra un archivo CSV o selecciónalo desde tu computadora" at bounding box center [361, 163] width 179 height 8
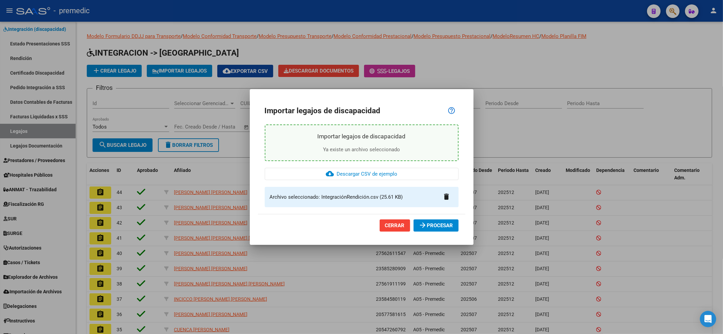
click at [426, 225] on span "arrow_forward PROCESAR" at bounding box center [436, 225] width 34 height 6
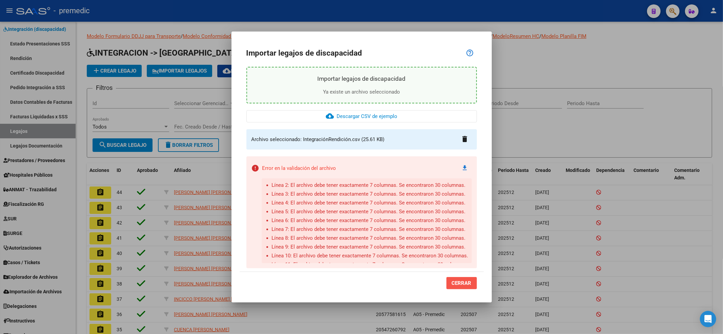
click at [455, 282] on span "CERRAR" at bounding box center [462, 283] width 20 height 6
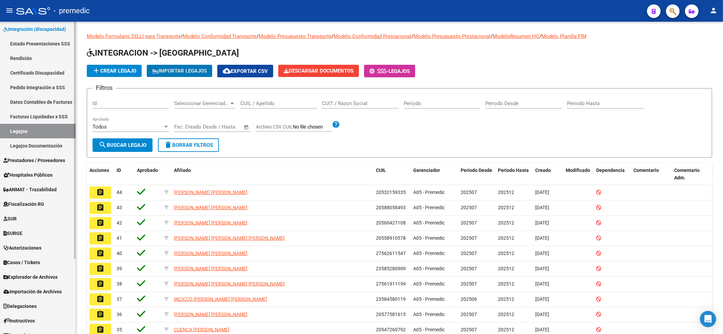
scroll to position [98, 0]
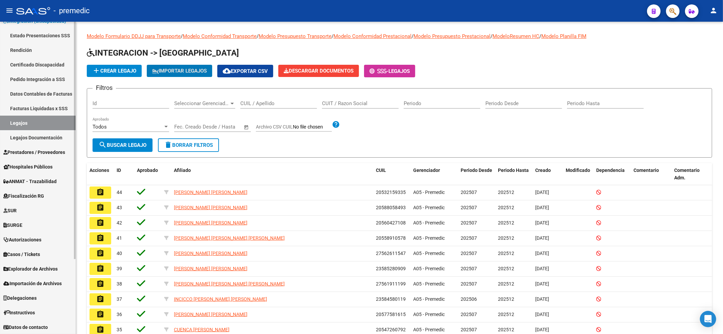
click at [31, 284] on span "Importación de Archivos" at bounding box center [32, 283] width 58 height 7
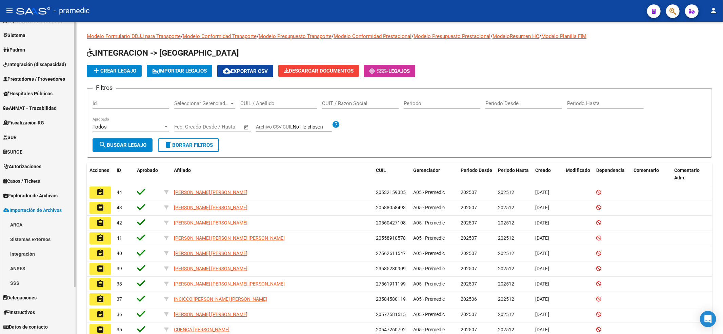
scroll to position [55, 0]
click at [30, 252] on link "Integración" at bounding box center [38, 254] width 76 height 15
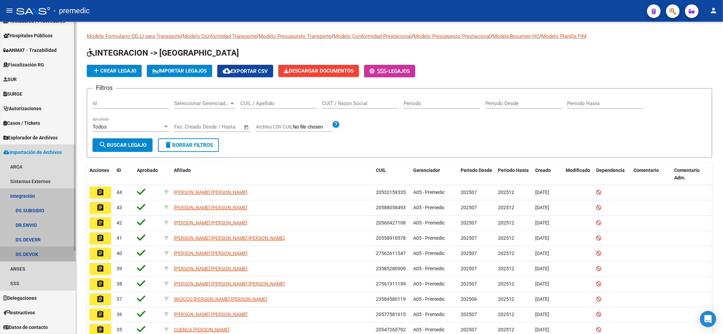
click at [34, 254] on link "DS.DEVOK" at bounding box center [38, 254] width 76 height 15
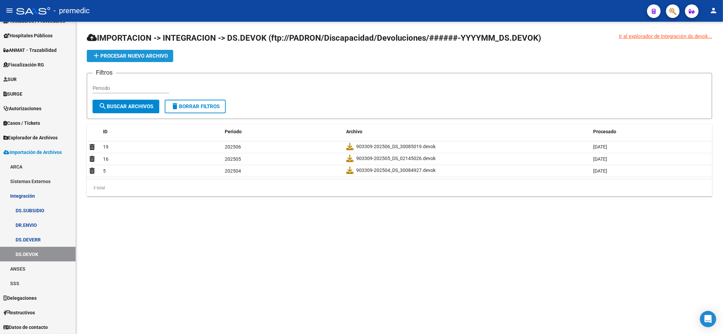
click at [146, 56] on span "add Procesar nuevo archivo" at bounding box center [130, 56] width 76 height 6
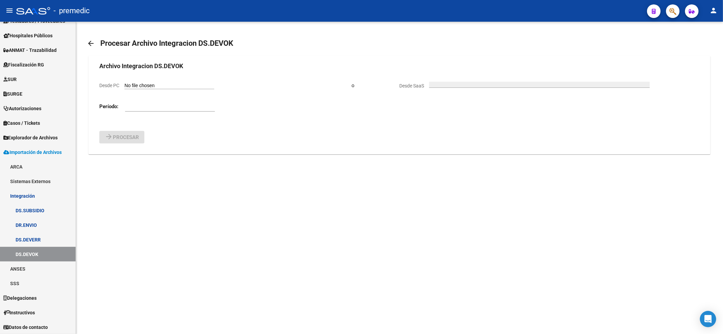
click at [89, 43] on mat-icon "arrow_back" at bounding box center [91, 43] width 8 height 8
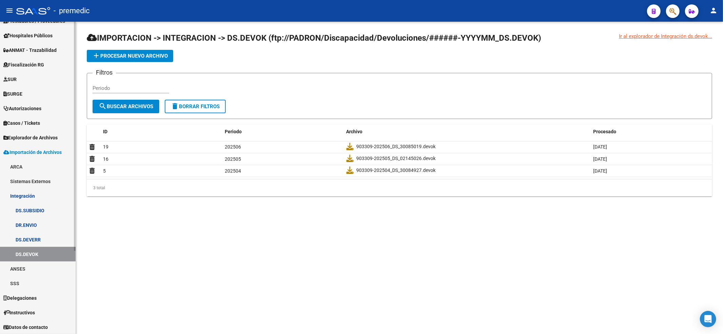
click at [41, 234] on link "DS.DEVERR" at bounding box center [38, 239] width 76 height 15
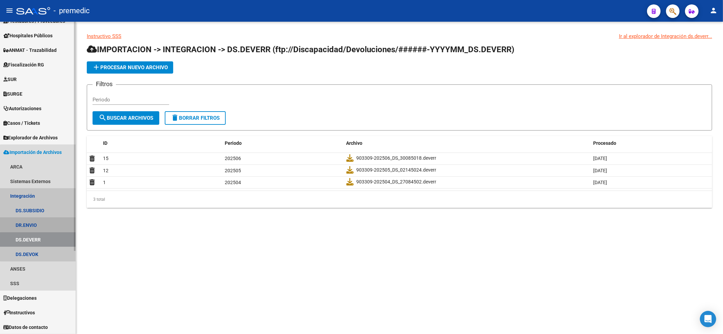
click at [41, 221] on link "DR.ENVIO" at bounding box center [38, 225] width 76 height 15
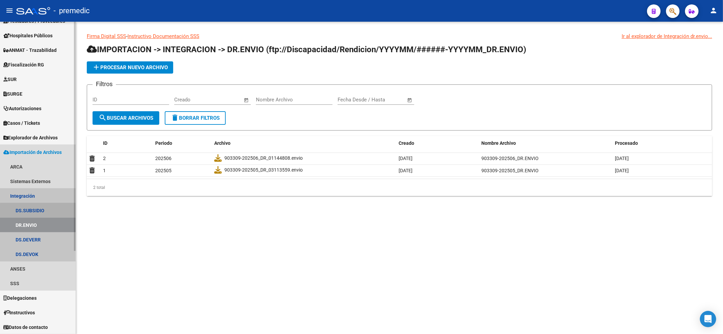
click at [45, 210] on link "DS.SUBSIDIO" at bounding box center [38, 210] width 76 height 15
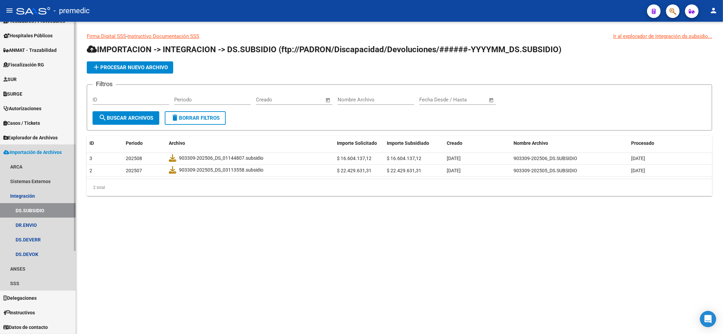
click at [39, 145] on link "Importación de Archivos" at bounding box center [38, 152] width 76 height 15
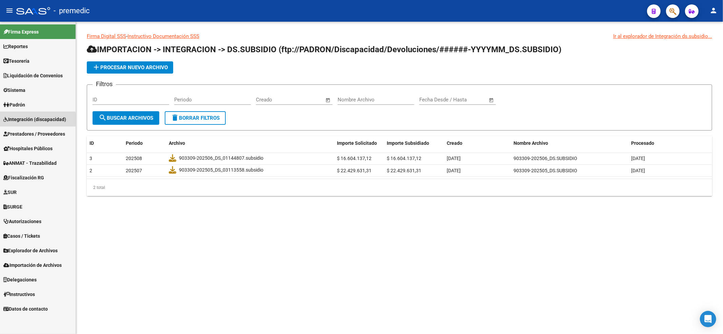
click at [30, 121] on span "Integración (discapacidad)" at bounding box center [34, 119] width 63 height 7
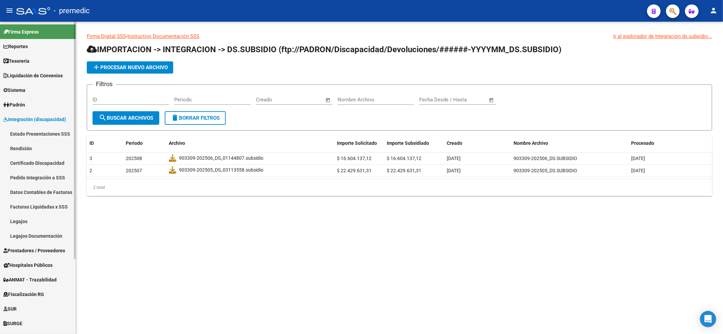
click at [33, 135] on link "Estado Presentaciones SSS" at bounding box center [38, 133] width 76 height 15
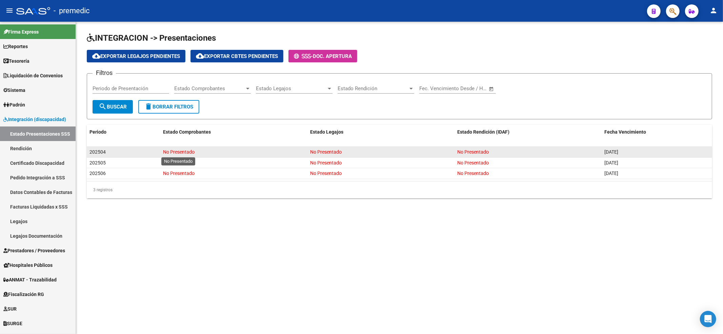
click at [184, 153] on span "No Presentado" at bounding box center [179, 151] width 32 height 5
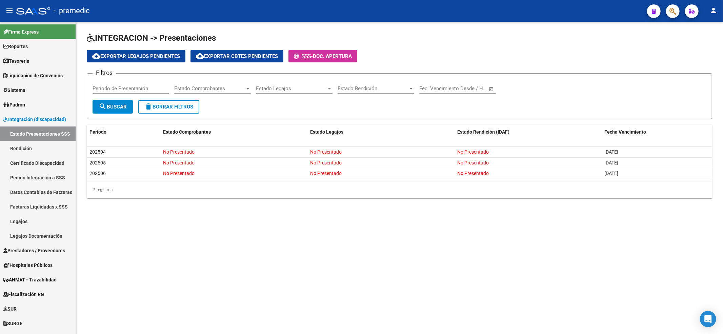
click at [145, 87] on input "Periodo de Presentación" at bounding box center [131, 88] width 77 height 6
click at [311, 56] on icon at bounding box center [309, 56] width 3 height 5
click at [35, 147] on link "Rendición" at bounding box center [38, 148] width 76 height 15
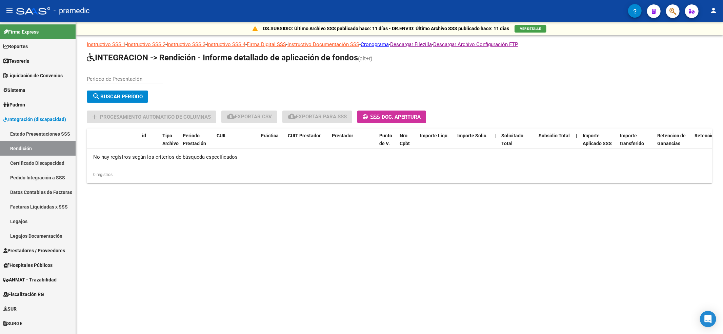
click at [343, 45] on link "Instructivo Documentación SSS" at bounding box center [323, 44] width 72 height 6
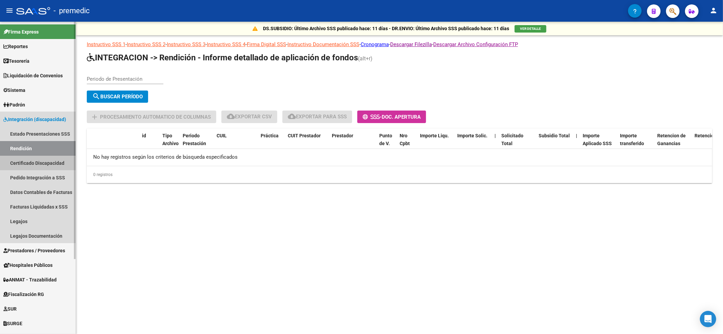
click at [48, 159] on link "Certificado Discapacidad" at bounding box center [38, 163] width 76 height 15
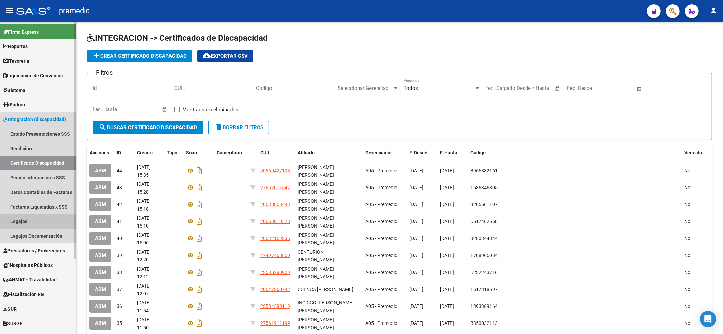
click at [23, 220] on link "Legajos" at bounding box center [38, 221] width 76 height 15
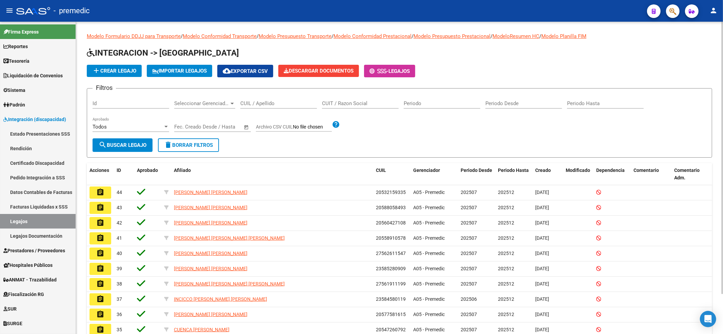
click at [185, 64] on app-list-header "INTEGRACION -> Legajos add Crear Legajo IMPORTAR LEGAJOS cloud_download Exporta…" at bounding box center [399, 102] width 625 height 110
click at [211, 102] on span "Seleccionar Gerenciador" at bounding box center [201, 103] width 55 height 6
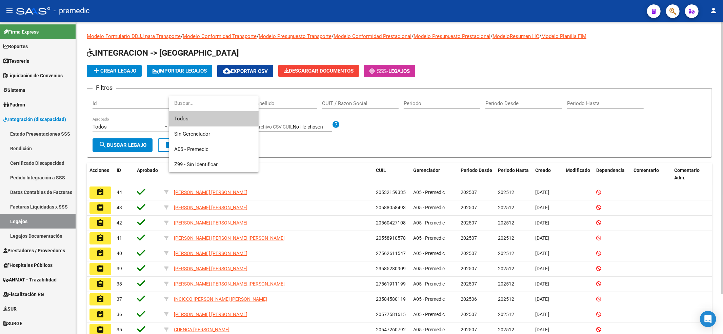
click at [211, 102] on input "dropdown search" at bounding box center [212, 103] width 87 height 15
click at [289, 100] on div at bounding box center [361, 167] width 723 height 334
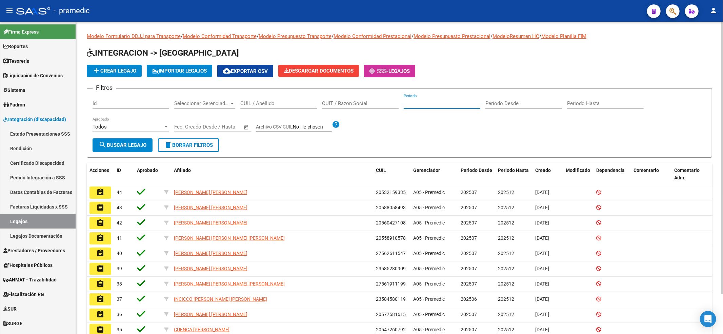
click at [445, 104] on input "Periodo" at bounding box center [442, 103] width 77 height 6
drag, startPoint x: 423, startPoint y: 105, endPoint x: 419, endPoint y: 106, distance: 4.5
click at [419, 106] on input "202506" at bounding box center [442, 103] width 77 height 6
click at [416, 135] on div "Filtros Id Seleccionar Gerenciador Seleccionar Gerenciador CUIL / Apellido CUIT…" at bounding box center [400, 116] width 614 height 44
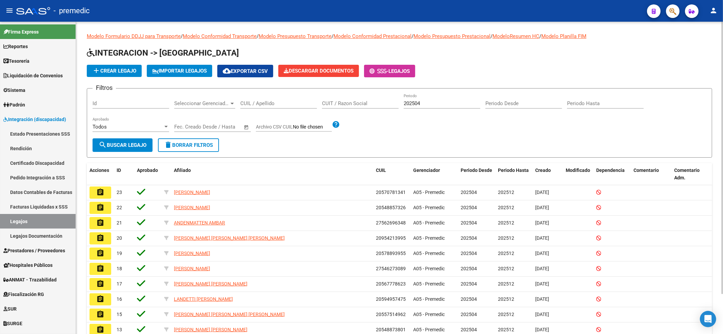
click at [125, 145] on span "search Buscar Legajo" at bounding box center [123, 145] width 48 height 6
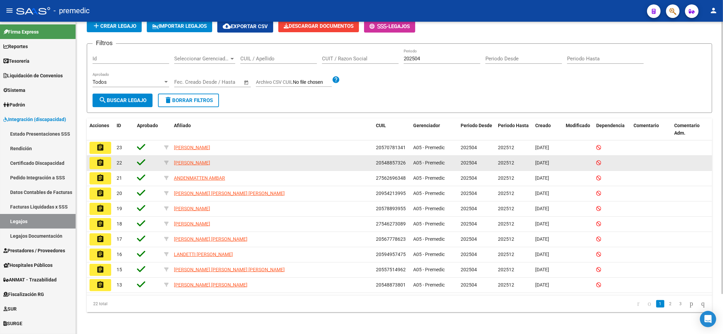
scroll to position [45, 0]
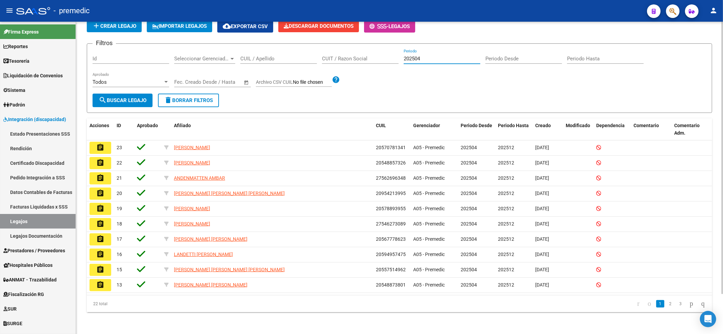
click at [430, 60] on input "202504" at bounding box center [442, 59] width 77 height 6
type input "202505"
click at [107, 94] on button "search Buscar Legajo" at bounding box center [123, 101] width 60 height 14
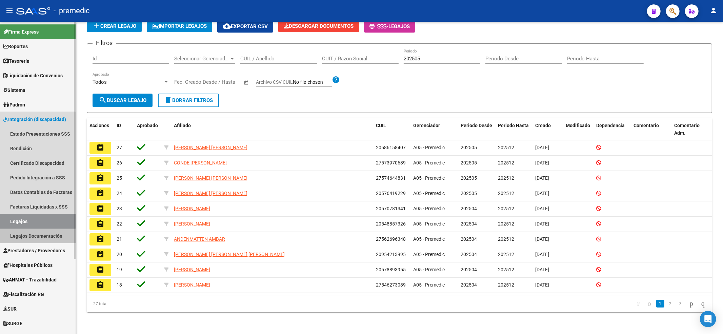
click at [33, 236] on link "Legajos Documentación" at bounding box center [38, 235] width 76 height 15
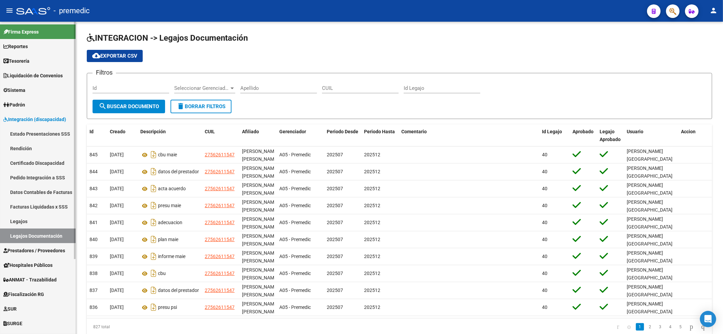
click at [35, 221] on link "Legajos" at bounding box center [38, 221] width 76 height 15
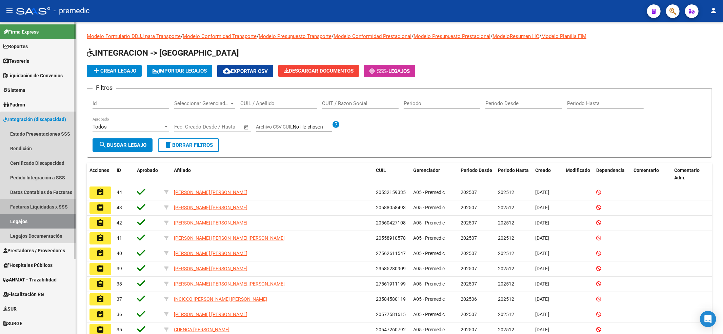
click at [41, 207] on link "Facturas Liquidadas x SSS" at bounding box center [38, 206] width 76 height 15
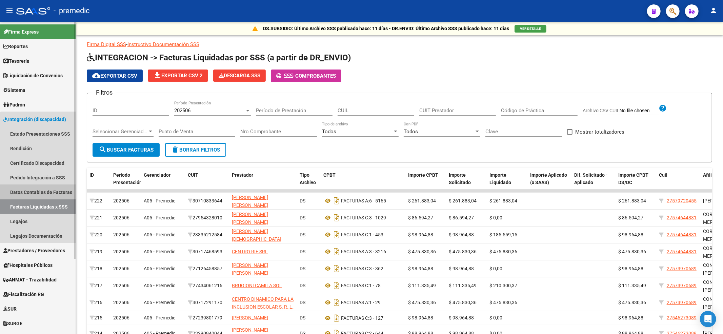
click at [45, 189] on link "Datos Contables de Facturas" at bounding box center [38, 192] width 76 height 15
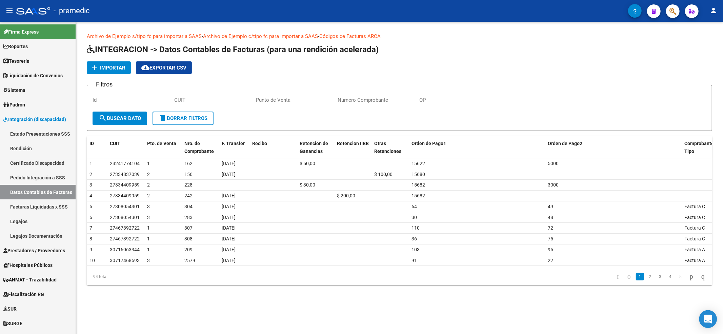
click at [708, 322] on icon "Open Intercom Messenger" at bounding box center [708, 319] width 8 height 9
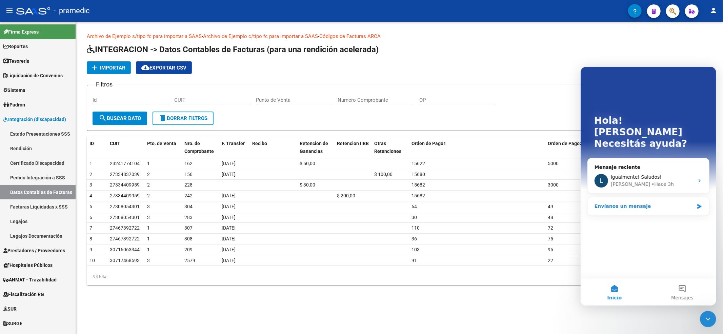
click at [656, 202] on div "Envíanos un mensaje" at bounding box center [643, 205] width 99 height 7
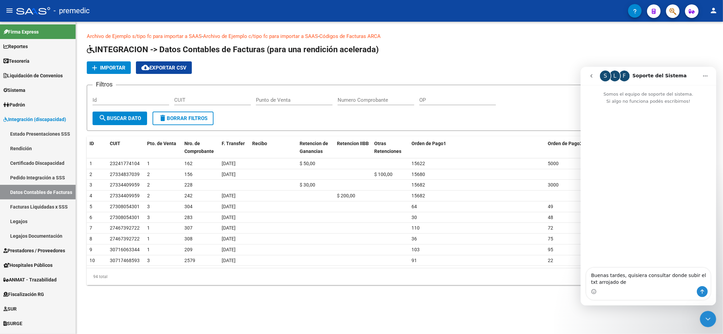
click at [650, 289] on div "Intercom Messenger" at bounding box center [648, 291] width 124 height 11
click at [642, 279] on textarea "Buenas tardes, quisiera consultar donde subir el txt arrojado de" at bounding box center [648, 276] width 124 height 18
type textarea "Buenas tardes, quisiera consultar donde subir el txt arrojado de la rendicion"
click at [42, 149] on link "Rendición" at bounding box center [38, 148] width 76 height 15
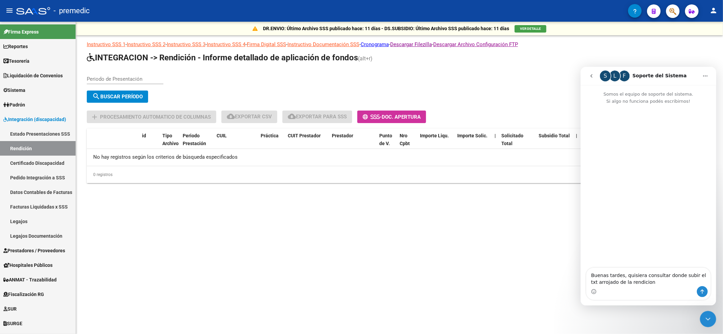
click at [141, 75] on div "Periodo de Presentación" at bounding box center [125, 76] width 77 height 15
type input "202505"
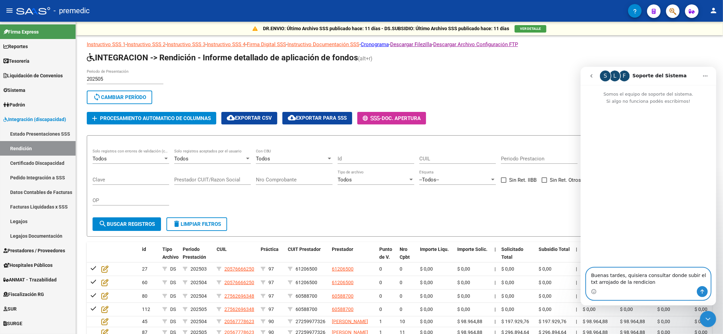
click at [652, 282] on textarea "Buenas tardes, quisiera consultar donde subir el txt arrojado de la rendicion" at bounding box center [648, 276] width 124 height 18
type textarea "Buenas tardes, quisiera consultar donde subir el txt arrojado de la rendicion d…"
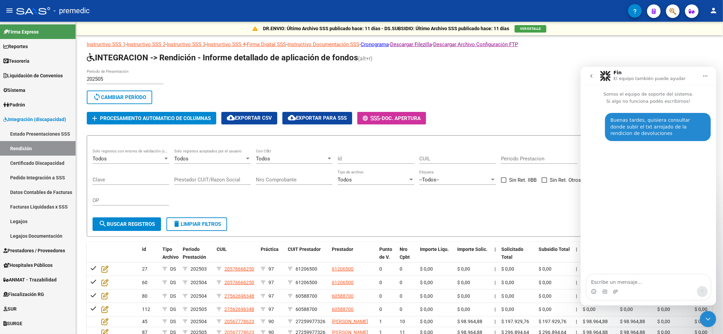
click at [628, 96] on p "Somos el equipo de soporte del sistema. Si algo no funciona podés escribirnos!" at bounding box center [648, 95] width 136 height 20
click at [649, 103] on p "Somos el equipo de soporte del sistema. Si algo no funciona podés escribirnos!" at bounding box center [648, 95] width 136 height 20
click at [655, 122] on div "Buenas tardes, quisiera consultar donde subir el txt arrojado de la rendicion d…" at bounding box center [657, 127] width 95 height 20
click at [639, 284] on textarea "Escribe un mensaje..." at bounding box center [648, 280] width 124 height 12
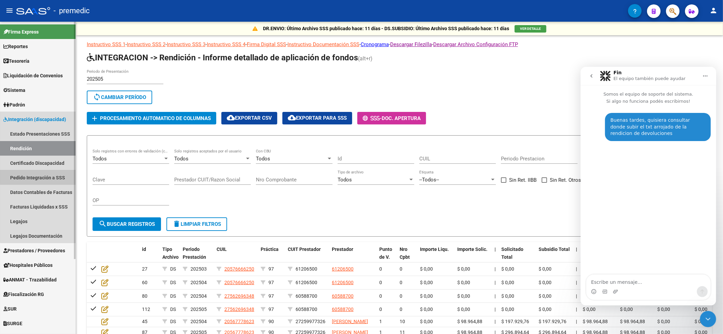
click at [48, 176] on link "Pedido Integración a SSS" at bounding box center [38, 177] width 76 height 15
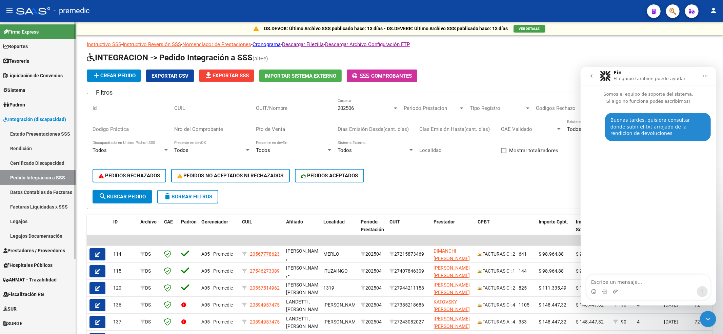
click at [39, 135] on link "Estado Presentaciones SSS" at bounding box center [38, 133] width 76 height 15
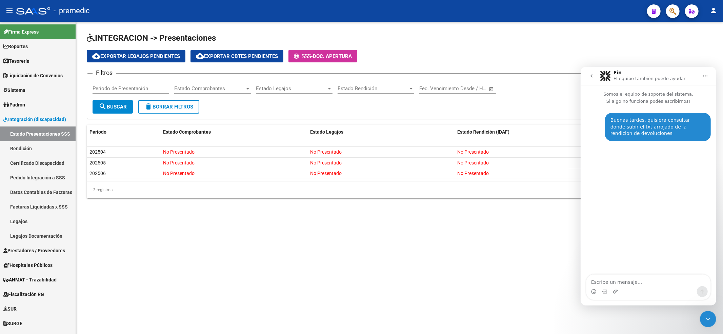
click at [593, 78] on icon "go back" at bounding box center [590, 75] width 5 height 5
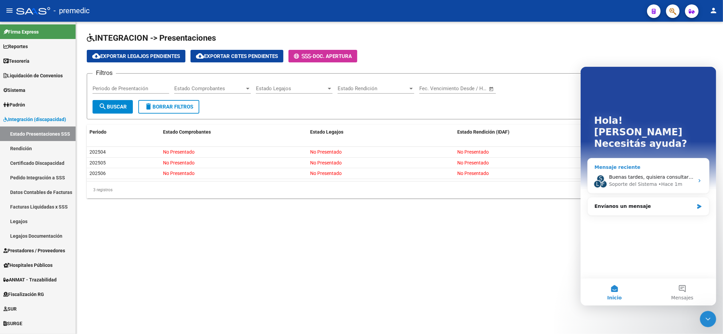
click at [648, 180] on div "Soporte del Sistema" at bounding box center [633, 183] width 48 height 7
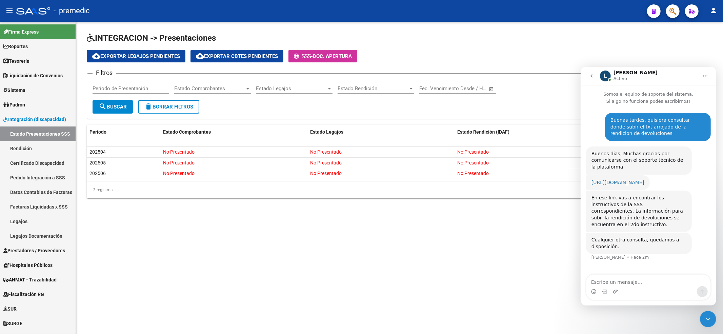
click at [621, 183] on link "[URL][DOMAIN_NAME]" at bounding box center [617, 181] width 53 height 5
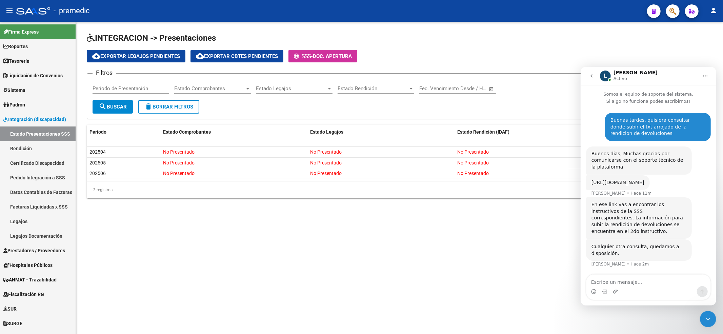
scroll to position [0, 0]
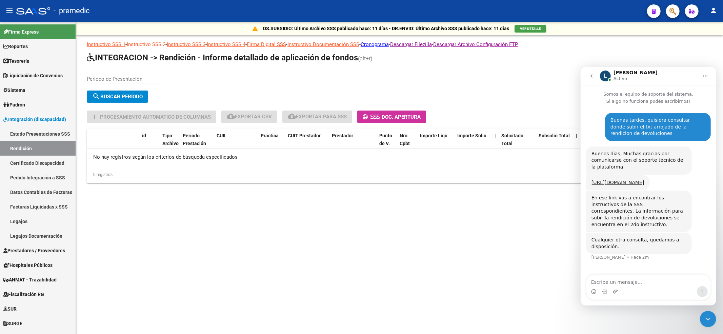
click at [152, 44] on link "Instructivo SSS 2" at bounding box center [146, 44] width 39 height 6
click at [191, 42] on link "Instructivo SSS 3" at bounding box center [186, 44] width 39 height 6
